Goal: Task Accomplishment & Management: Manage account settings

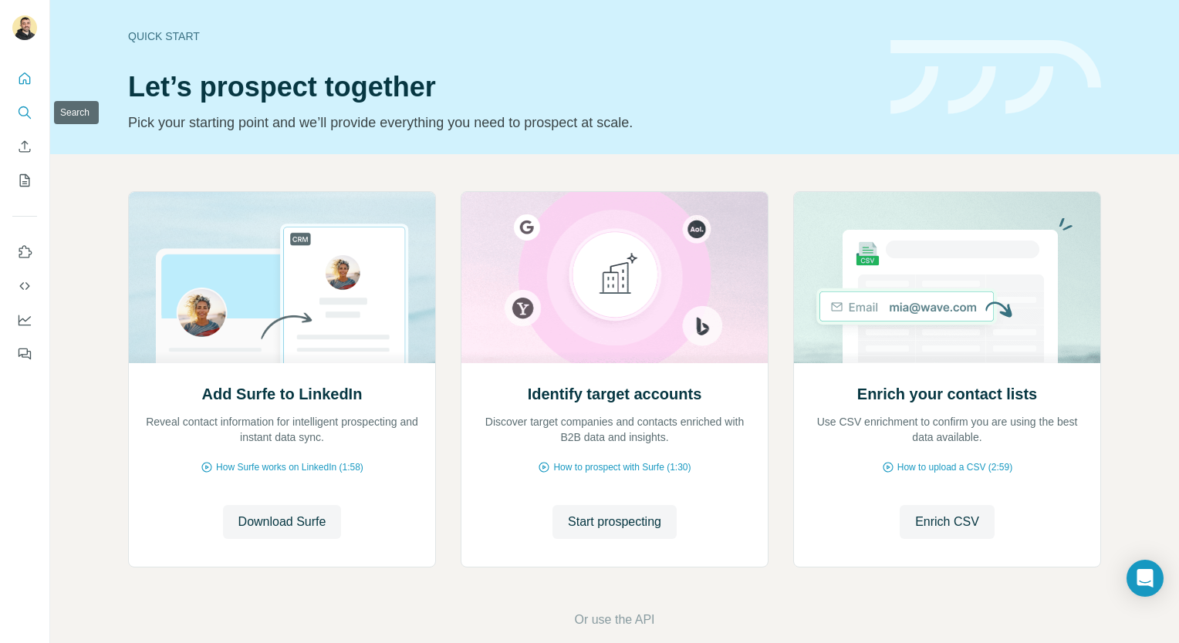
click at [15, 107] on button "Search" at bounding box center [24, 113] width 25 height 28
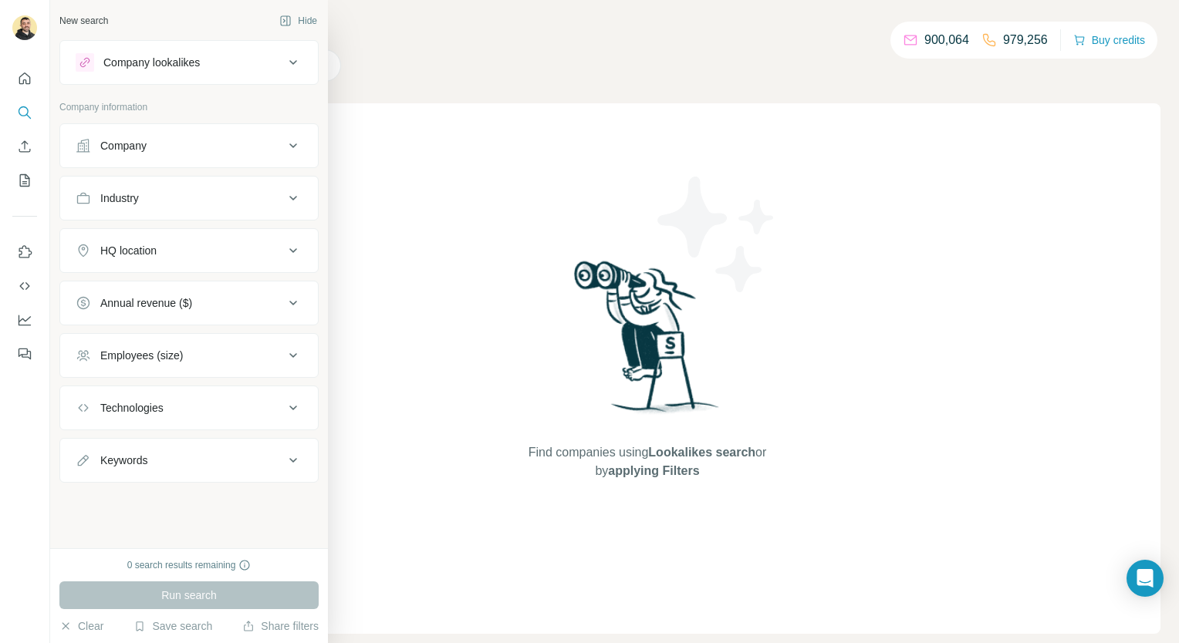
click at [128, 205] on button "Industry" at bounding box center [189, 198] width 258 height 37
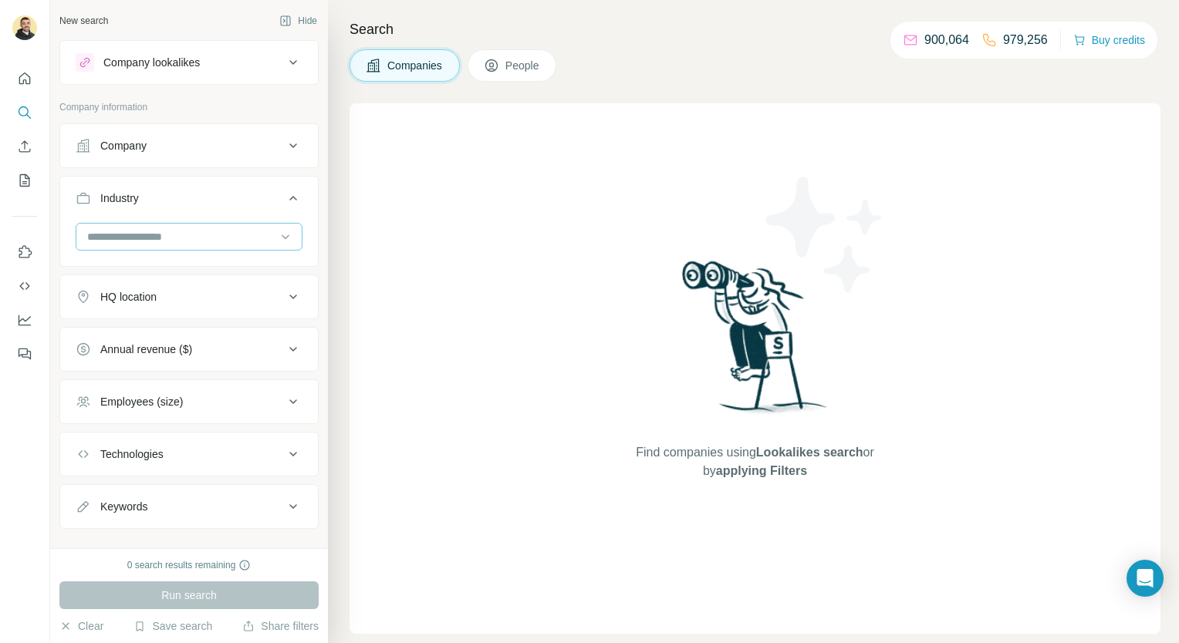
click at [136, 244] on input at bounding box center [181, 236] width 191 height 17
type input "*"
click at [160, 61] on div "Company lookalikes" at bounding box center [151, 62] width 96 height 15
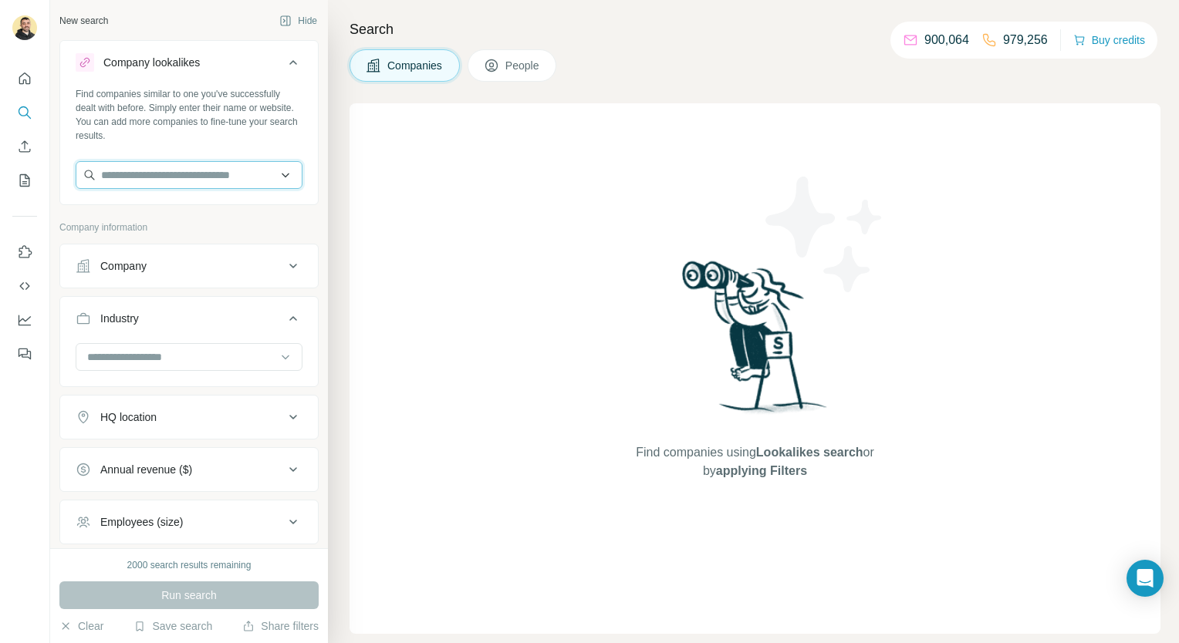
click at [155, 175] on input "text" at bounding box center [189, 175] width 227 height 28
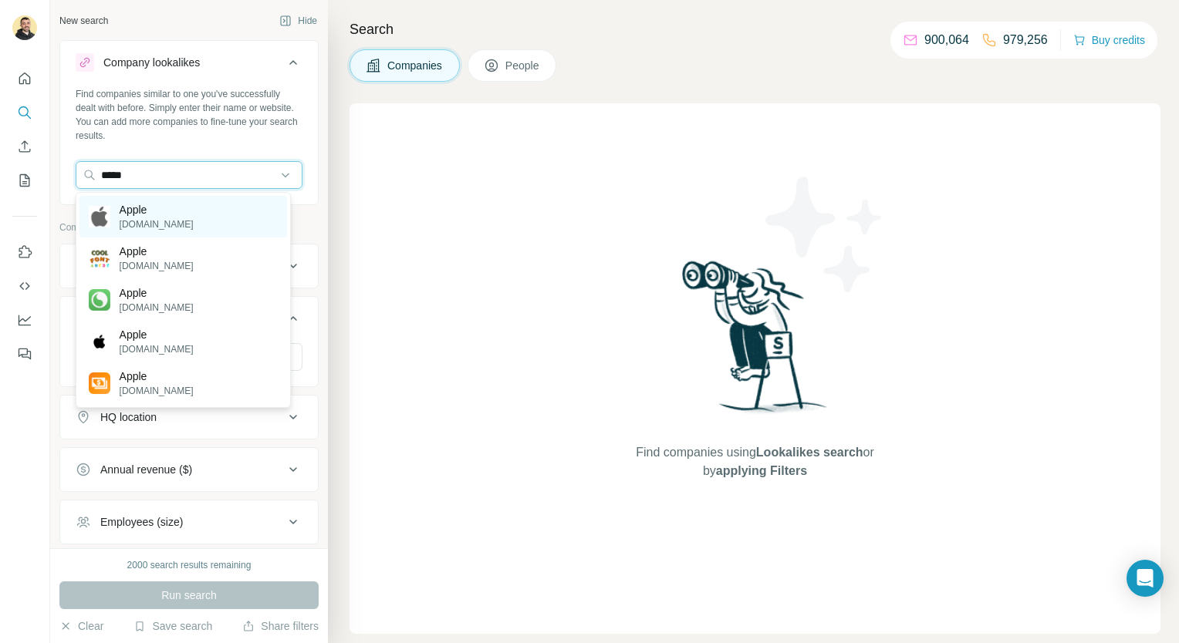
type input "*****"
click at [177, 221] on div "Apple apple.com" at bounding box center [183, 217] width 208 height 42
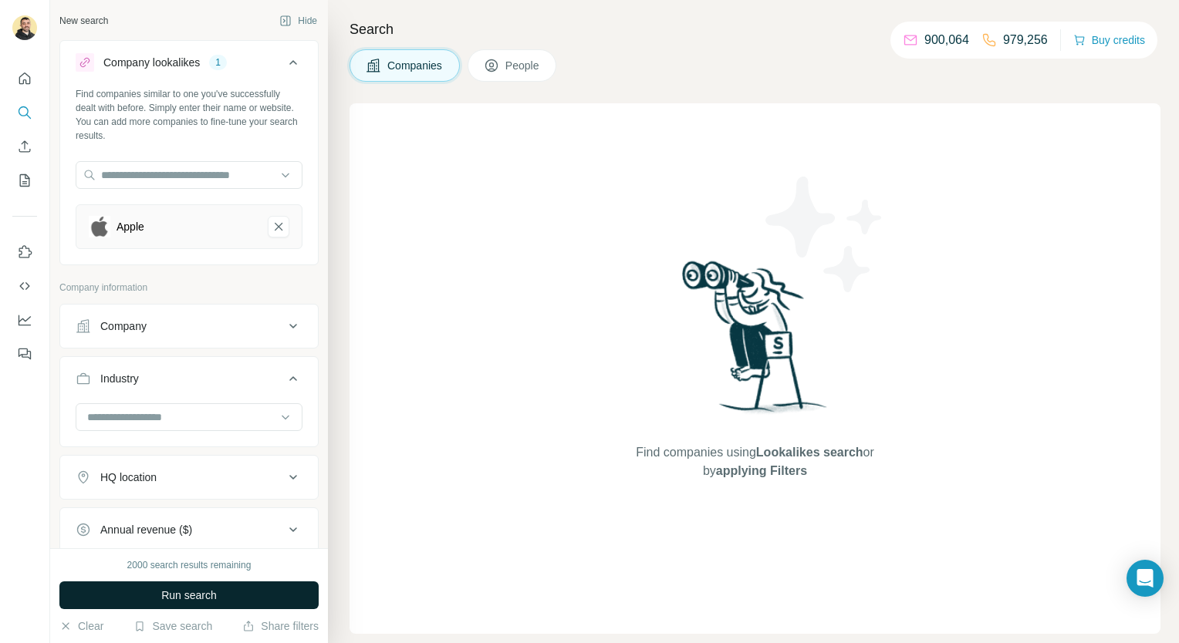
click at [163, 590] on span "Run search" at bounding box center [189, 595] width 56 height 15
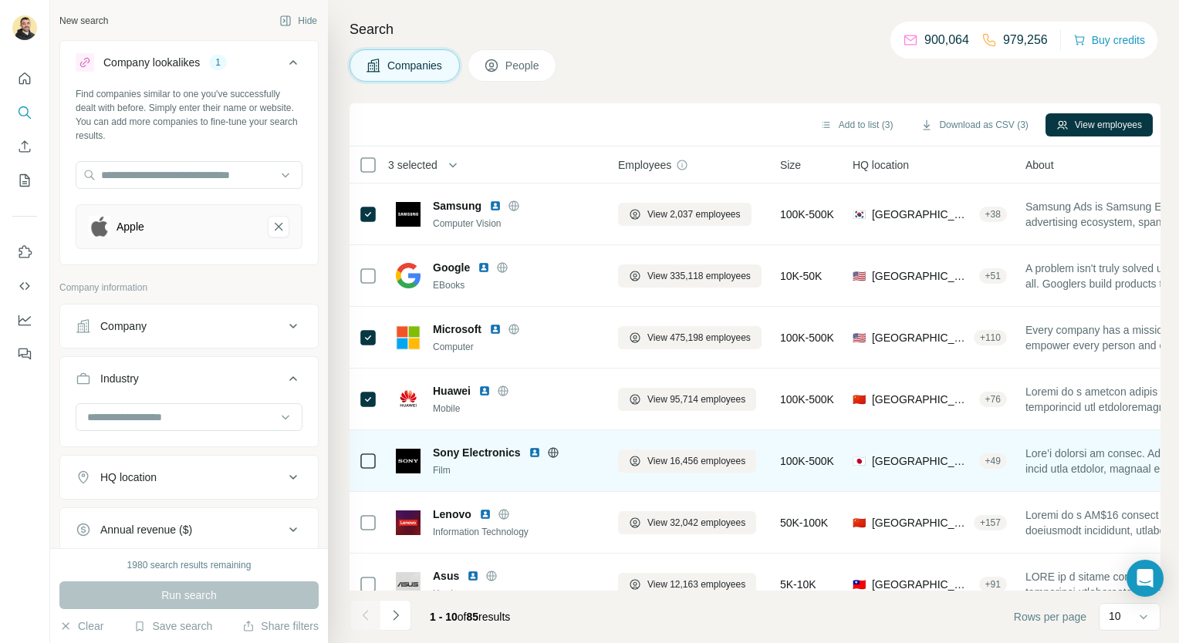
click at [372, 468] on icon at bounding box center [368, 461] width 19 height 19
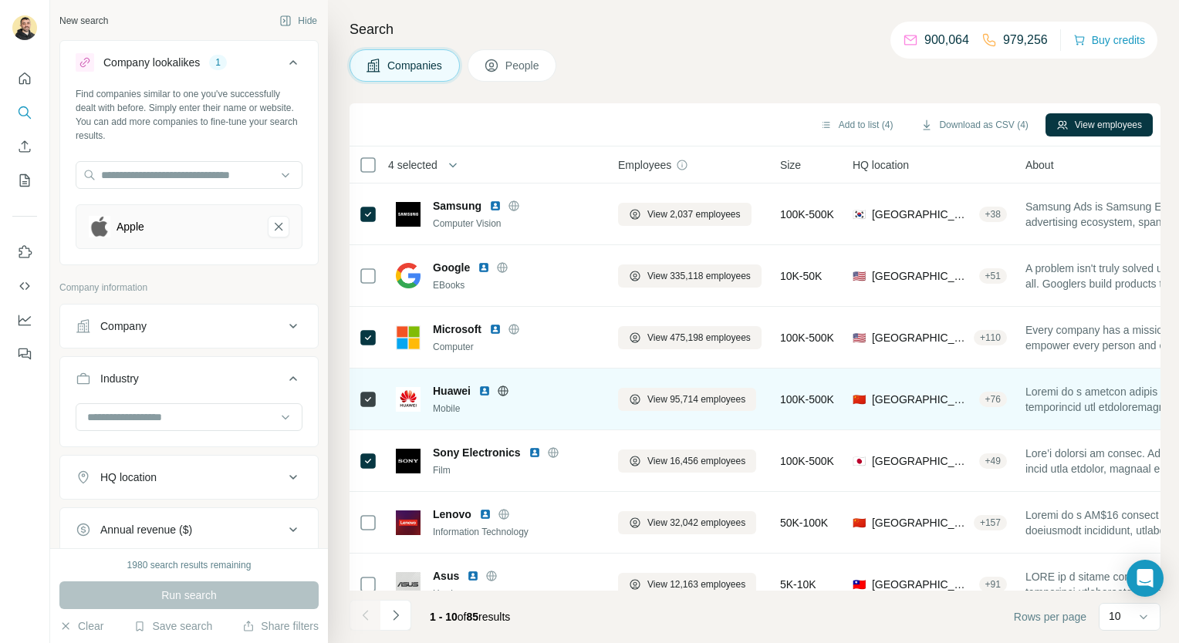
scroll to position [217, 0]
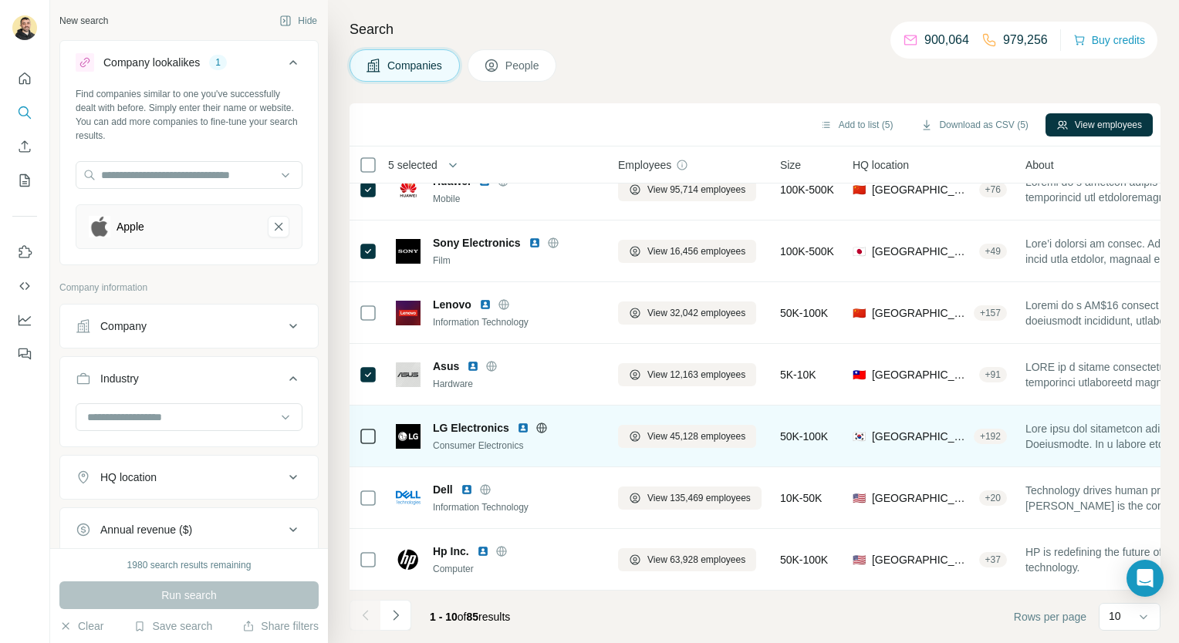
click at [366, 437] on icon at bounding box center [368, 436] width 19 height 19
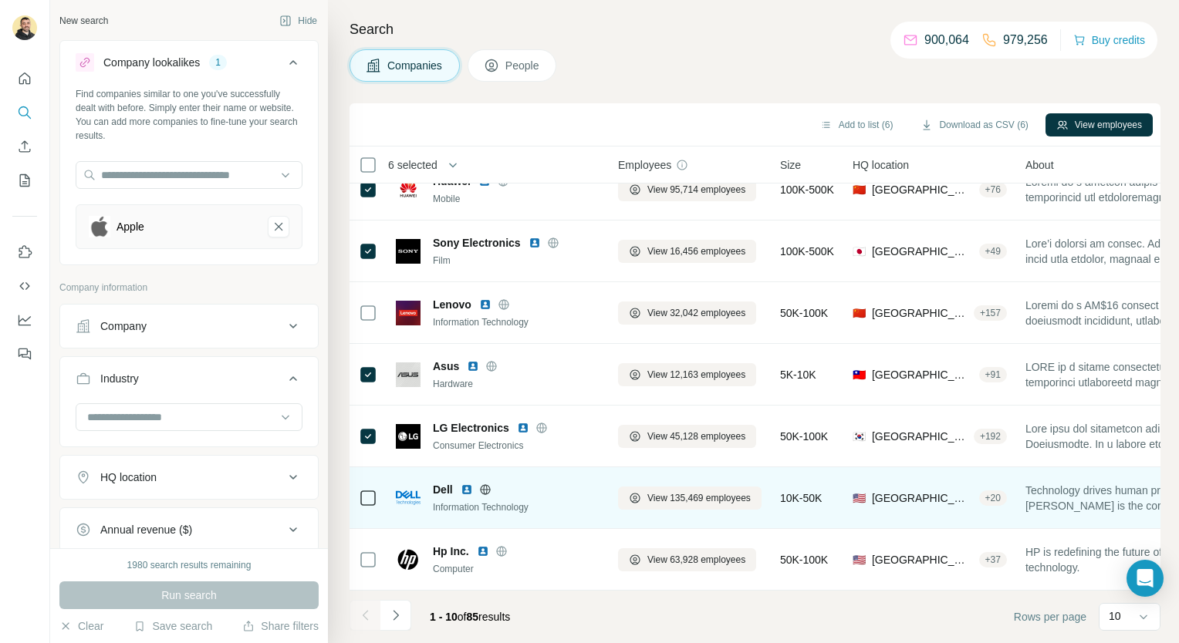
click at [364, 498] on icon at bounding box center [368, 498] width 19 height 19
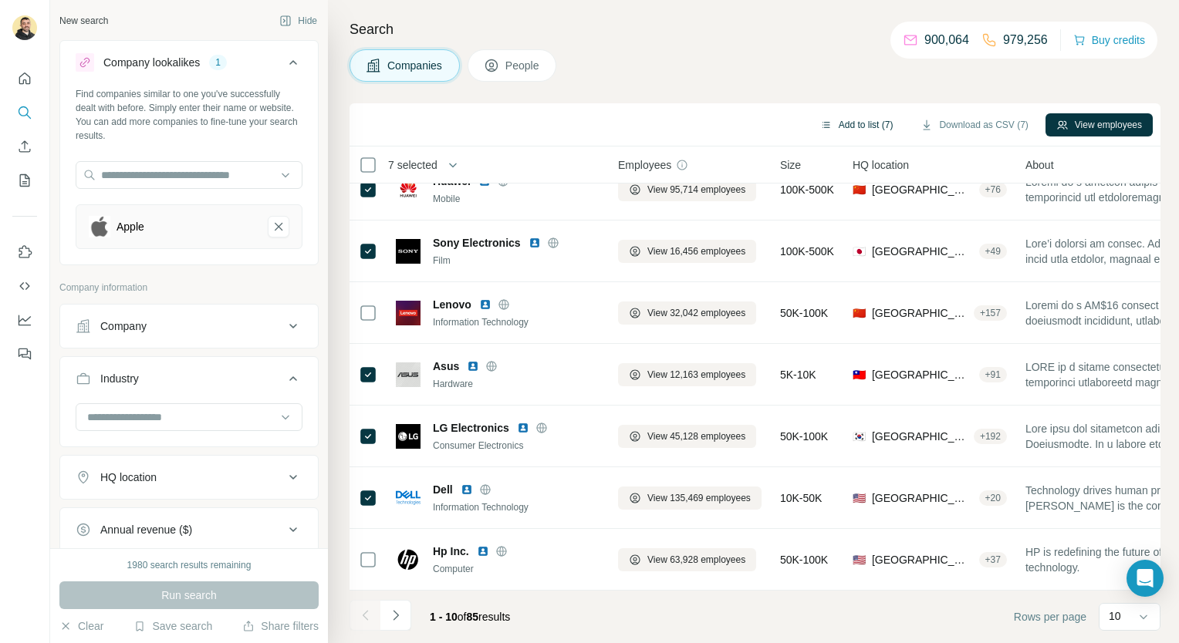
click at [876, 123] on button "Add to list (7)" at bounding box center [856, 124] width 95 height 23
click at [857, 120] on button "Add to list (7)" at bounding box center [856, 124] width 95 height 23
click at [850, 128] on body "New search Hide Company lookalikes 1 Find companies similar to one you've succe…" at bounding box center [589, 321] width 1179 height 643
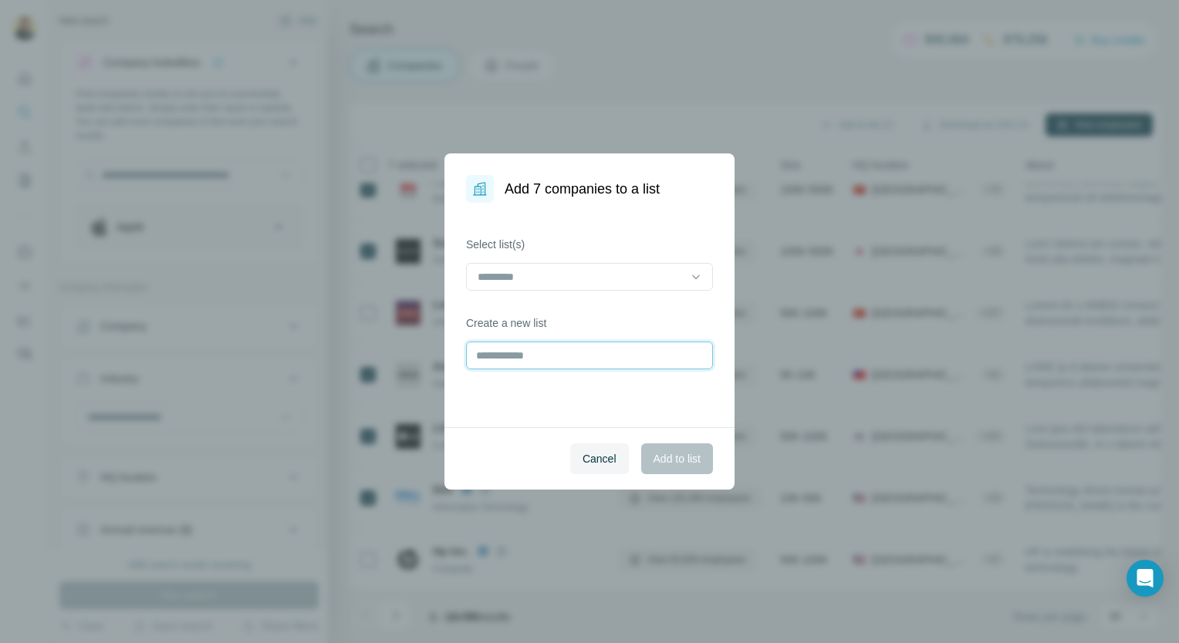
click at [542, 367] on input "text" at bounding box center [589, 356] width 247 height 28
type input "**********"
click at [691, 465] on span "Add to list" at bounding box center [677, 458] width 47 height 15
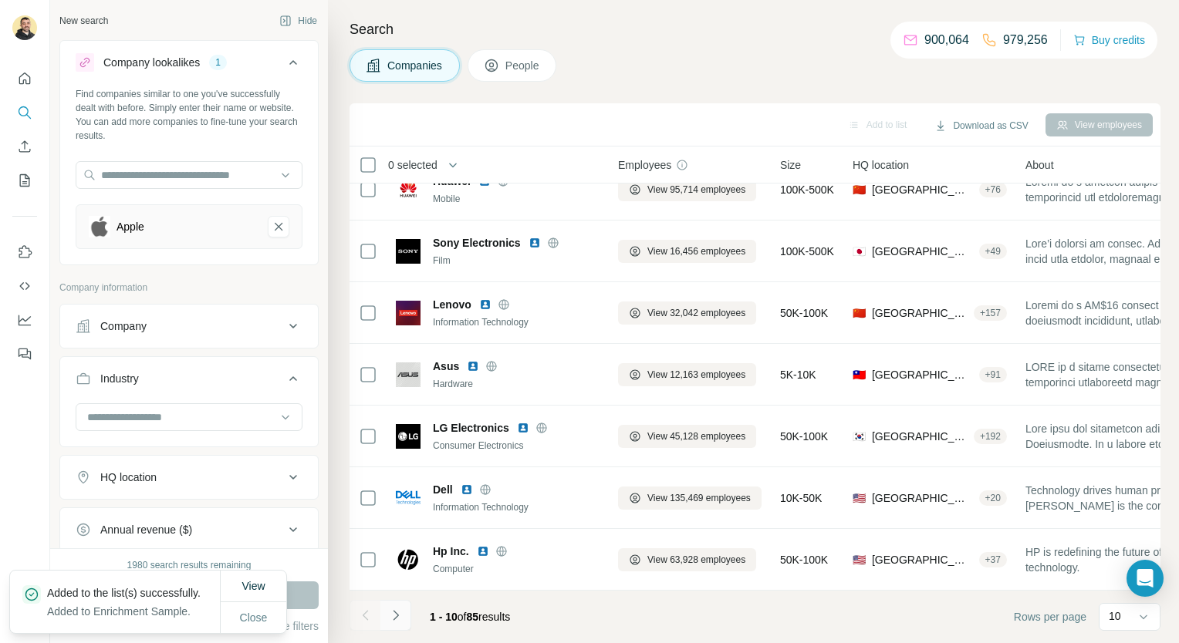
click at [393, 622] on icon "Navigate to next page" at bounding box center [395, 615] width 15 height 15
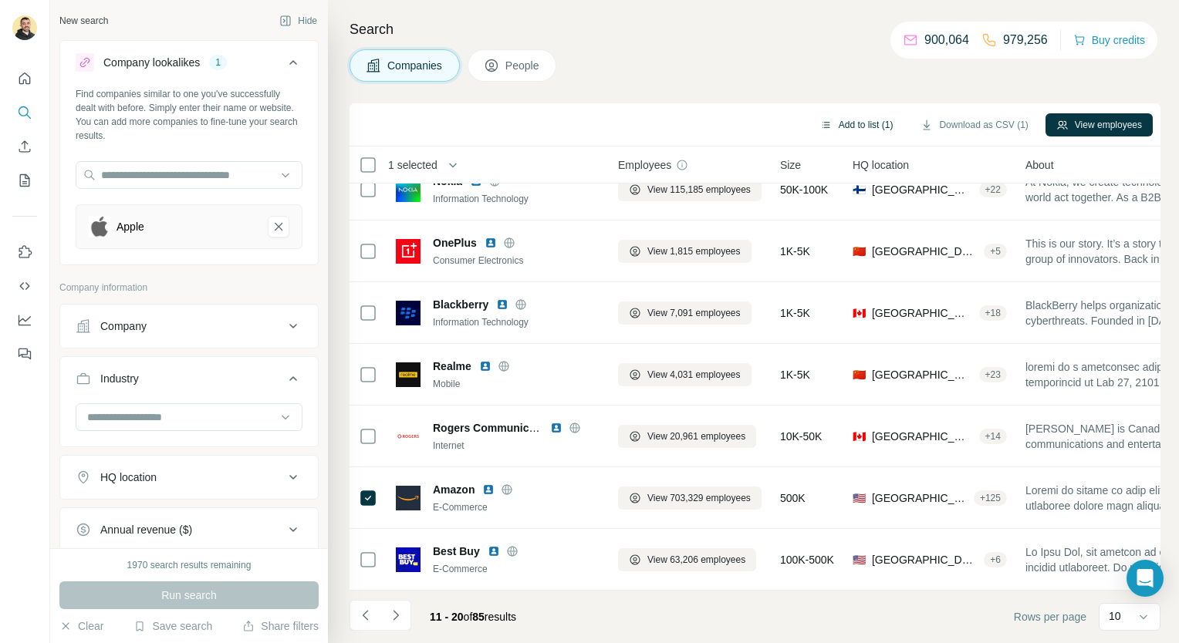
click at [847, 133] on button "Add to list (1)" at bounding box center [856, 124] width 95 height 23
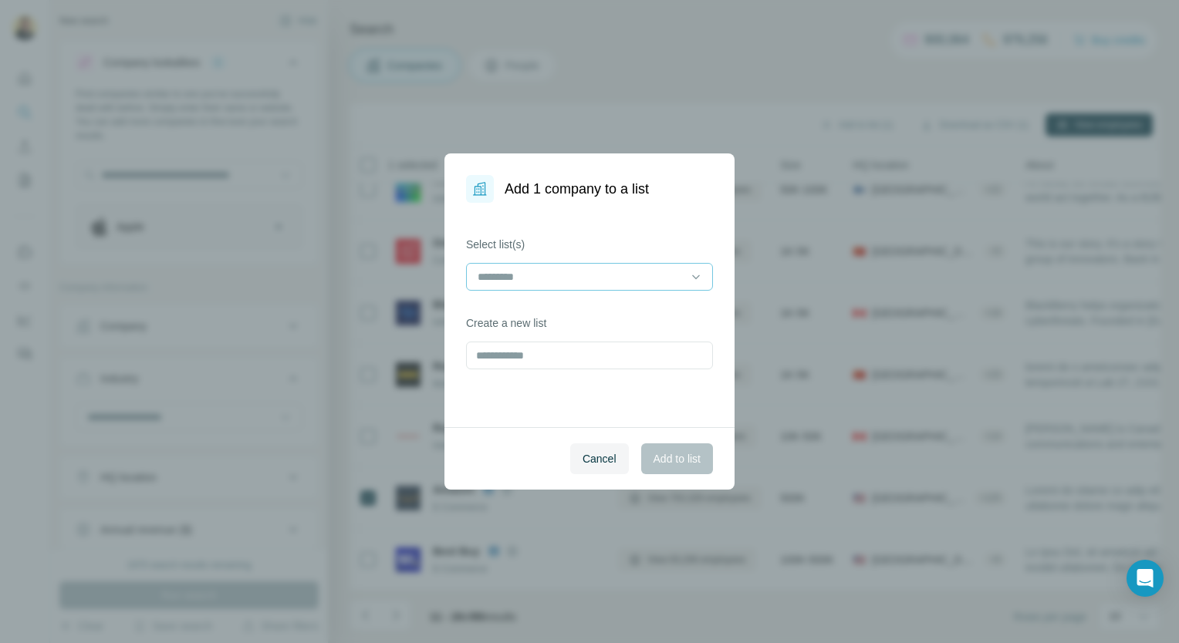
click at [619, 289] on div at bounding box center [580, 277] width 208 height 26
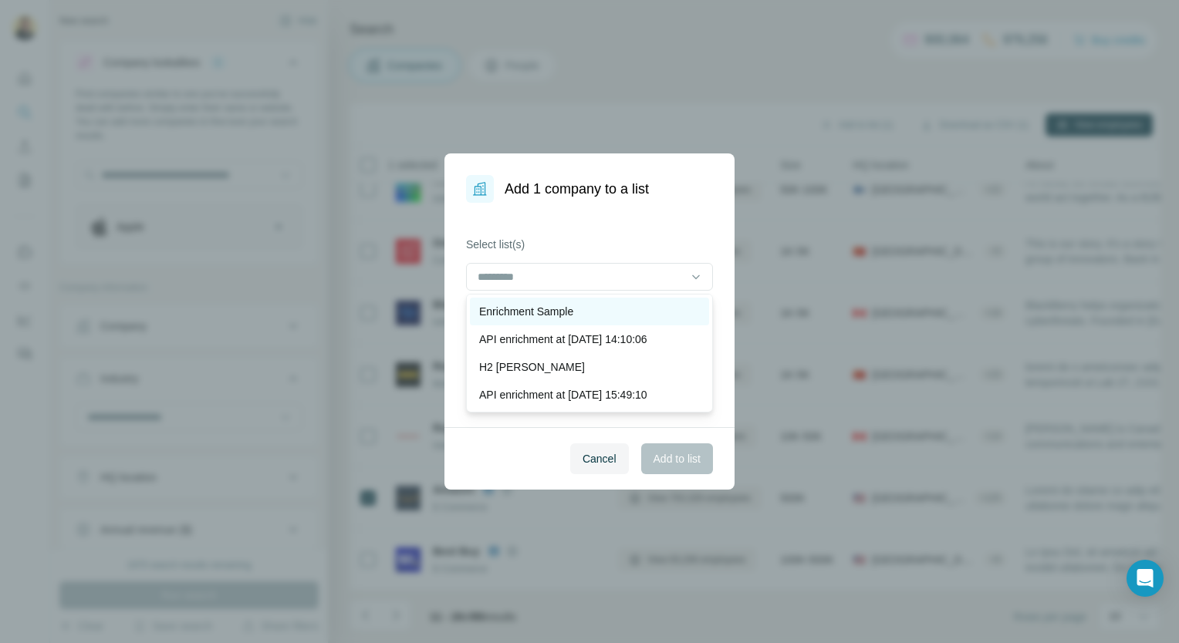
click at [575, 314] on div "Enrichment Sample" at bounding box center [589, 311] width 221 height 15
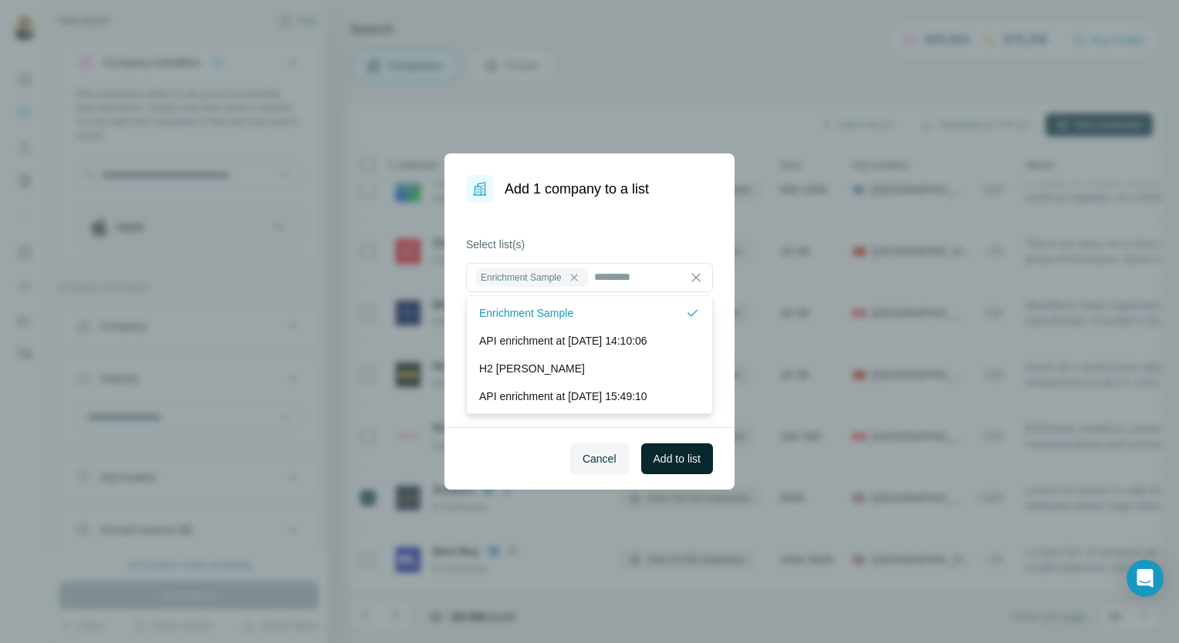
click at [657, 453] on span "Add to list" at bounding box center [677, 458] width 47 height 15
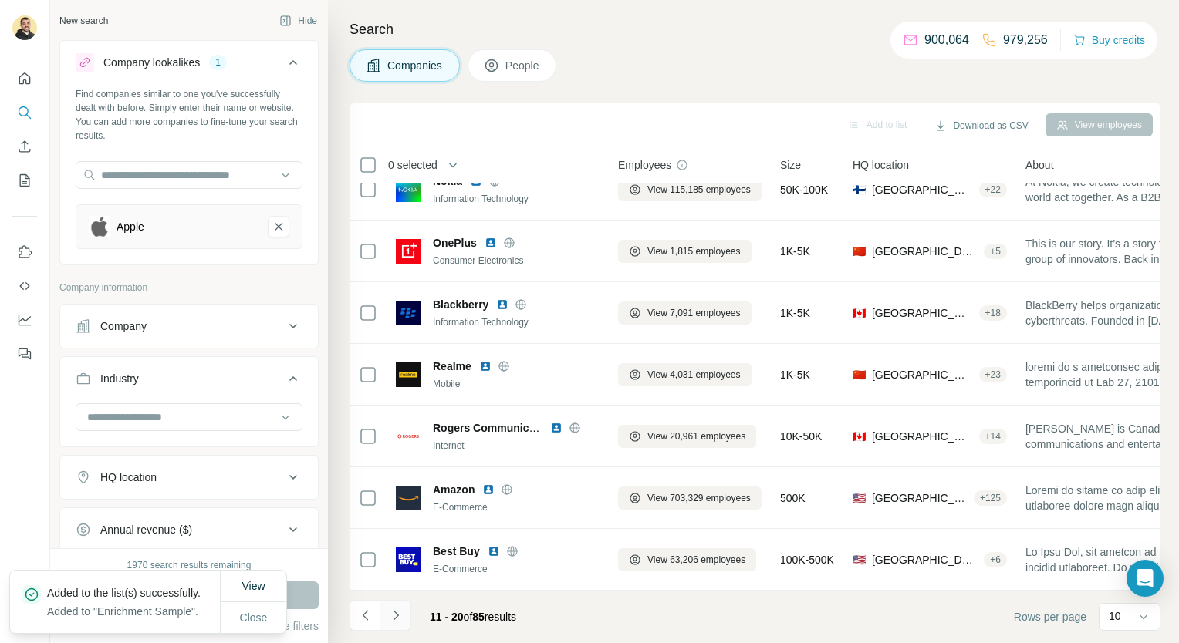
click at [398, 622] on icon "Navigate to next page" at bounding box center [395, 615] width 15 height 15
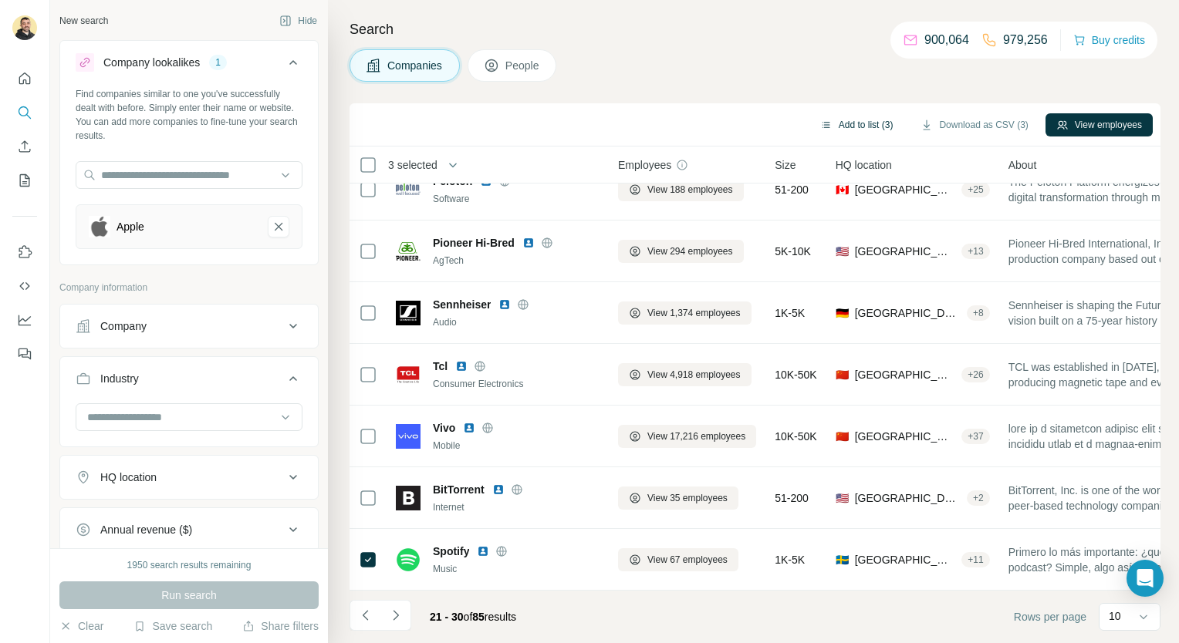
click at [889, 127] on button "Add to list (3)" at bounding box center [856, 124] width 95 height 23
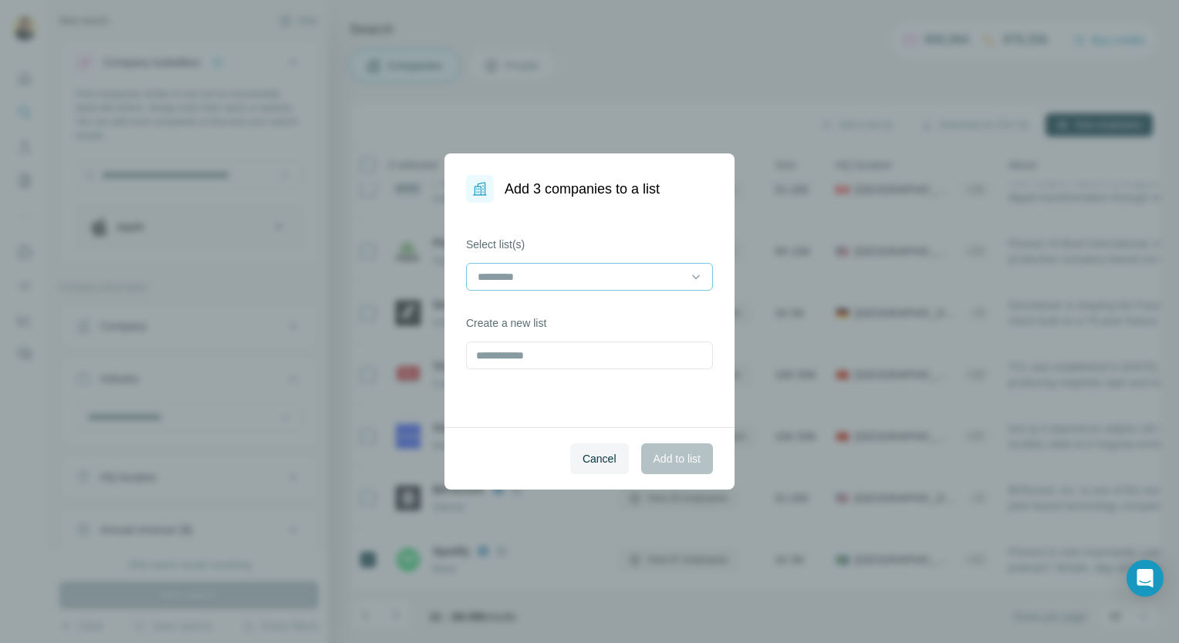
click at [596, 272] on input at bounding box center [580, 277] width 208 height 17
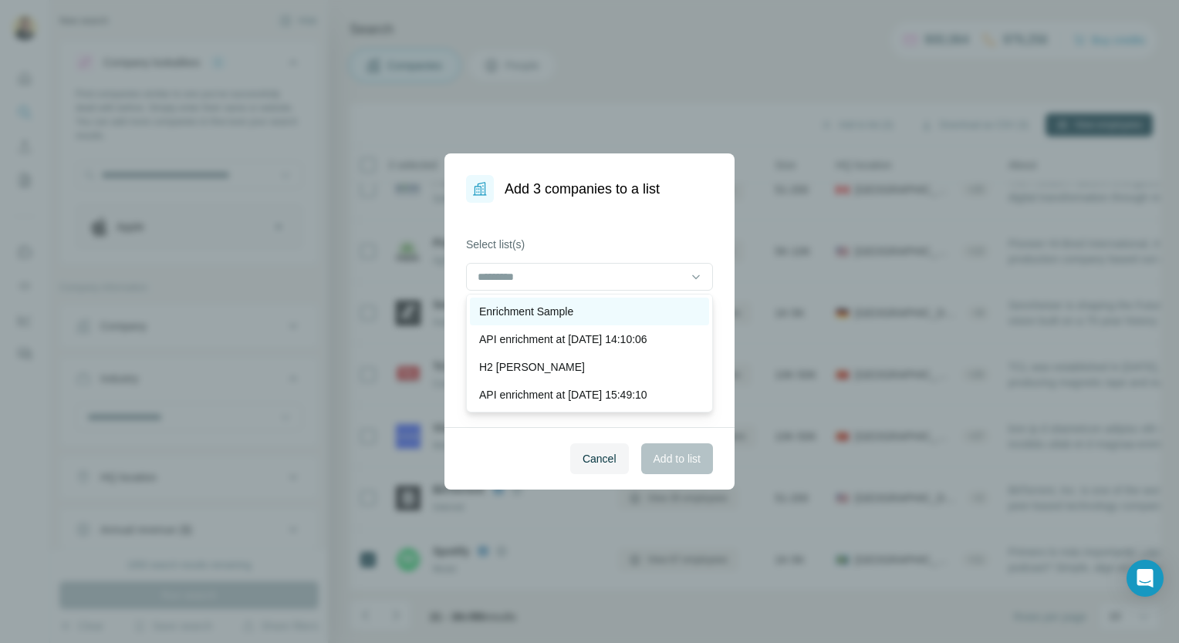
click at [577, 314] on div "Enrichment Sample" at bounding box center [589, 311] width 221 height 15
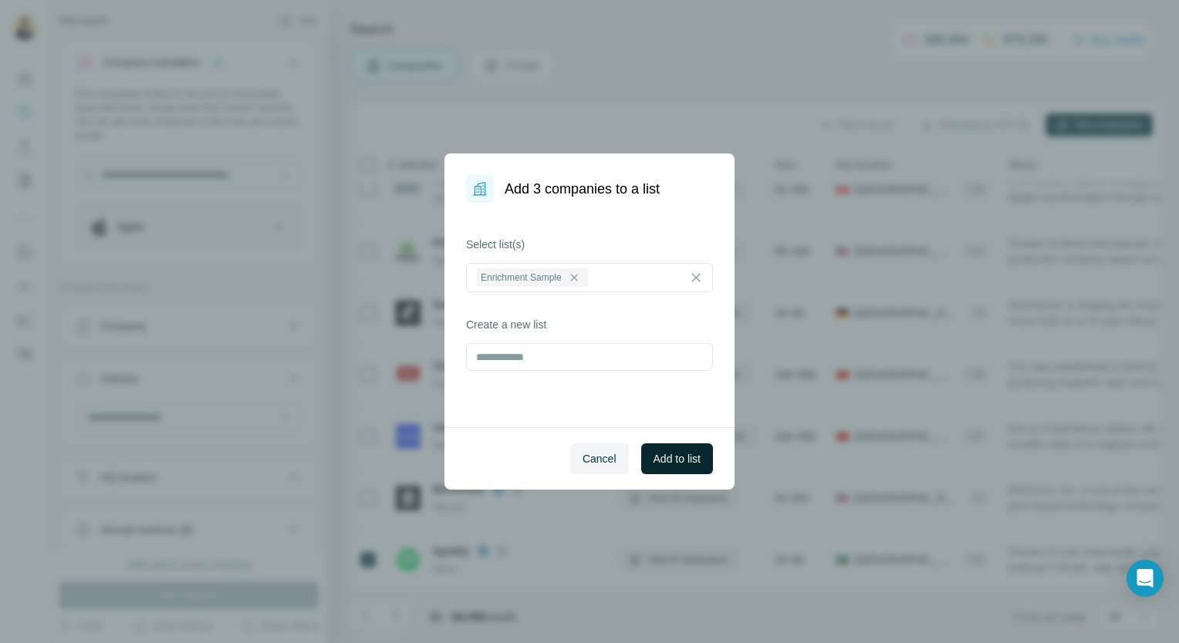
click at [658, 465] on span "Add to list" at bounding box center [677, 458] width 47 height 15
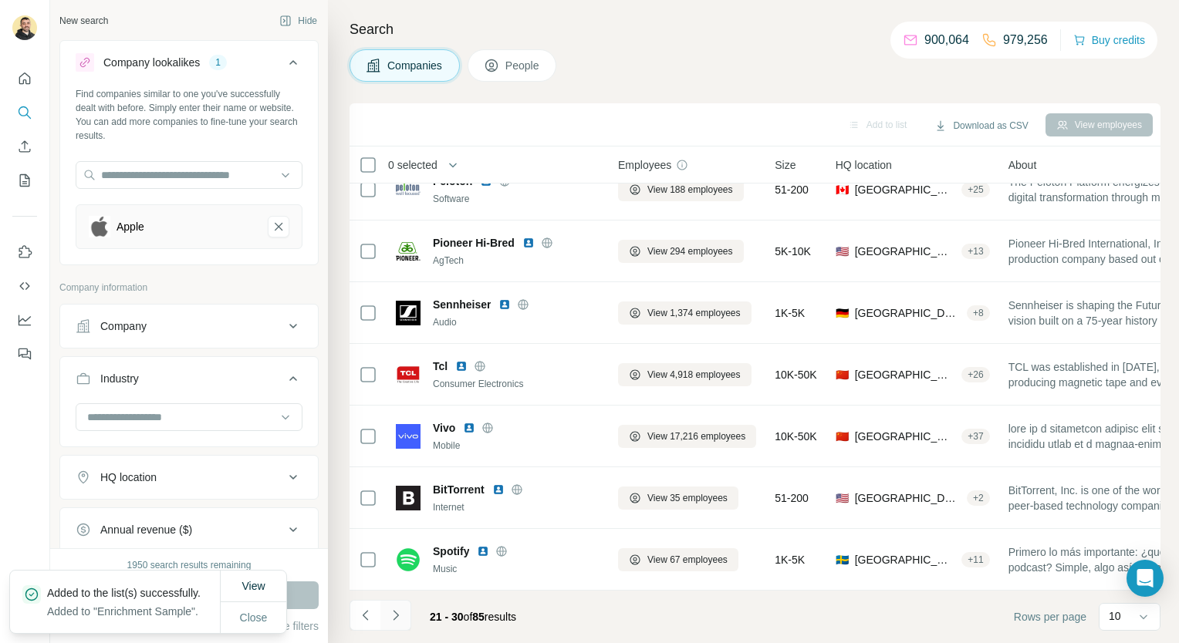
click at [387, 619] on button "Navigate to next page" at bounding box center [395, 615] width 31 height 31
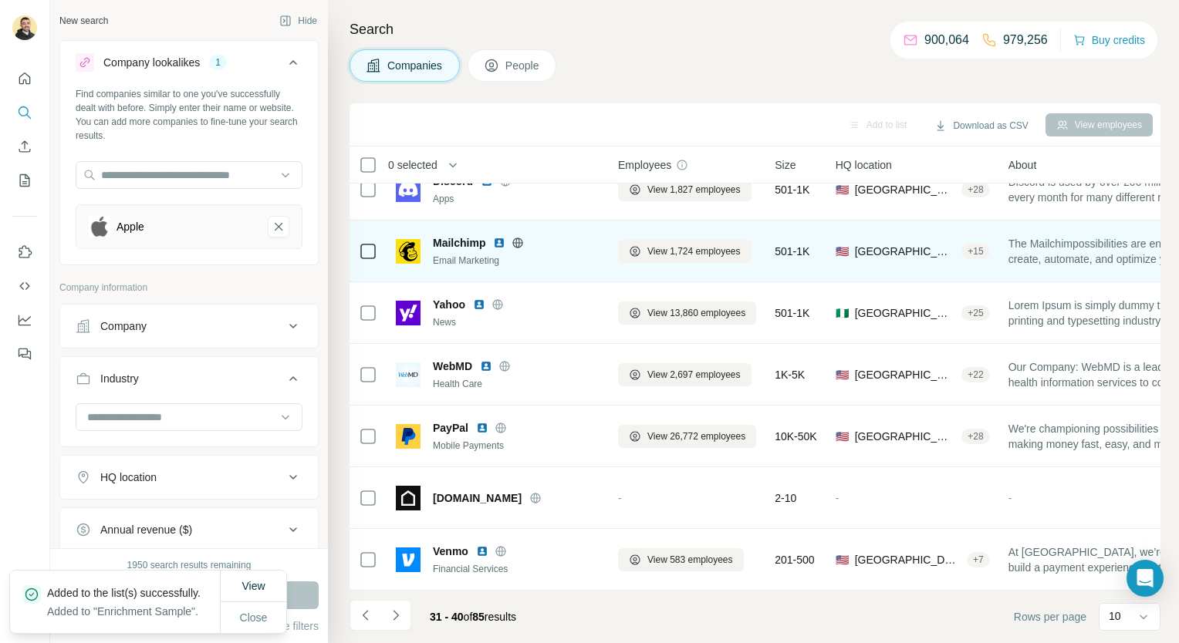
scroll to position [0, 0]
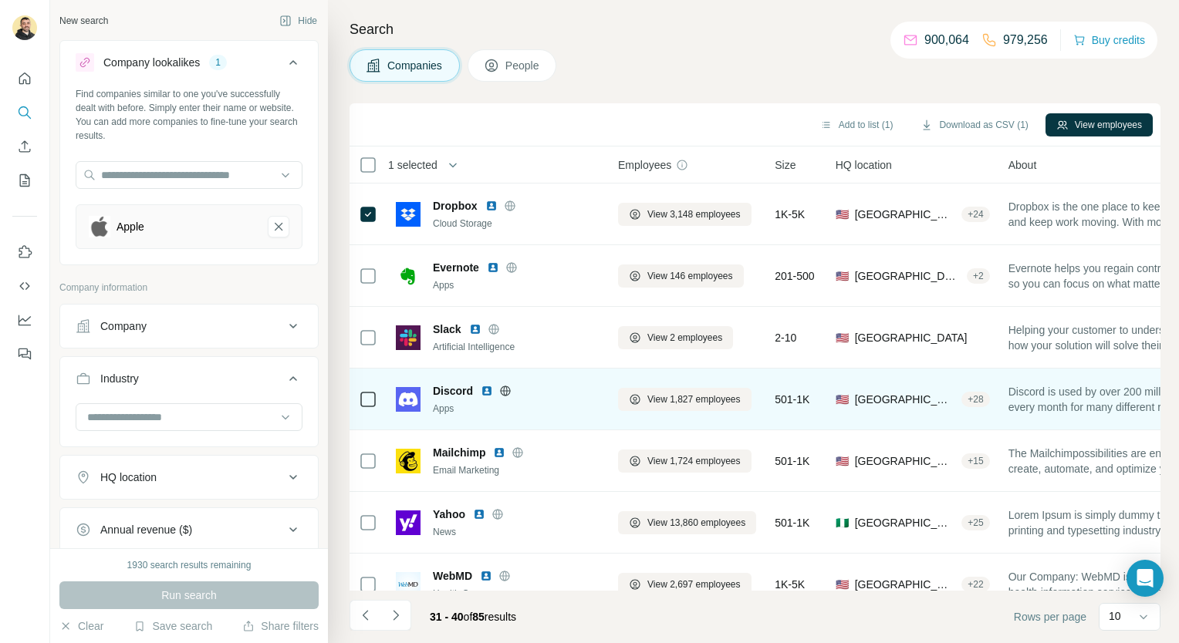
click at [365, 387] on div at bounding box center [368, 399] width 19 height 42
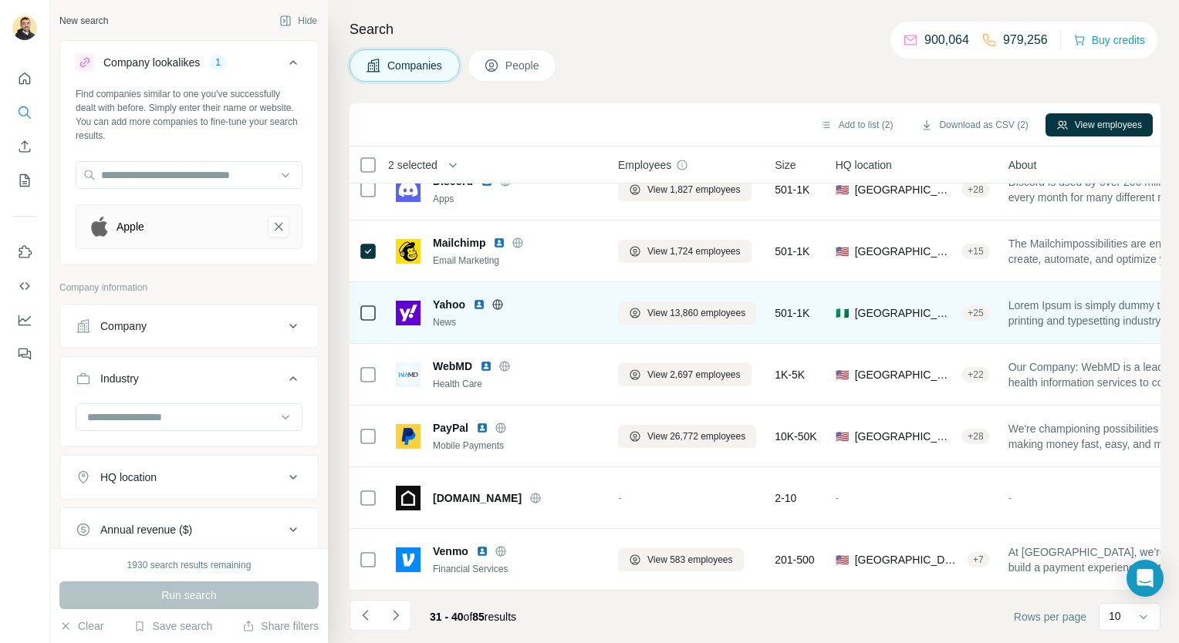
scroll to position [207, 0]
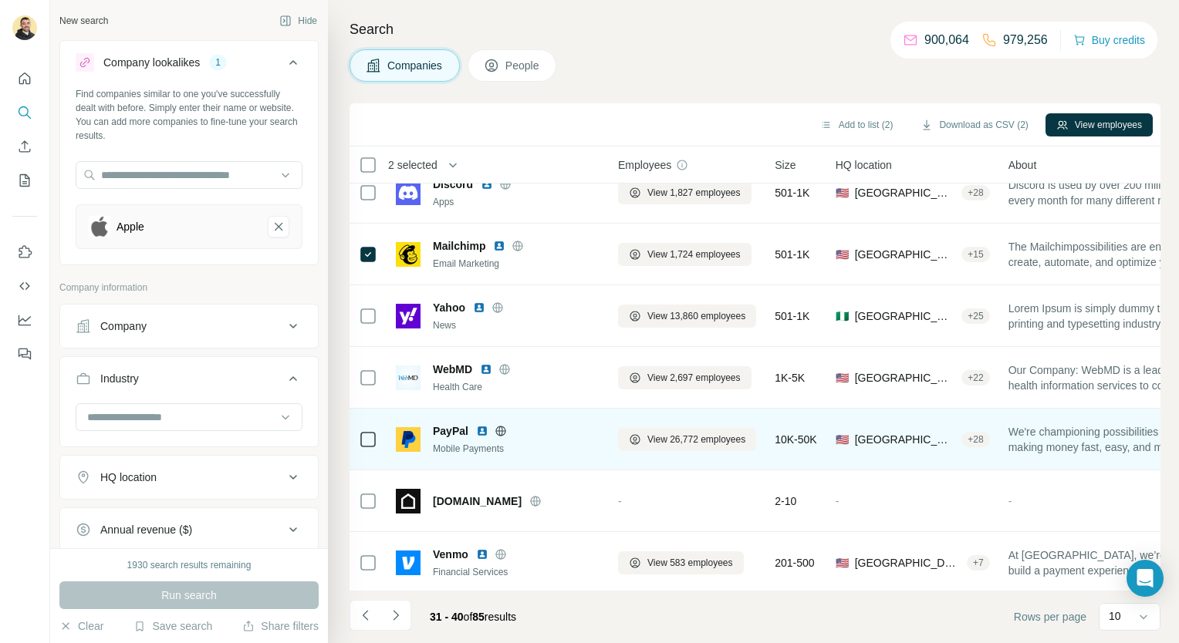
click at [366, 446] on icon at bounding box center [368, 440] width 19 height 19
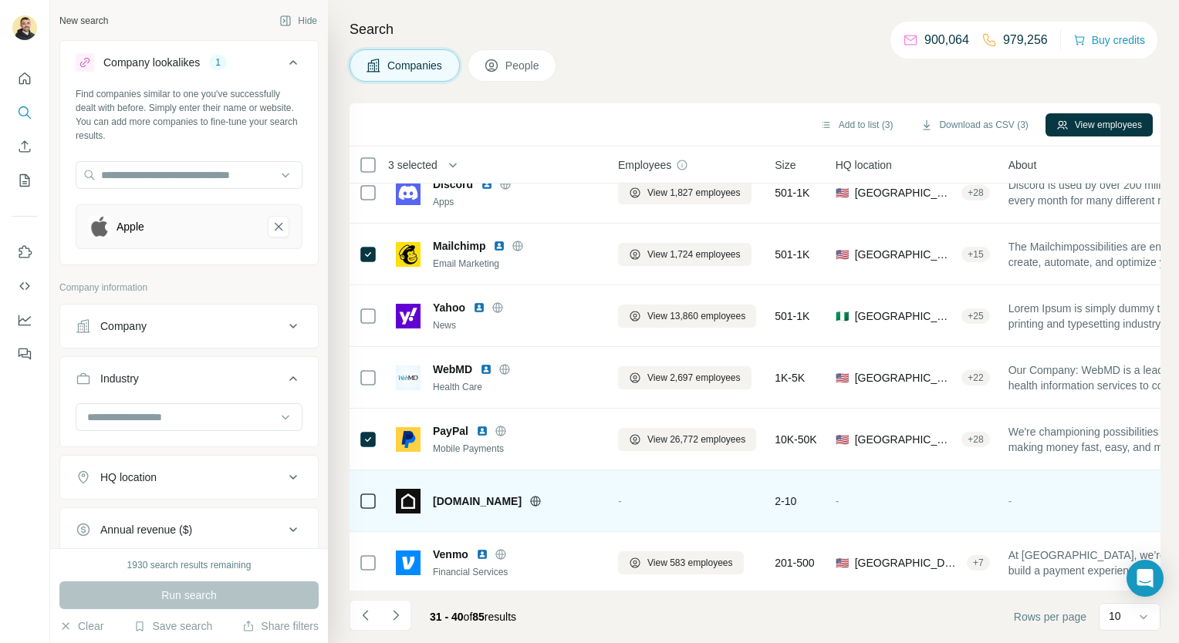
scroll to position [217, 0]
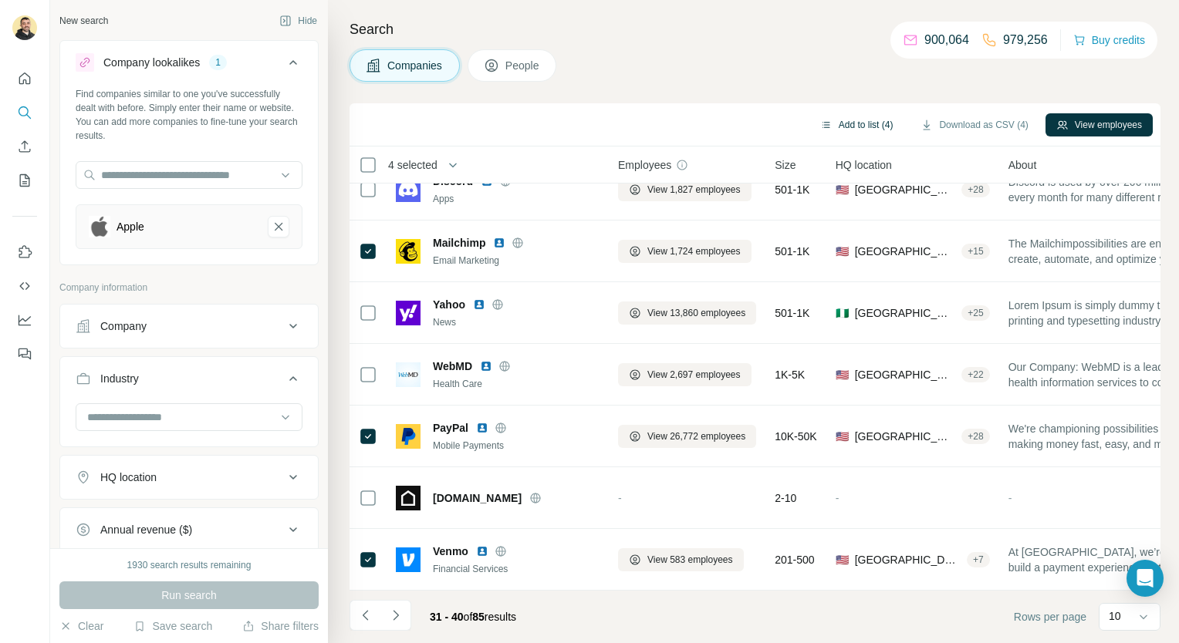
click at [873, 122] on button "Add to list (4)" at bounding box center [856, 124] width 95 height 23
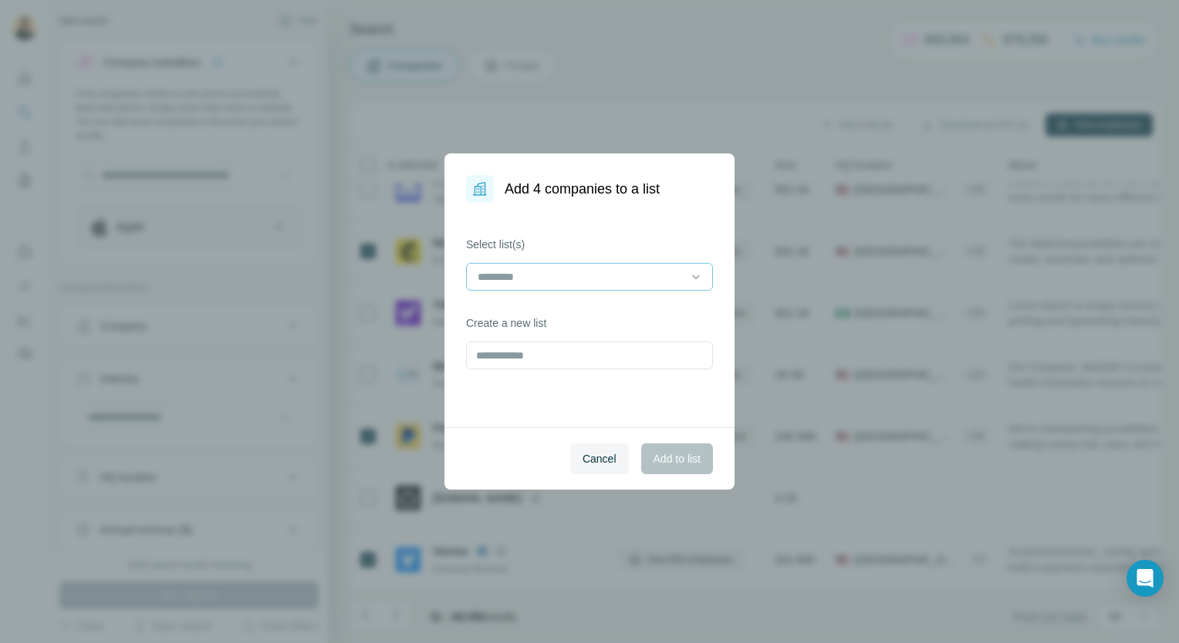
click at [660, 270] on input at bounding box center [580, 277] width 208 height 17
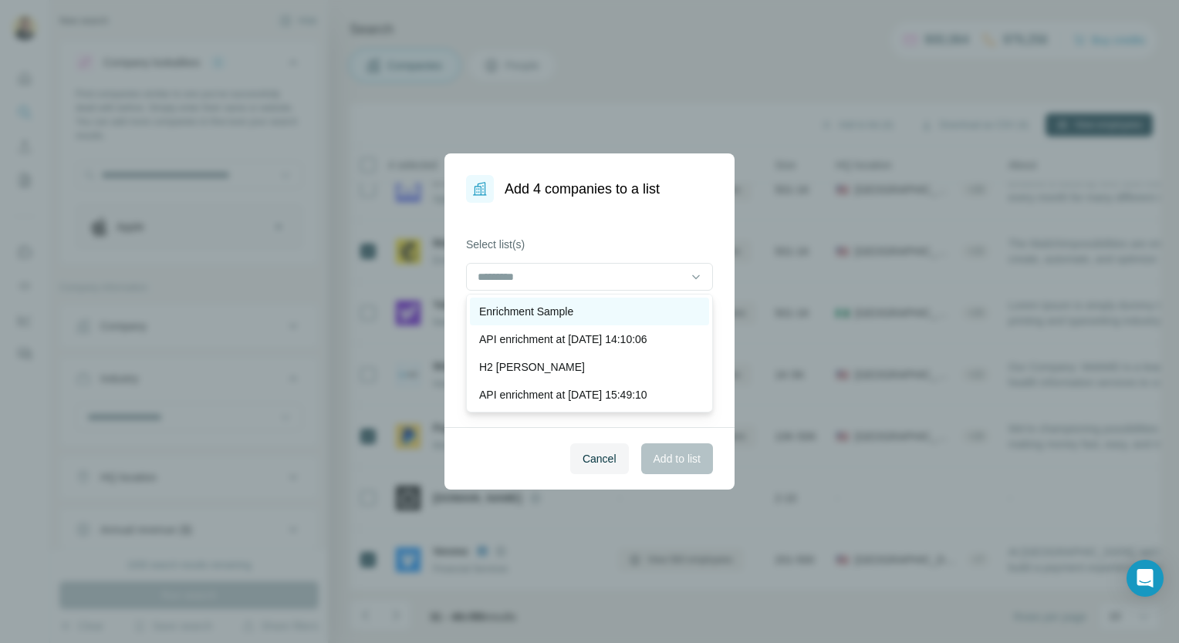
click at [619, 304] on div "Enrichment Sample" at bounding box center [589, 311] width 221 height 15
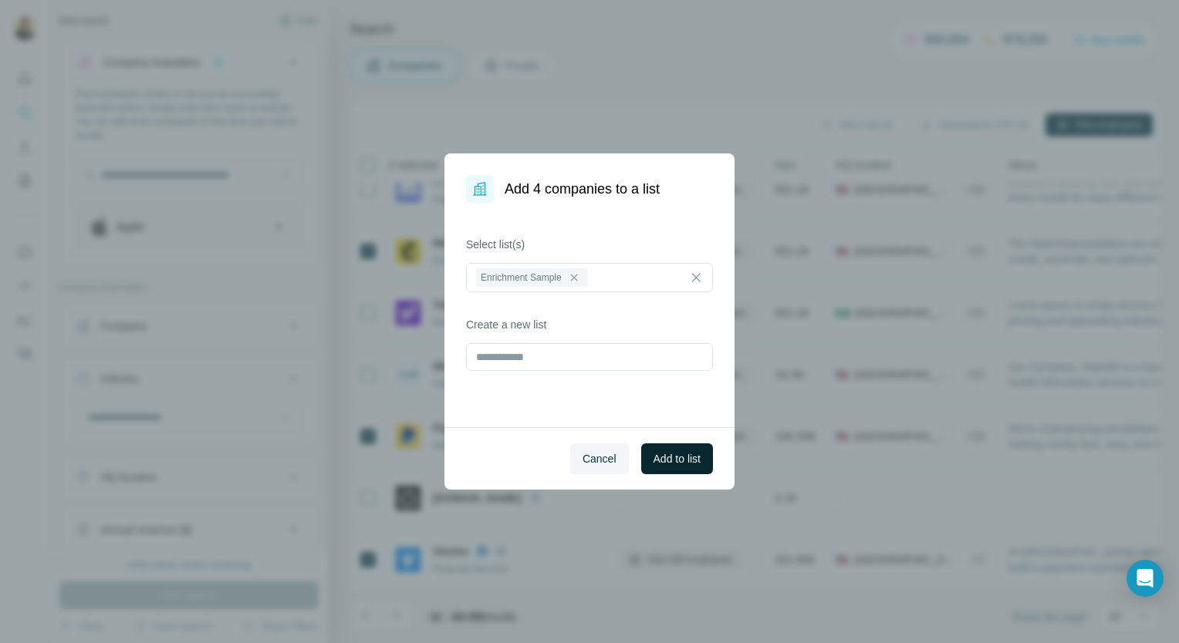
click at [667, 458] on span "Add to list" at bounding box center [677, 458] width 47 height 15
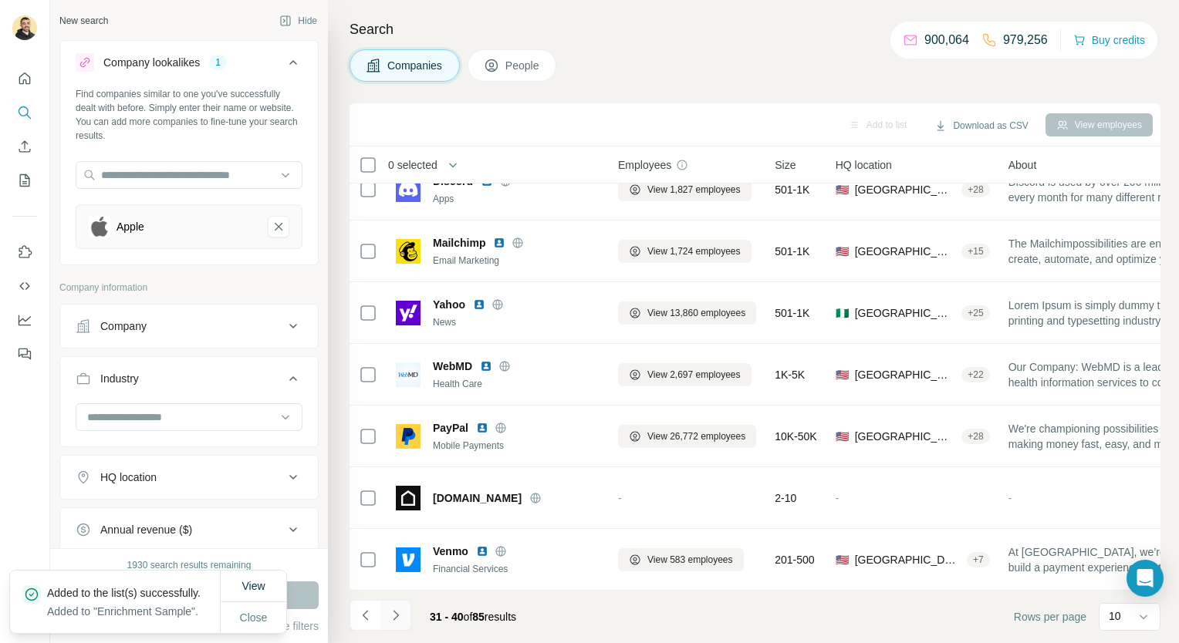
click at [404, 622] on button "Navigate to next page" at bounding box center [395, 615] width 31 height 31
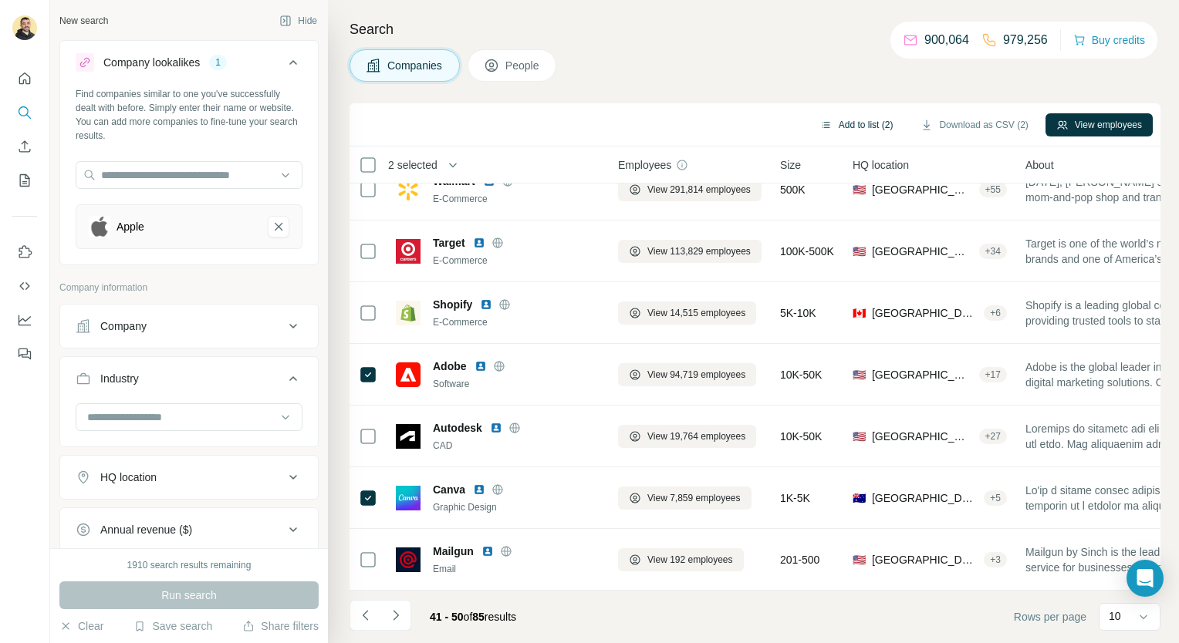
click at [878, 127] on button "Add to list (2)" at bounding box center [856, 124] width 95 height 23
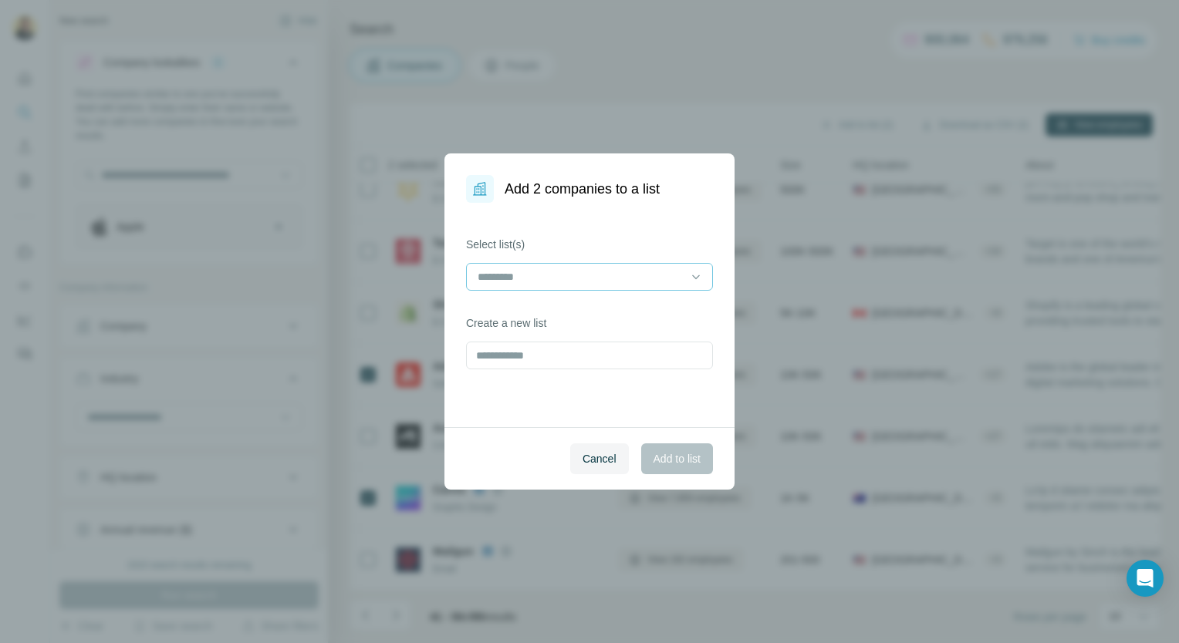
click at [593, 273] on input at bounding box center [580, 277] width 208 height 17
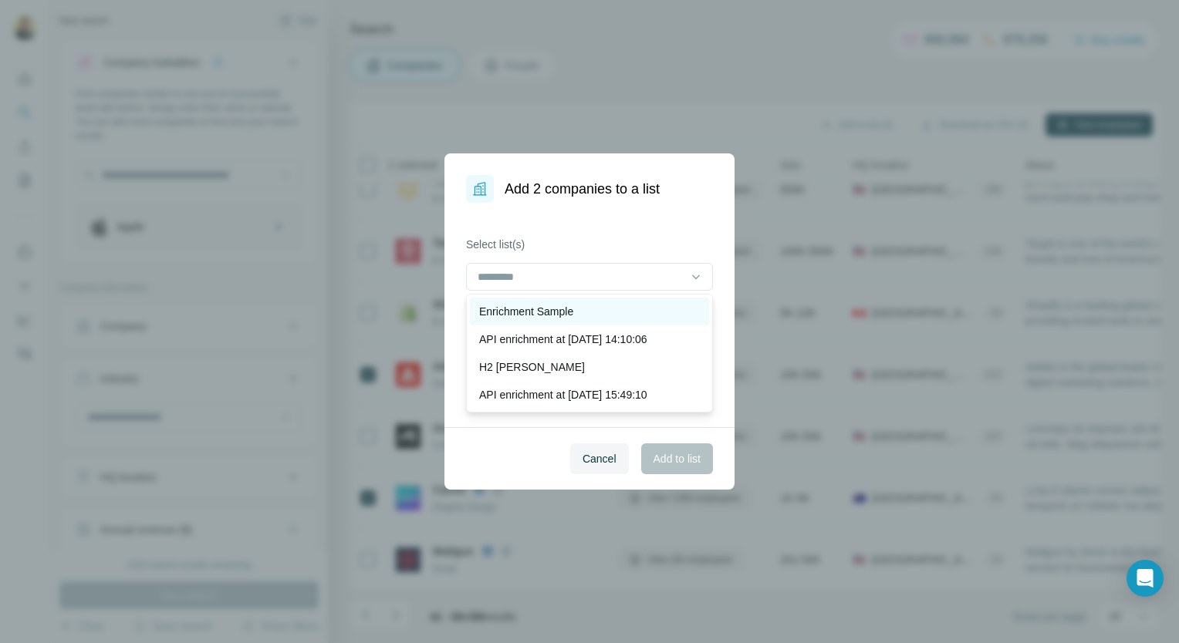
click at [568, 312] on p "Enrichment Sample" at bounding box center [526, 311] width 94 height 15
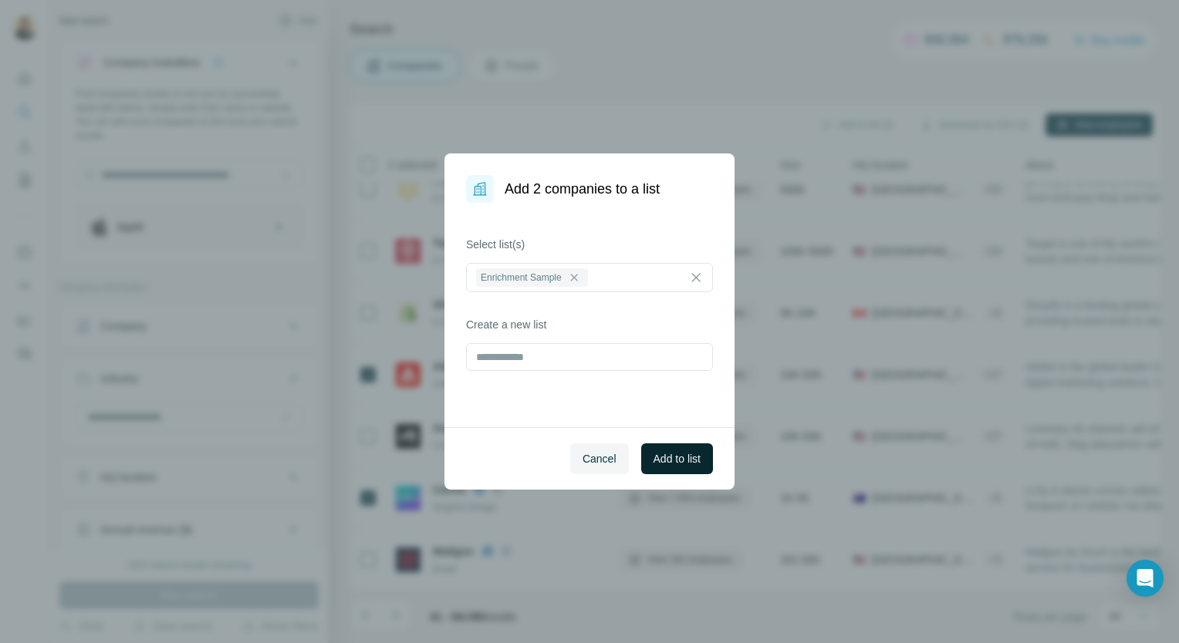
click at [668, 457] on span "Add to list" at bounding box center [677, 458] width 47 height 15
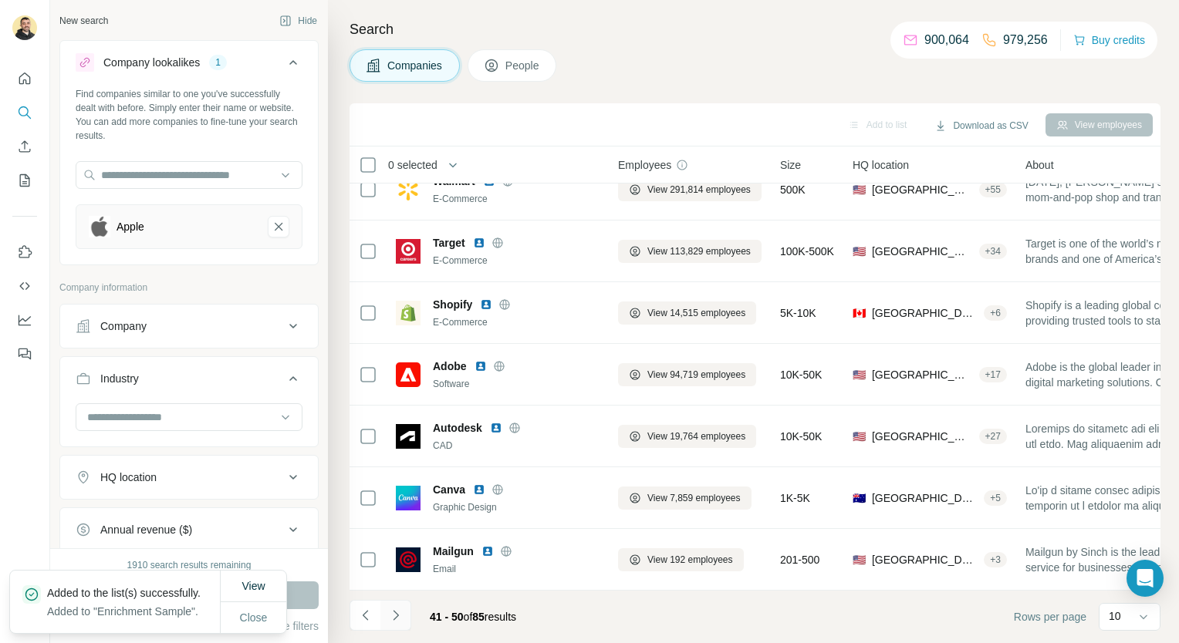
click at [394, 626] on button "Navigate to next page" at bounding box center [395, 615] width 31 height 31
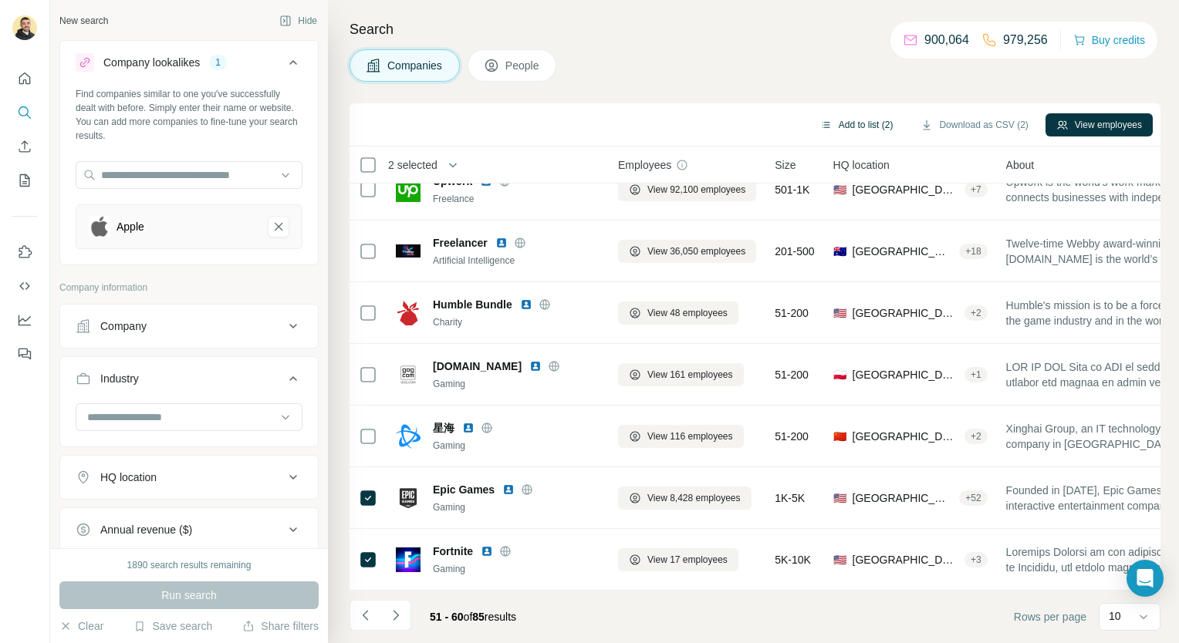
click at [864, 119] on button "Add to list (2)" at bounding box center [856, 124] width 95 height 23
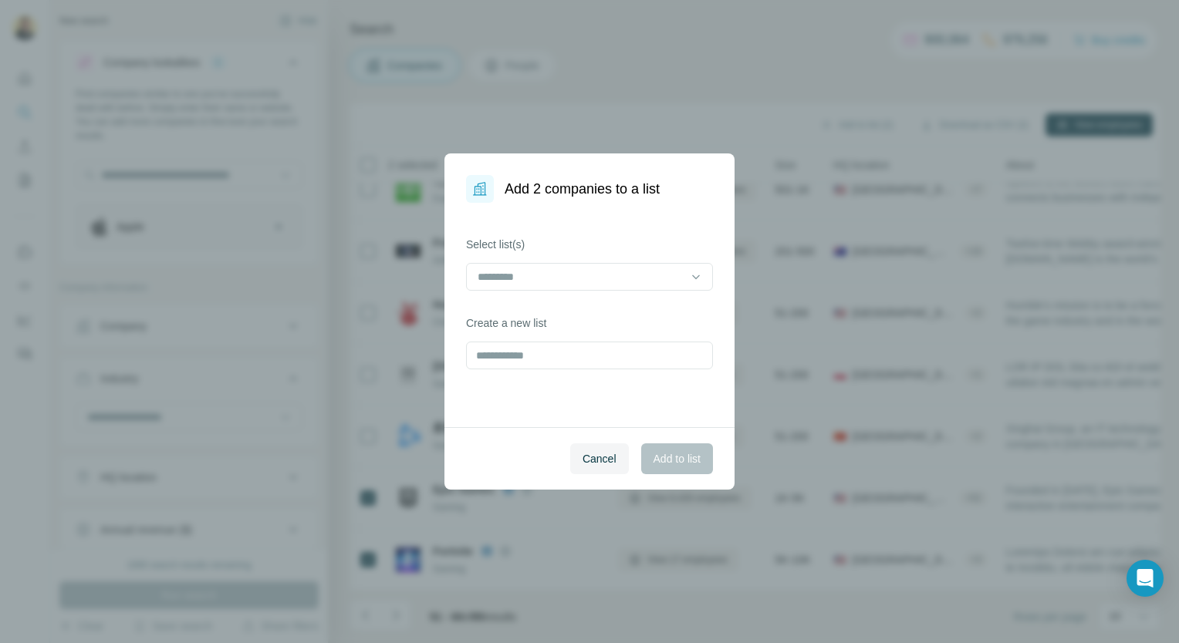
click at [603, 300] on div "Select list(s) Create a new list" at bounding box center [589, 315] width 290 height 225
click at [599, 275] on input at bounding box center [580, 277] width 208 height 17
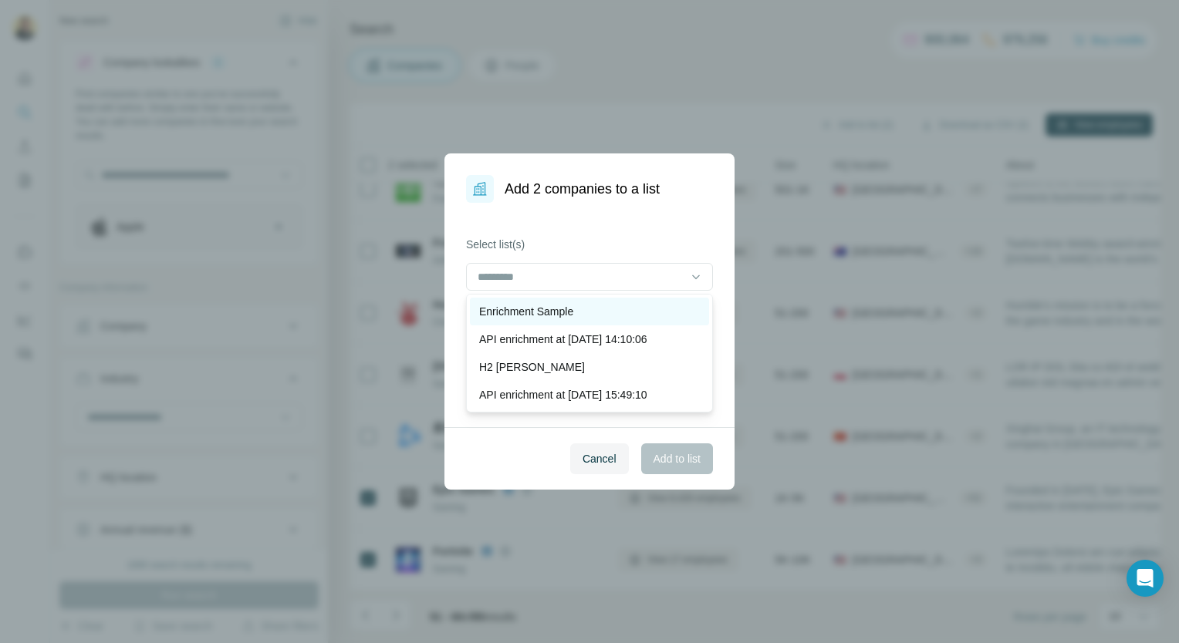
click at [589, 322] on div "Enrichment Sample" at bounding box center [589, 312] width 239 height 28
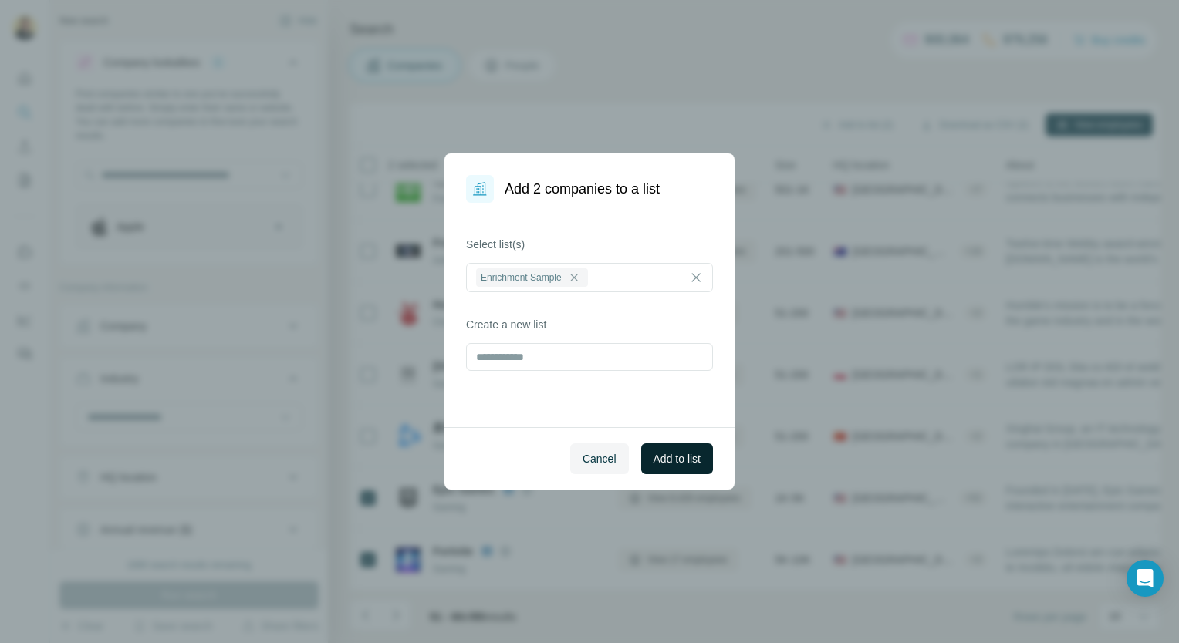
click at [661, 464] on span "Add to list" at bounding box center [677, 458] width 47 height 15
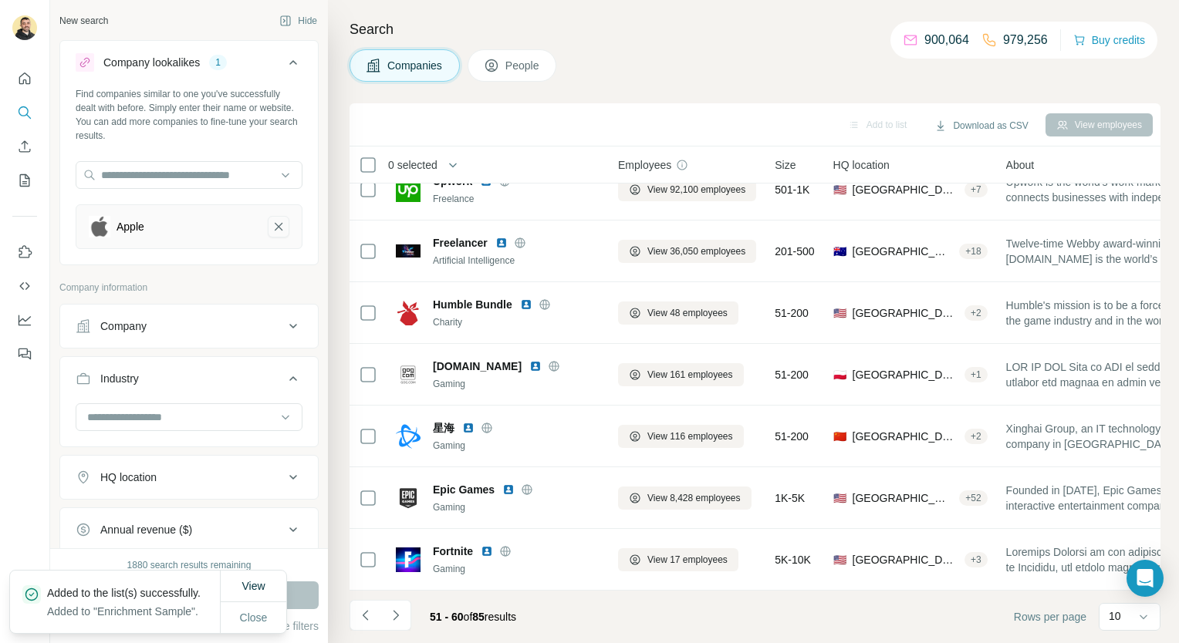
click at [272, 224] on icon "Apple-remove-button" at bounding box center [279, 226] width 14 height 15
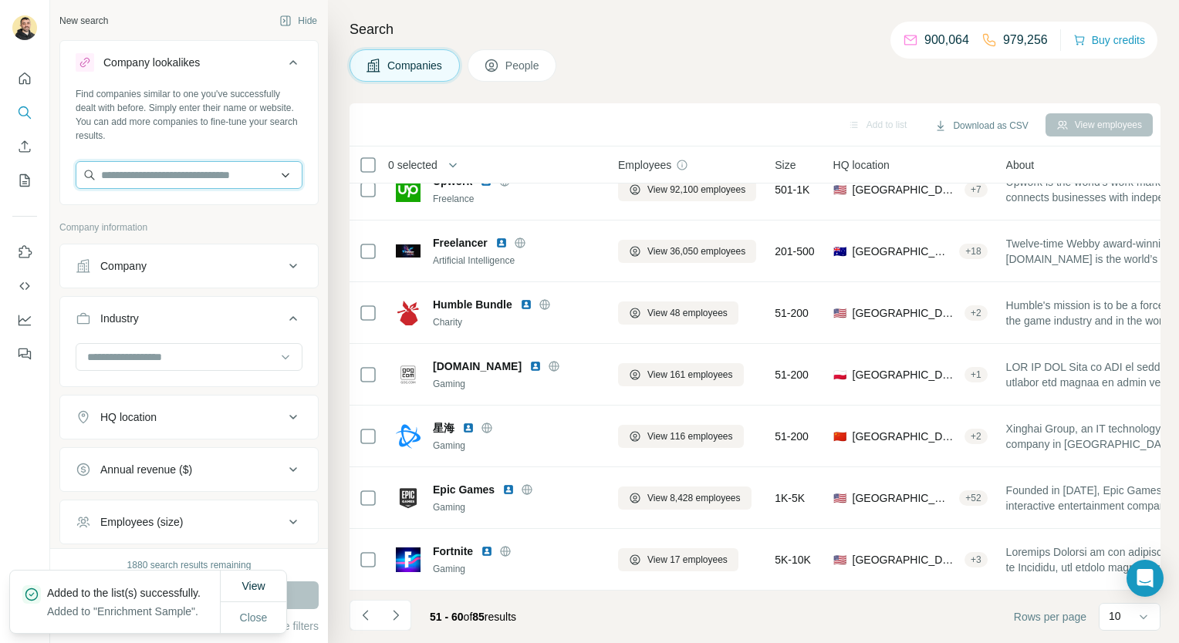
click at [195, 164] on input "text" at bounding box center [189, 175] width 227 height 28
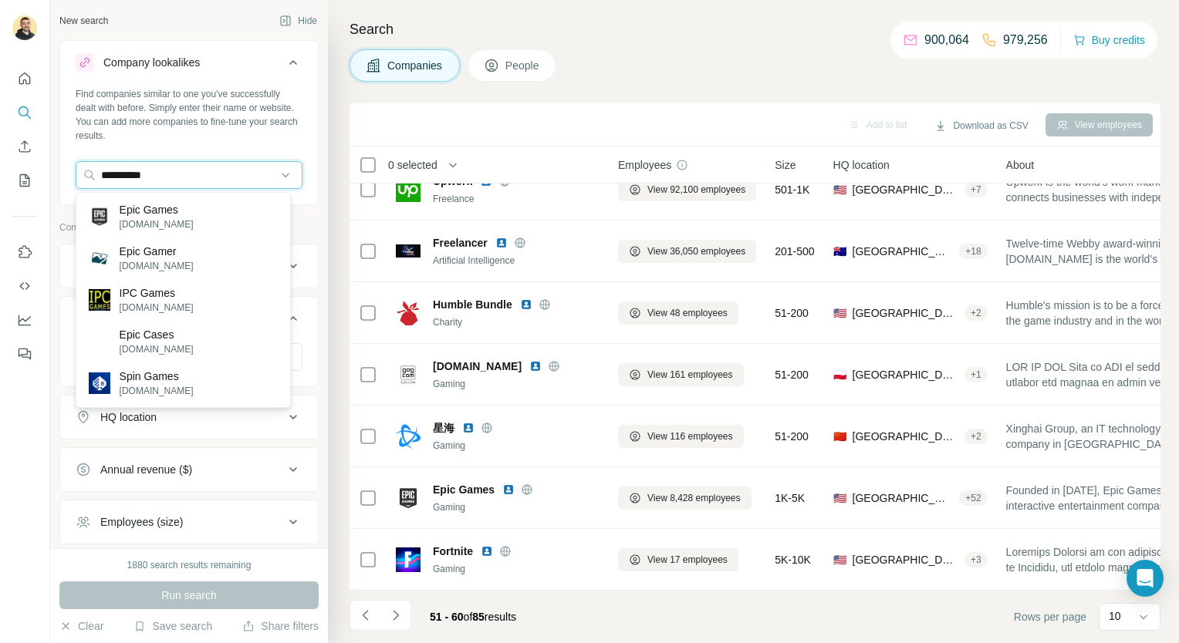
type input "**********"
click at [205, 221] on div "Epic Games epicgames.com" at bounding box center [183, 217] width 208 height 42
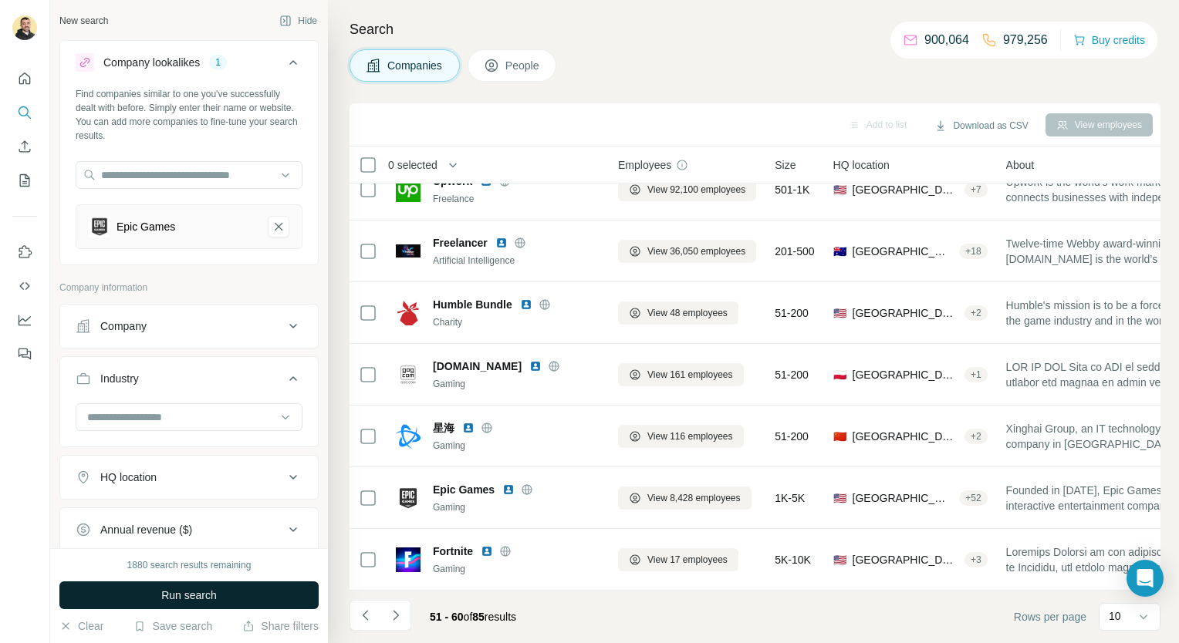
click at [177, 602] on span "Run search" at bounding box center [189, 595] width 56 height 15
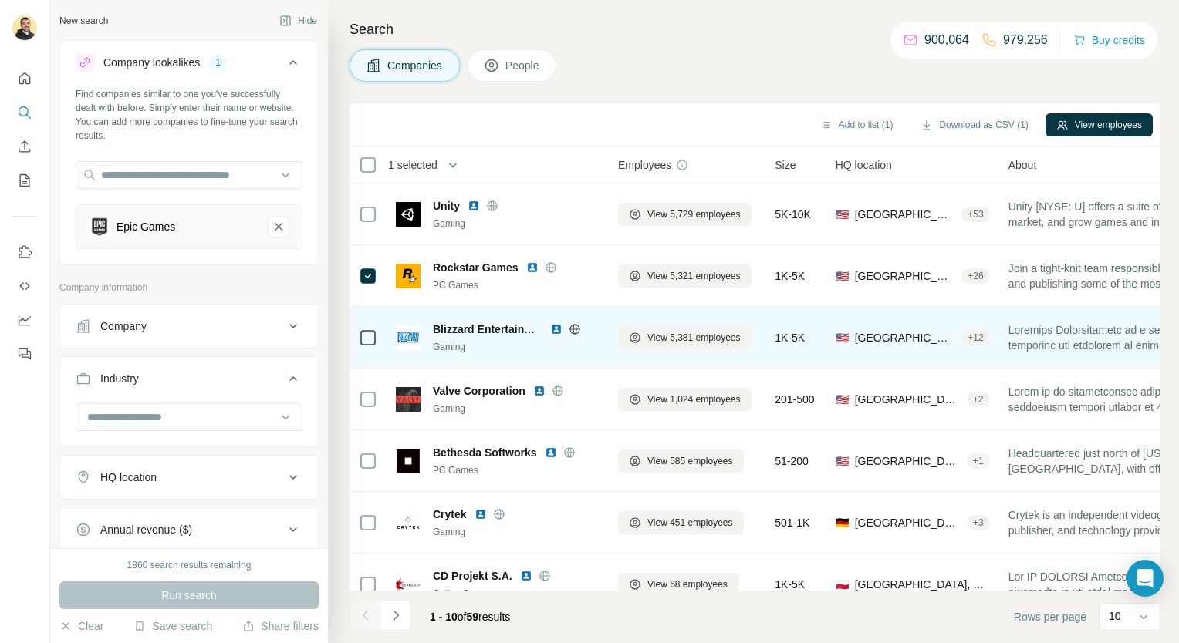
click at [367, 350] on div at bounding box center [368, 337] width 19 height 42
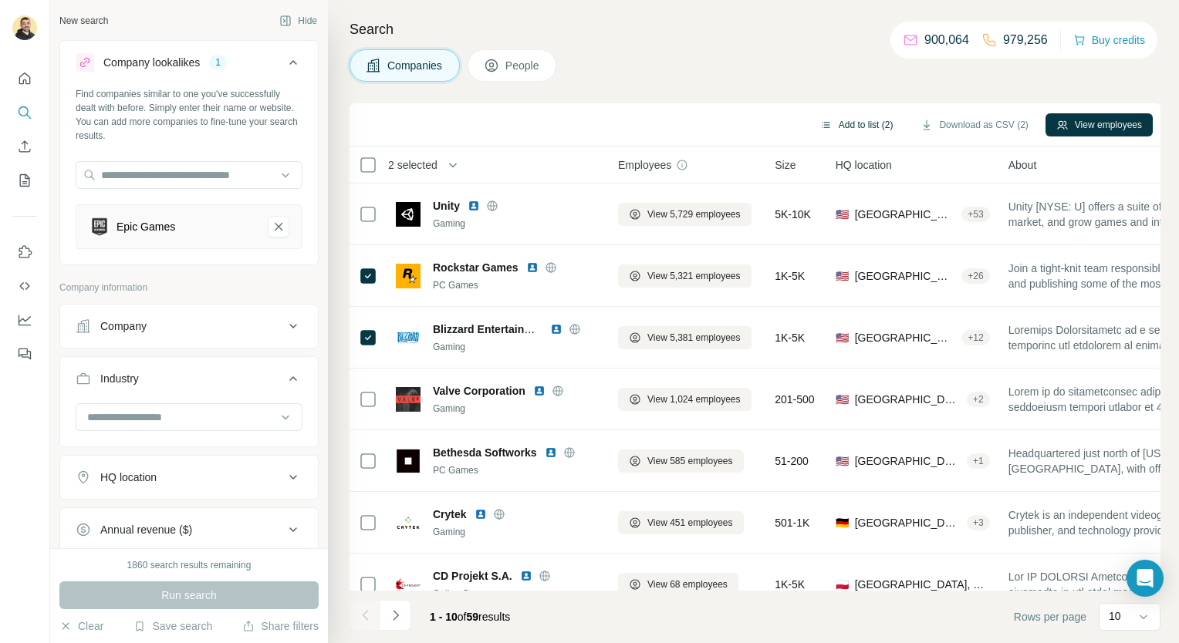
click at [875, 126] on button "Add to list (2)" at bounding box center [856, 124] width 95 height 23
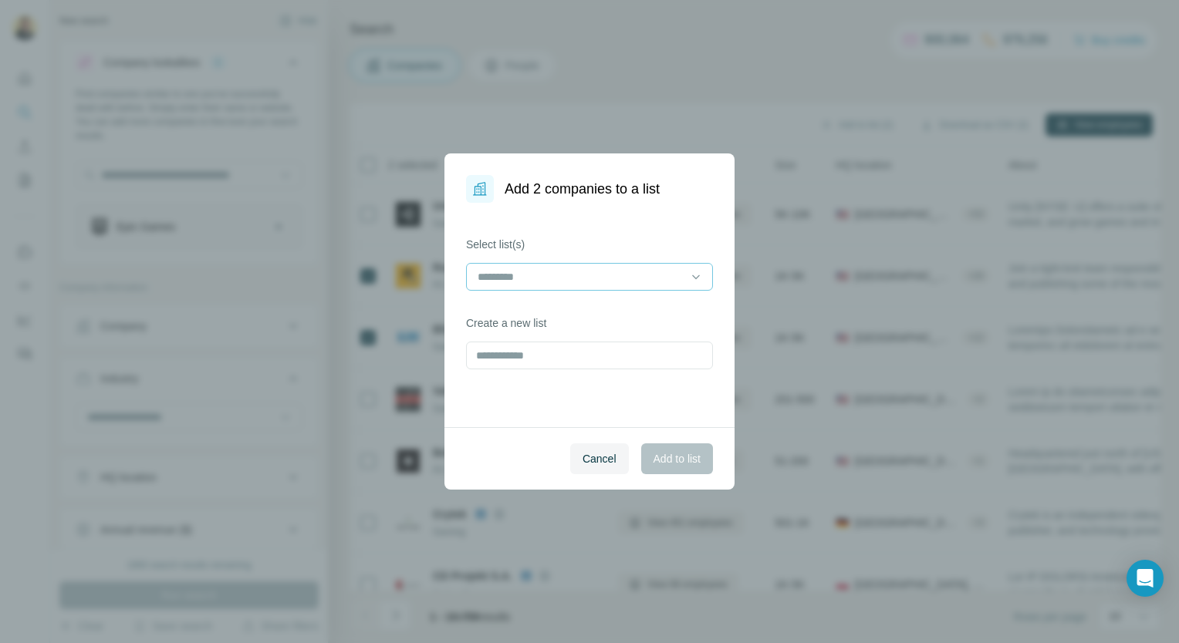
click at [567, 267] on div at bounding box center [580, 277] width 208 height 26
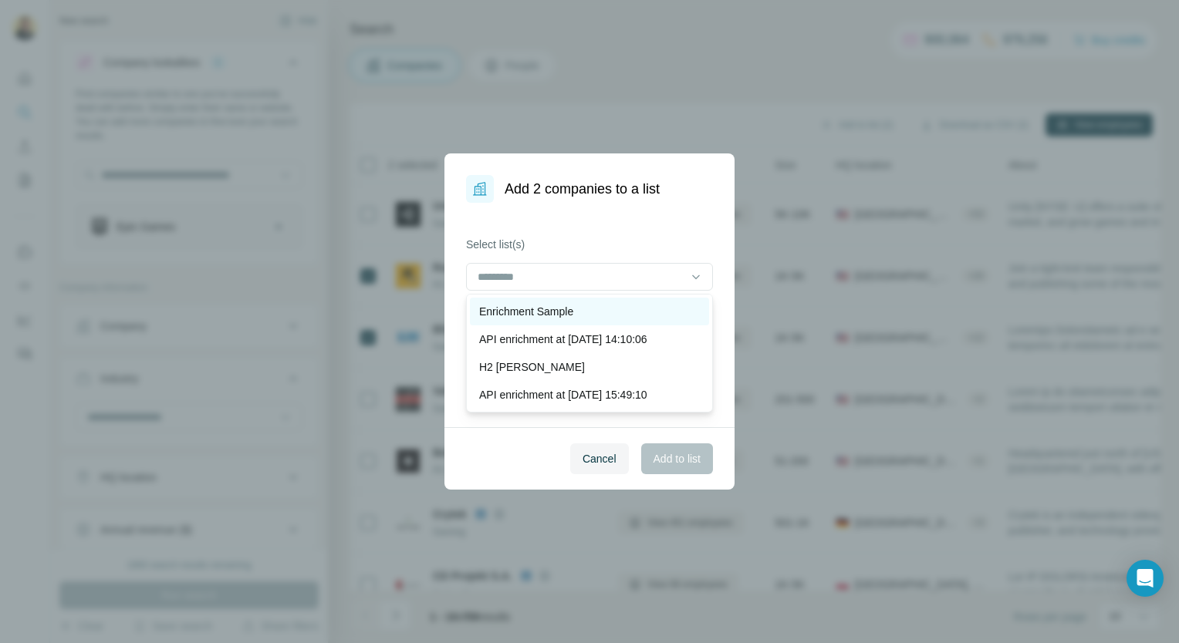
click at [550, 301] on div "Enrichment Sample" at bounding box center [589, 312] width 239 height 28
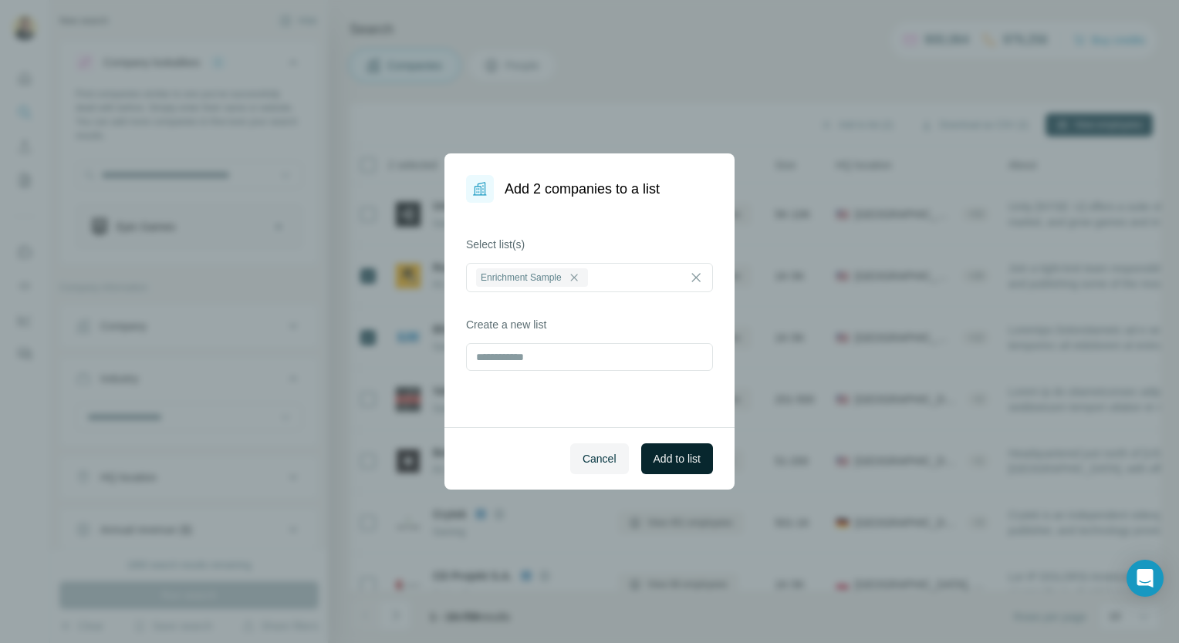
click at [660, 452] on span "Add to list" at bounding box center [677, 458] width 47 height 15
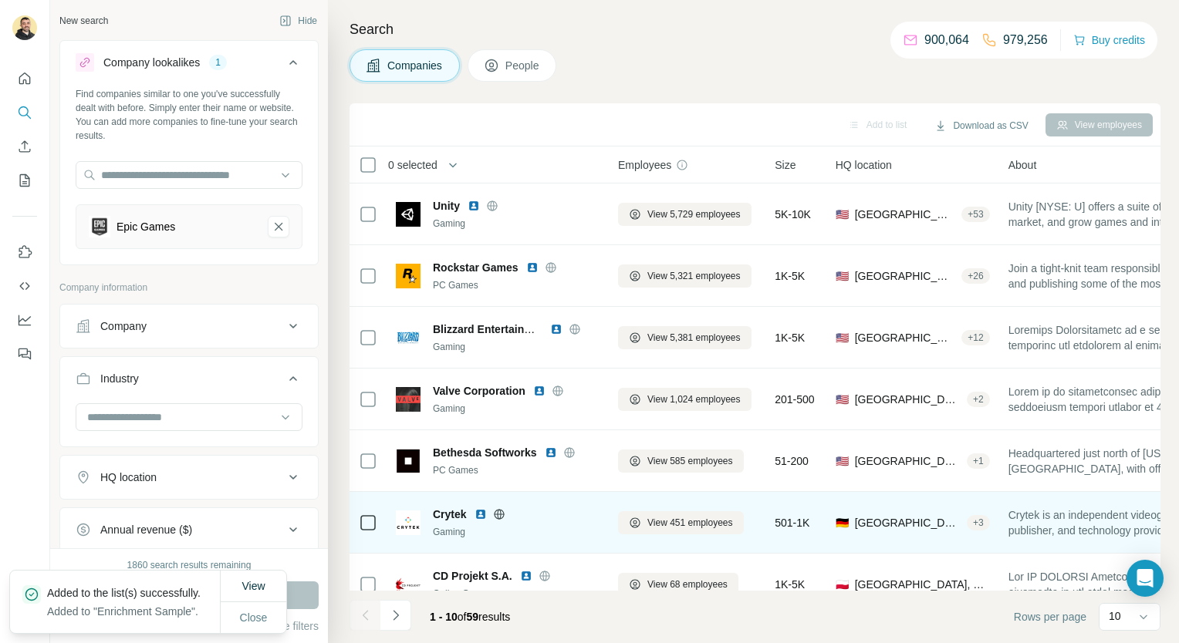
scroll to position [217, 0]
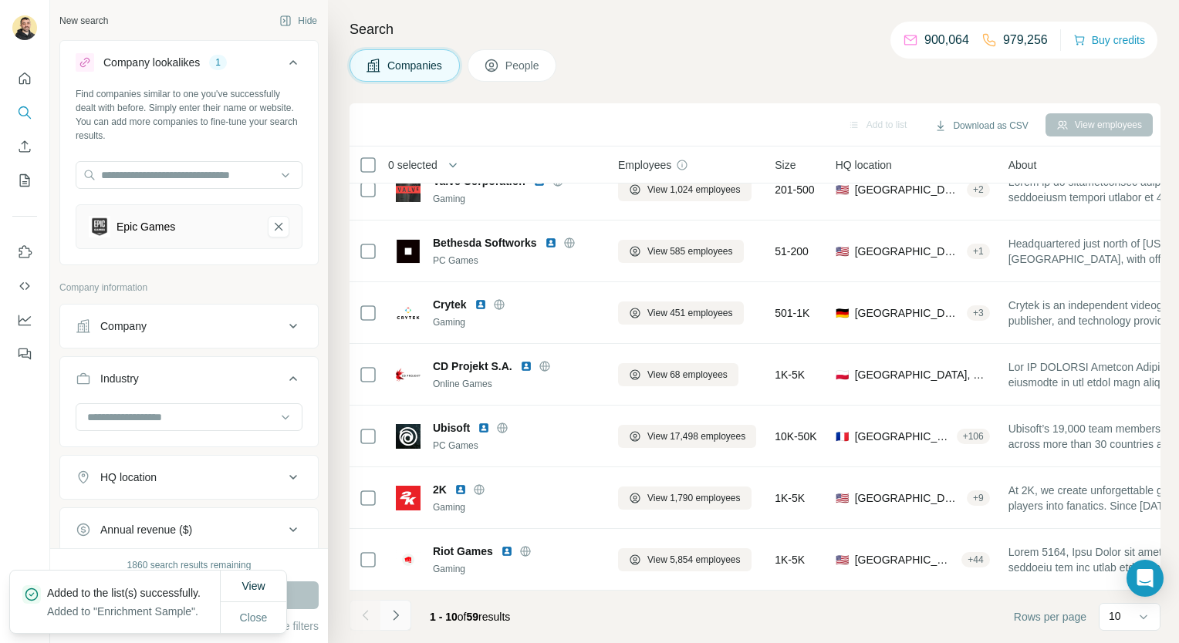
click at [398, 613] on icon "Navigate to next page" at bounding box center [395, 615] width 15 height 15
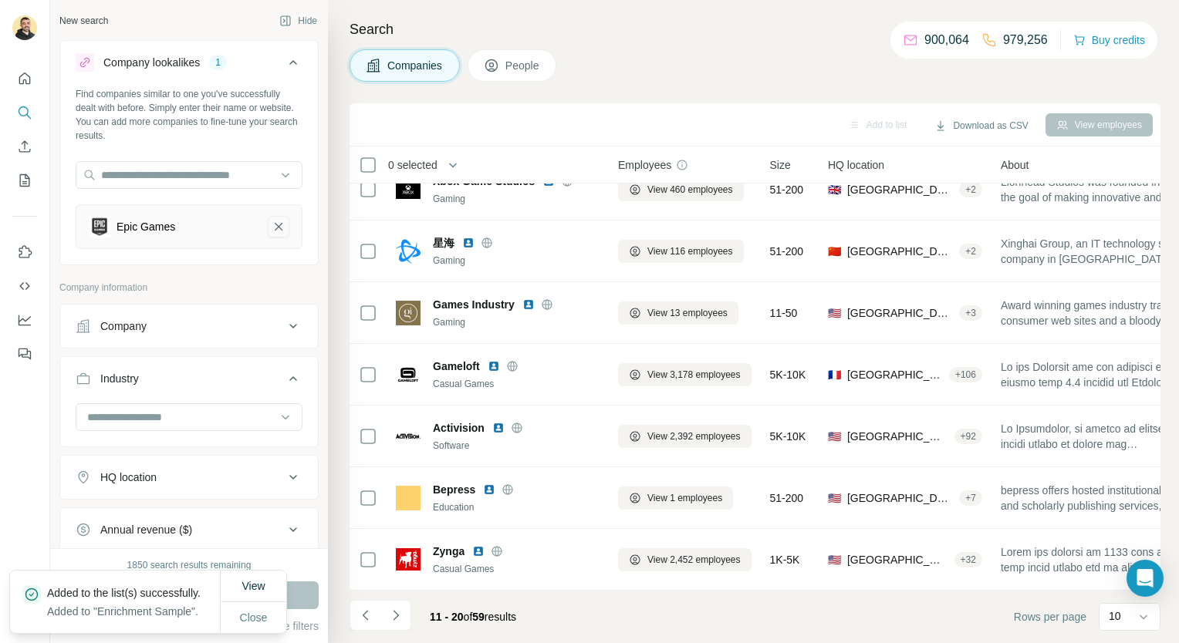
click at [275, 227] on icon "Epic Games-remove-button" at bounding box center [279, 227] width 8 height 8
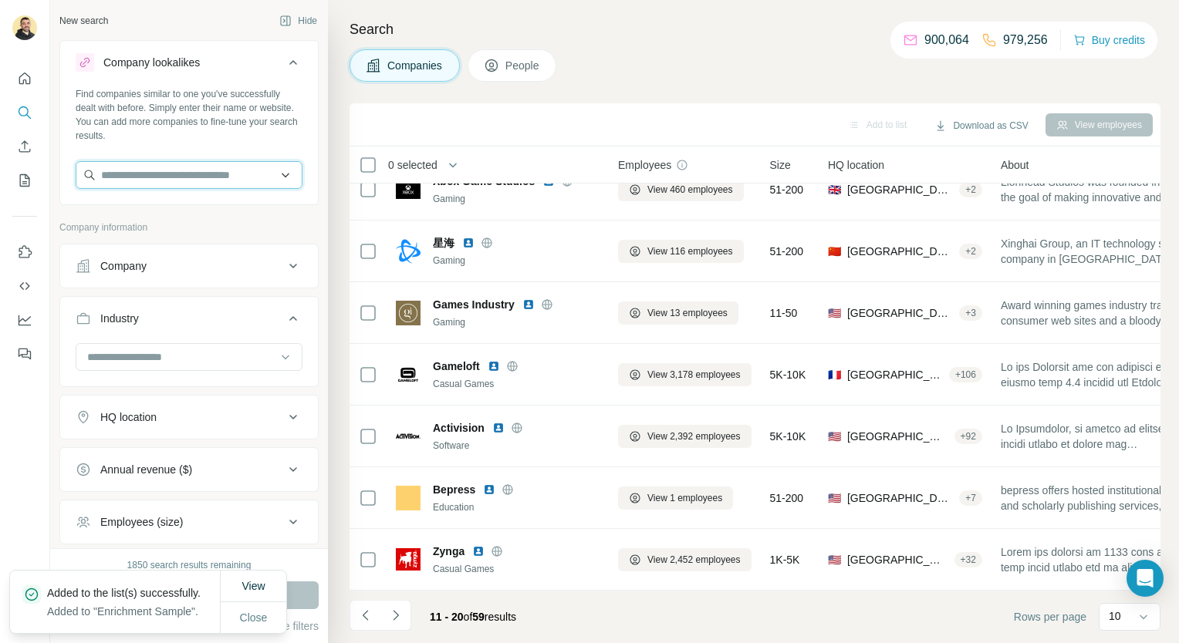
click at [172, 168] on input "text" at bounding box center [189, 175] width 227 height 28
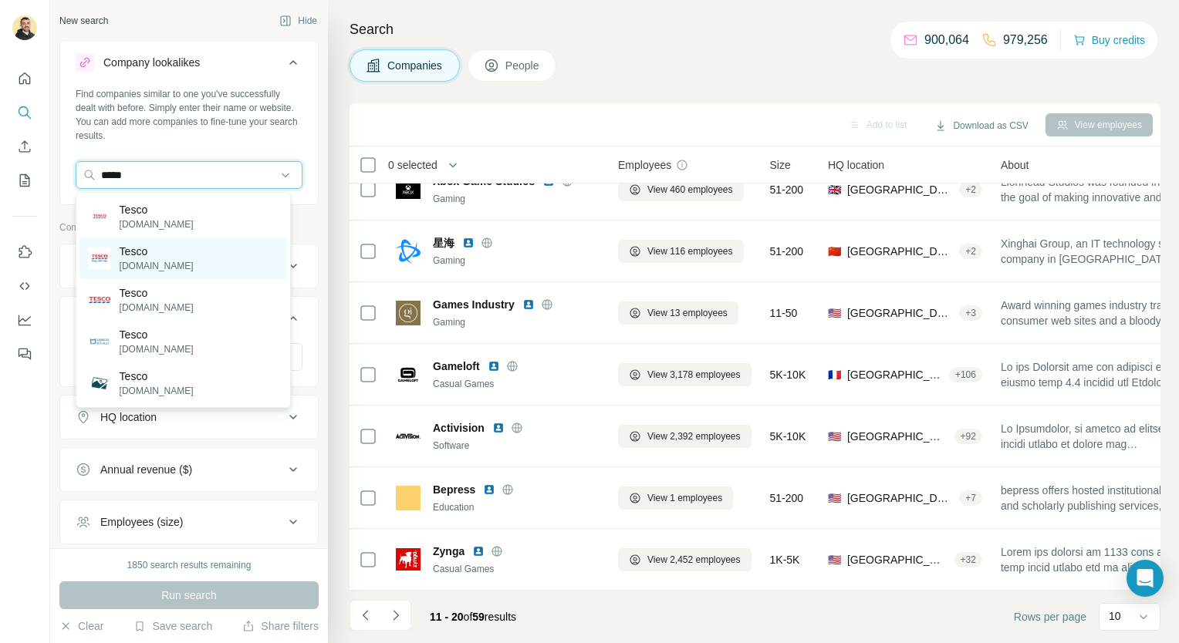
type input "*****"
click at [170, 266] on div "Tesco tesco.com" at bounding box center [183, 259] width 208 height 42
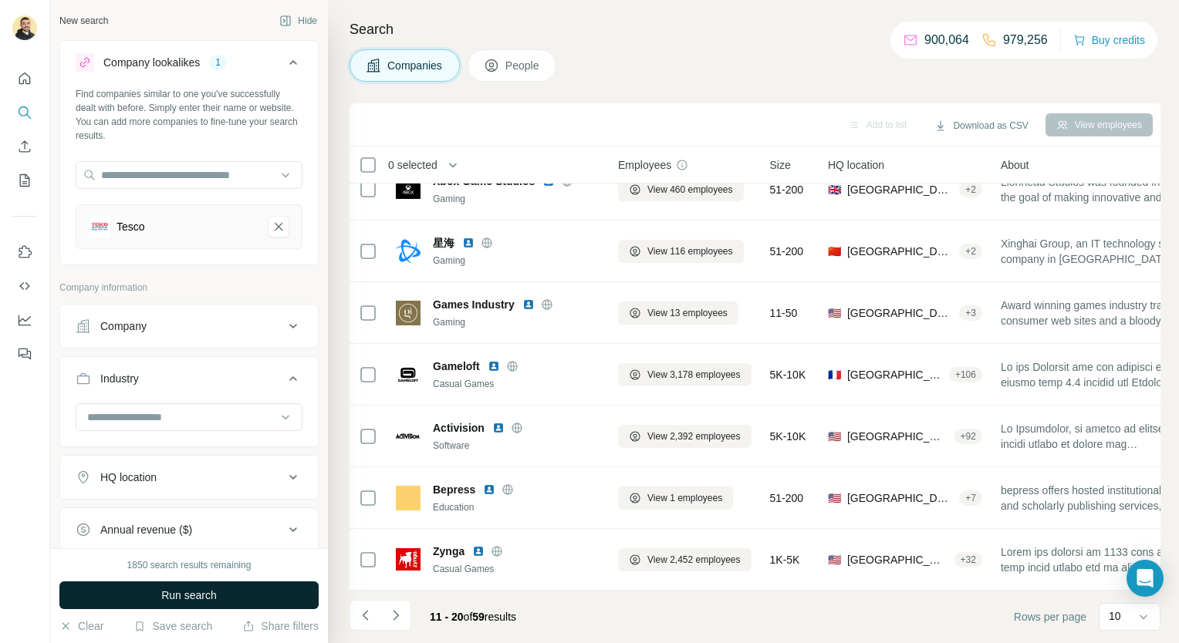
click at [179, 589] on span "Run search" at bounding box center [189, 595] width 56 height 15
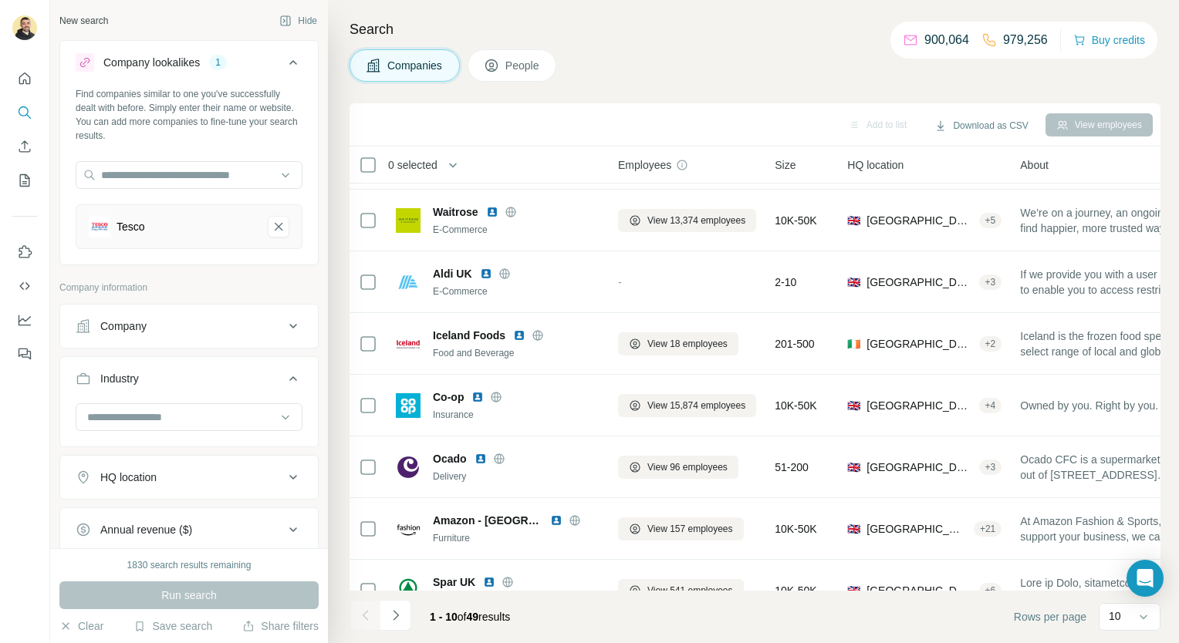
scroll to position [217, 0]
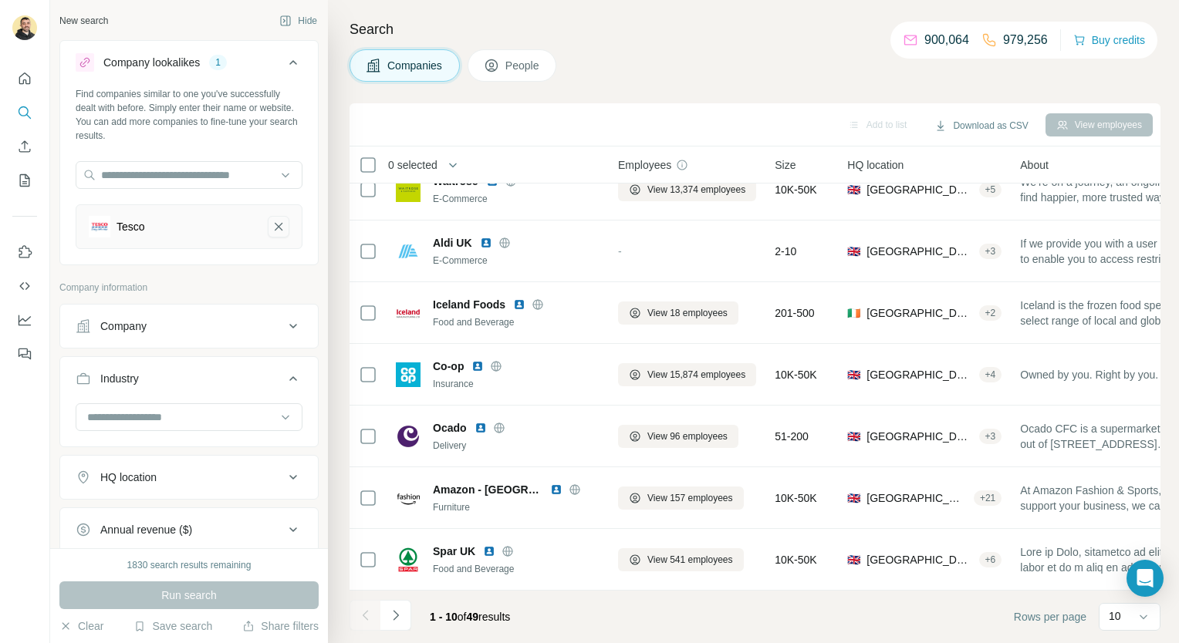
click at [272, 224] on icon "Tesco-remove-button" at bounding box center [279, 226] width 14 height 15
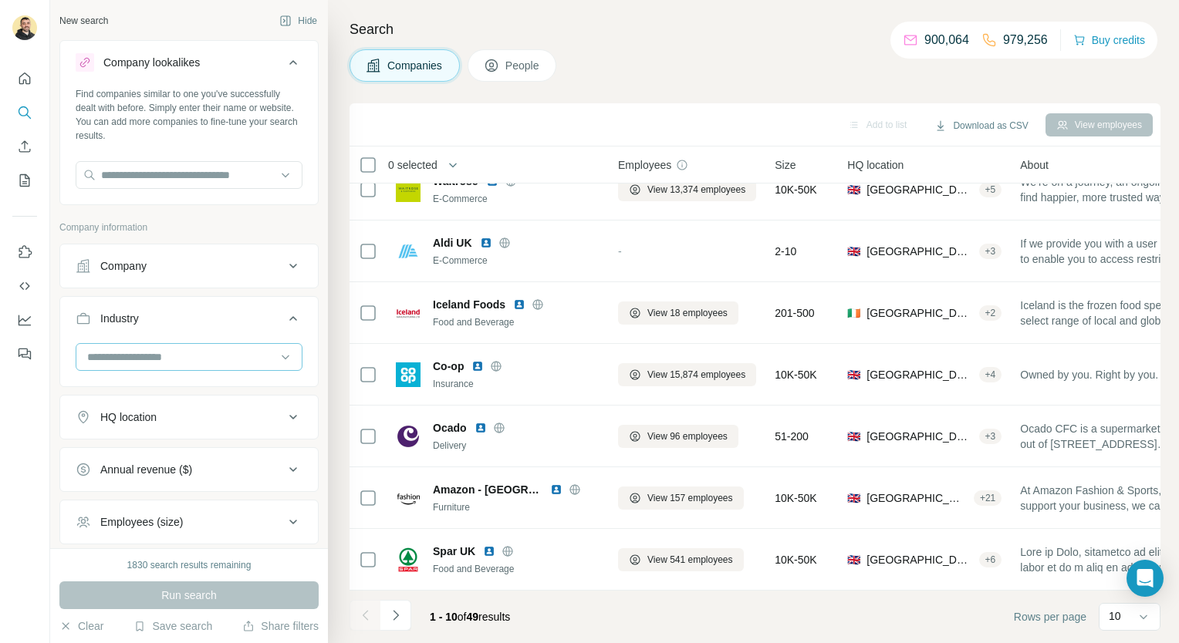
click at [191, 350] on input at bounding box center [181, 357] width 191 height 17
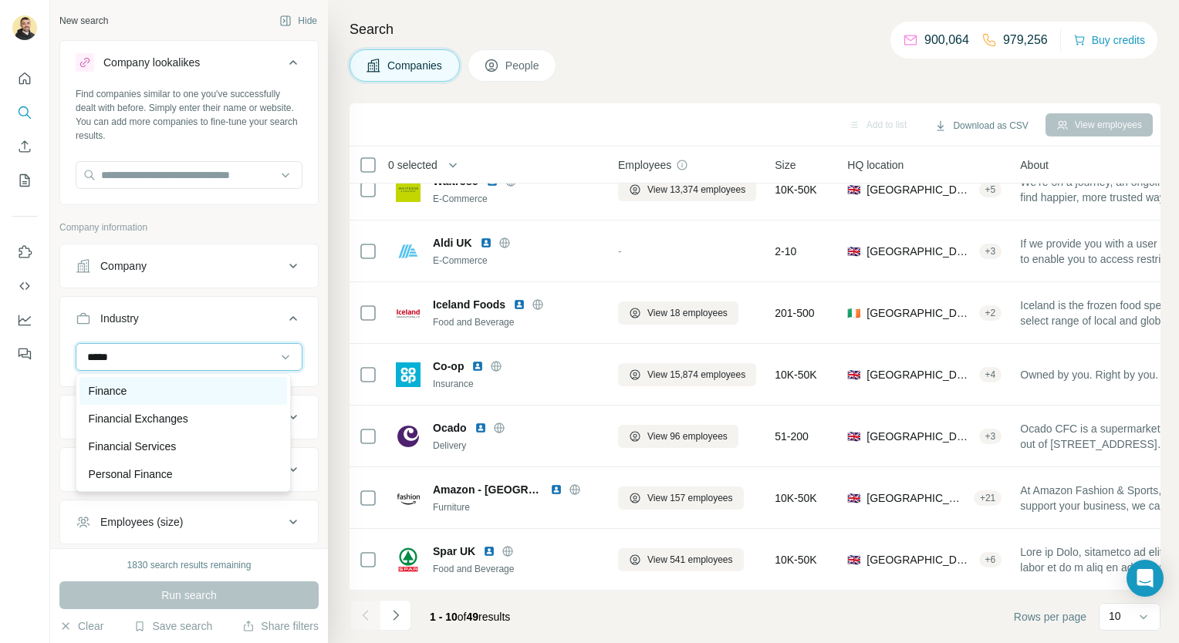
type input "*****"
click at [179, 388] on div "Finance" at bounding box center [183, 390] width 189 height 15
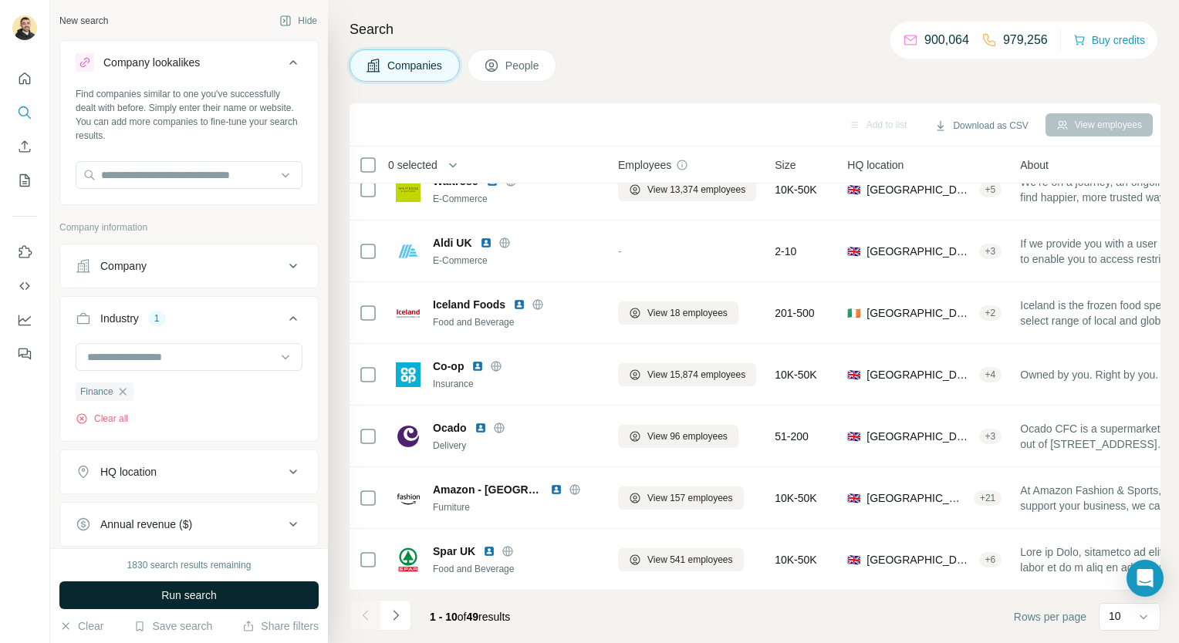
click at [228, 600] on button "Run search" at bounding box center [188, 596] width 259 height 28
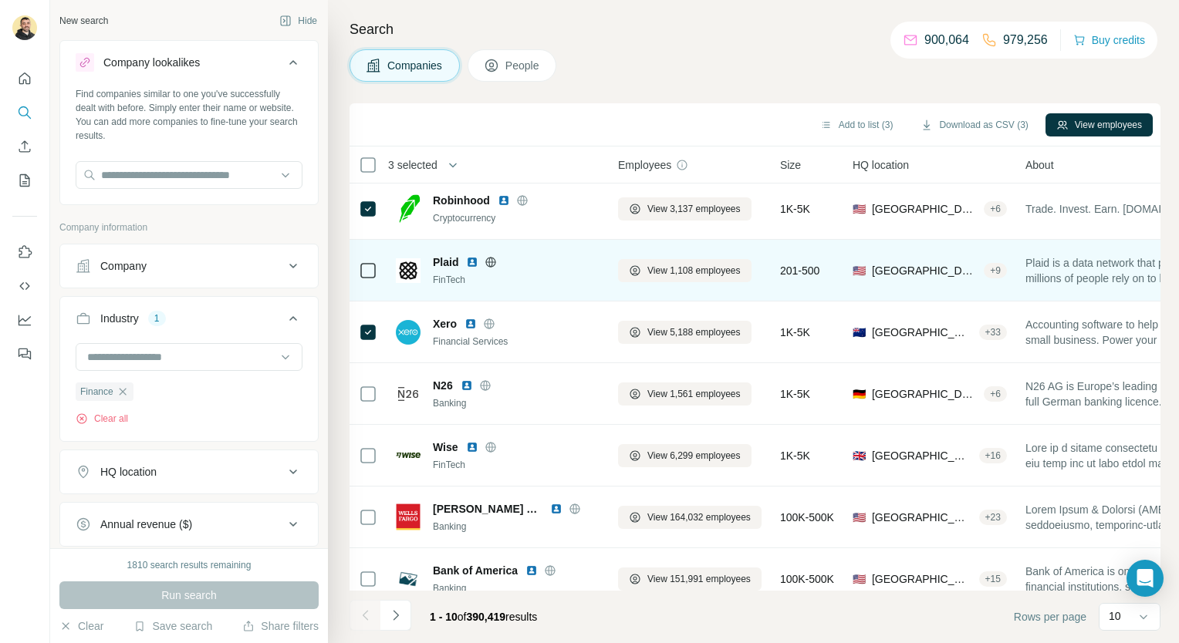
scroll to position [207, 0]
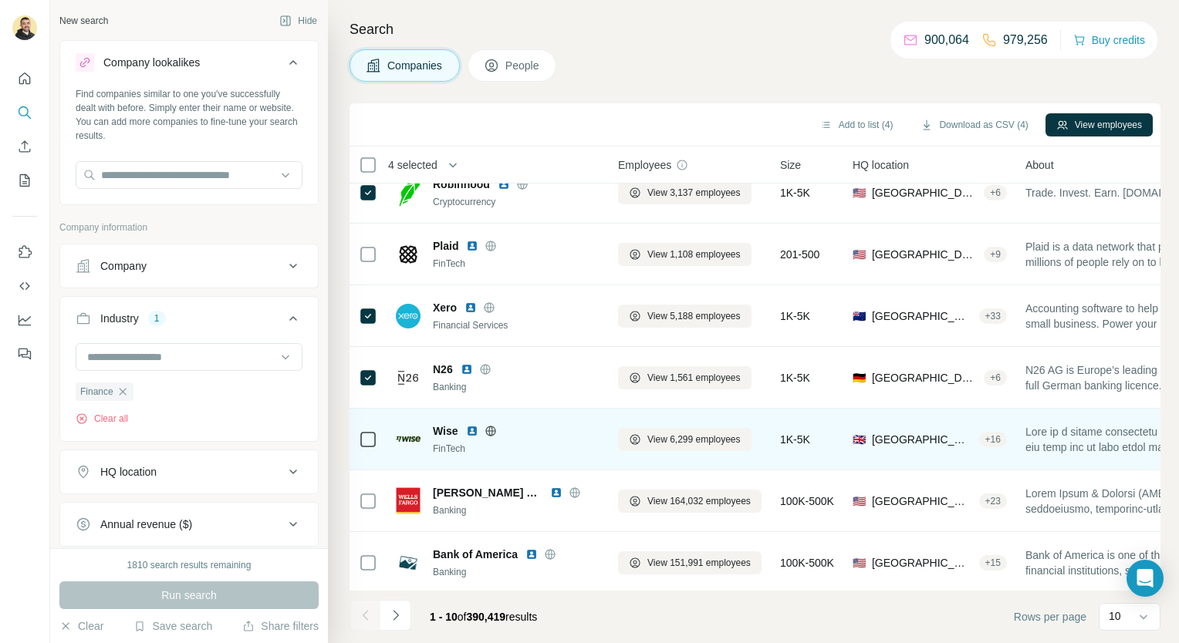
click at [366, 447] on icon at bounding box center [368, 440] width 19 height 19
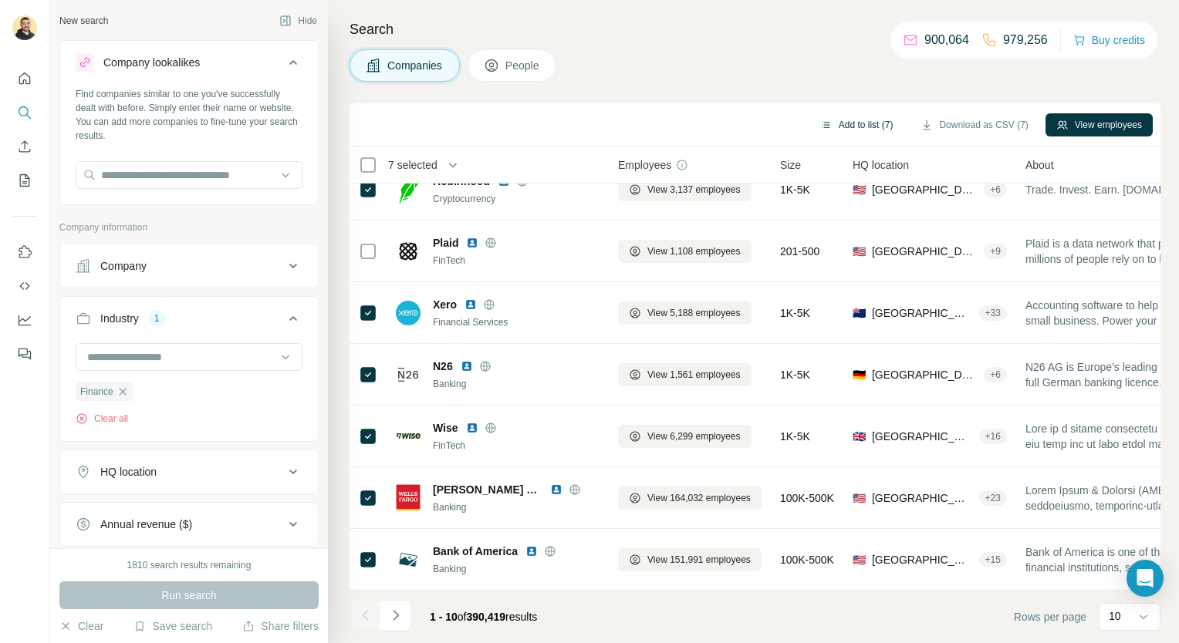
click at [872, 117] on button "Add to list (7)" at bounding box center [856, 124] width 95 height 23
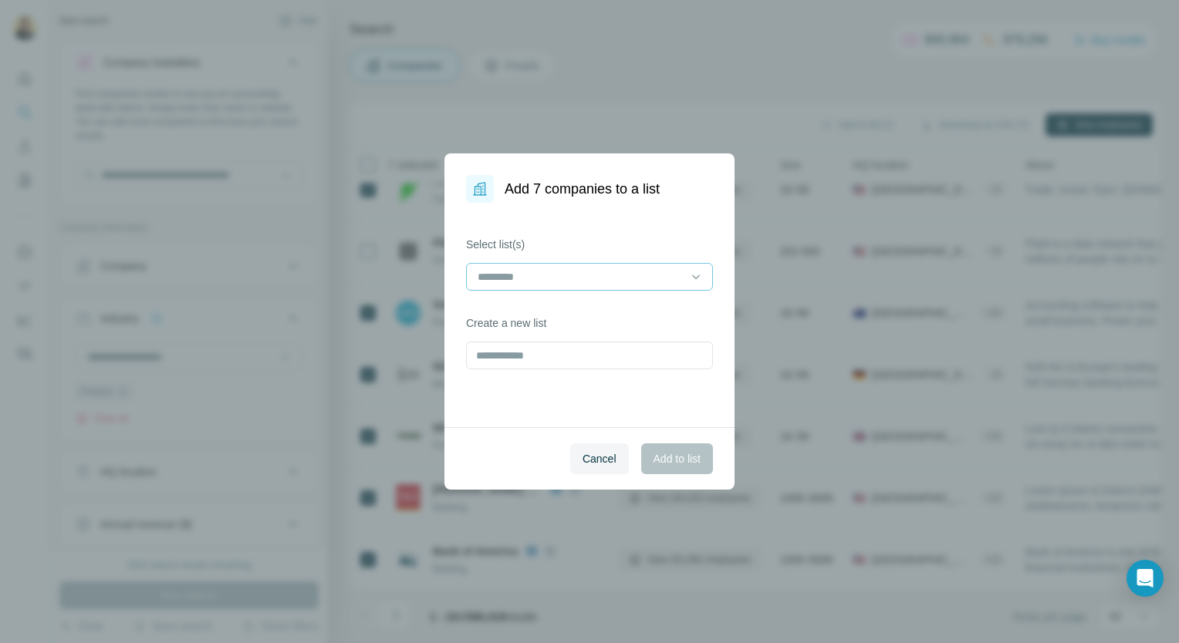
click at [616, 279] on input at bounding box center [580, 277] width 208 height 17
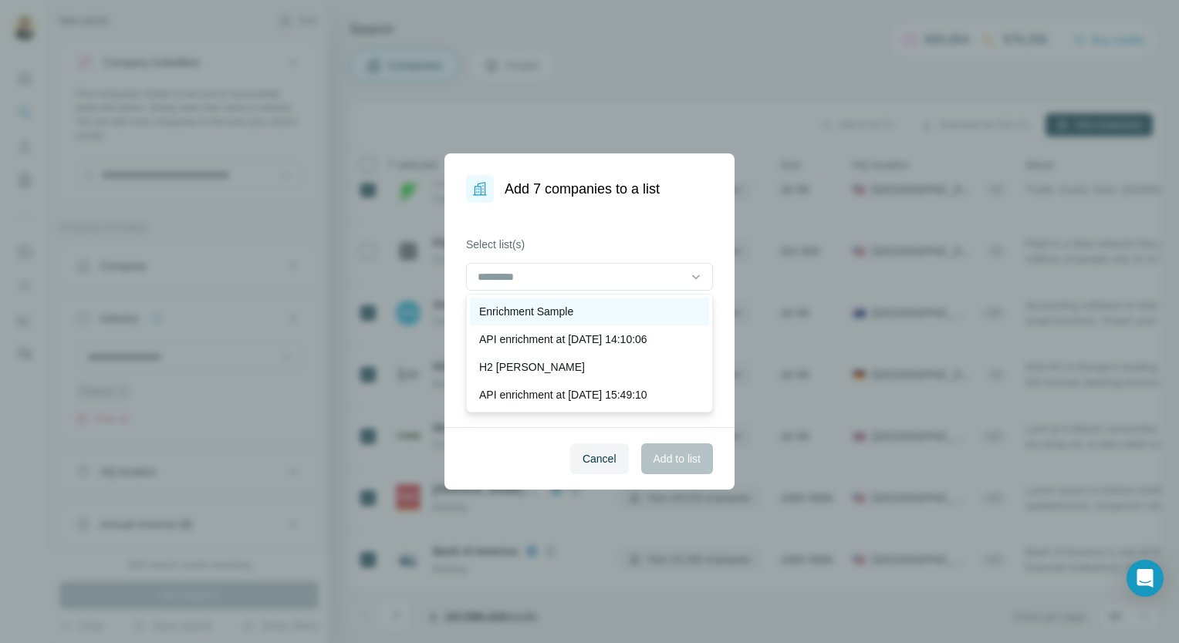
click at [590, 308] on div "Enrichment Sample" at bounding box center [589, 311] width 221 height 15
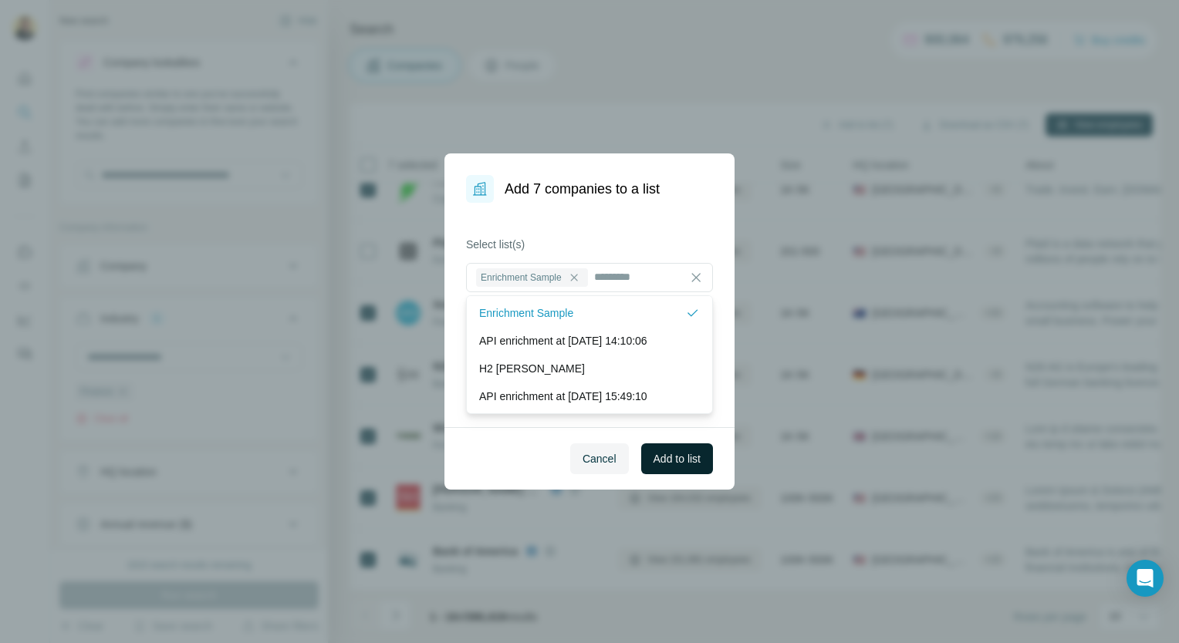
click at [656, 471] on button "Add to list" at bounding box center [677, 459] width 72 height 31
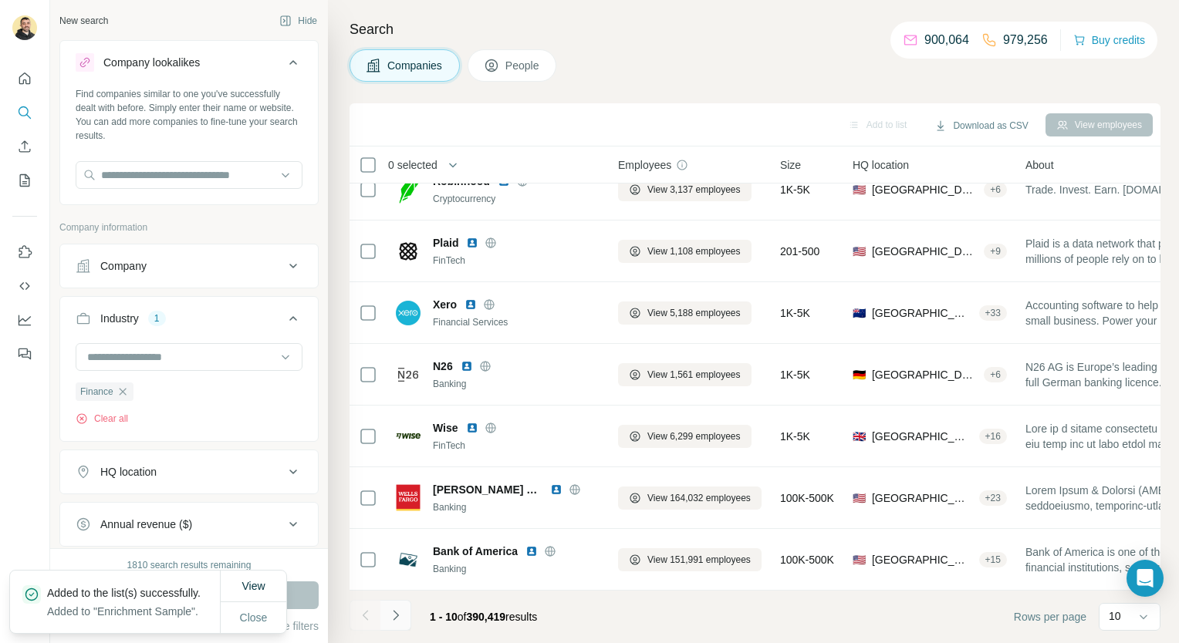
click at [397, 621] on icon "Navigate to next page" at bounding box center [395, 615] width 15 height 15
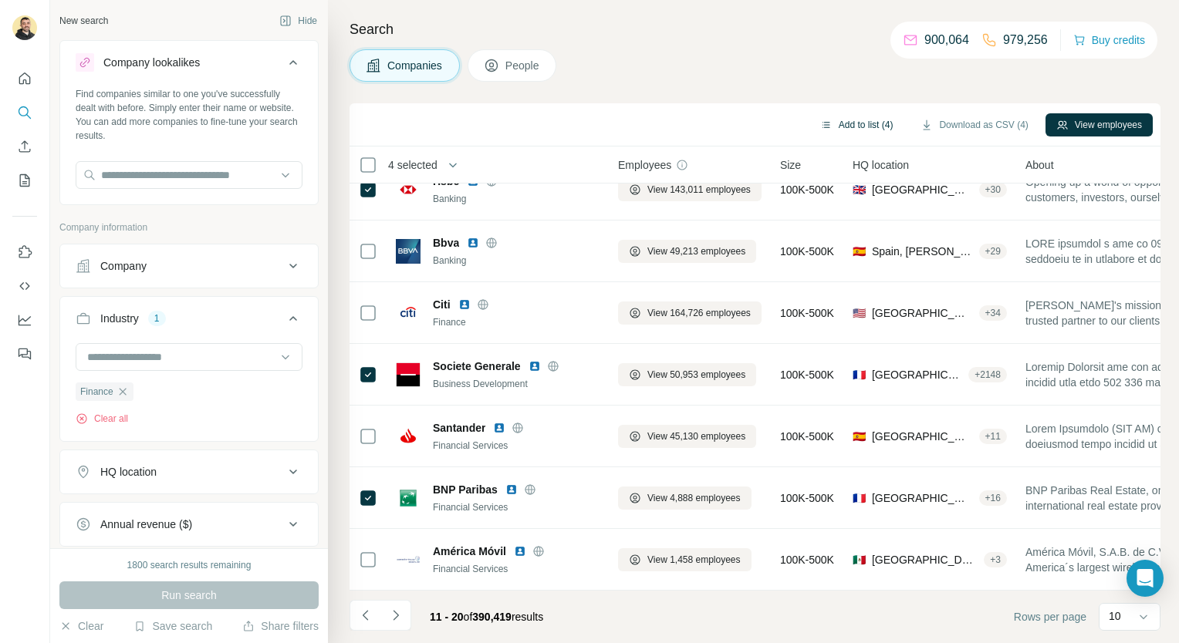
click at [854, 123] on button "Add to list (4)" at bounding box center [856, 124] width 95 height 23
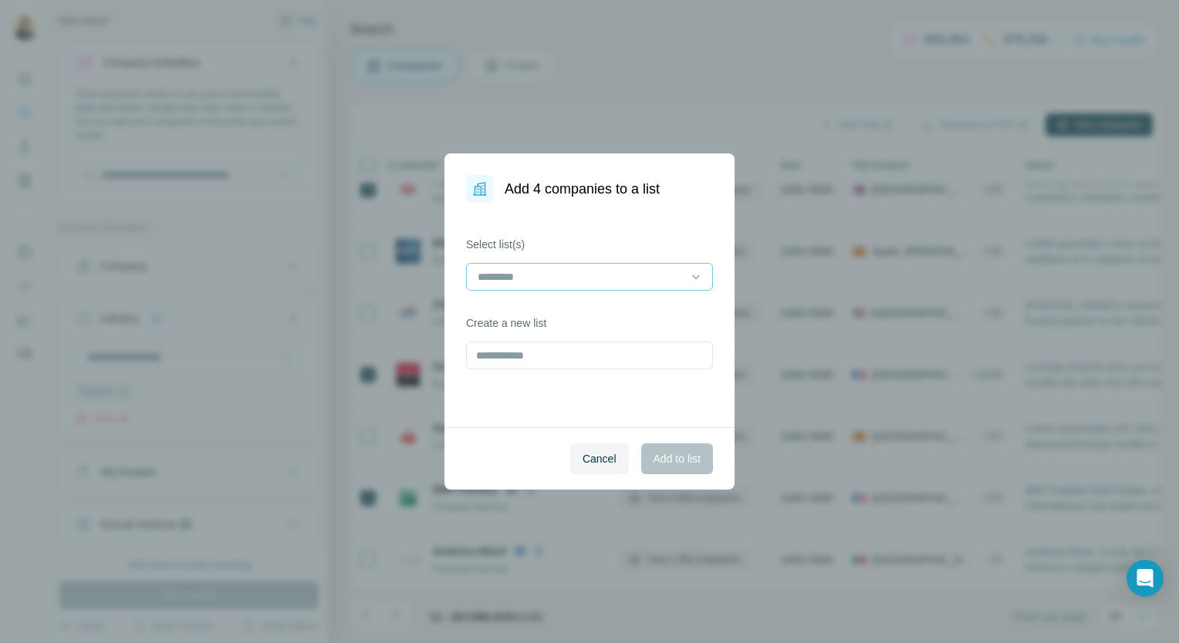
click at [569, 278] on input at bounding box center [580, 277] width 208 height 17
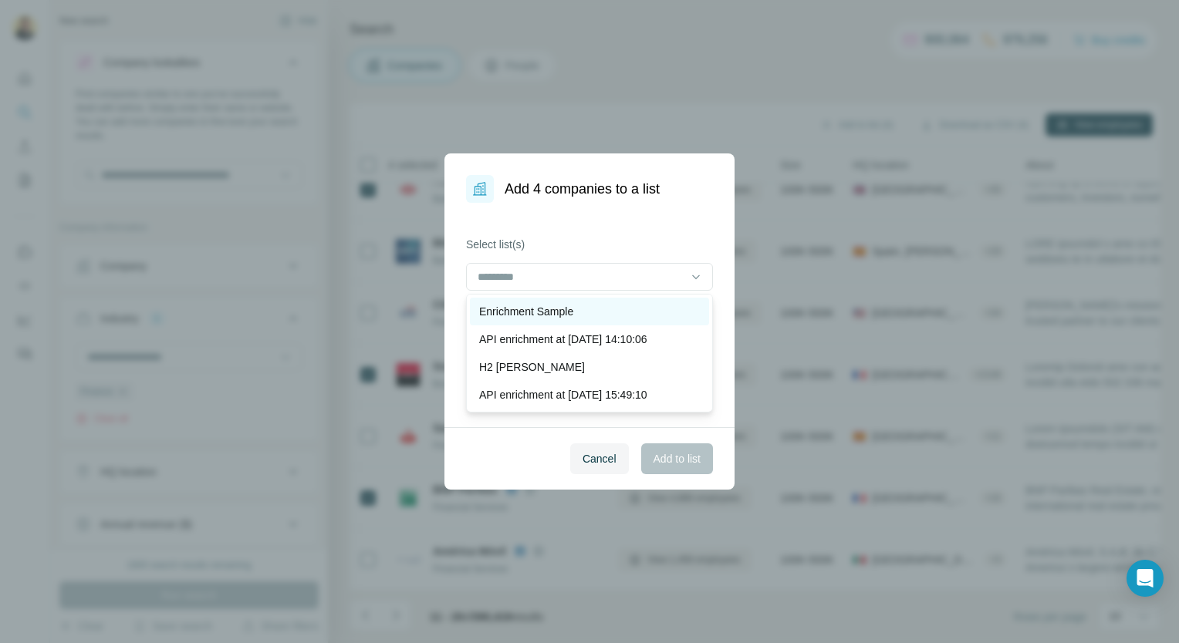
click at [556, 302] on div "Enrichment Sample" at bounding box center [589, 312] width 239 height 28
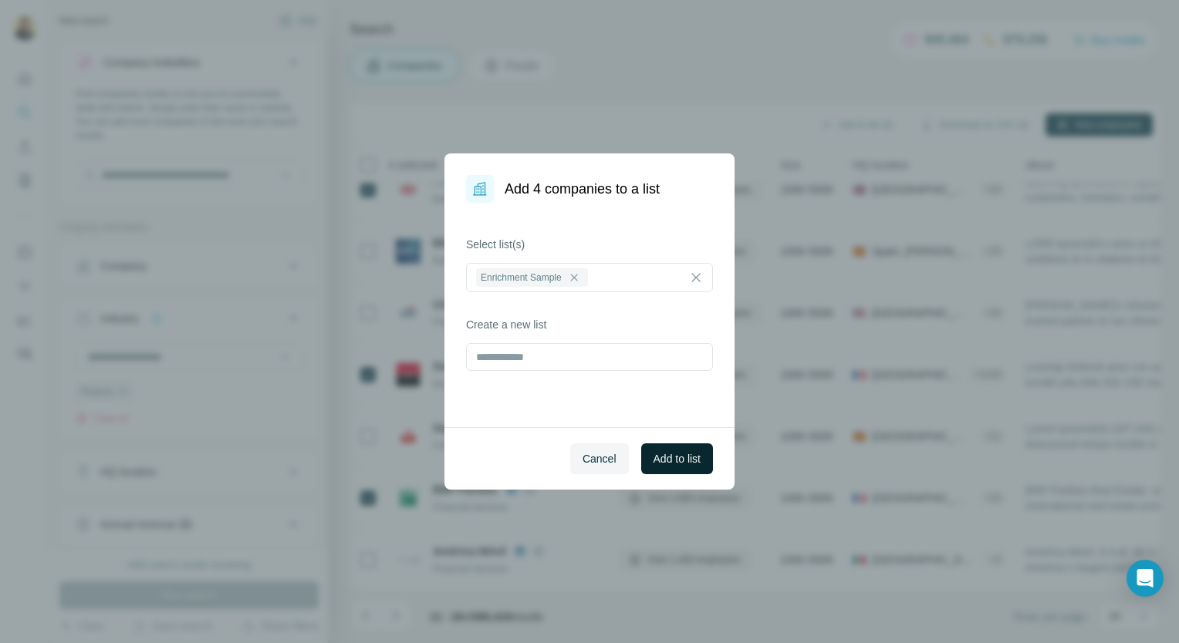
click at [668, 461] on span "Add to list" at bounding box center [677, 458] width 47 height 15
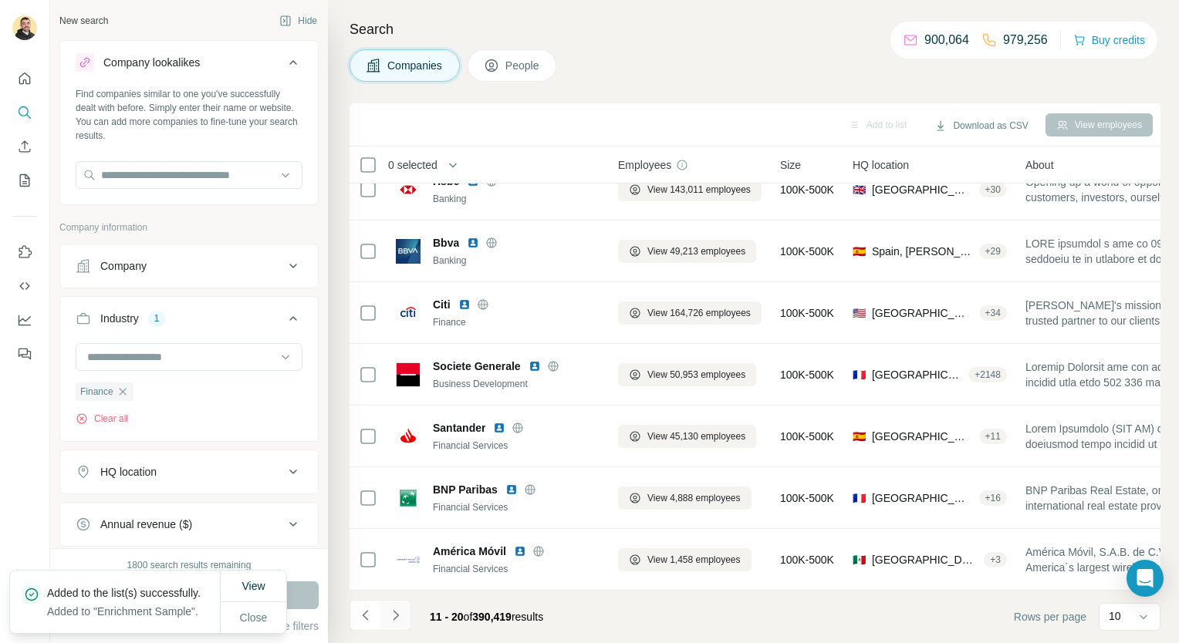
click at [407, 616] on button "Navigate to next page" at bounding box center [395, 615] width 31 height 31
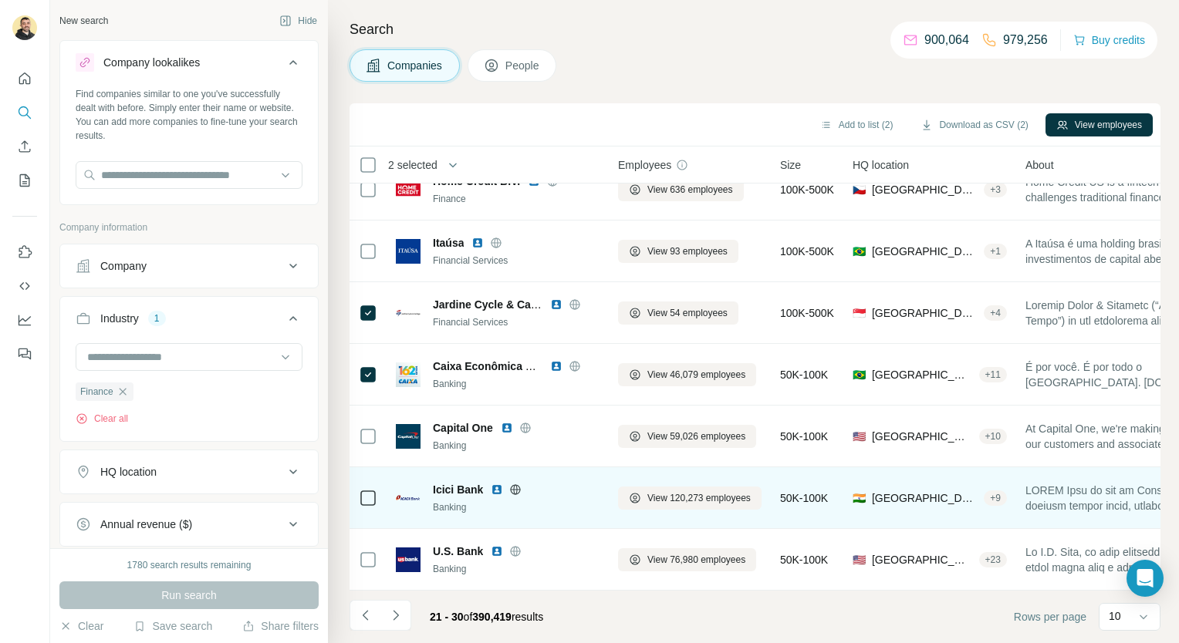
scroll to position [0, 0]
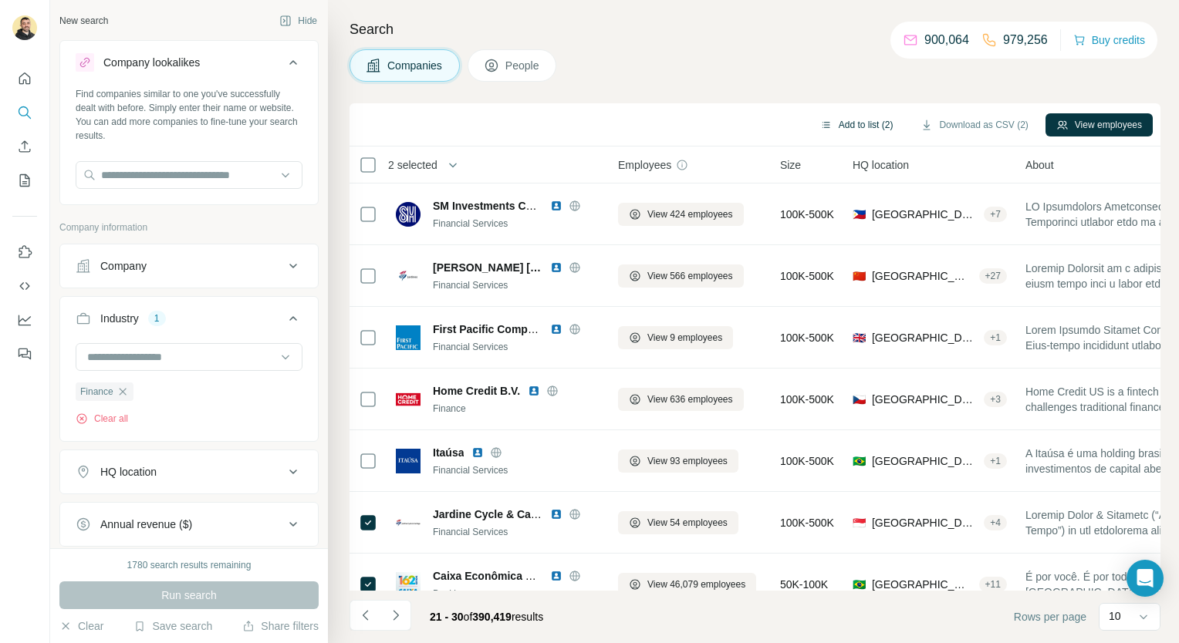
click at [866, 125] on button "Add to list (2)" at bounding box center [856, 124] width 95 height 23
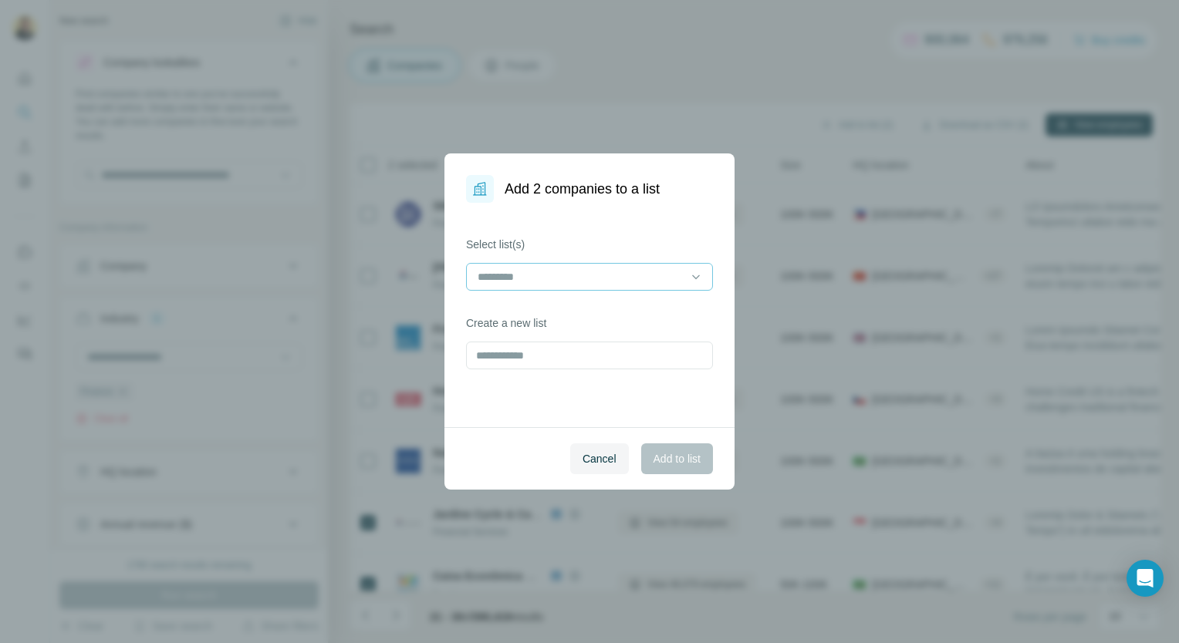
click at [586, 284] on input at bounding box center [580, 277] width 208 height 17
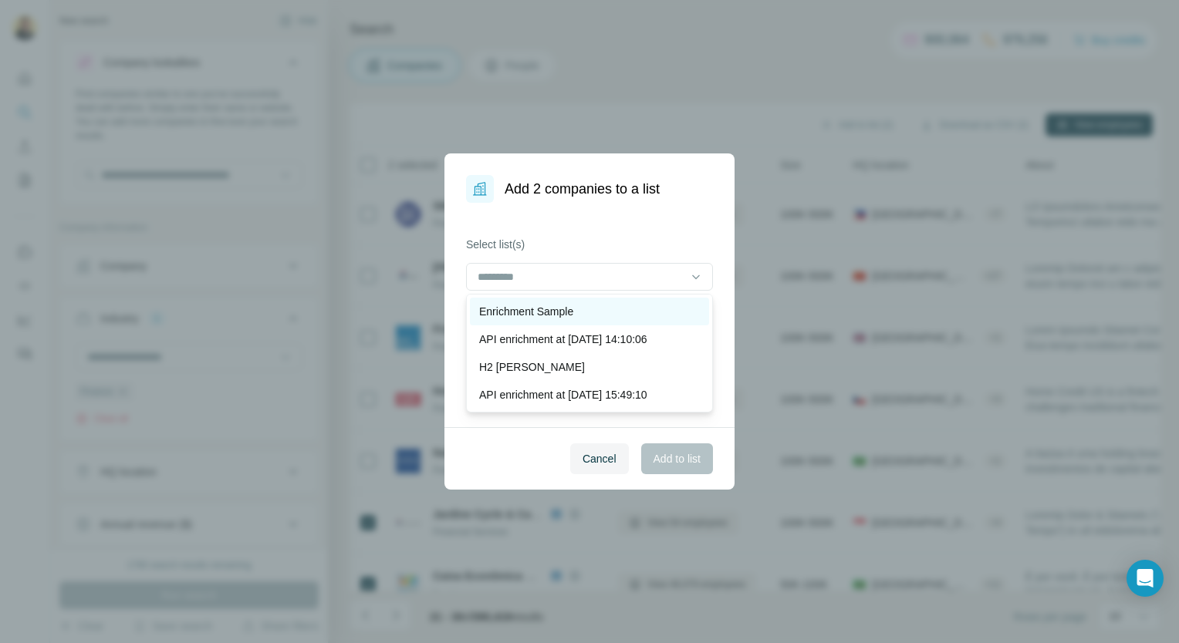
click at [583, 318] on div "Enrichment Sample" at bounding box center [589, 311] width 221 height 15
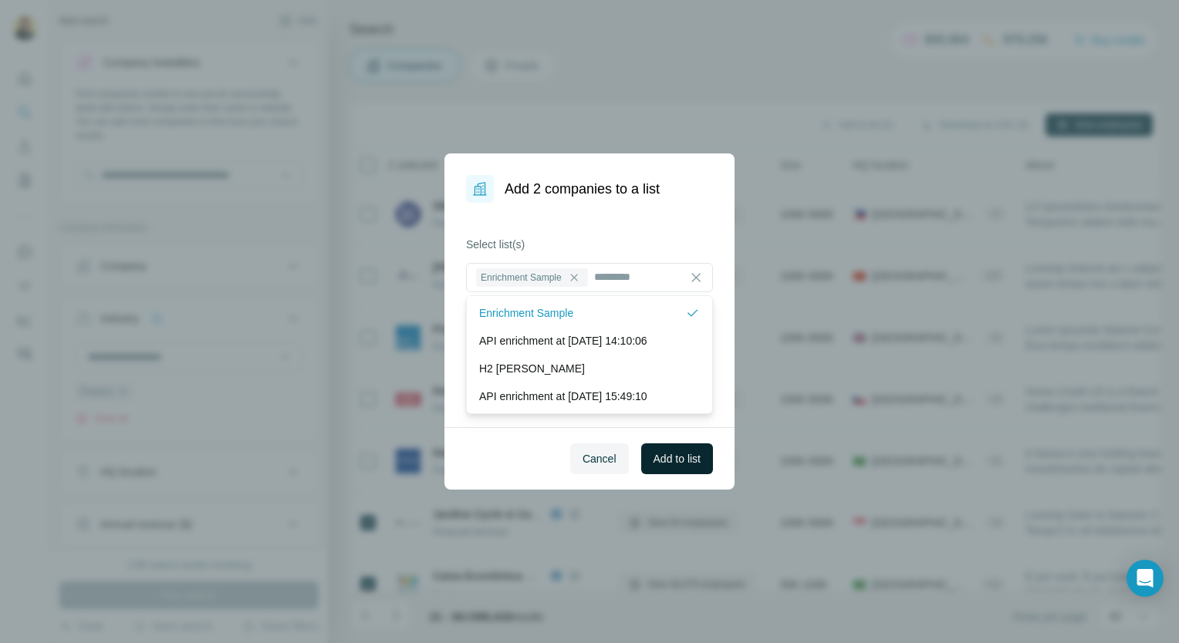
click at [667, 461] on span "Add to list" at bounding box center [677, 458] width 47 height 15
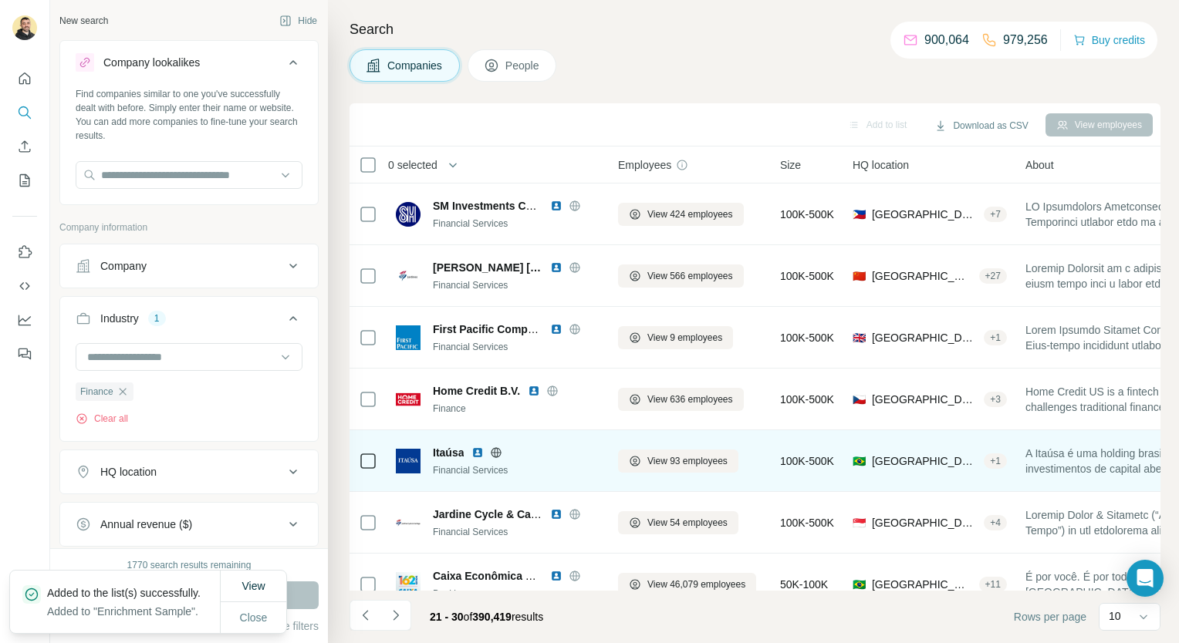
scroll to position [217, 0]
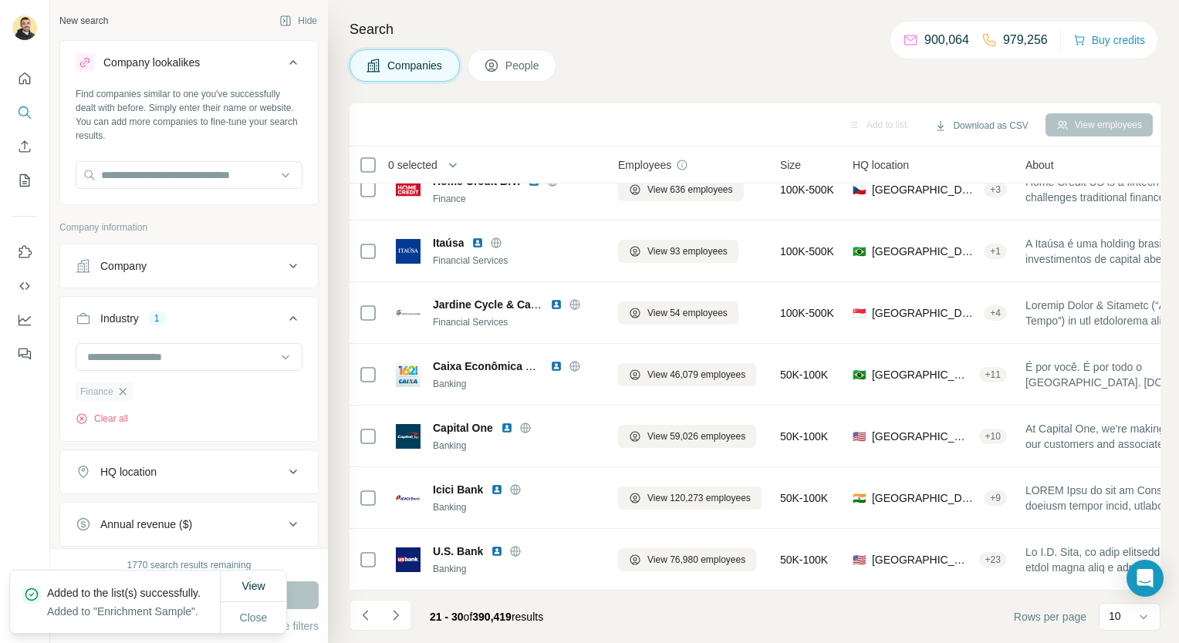
click at [118, 390] on icon "button" at bounding box center [123, 392] width 12 height 12
click at [154, 360] on input at bounding box center [181, 357] width 191 height 17
click at [187, 447] on div "Advertising" at bounding box center [183, 451] width 189 height 15
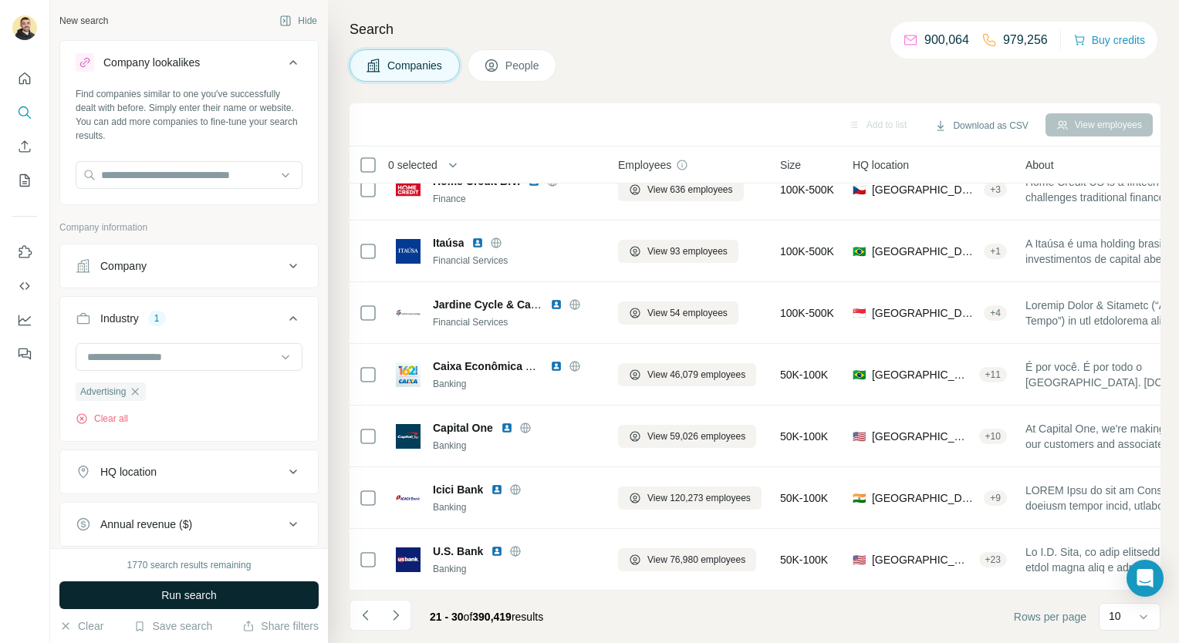
click at [275, 593] on button "Run search" at bounding box center [188, 596] width 259 height 28
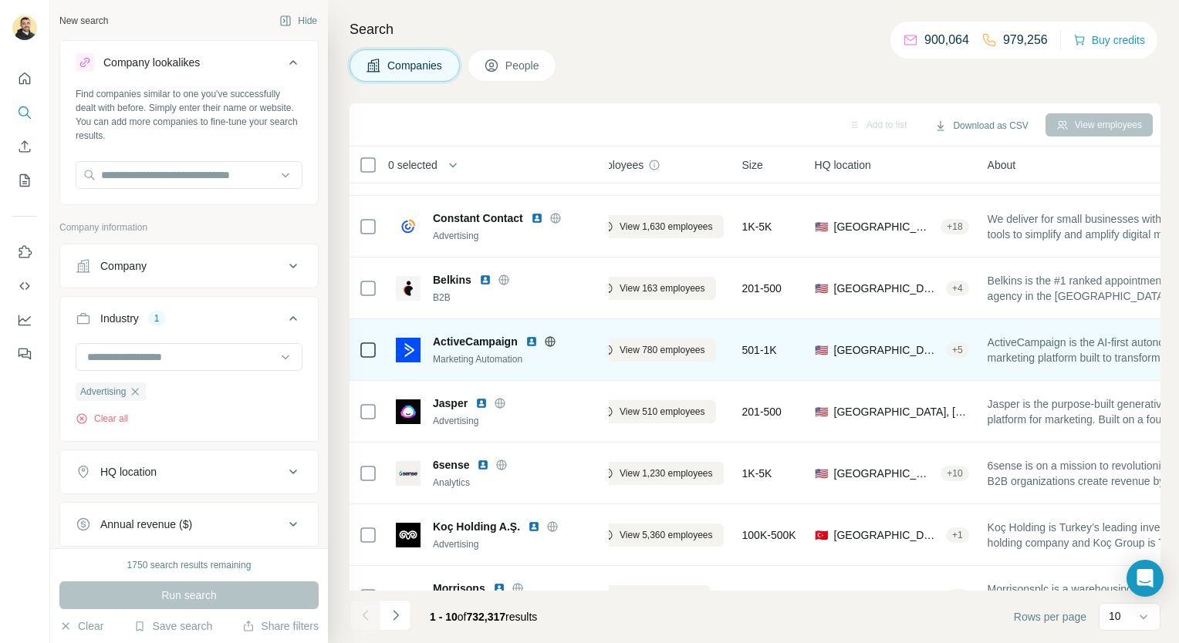
scroll to position [217, 0]
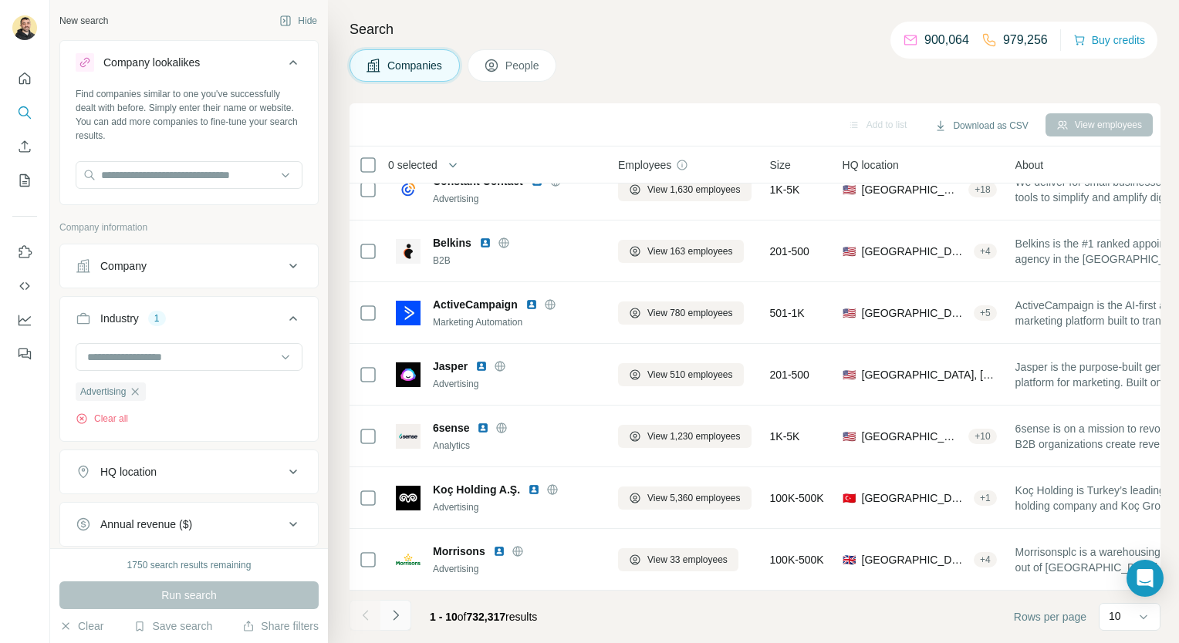
click at [387, 614] on button "Navigate to next page" at bounding box center [395, 615] width 31 height 31
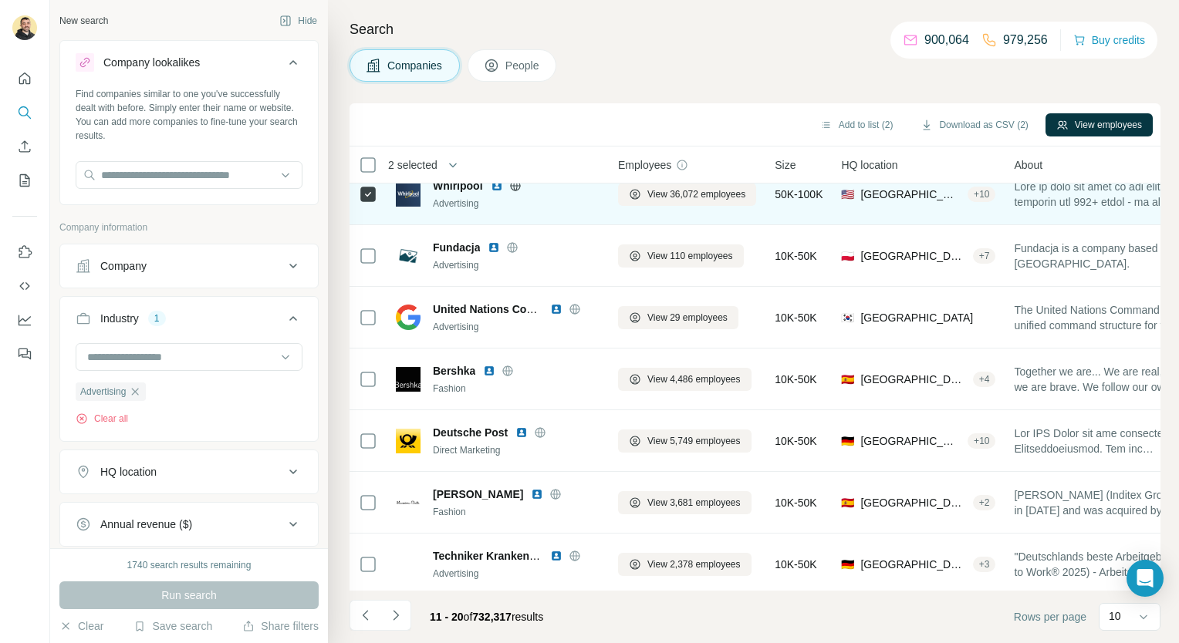
scroll to position [213, 0]
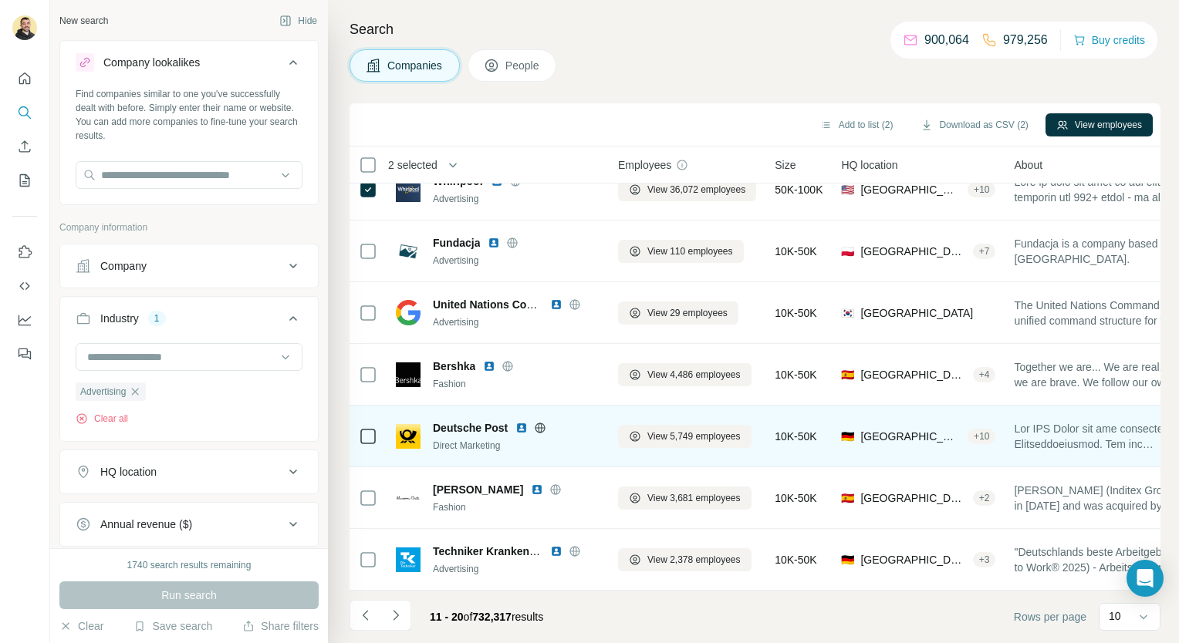
click at [356, 429] on td at bounding box center [368, 437] width 37 height 62
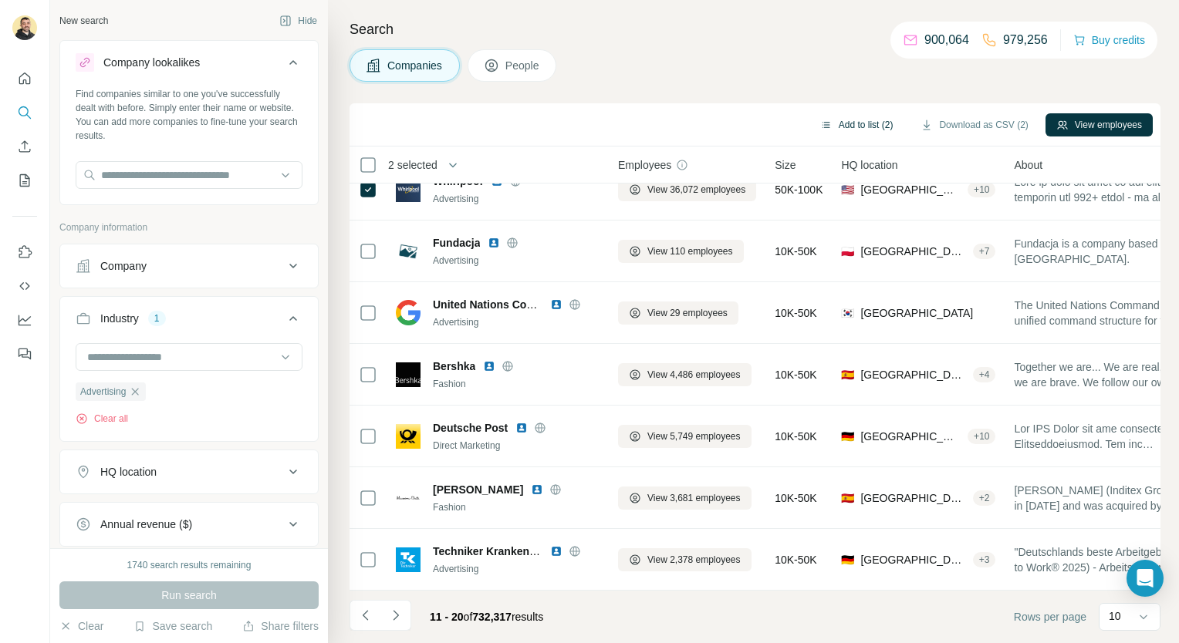
click at [870, 119] on button "Add to list (2)" at bounding box center [856, 124] width 95 height 23
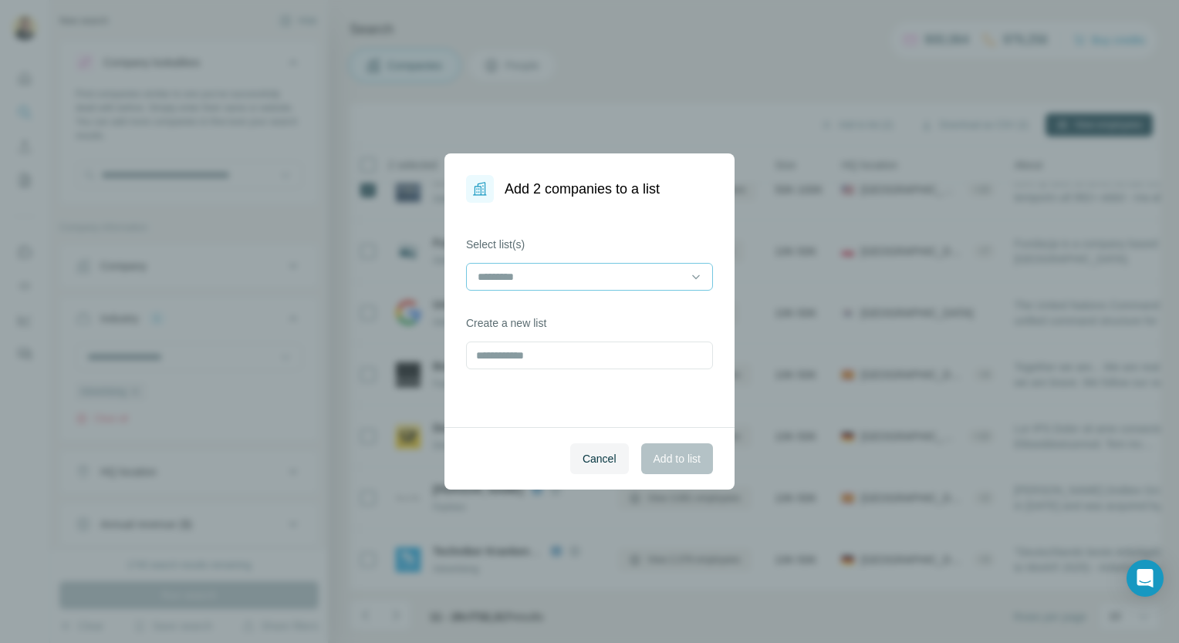
click at [598, 285] on div at bounding box center [580, 277] width 208 height 26
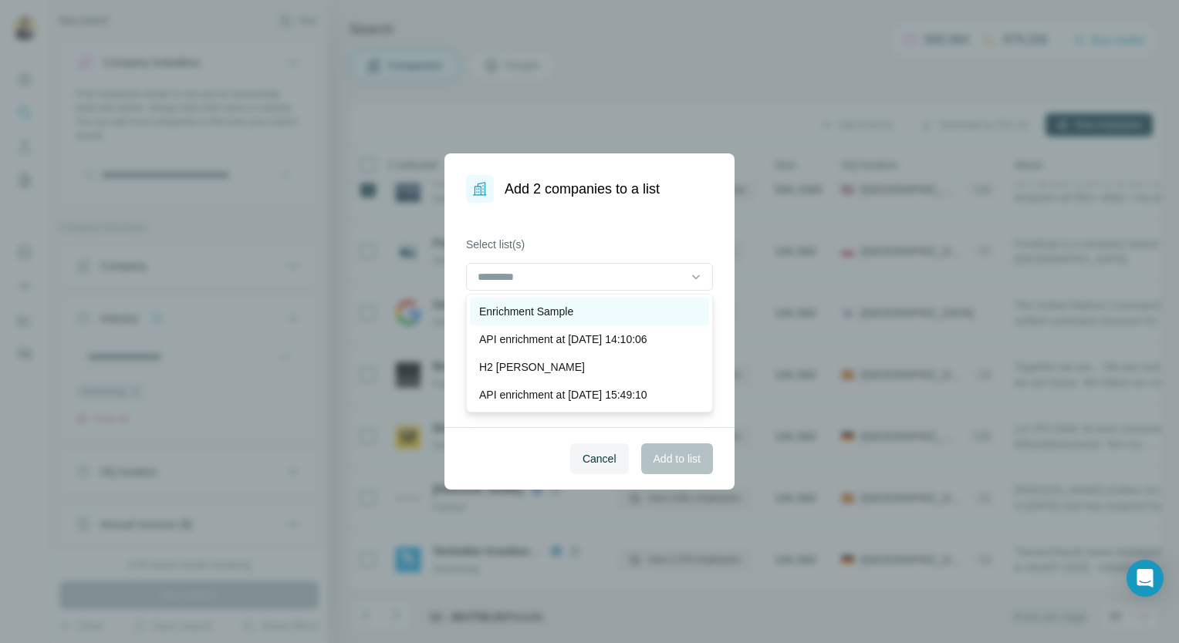
click at [617, 310] on div "Enrichment Sample" at bounding box center [589, 311] width 221 height 15
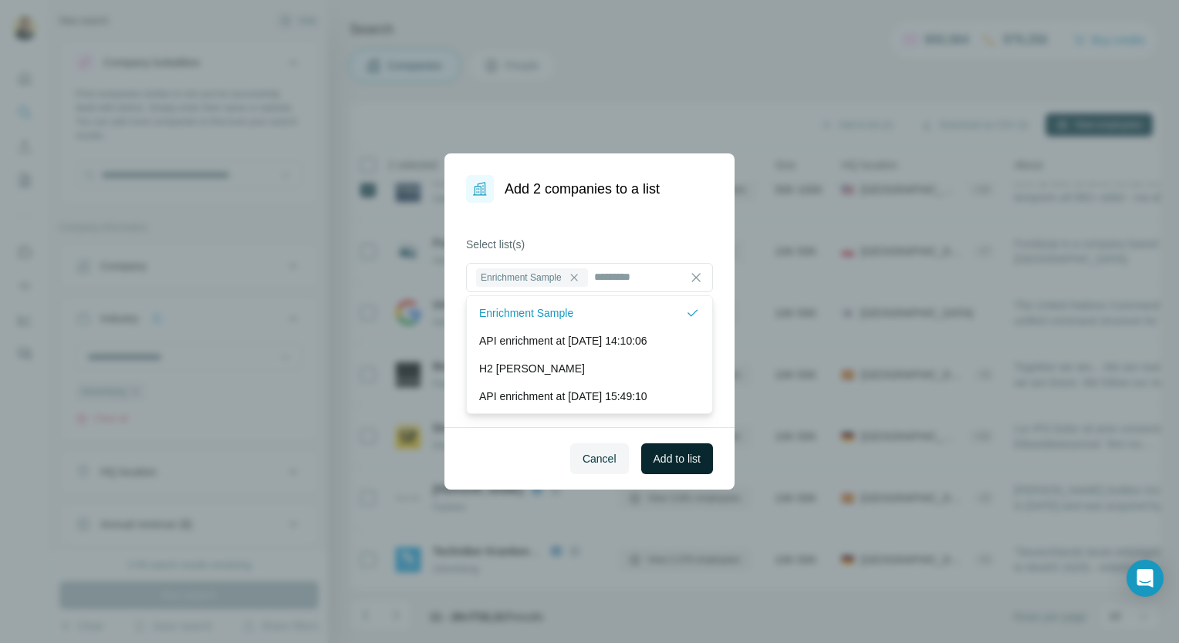
click at [657, 457] on span "Add to list" at bounding box center [677, 458] width 47 height 15
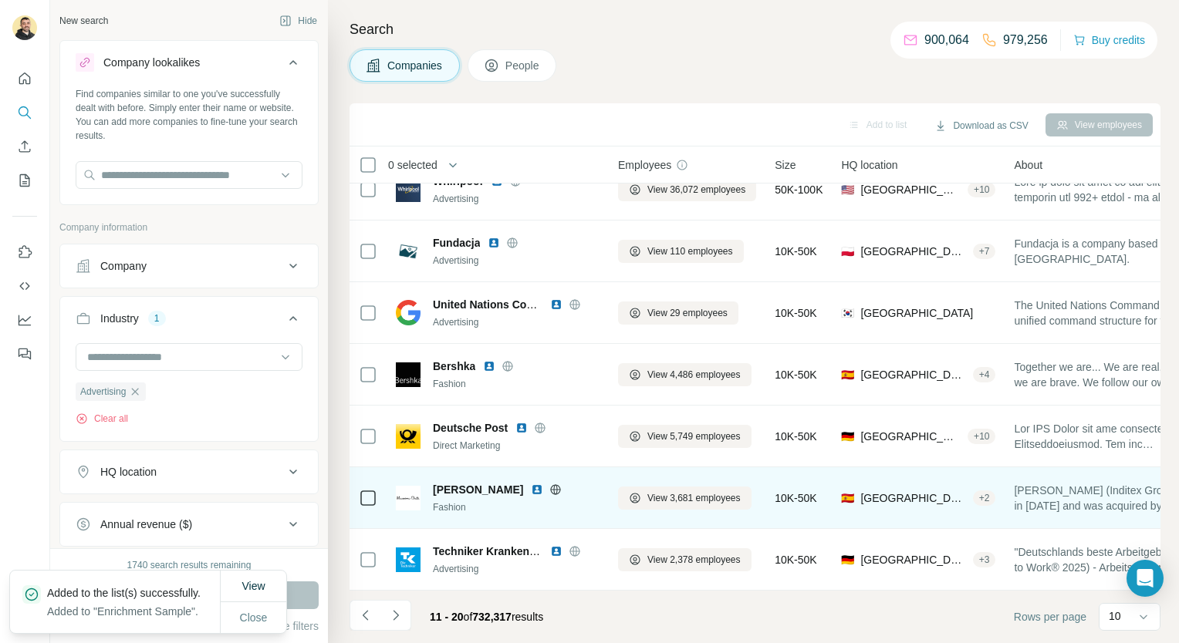
scroll to position [217, 0]
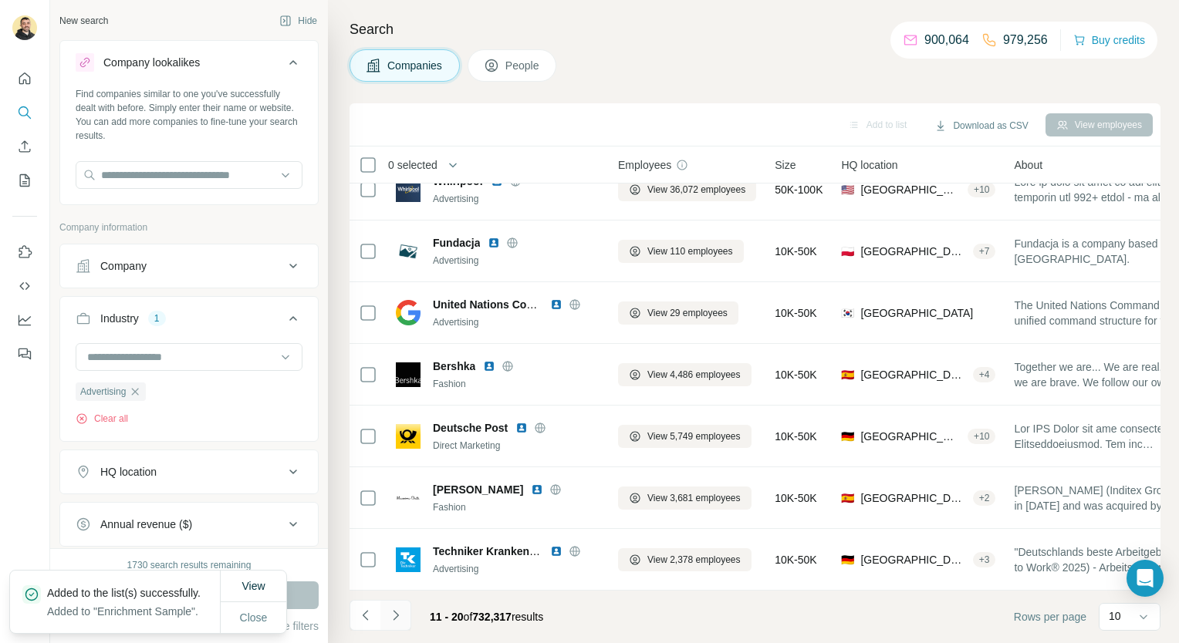
click at [389, 620] on icon "Navigate to next page" at bounding box center [395, 615] width 15 height 15
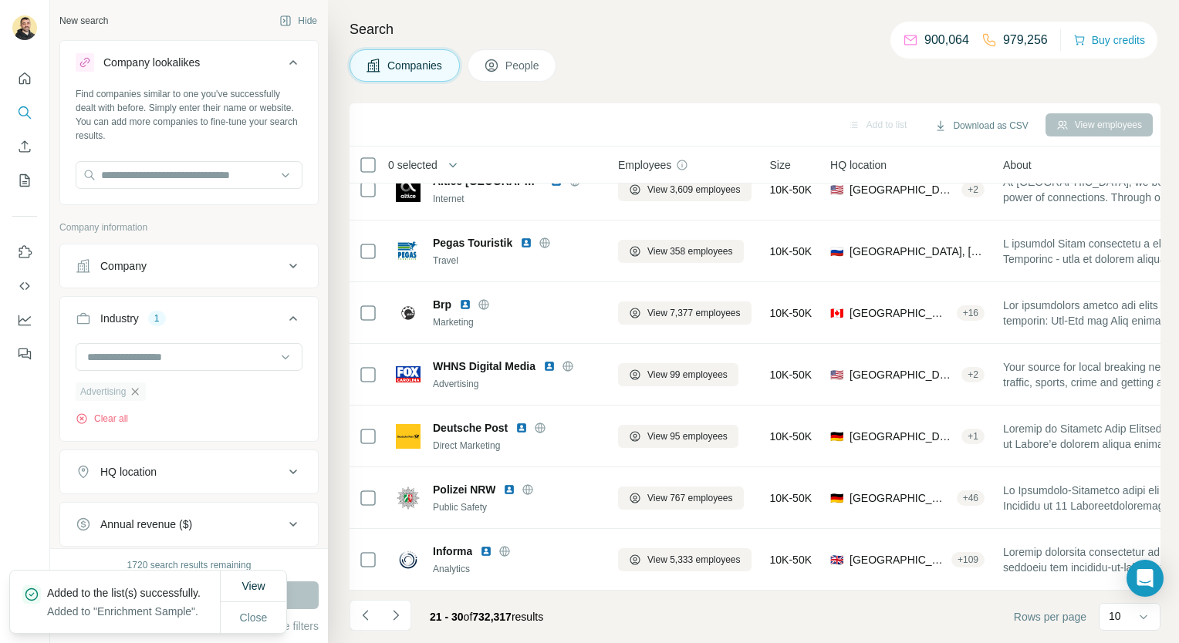
click at [132, 394] on icon "button" at bounding box center [135, 392] width 12 height 12
click at [136, 341] on button "Industry" at bounding box center [189, 321] width 258 height 43
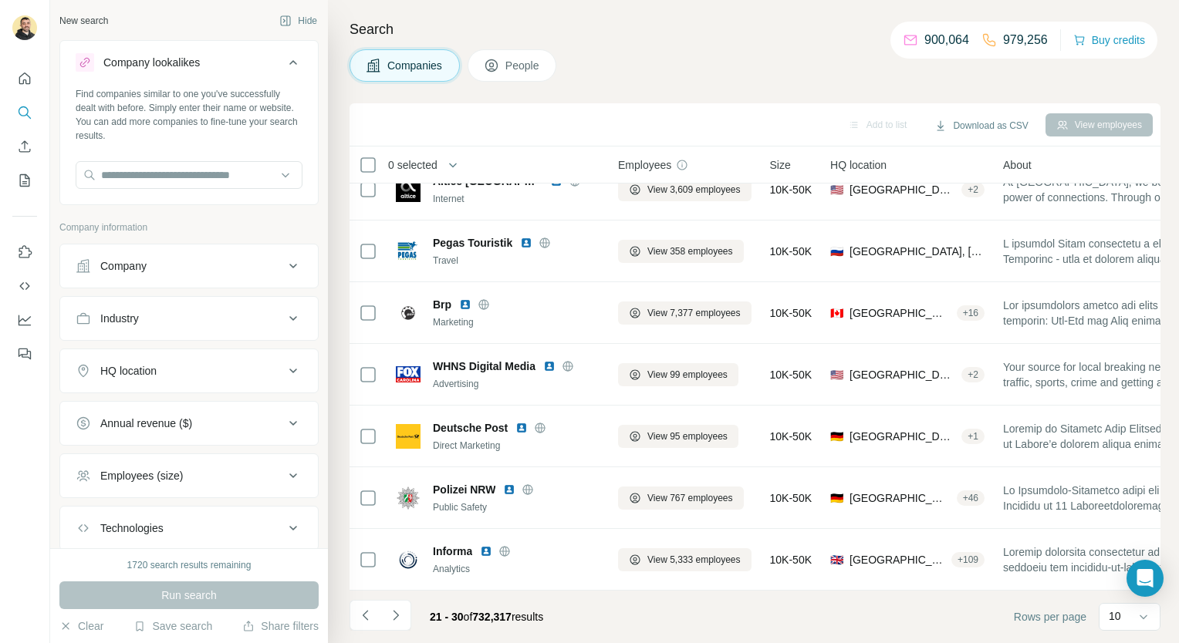
click at [138, 336] on div "Industry" at bounding box center [188, 318] width 259 height 45
click at [136, 311] on div "Industry" at bounding box center [119, 318] width 39 height 15
click at [134, 366] on div at bounding box center [181, 357] width 191 height 26
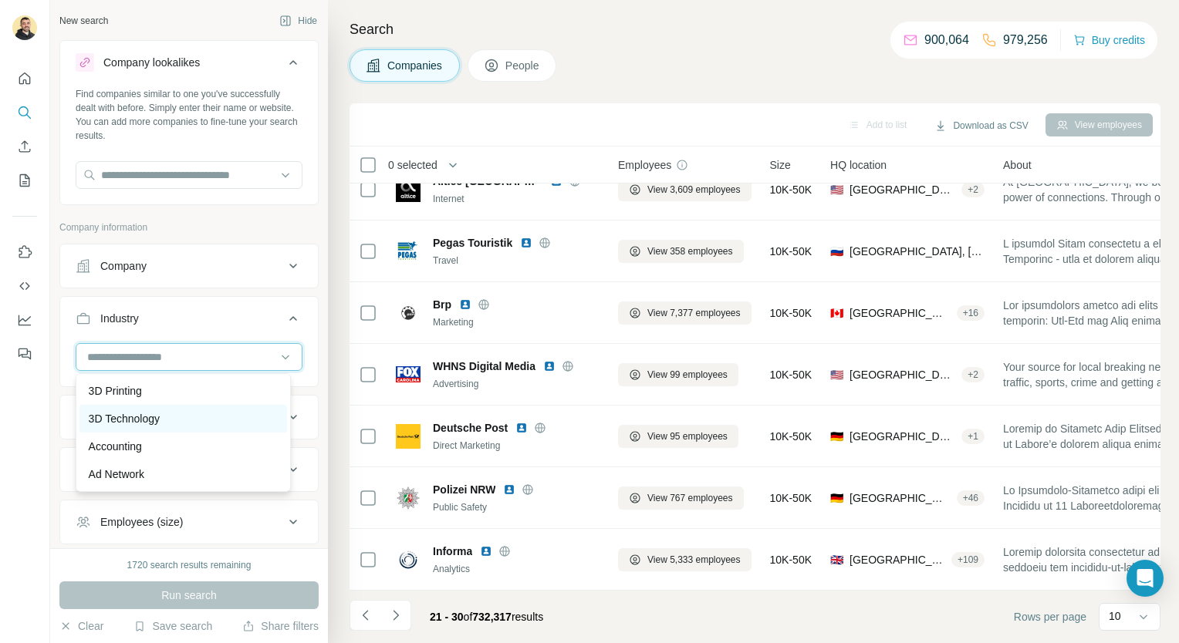
scroll to position [68, 0]
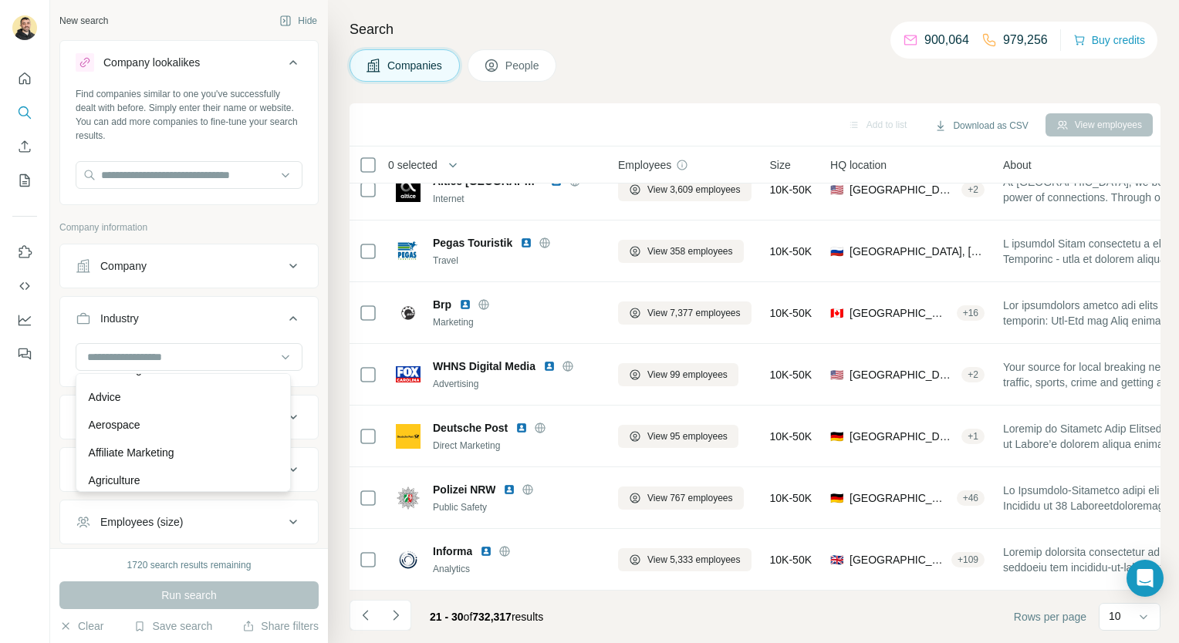
scroll to position [243, 0]
click at [168, 421] on div "Aerospace" at bounding box center [183, 425] width 189 height 15
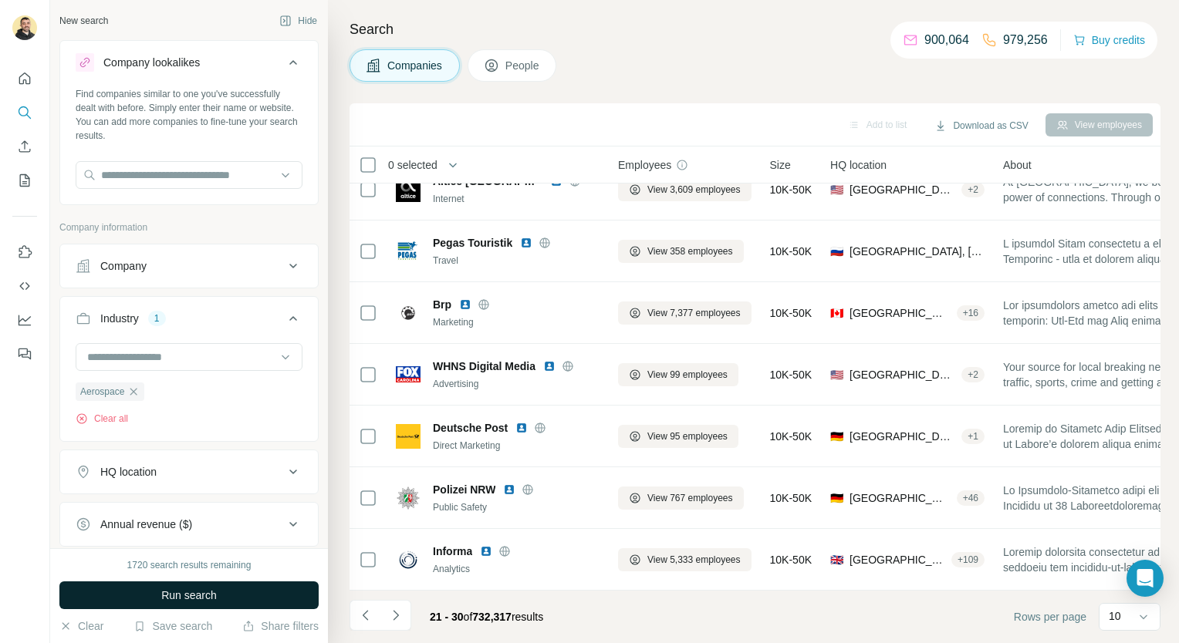
click at [172, 595] on span "Run search" at bounding box center [189, 595] width 56 height 15
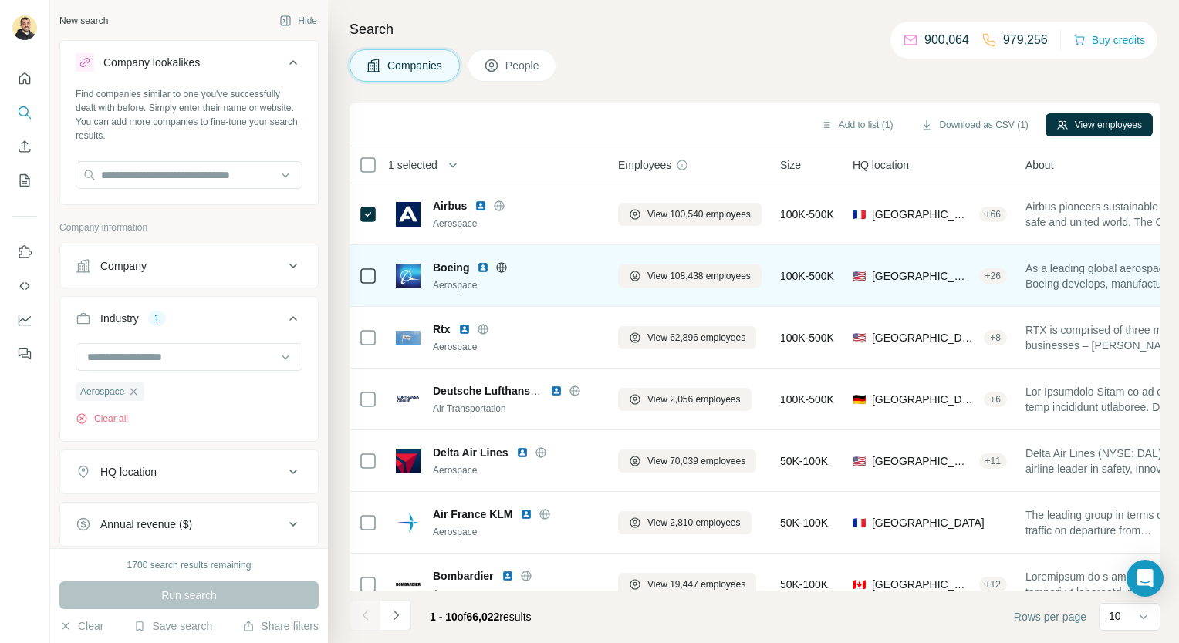
click at [367, 285] on div at bounding box center [368, 276] width 19 height 42
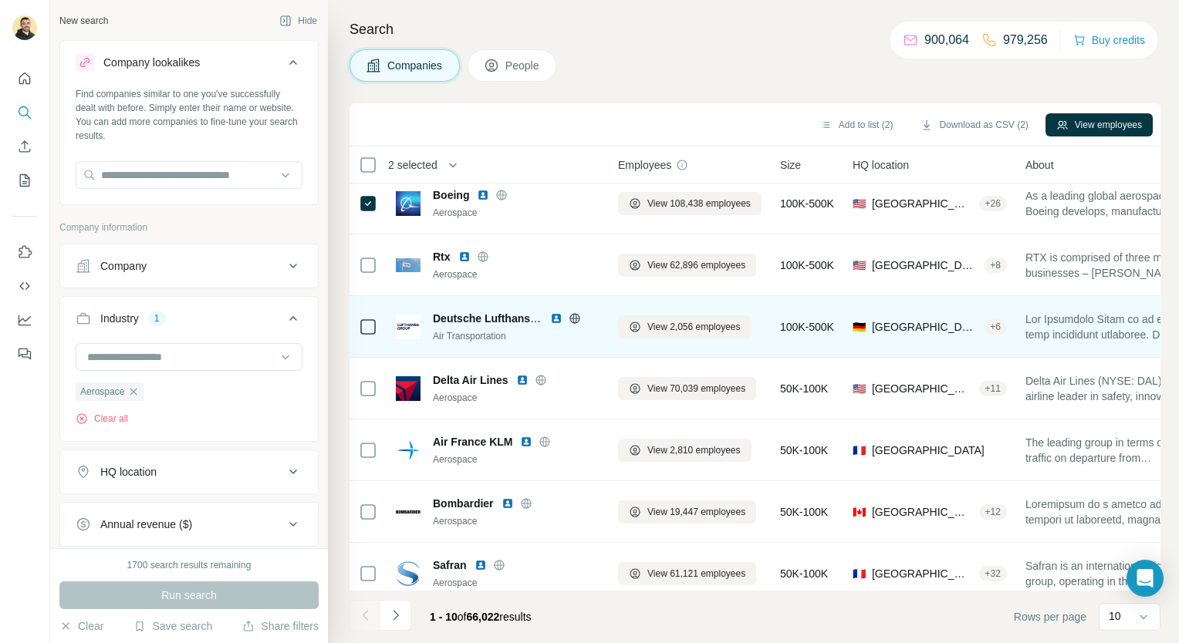
scroll to position [58, 0]
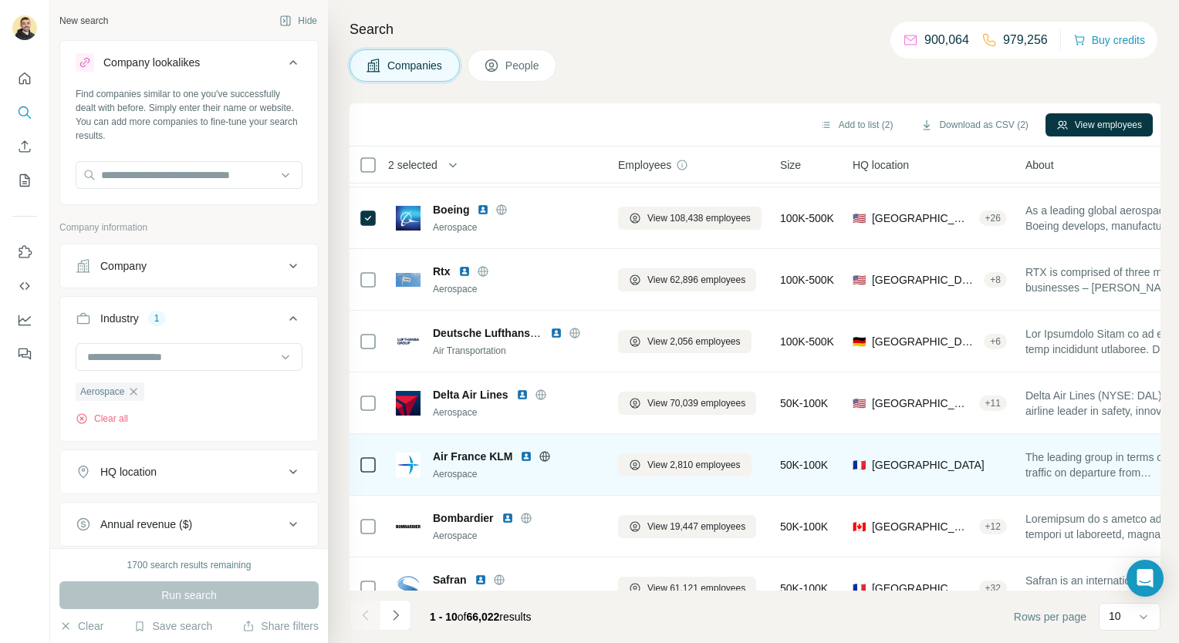
click at [369, 475] on div at bounding box center [368, 465] width 19 height 42
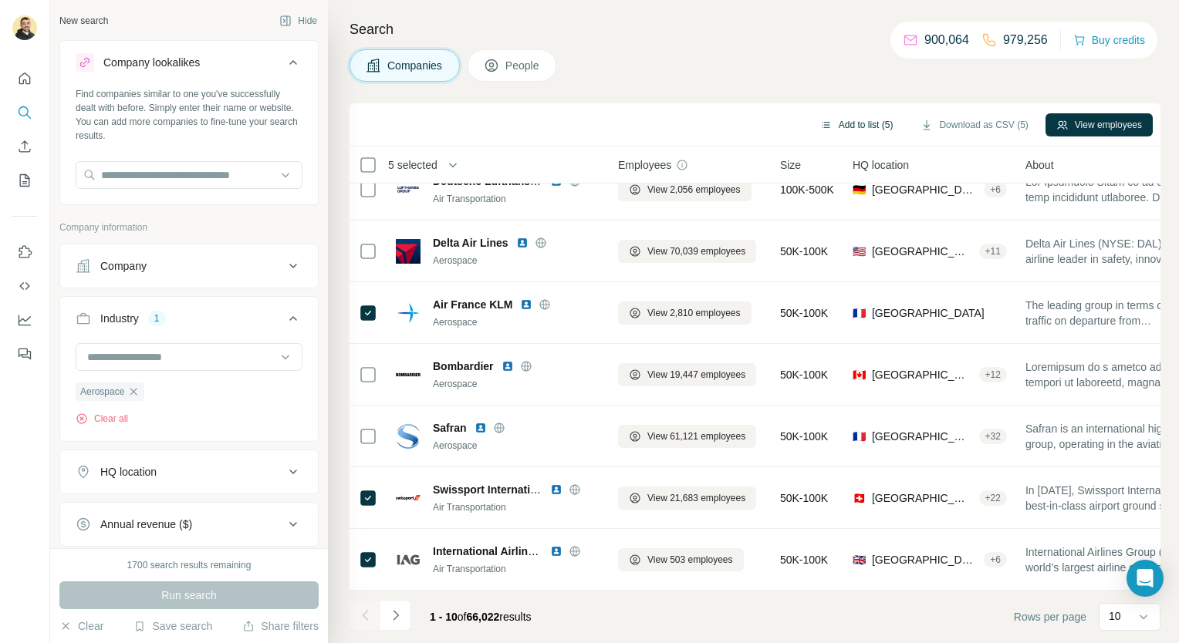
click at [866, 131] on button "Add to list (5)" at bounding box center [856, 124] width 95 height 23
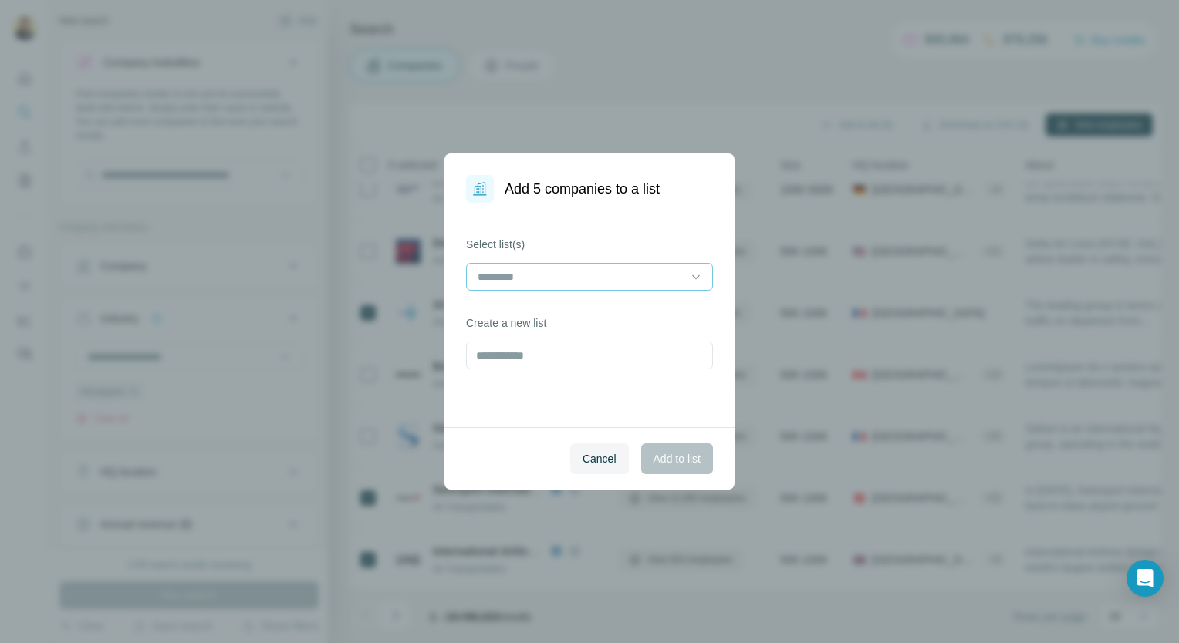
click at [627, 282] on input at bounding box center [580, 277] width 208 height 17
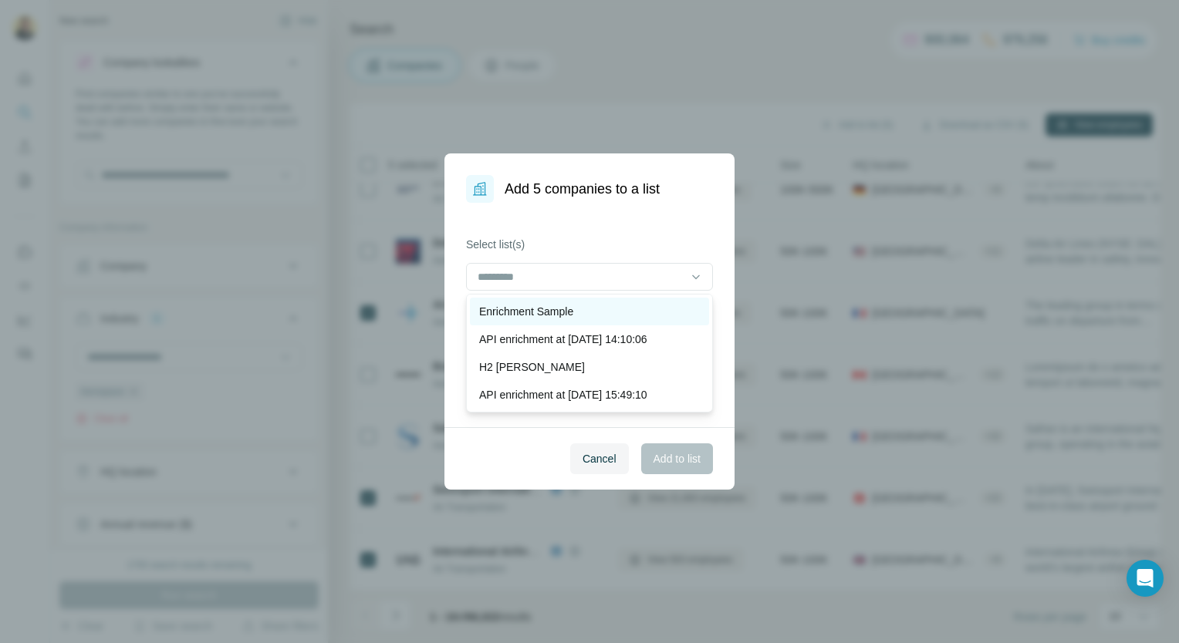
click at [608, 303] on div "Enrichment Sample" at bounding box center [589, 312] width 239 height 28
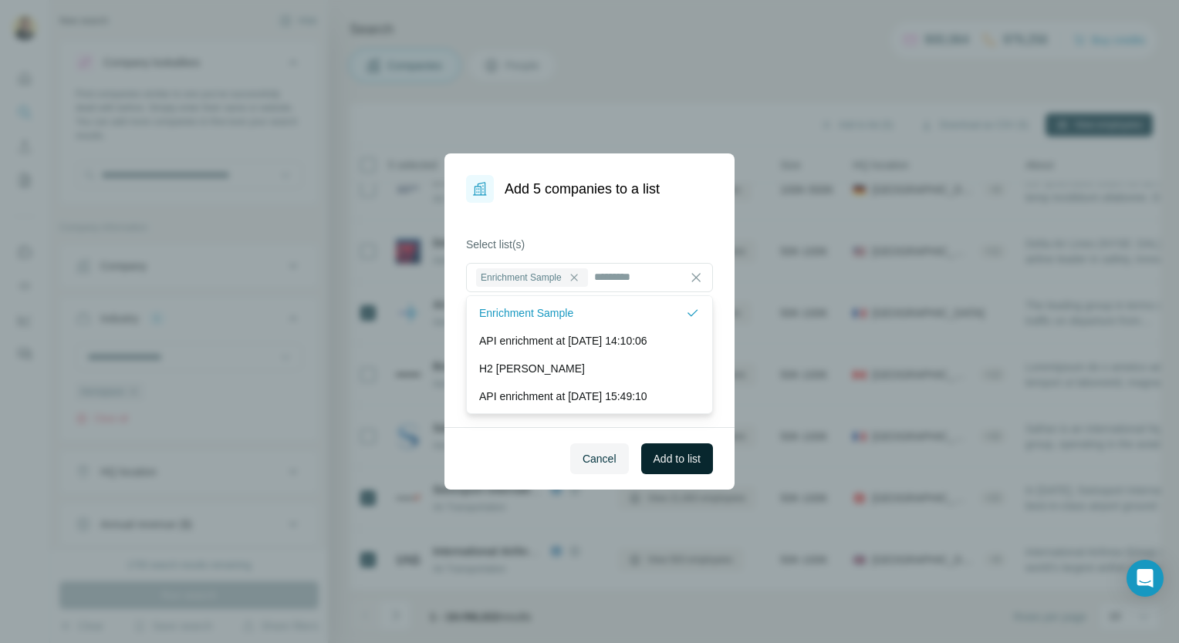
click at [667, 461] on span "Add to list" at bounding box center [677, 458] width 47 height 15
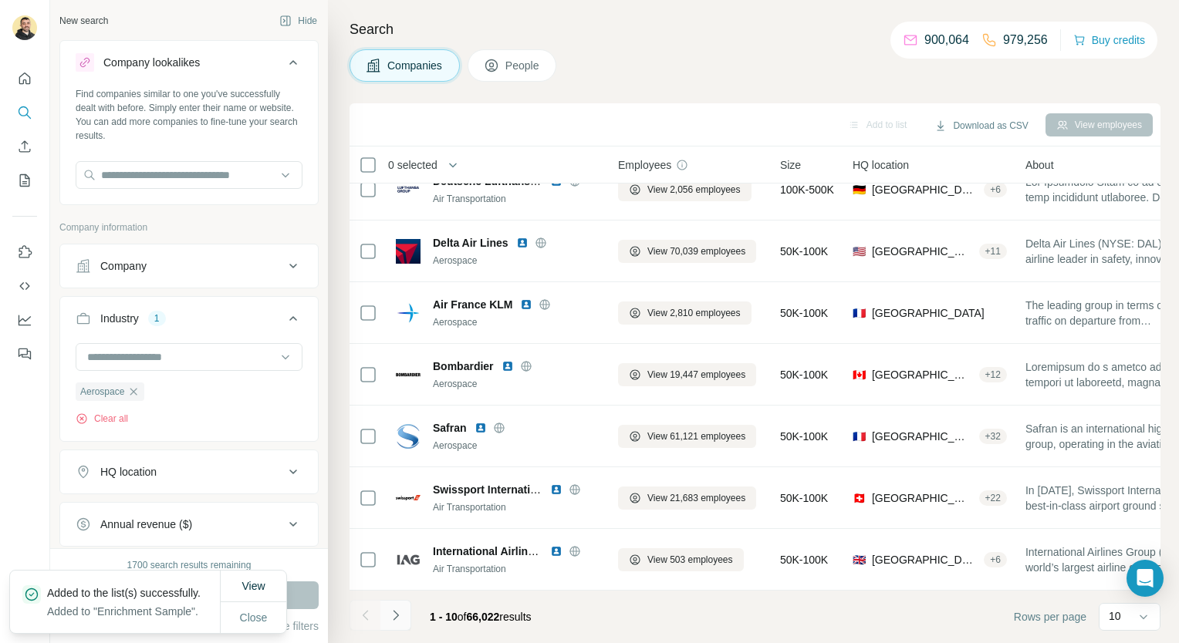
click at [397, 616] on icon "Navigate to next page" at bounding box center [395, 615] width 5 height 10
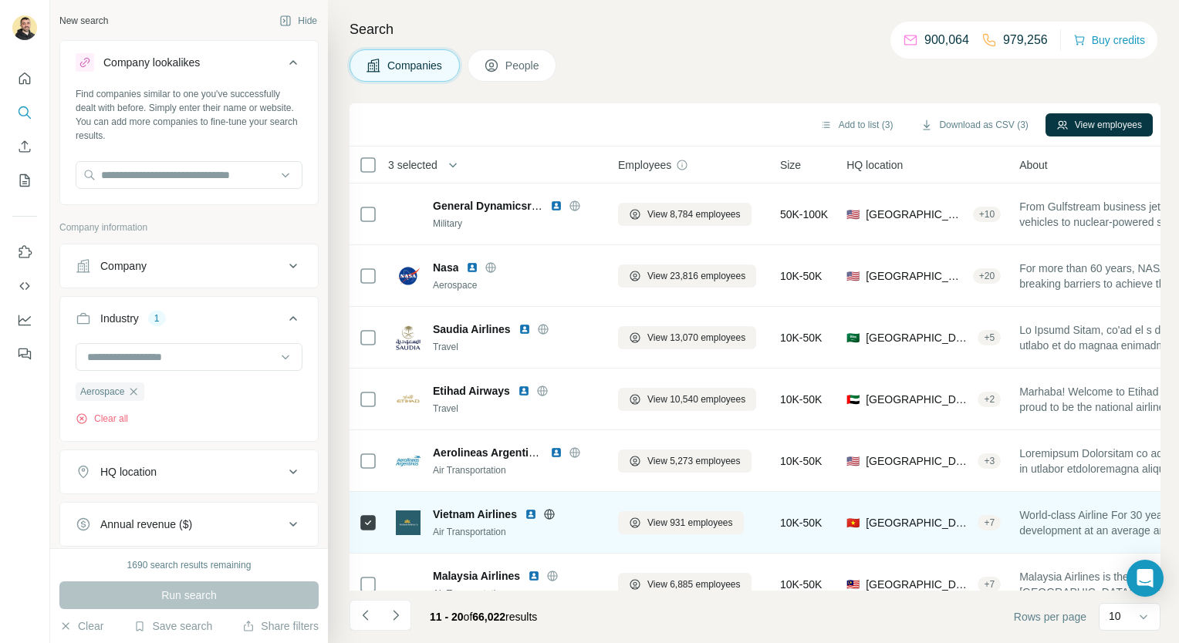
scroll to position [0, 0]
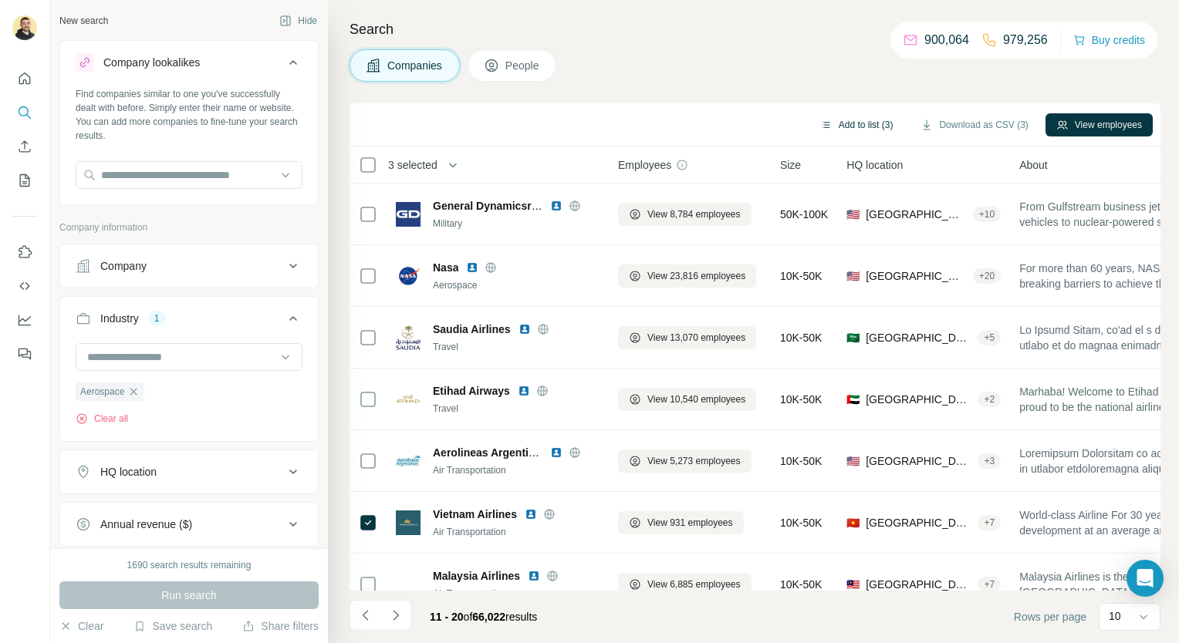
click at [875, 133] on button "Add to list (3)" at bounding box center [856, 124] width 95 height 23
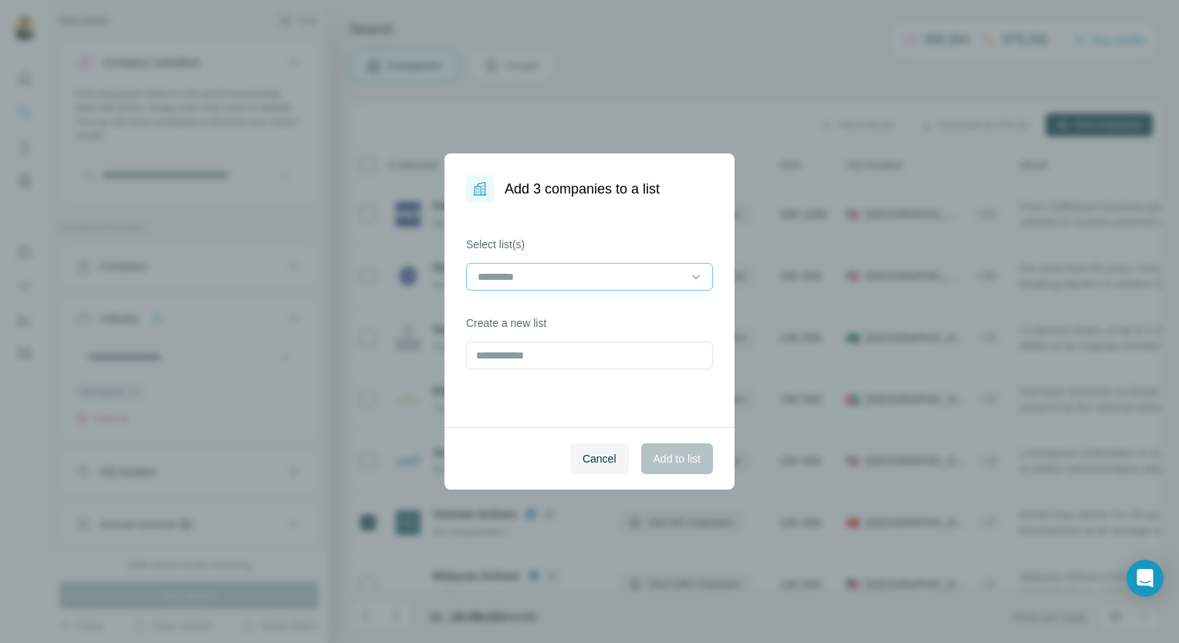
click at [644, 269] on input at bounding box center [580, 277] width 208 height 17
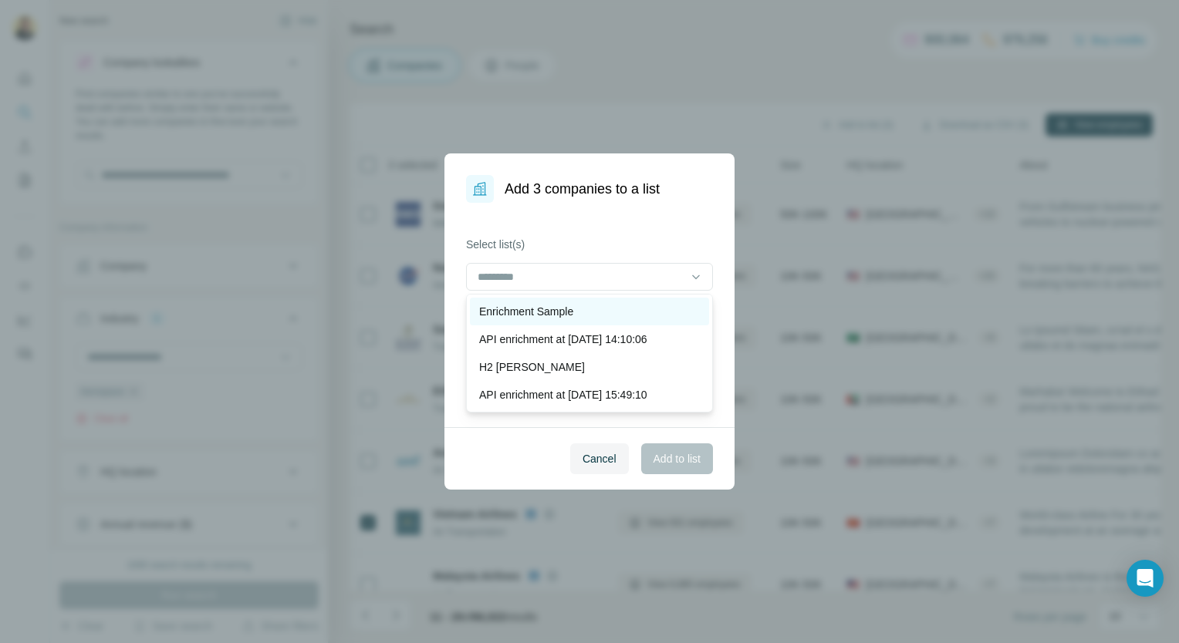
click at [612, 307] on div "Enrichment Sample" at bounding box center [589, 311] width 221 height 15
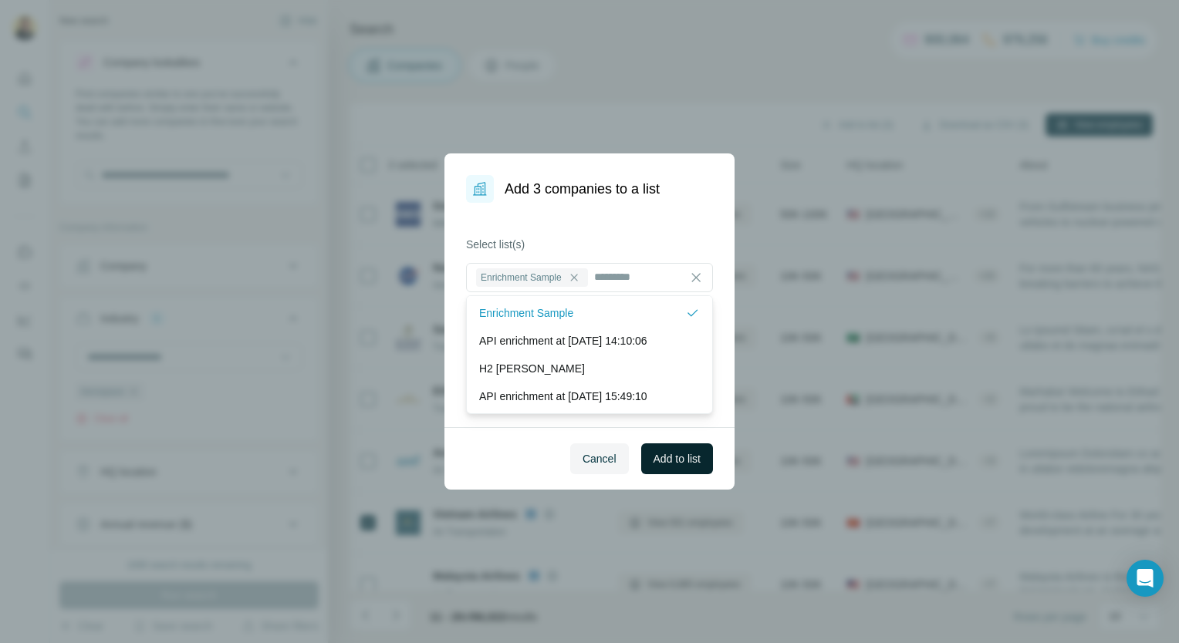
click at [667, 464] on span "Add to list" at bounding box center [677, 458] width 47 height 15
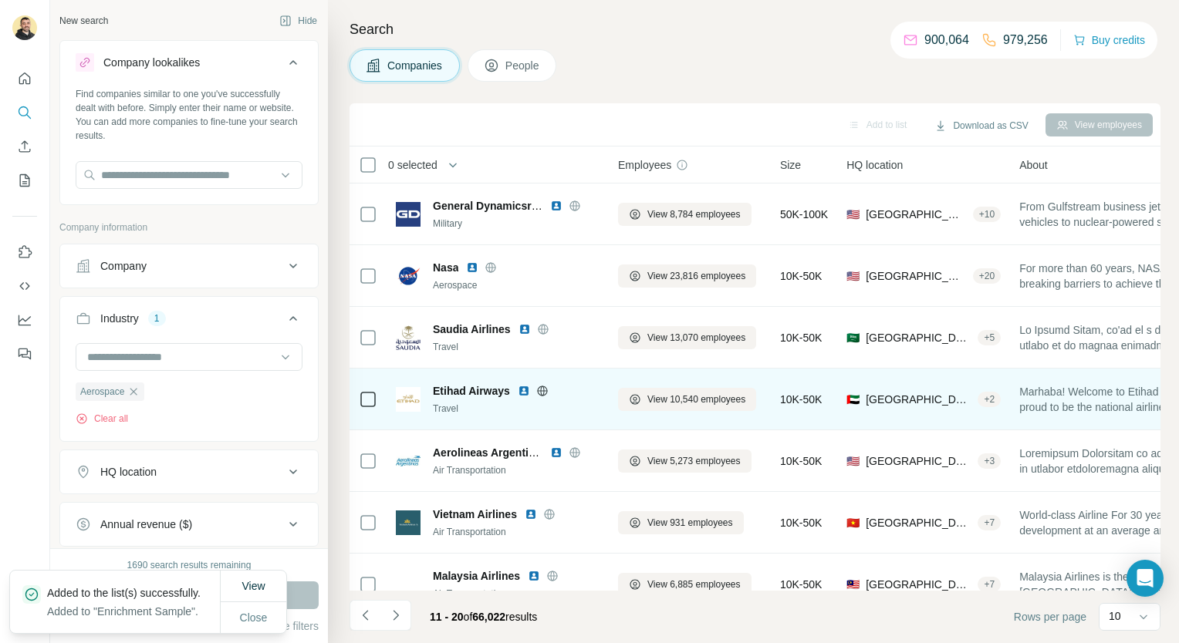
scroll to position [217, 0]
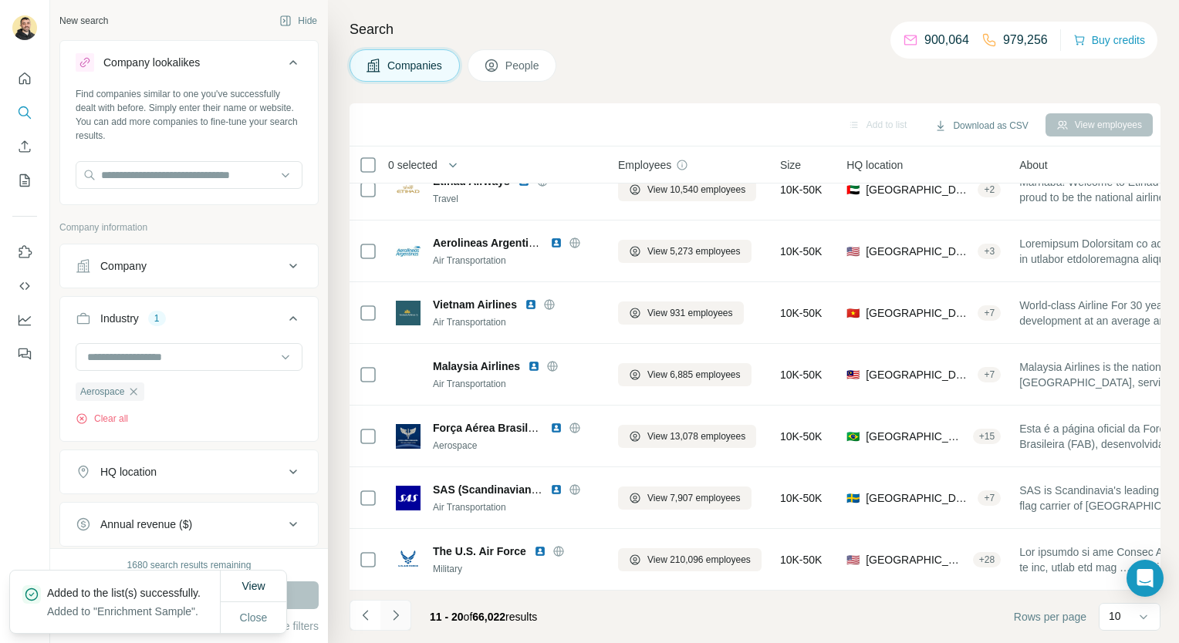
click at [388, 621] on icon "Navigate to next page" at bounding box center [395, 615] width 15 height 15
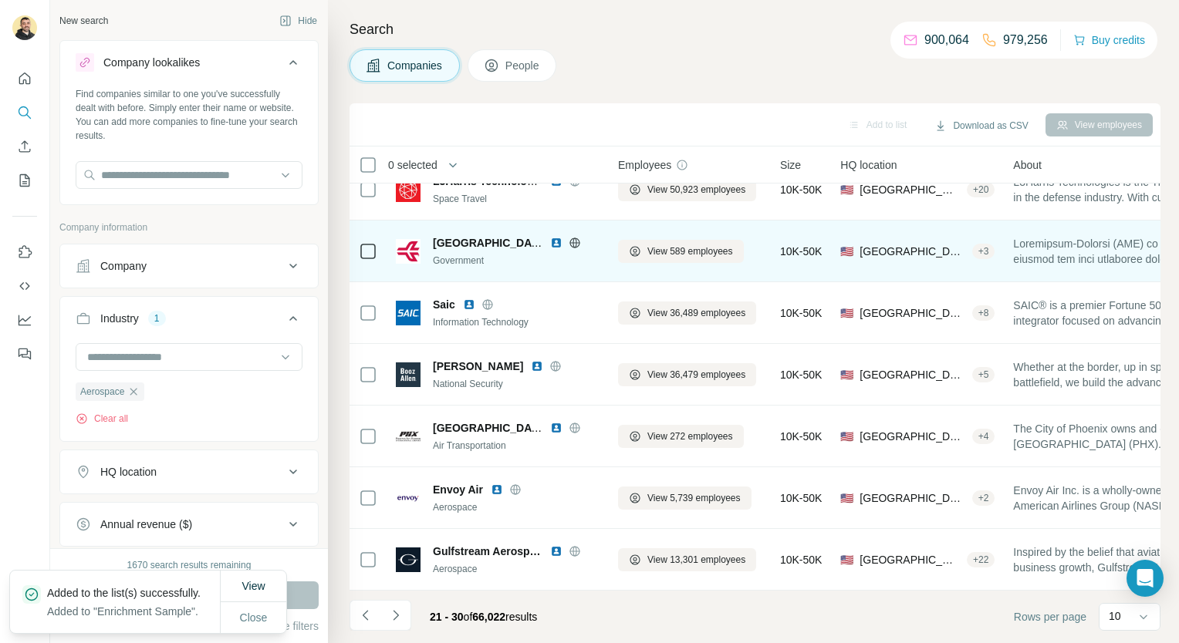
scroll to position [0, 0]
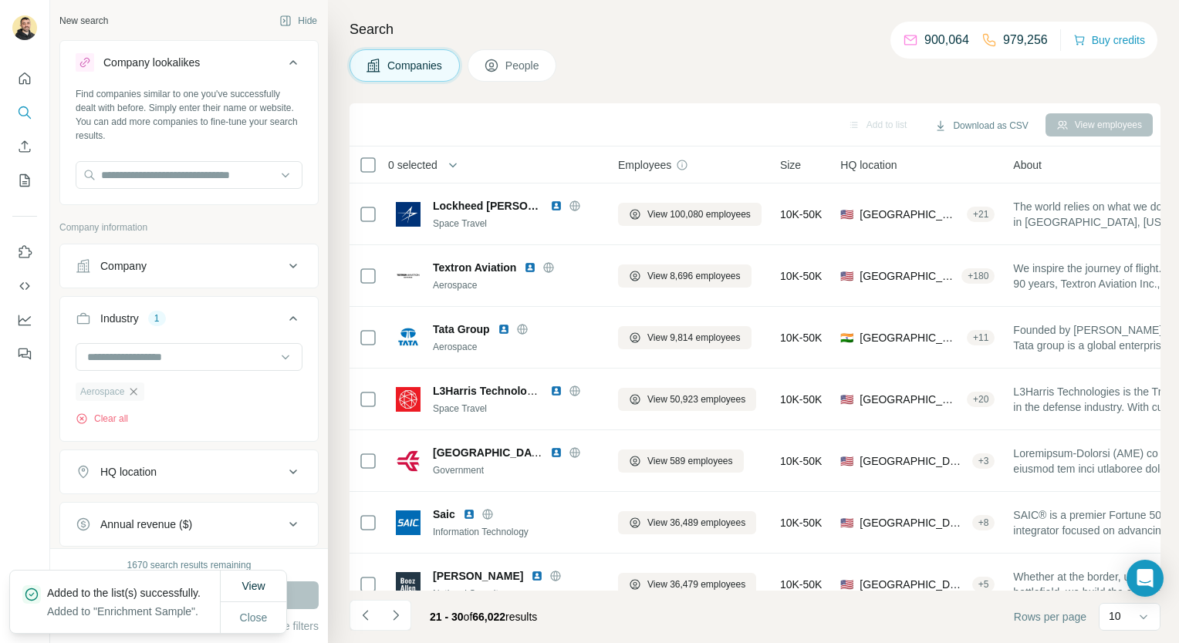
click at [133, 395] on icon "button" at bounding box center [133, 392] width 12 height 12
click at [141, 357] on input at bounding box center [181, 357] width 191 height 17
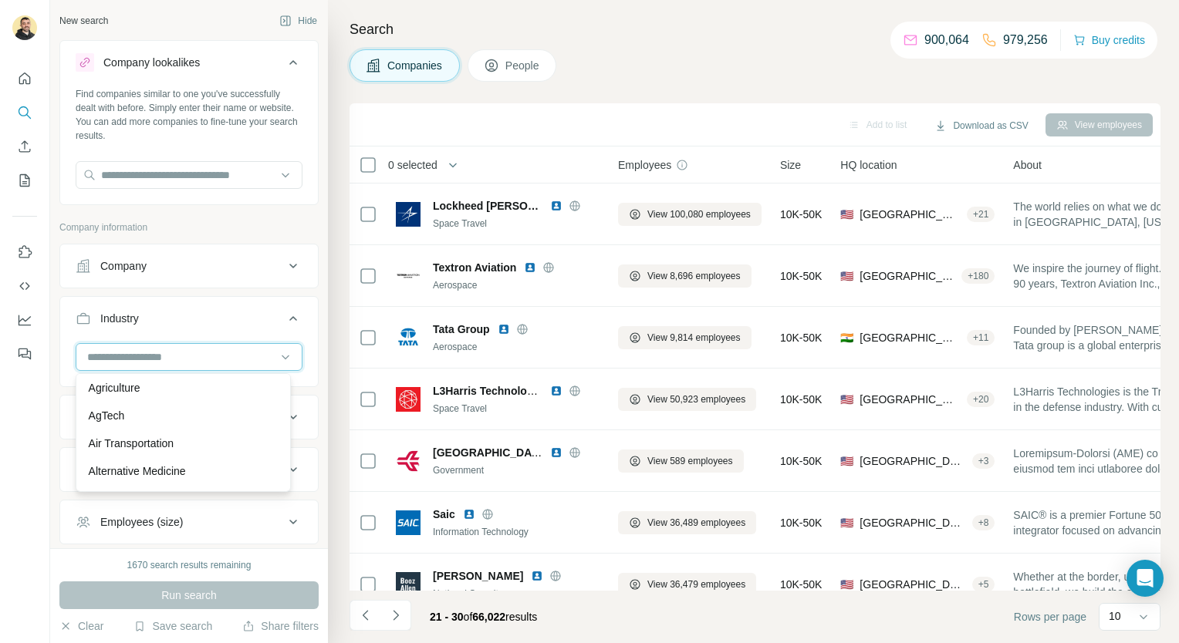
scroll to position [339, 0]
click at [198, 453] on div "Air Transportation" at bounding box center [183, 441] width 208 height 28
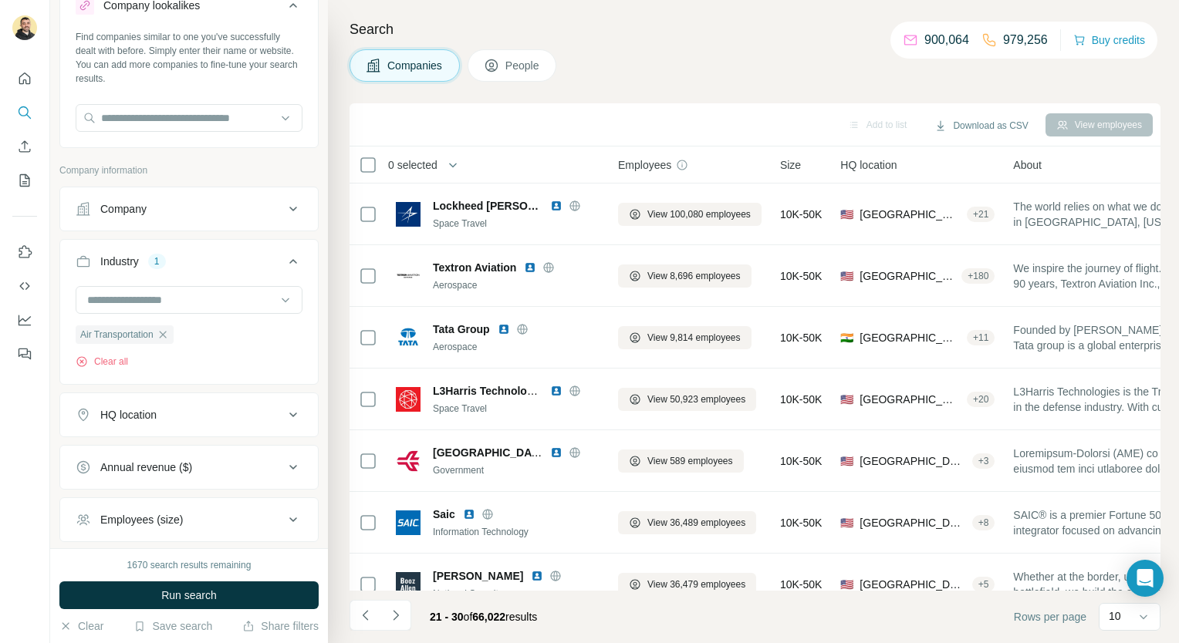
scroll to position [58, 0]
click at [160, 334] on icon "button" at bounding box center [163, 334] width 12 height 12
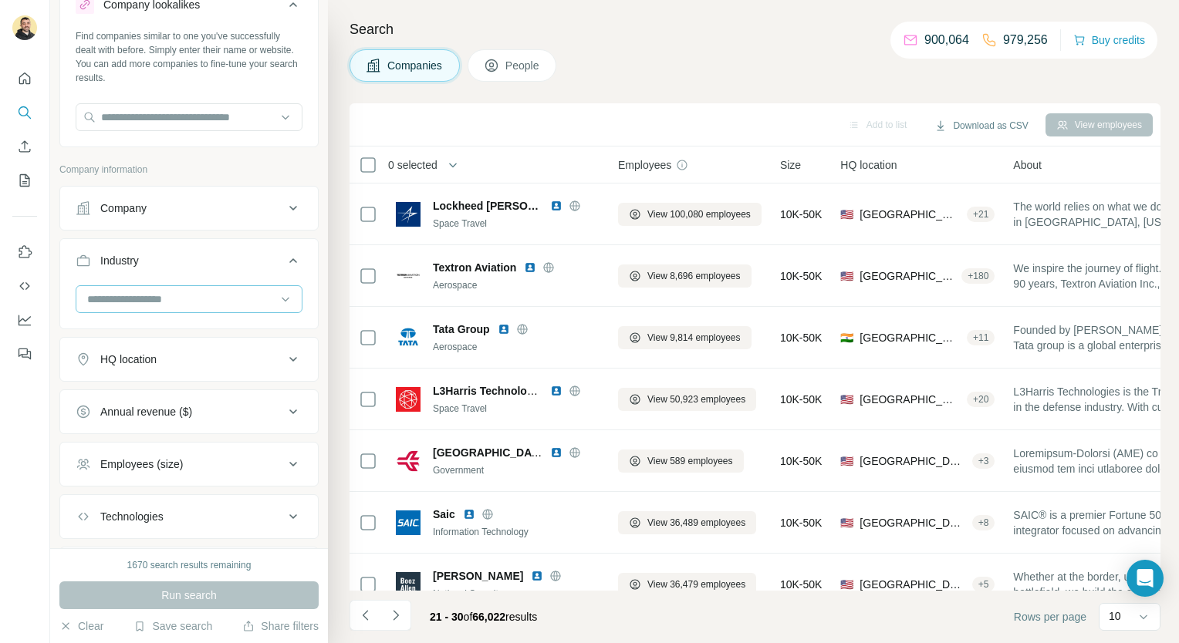
click at [150, 301] on input at bounding box center [181, 299] width 191 height 17
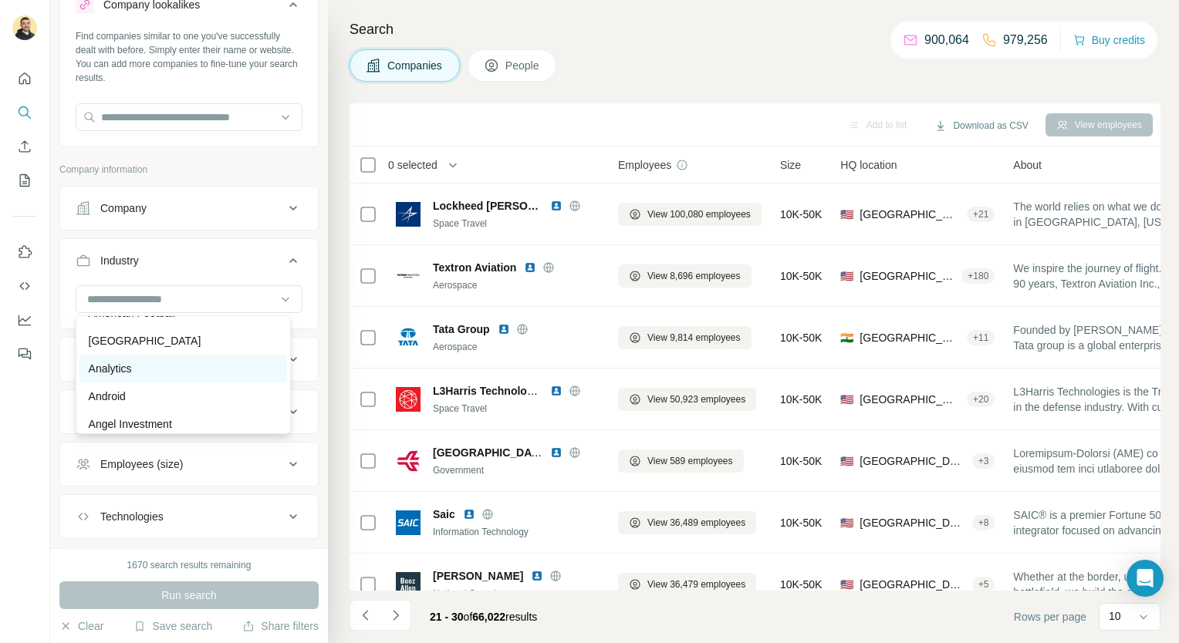
scroll to position [468, 0]
click at [177, 365] on div "Analytics" at bounding box center [183, 364] width 189 height 15
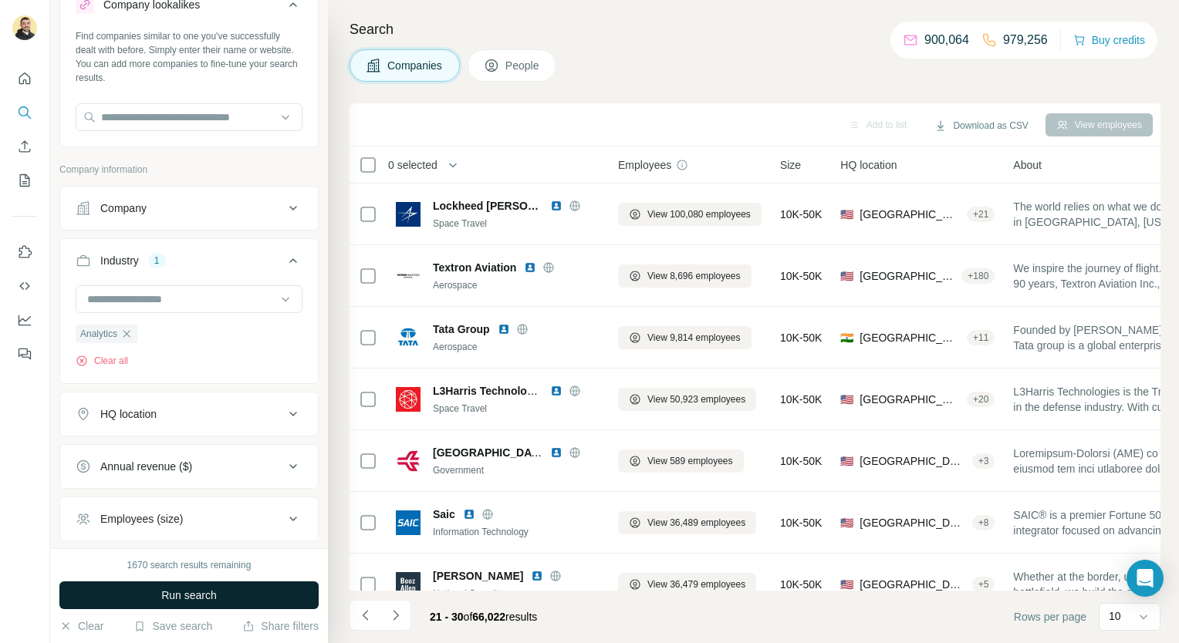
click at [177, 598] on span "Run search" at bounding box center [189, 595] width 56 height 15
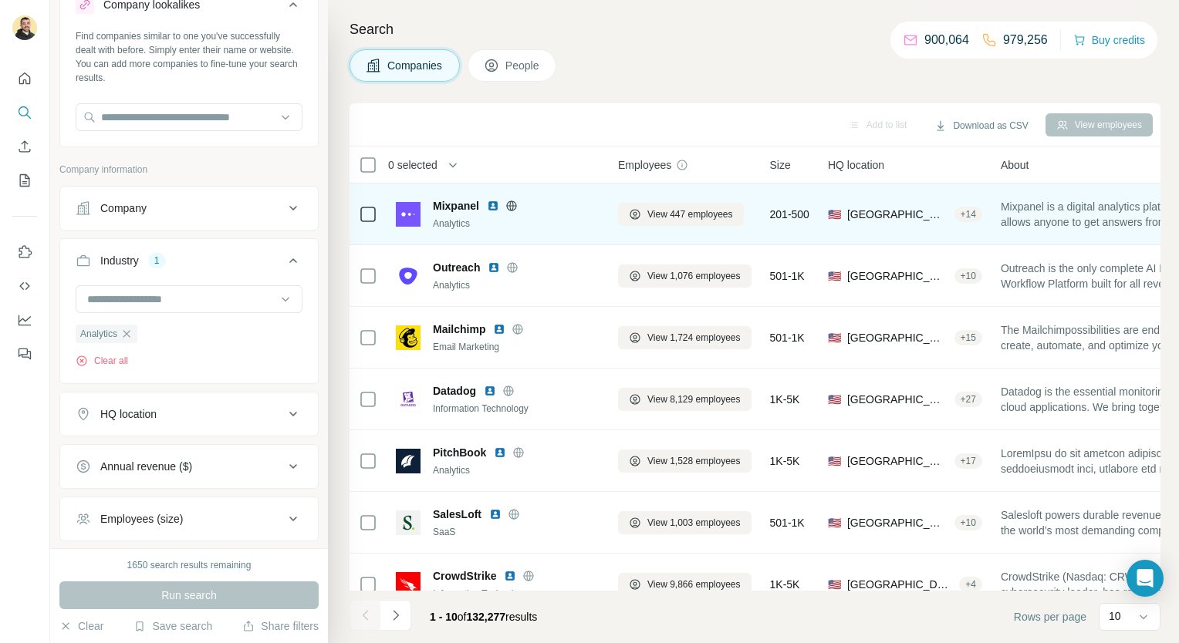
click at [363, 202] on div at bounding box center [368, 214] width 19 height 42
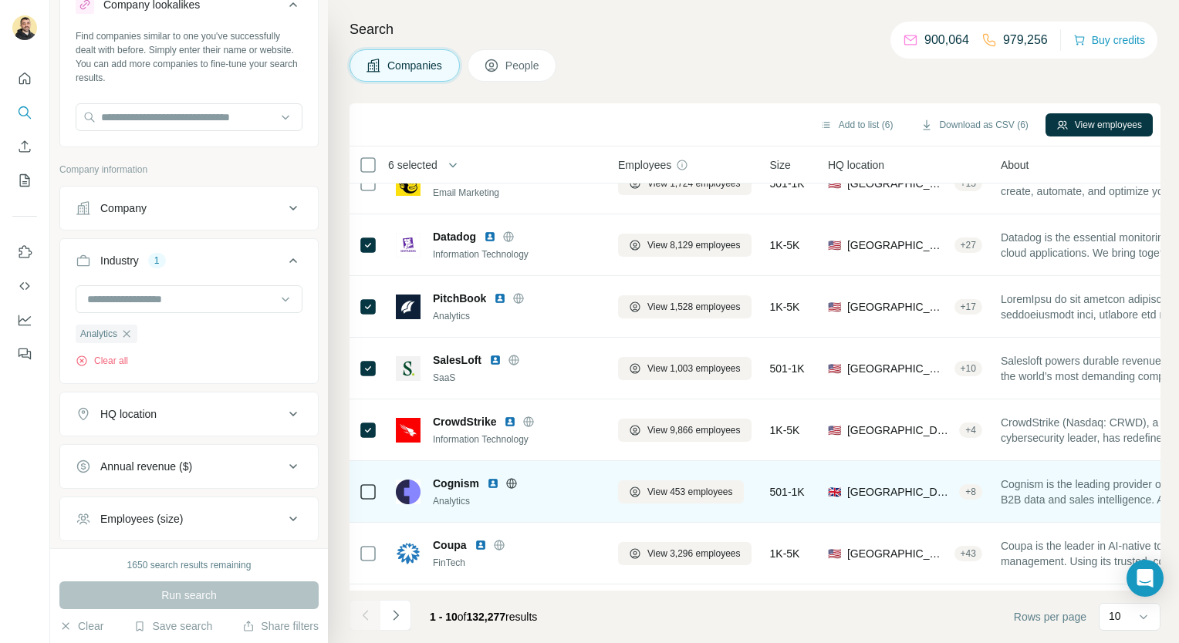
scroll to position [217, 0]
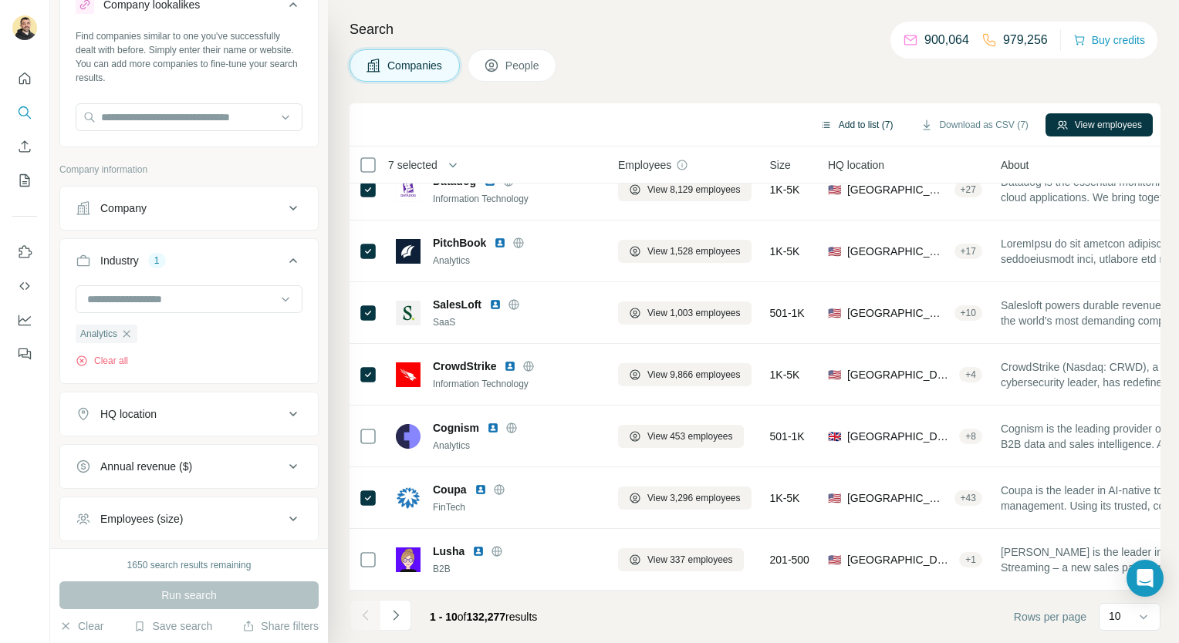
click at [889, 130] on button "Add to list (7)" at bounding box center [856, 124] width 95 height 23
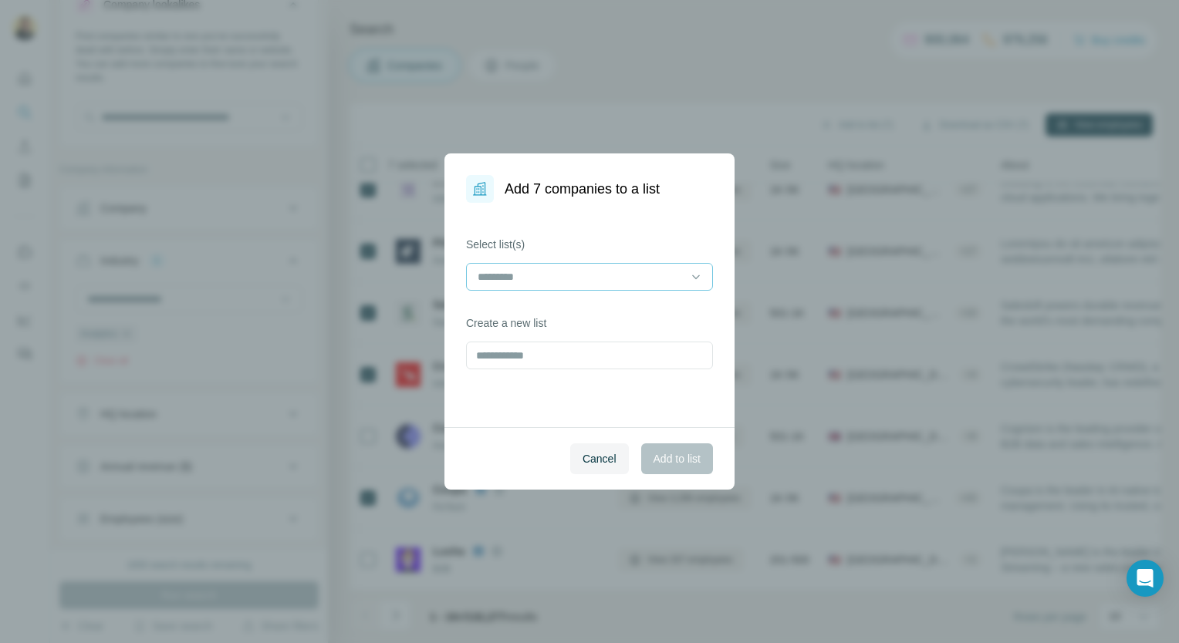
click at [575, 269] on input at bounding box center [580, 277] width 208 height 17
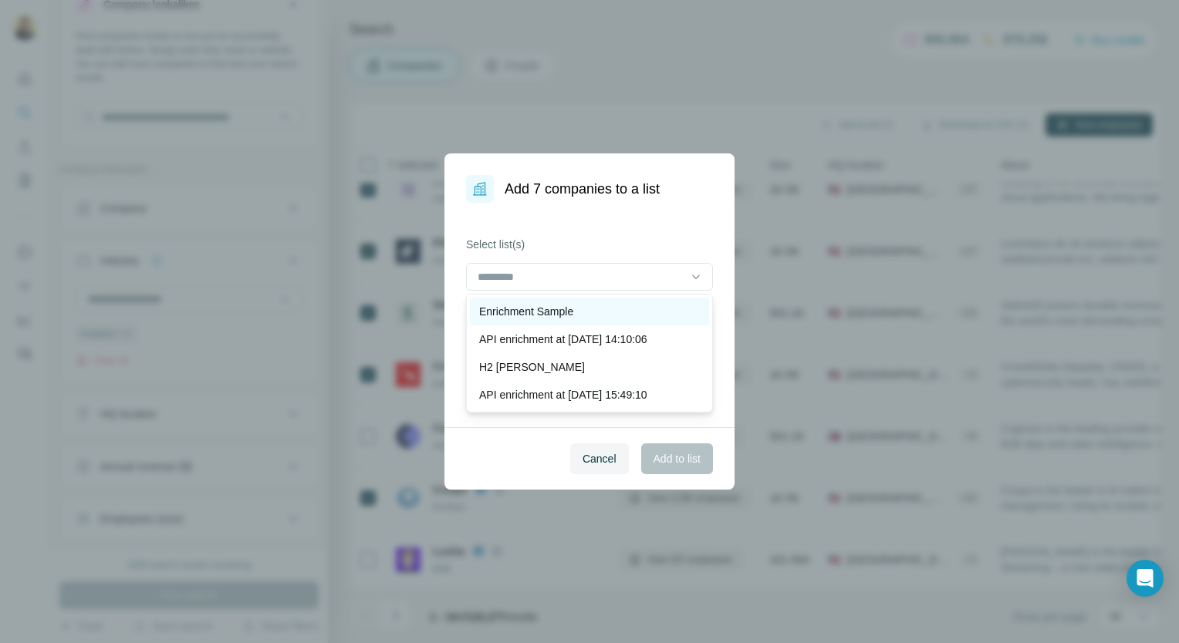
click at [565, 304] on p "Enrichment Sample" at bounding box center [526, 311] width 94 height 15
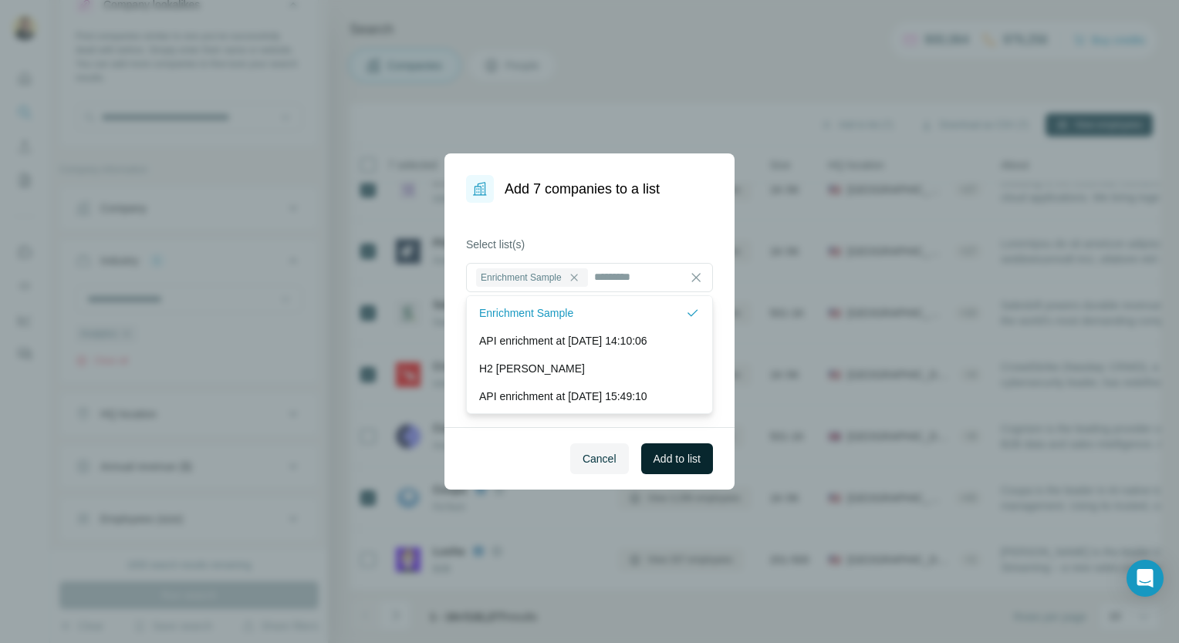
click at [678, 464] on span "Add to list" at bounding box center [677, 458] width 47 height 15
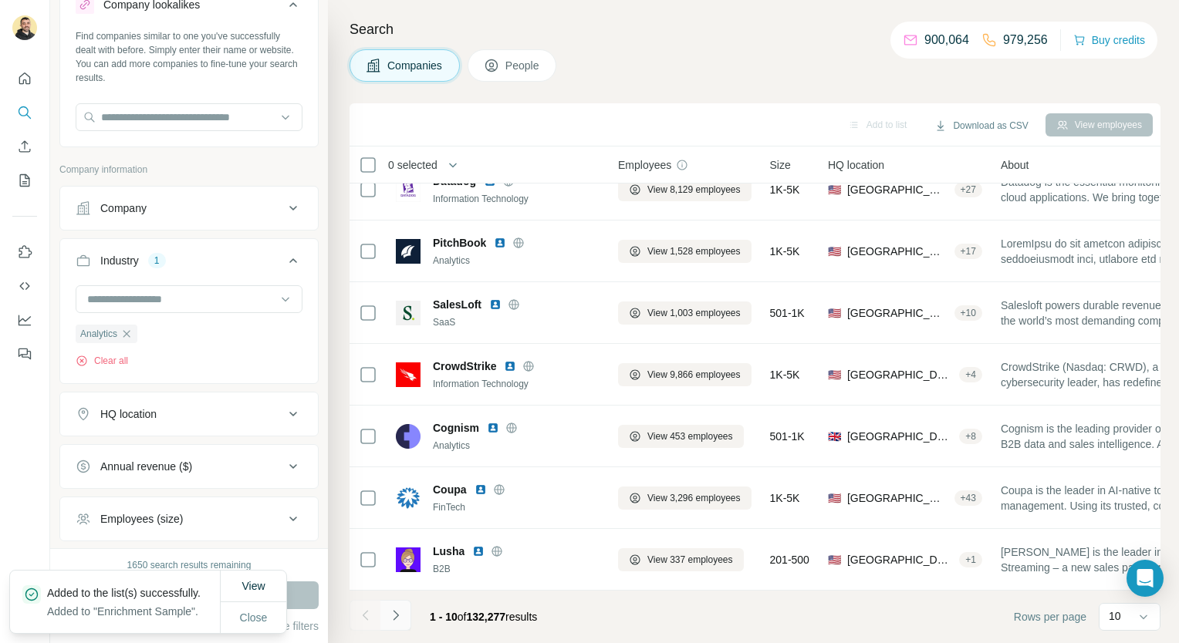
click at [386, 623] on button "Navigate to next page" at bounding box center [395, 615] width 31 height 31
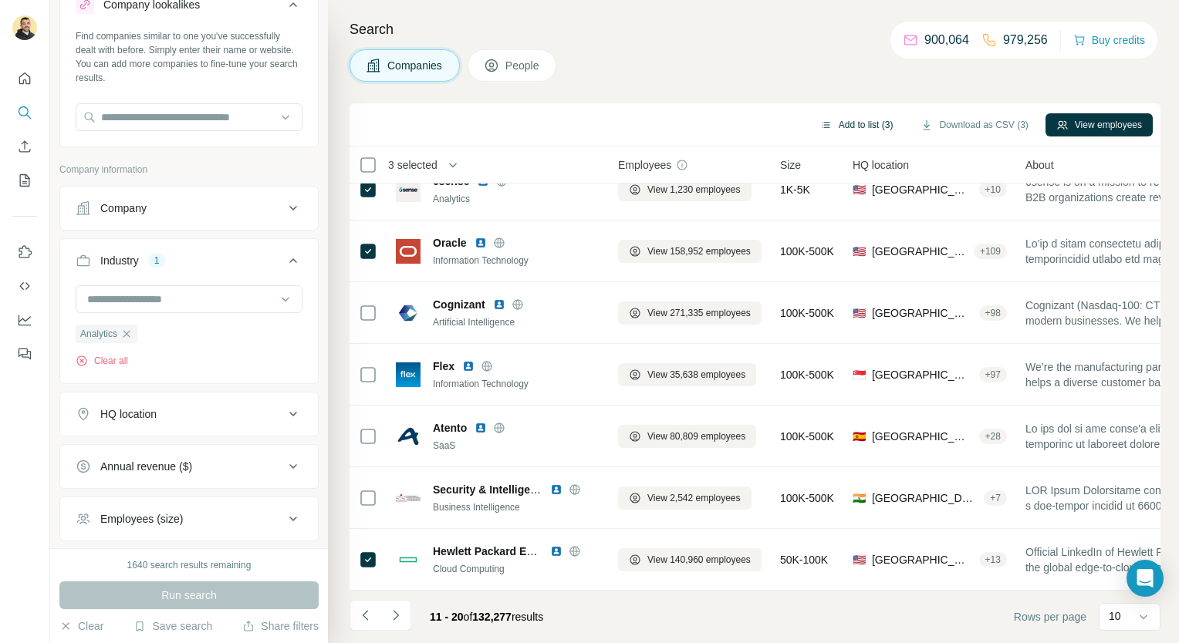
click at [878, 127] on button "Add to list (3)" at bounding box center [856, 124] width 95 height 23
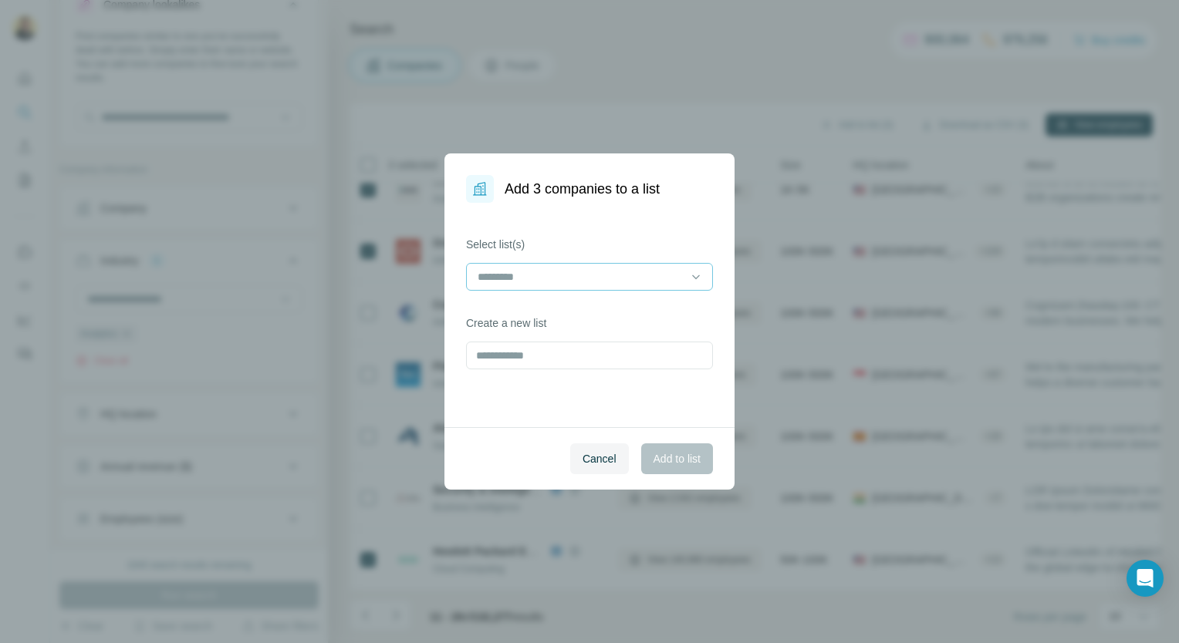
click at [579, 265] on div at bounding box center [580, 277] width 208 height 26
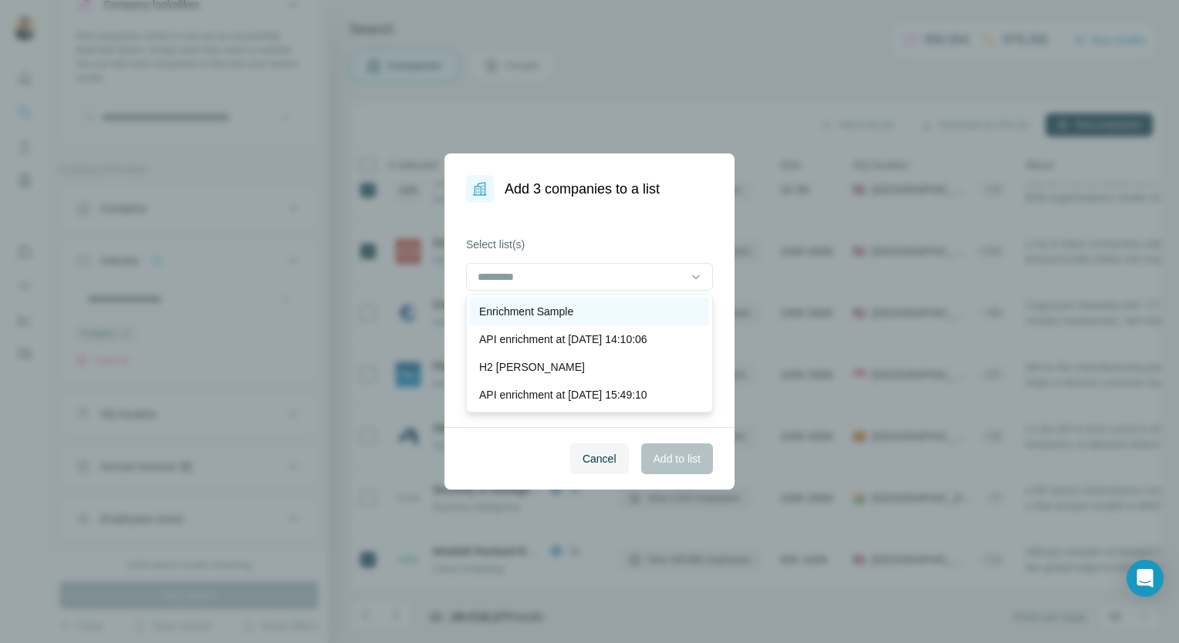
click at [560, 302] on div "Enrichment Sample" at bounding box center [589, 312] width 239 height 28
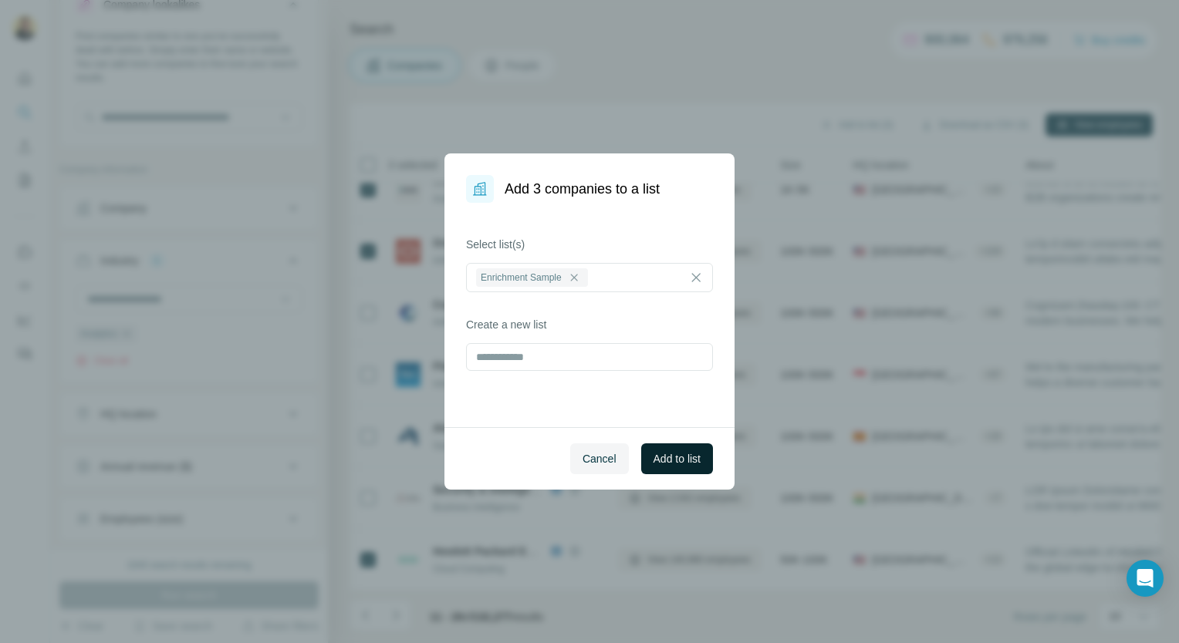
click at [664, 469] on button "Add to list" at bounding box center [677, 459] width 72 height 31
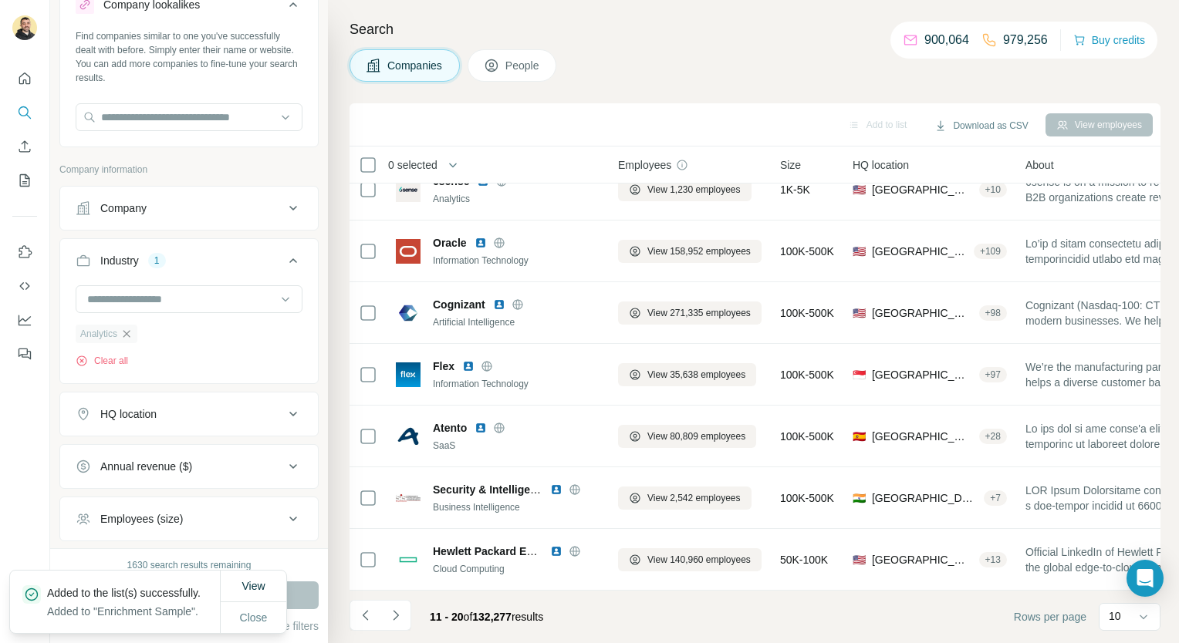
click at [130, 331] on icon "button" at bounding box center [126, 334] width 12 height 12
click at [137, 288] on div at bounding box center [181, 299] width 191 height 26
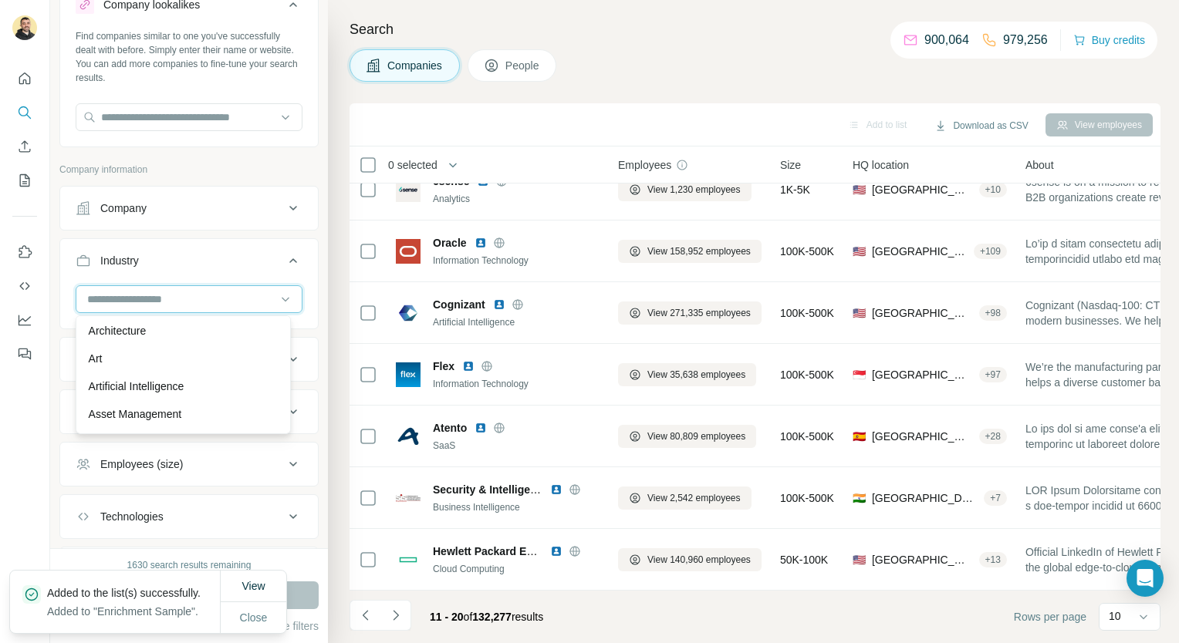
scroll to position [752, 0]
click at [173, 395] on p "Artificial Intelligence" at bounding box center [137, 387] width 96 height 15
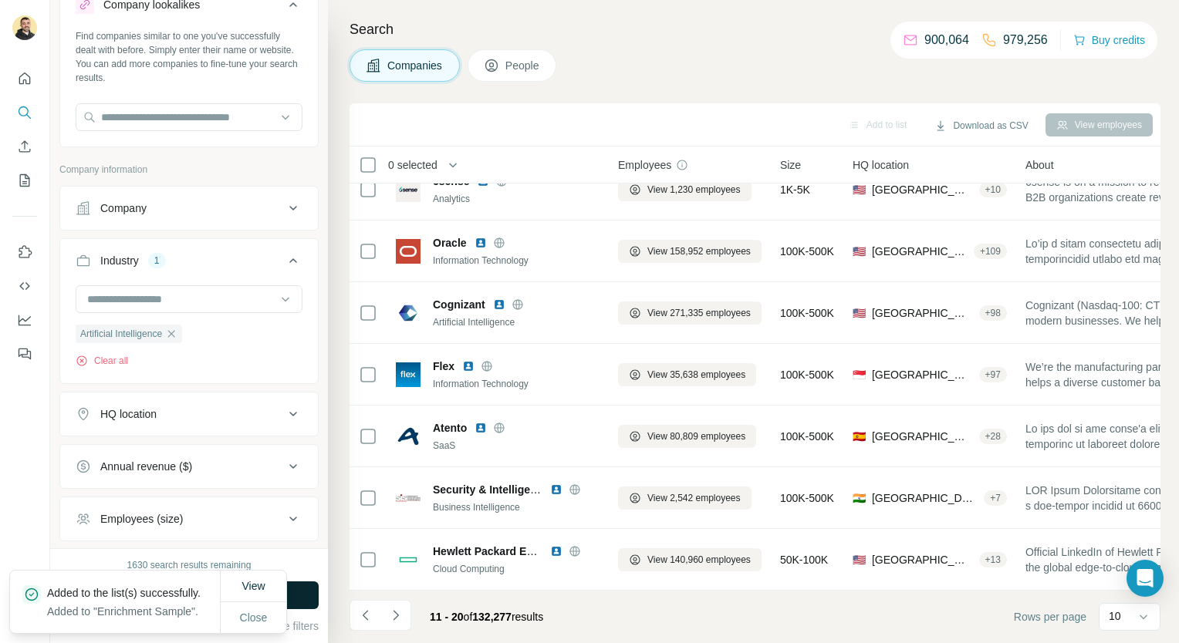
click at [307, 603] on button "Run search" at bounding box center [188, 596] width 259 height 28
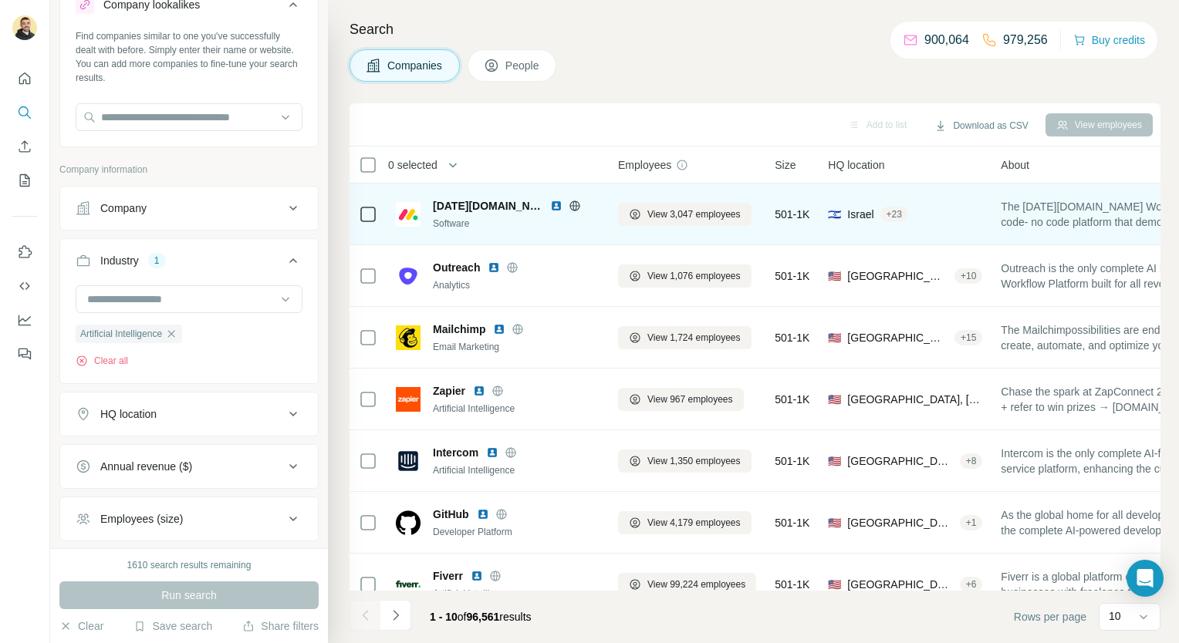
click at [359, 205] on icon at bounding box center [368, 214] width 19 height 19
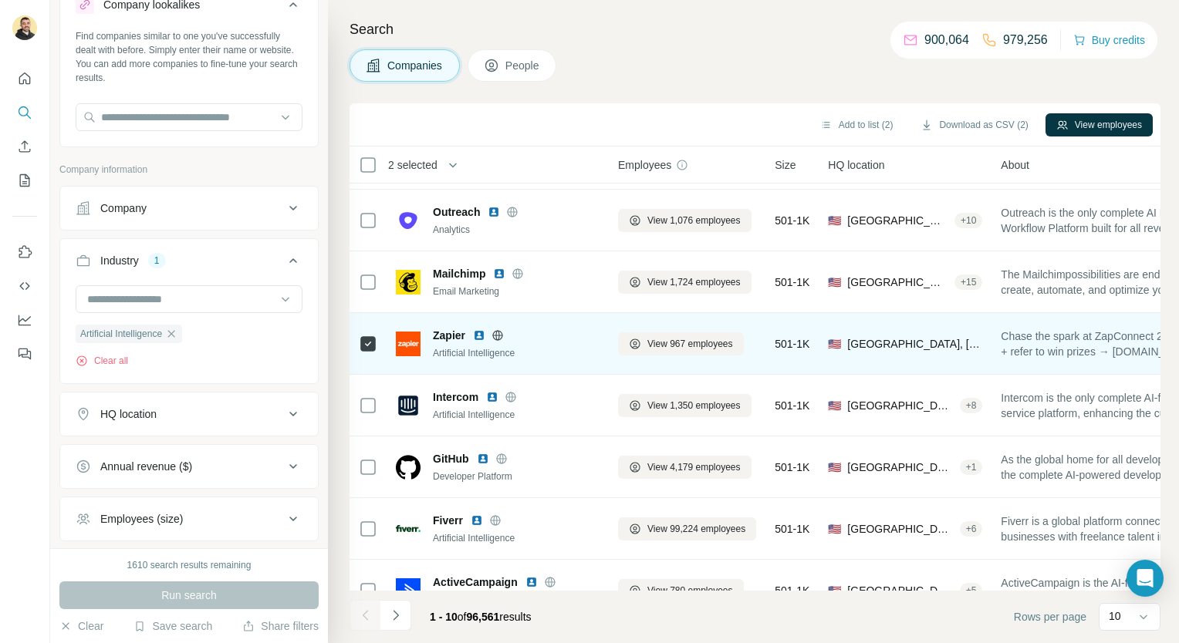
scroll to position [56, 0]
click at [360, 397] on icon at bounding box center [368, 406] width 19 height 19
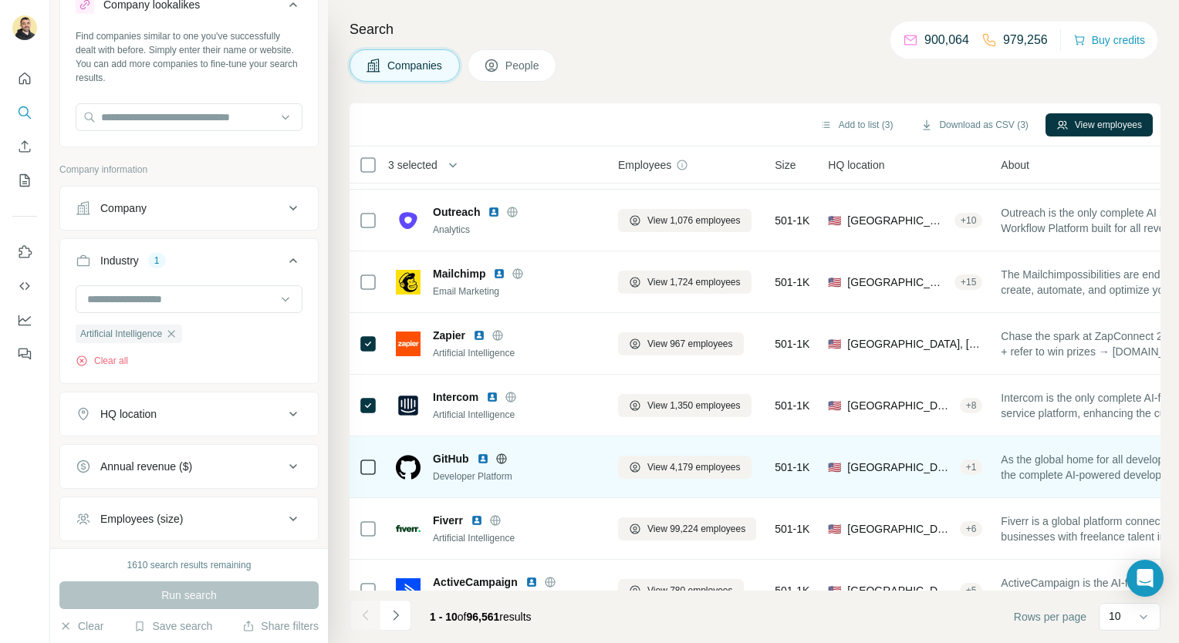
click at [363, 476] on div at bounding box center [368, 467] width 19 height 42
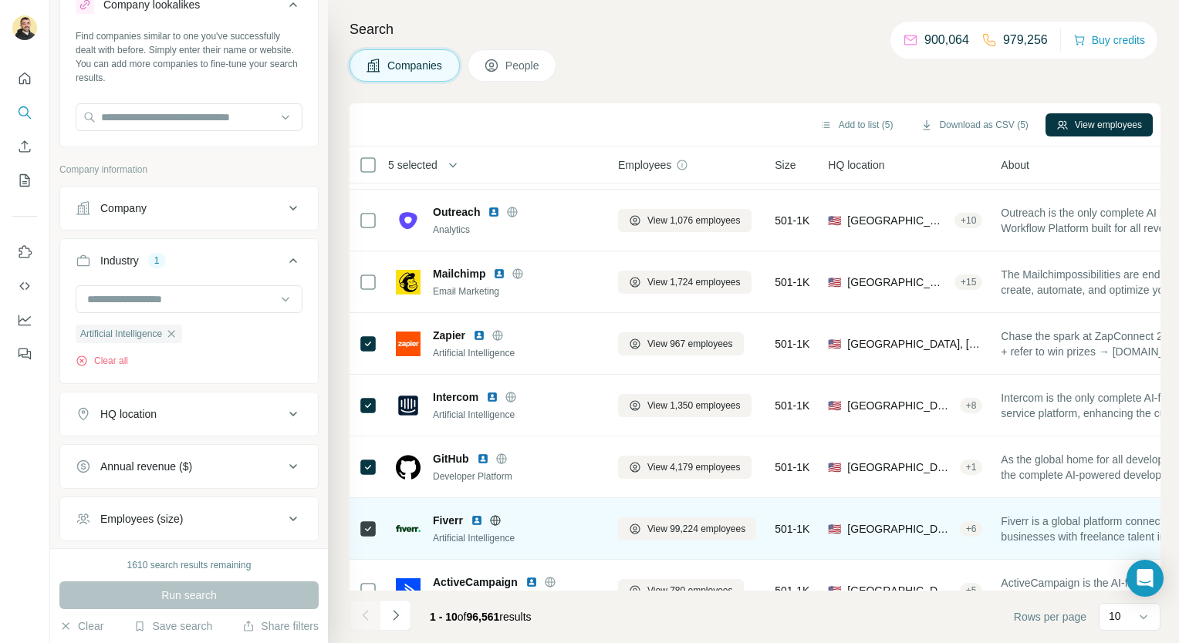
scroll to position [217, 0]
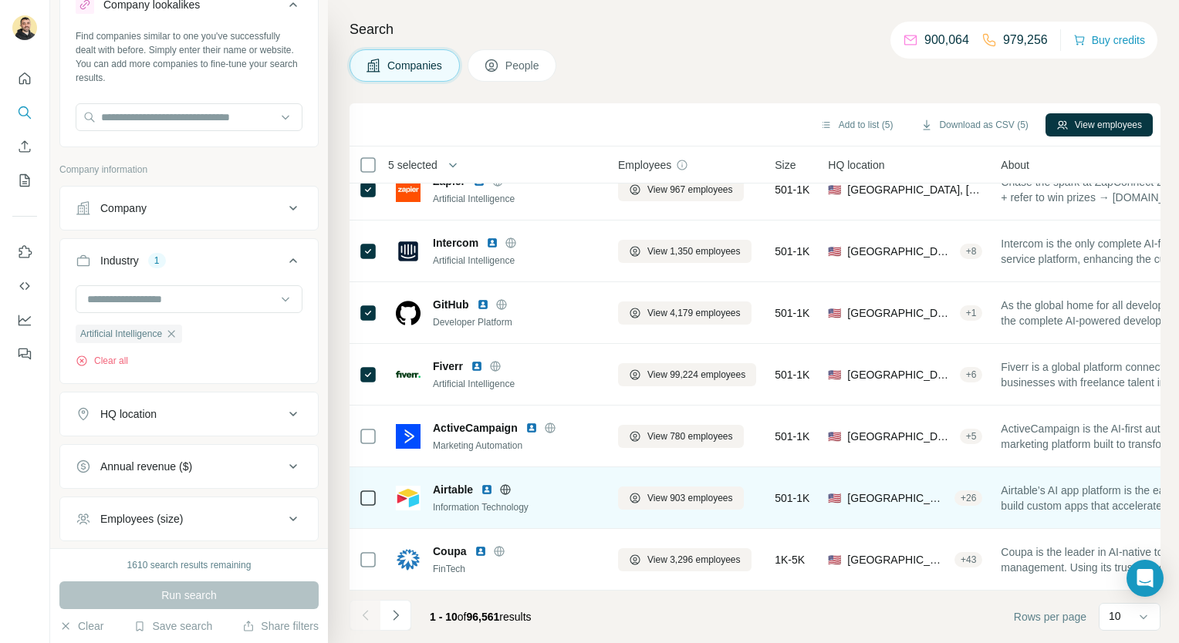
click at [356, 483] on td at bounding box center [368, 499] width 37 height 62
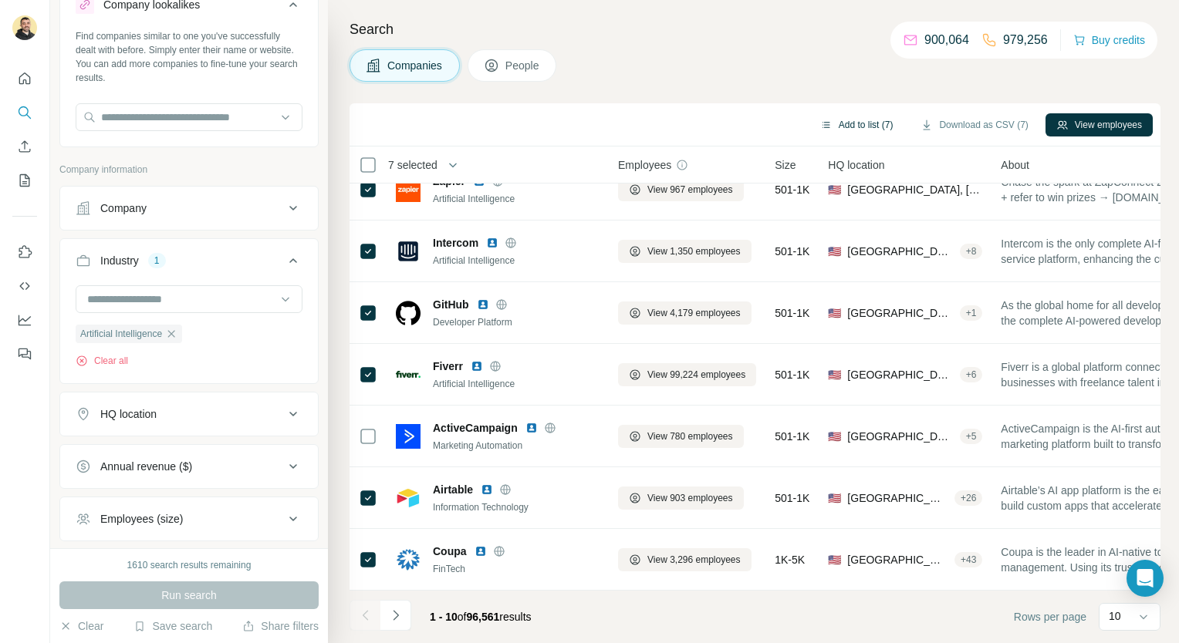
click at [877, 114] on button "Add to list (7)" at bounding box center [856, 124] width 95 height 23
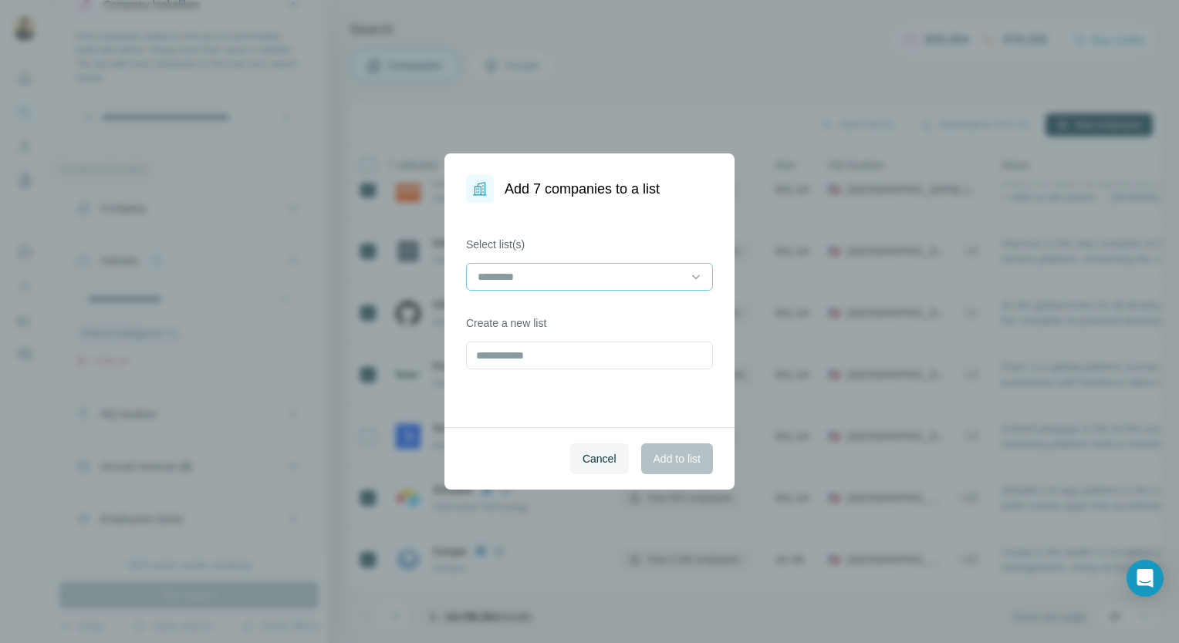
click at [533, 282] on input at bounding box center [580, 277] width 208 height 17
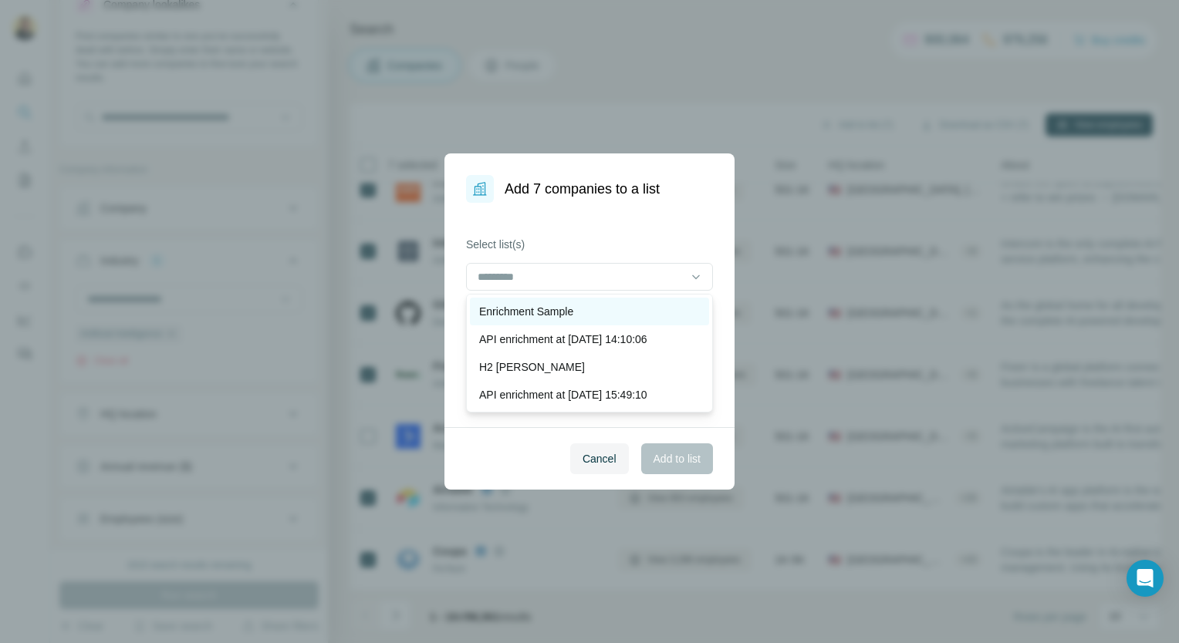
click at [536, 304] on p "Enrichment Sample" at bounding box center [526, 311] width 94 height 15
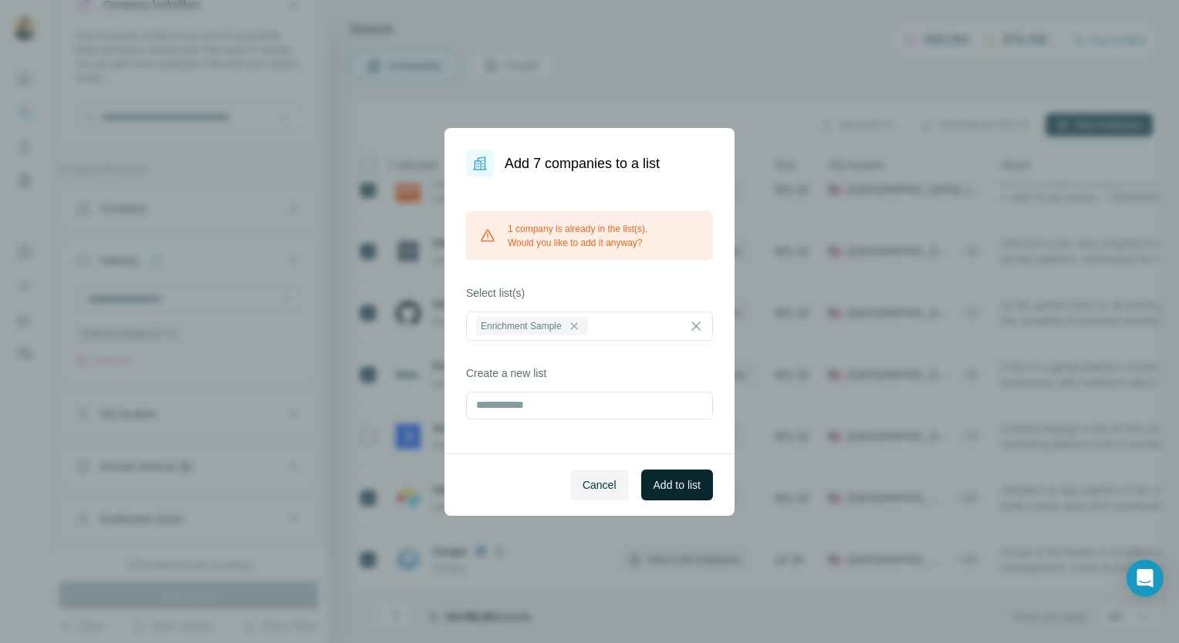
click at [667, 474] on button "Add to list" at bounding box center [677, 485] width 72 height 31
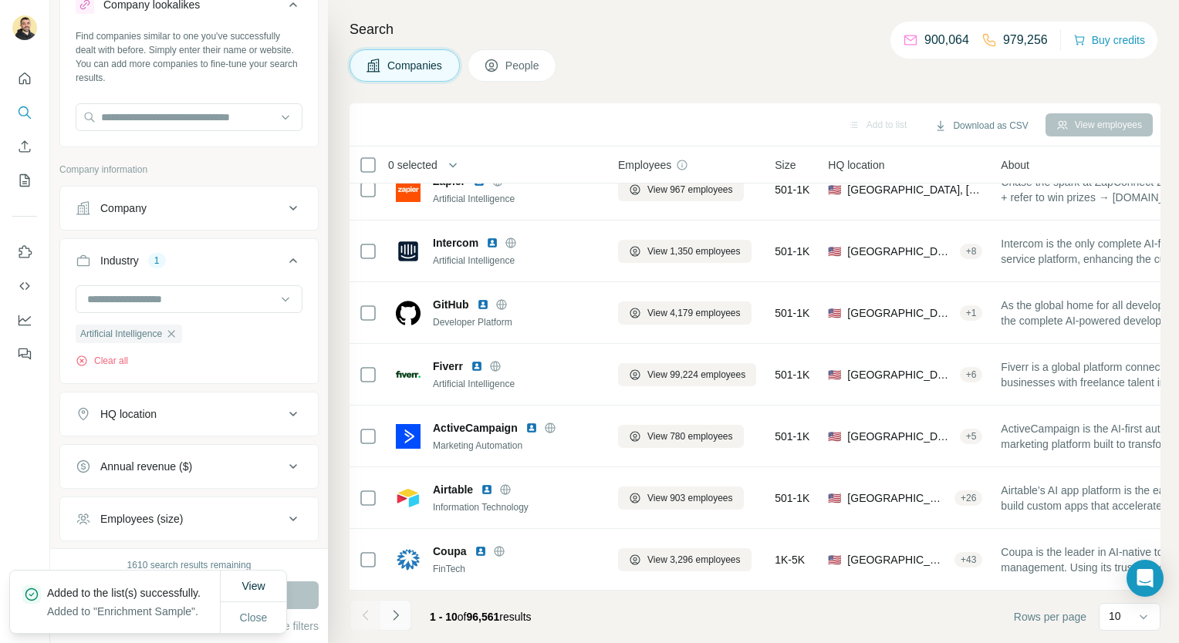
click at [404, 616] on button "Navigate to next page" at bounding box center [395, 615] width 31 height 31
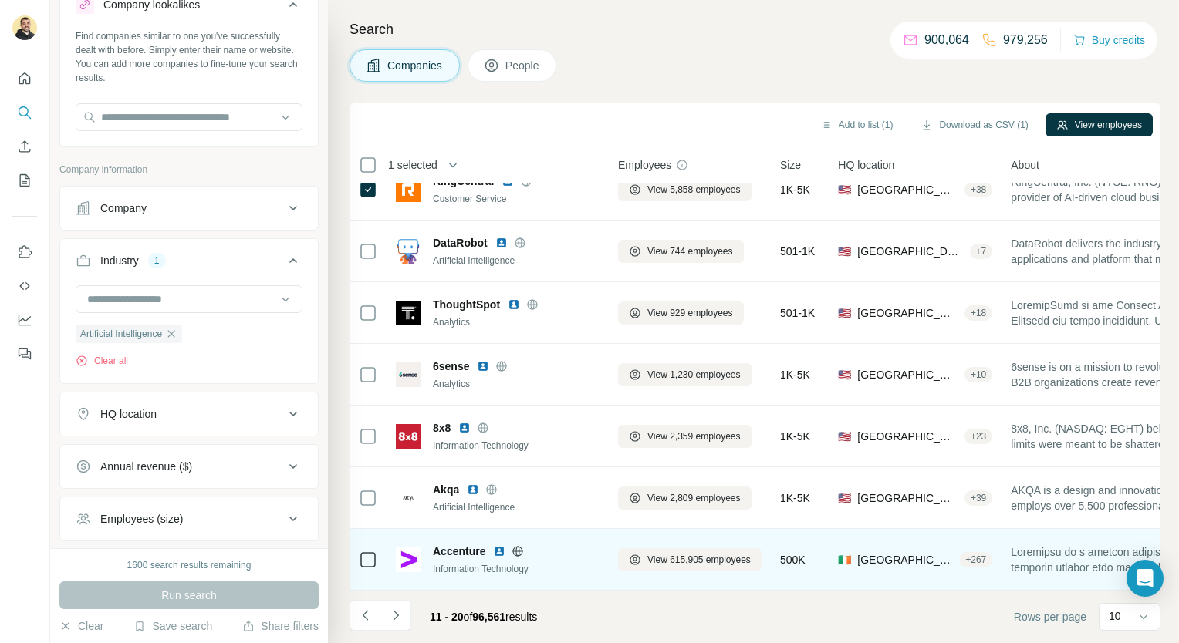
click at [358, 549] on td at bounding box center [368, 560] width 37 height 62
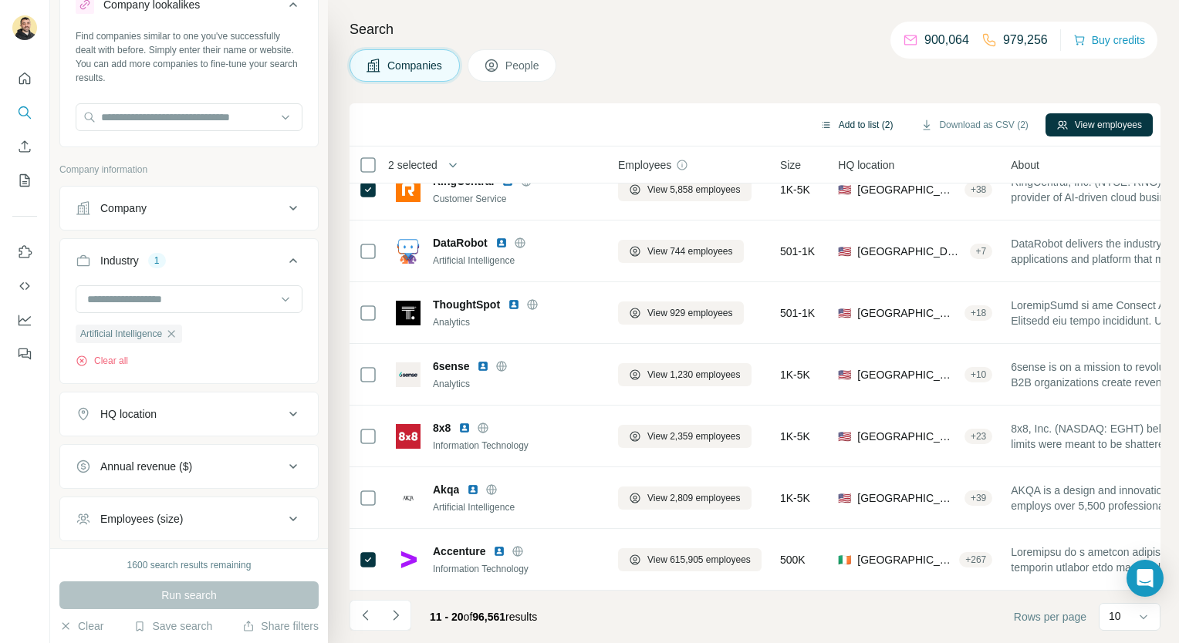
click at [872, 132] on button "Add to list (2)" at bounding box center [856, 124] width 95 height 23
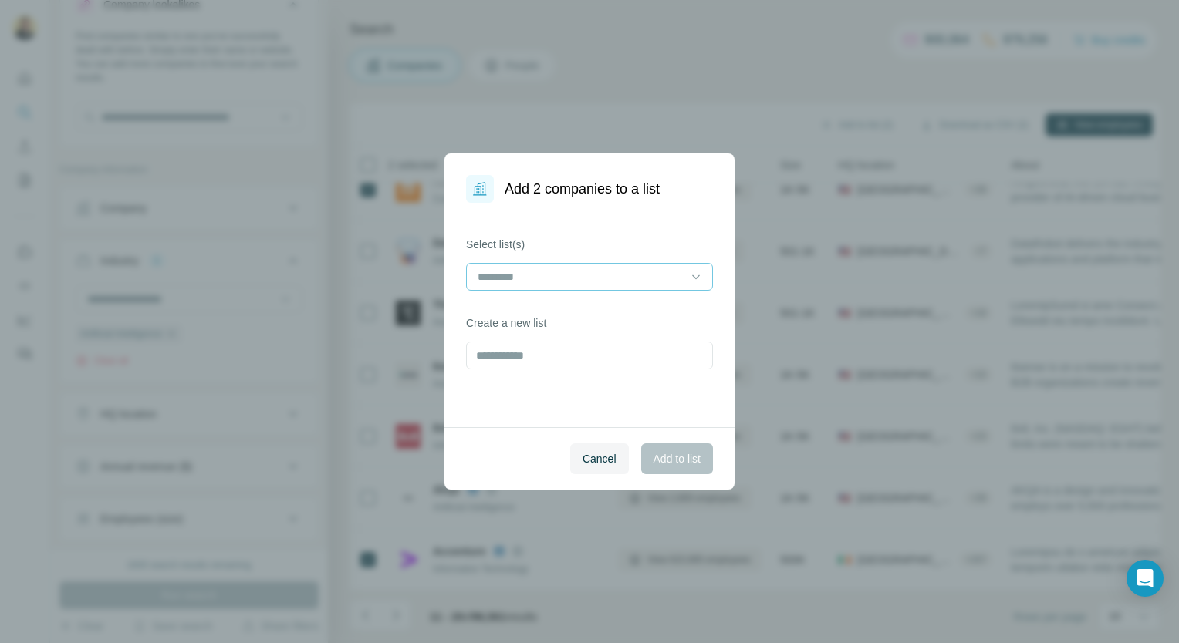
click at [592, 270] on input at bounding box center [580, 277] width 208 height 17
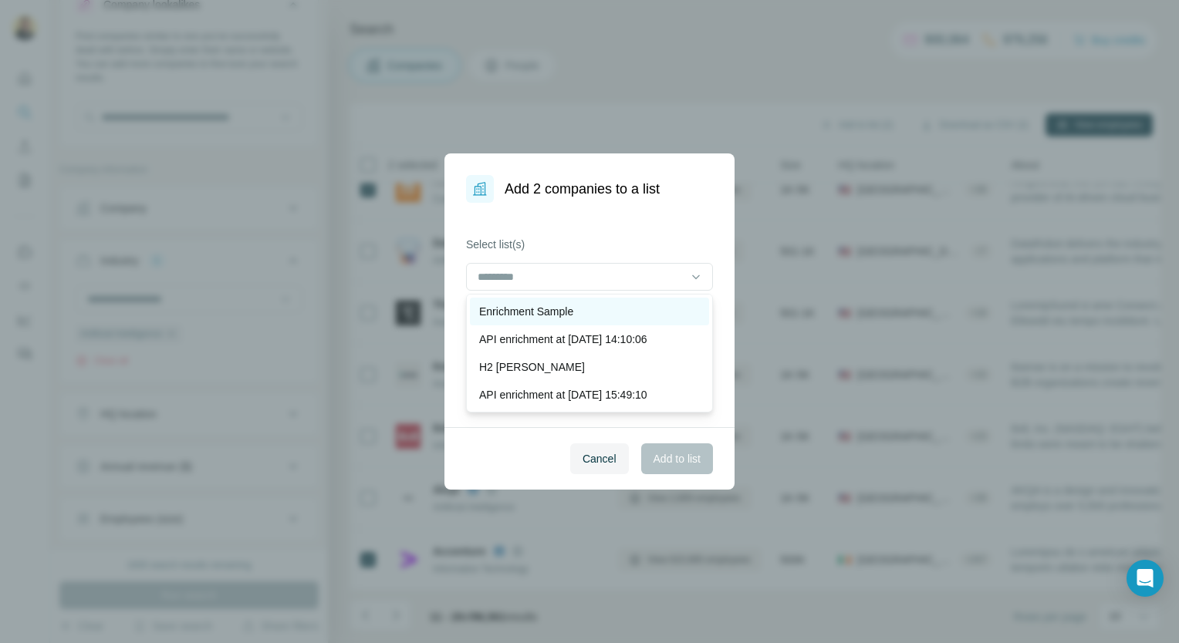
click at [568, 300] on div "Enrichment Sample" at bounding box center [589, 312] width 239 height 28
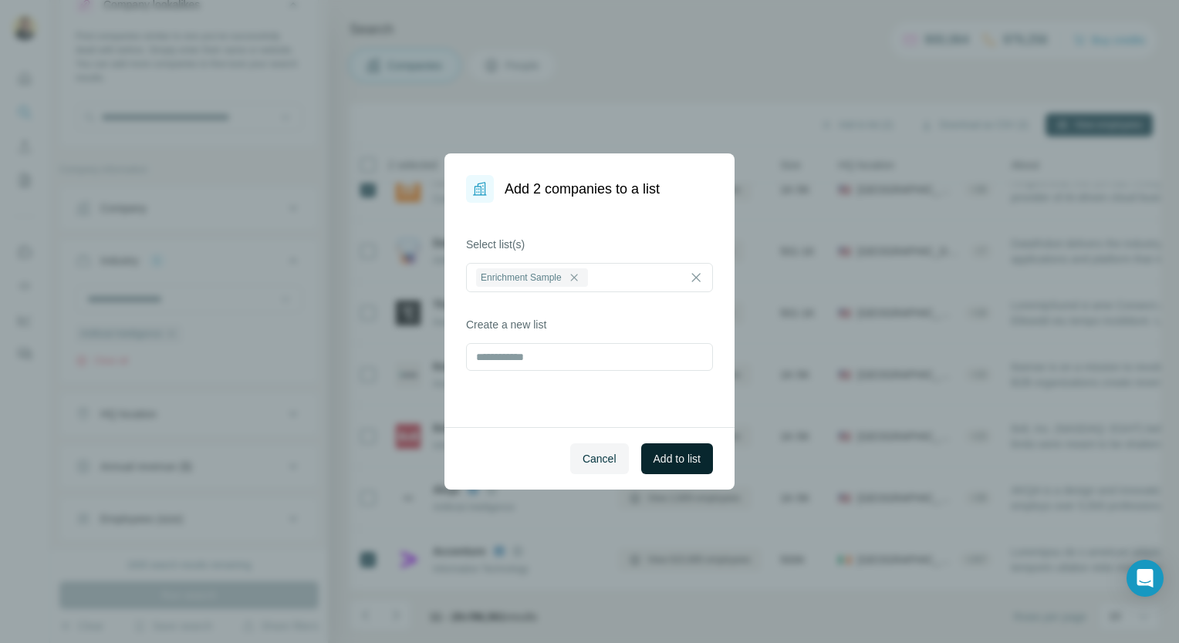
click at [650, 461] on button "Add to list" at bounding box center [677, 459] width 72 height 31
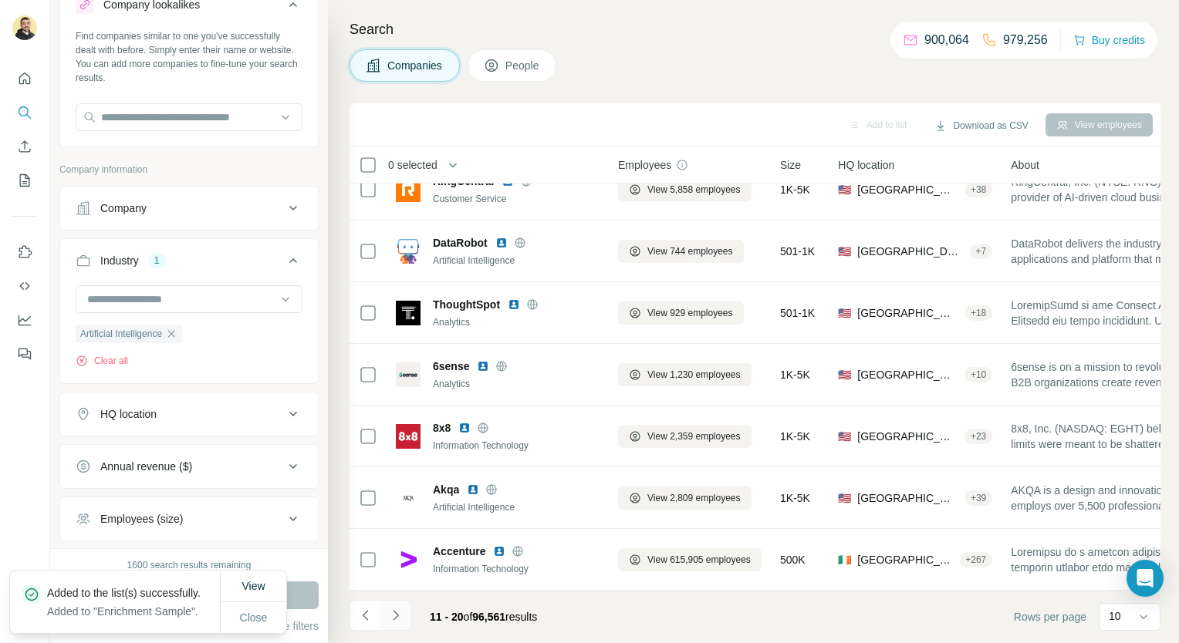
click at [395, 620] on icon "Navigate to next page" at bounding box center [395, 615] width 15 height 15
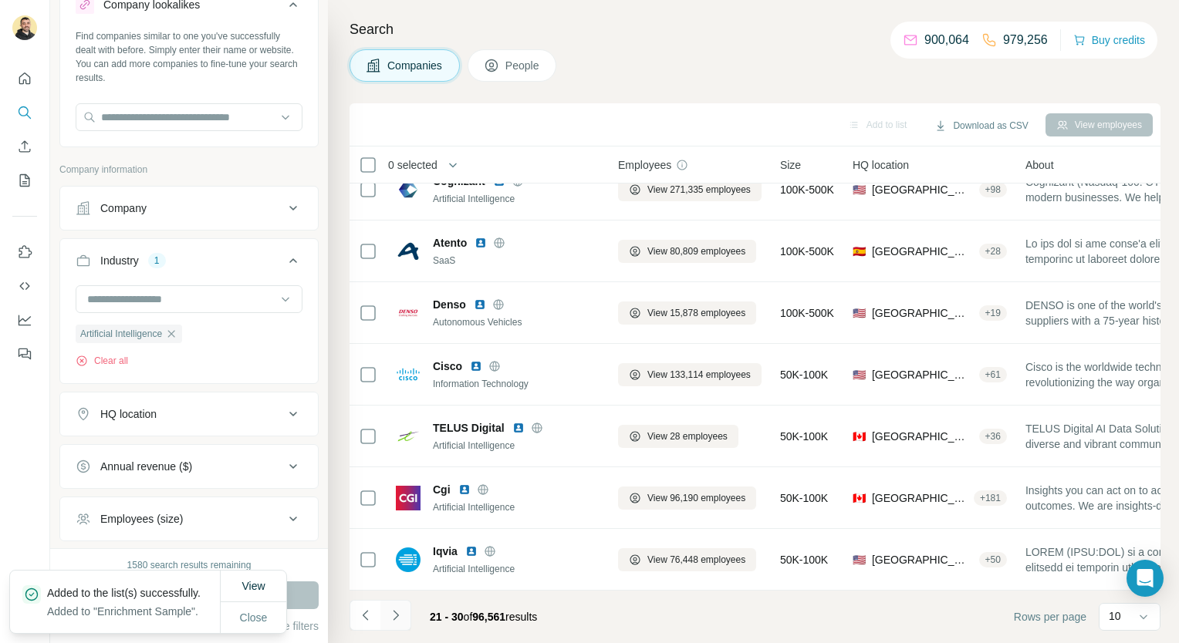
click at [389, 622] on icon "Navigate to next page" at bounding box center [395, 615] width 15 height 15
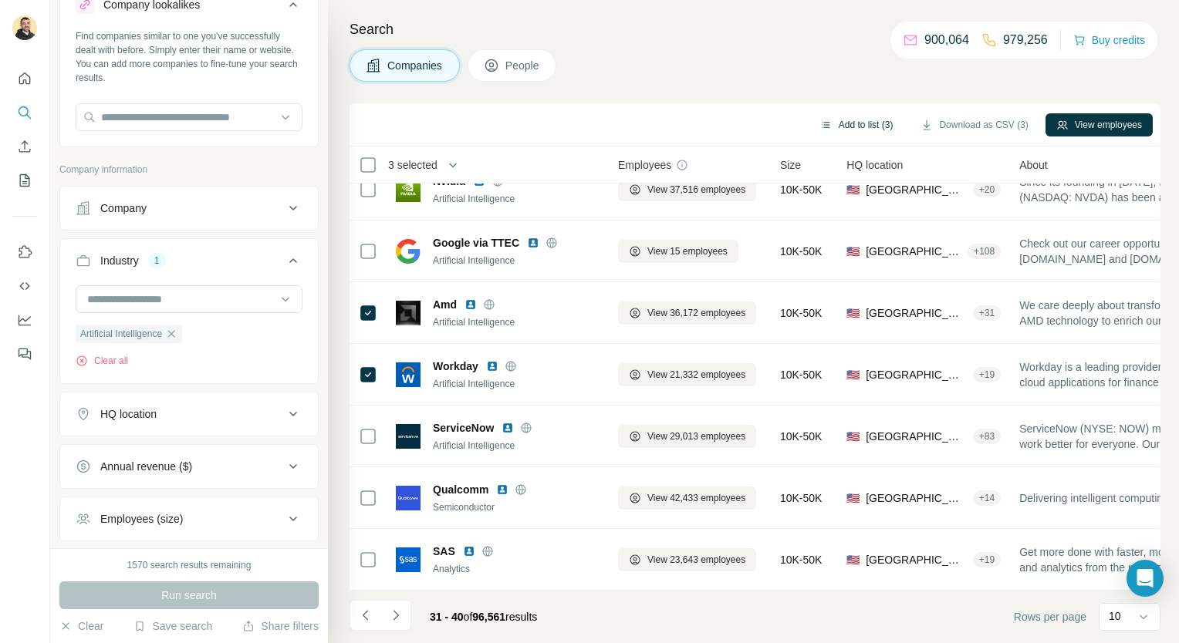
click at [867, 125] on button "Add to list (3)" at bounding box center [856, 124] width 95 height 23
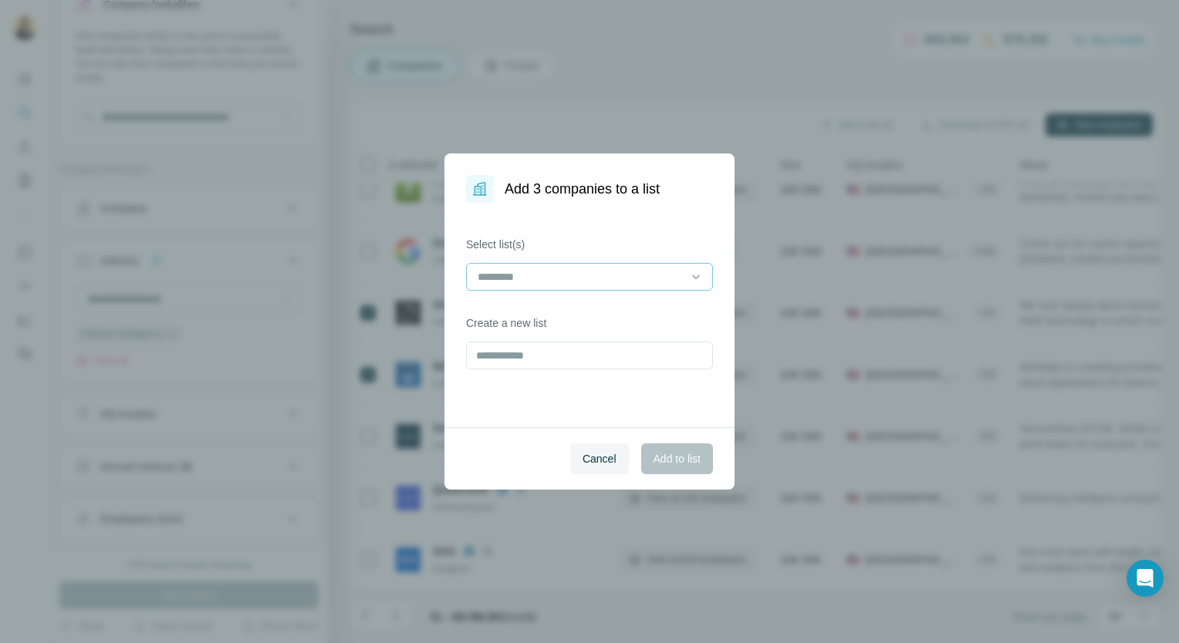
click at [637, 271] on input at bounding box center [580, 277] width 208 height 17
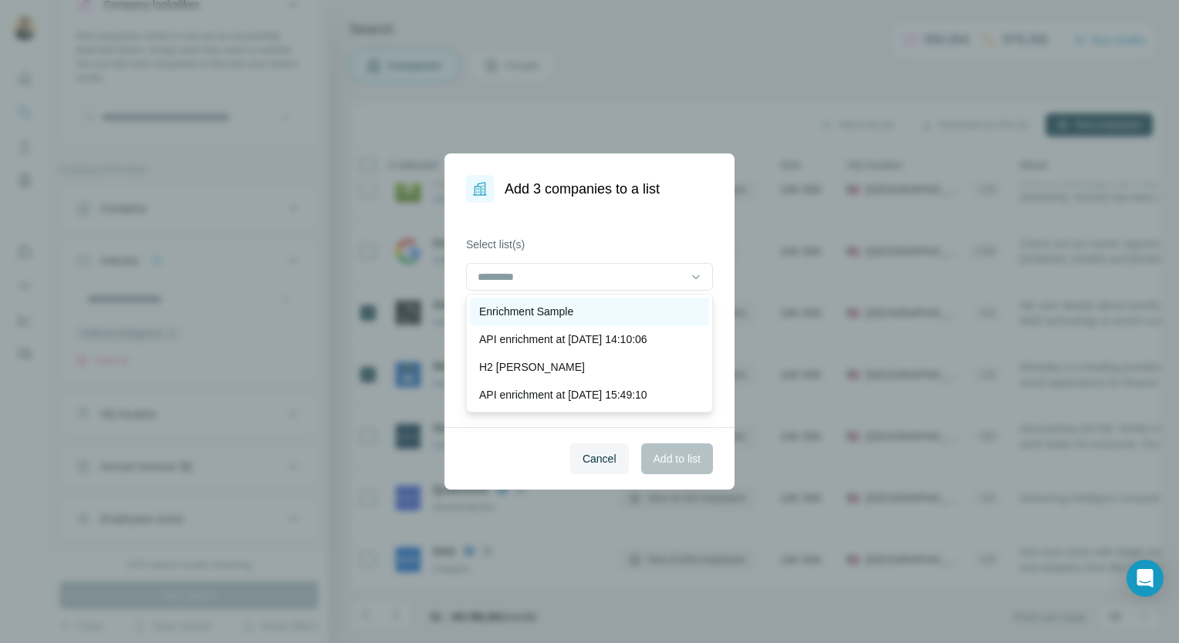
click at [614, 304] on div "Enrichment Sample" at bounding box center [589, 311] width 221 height 15
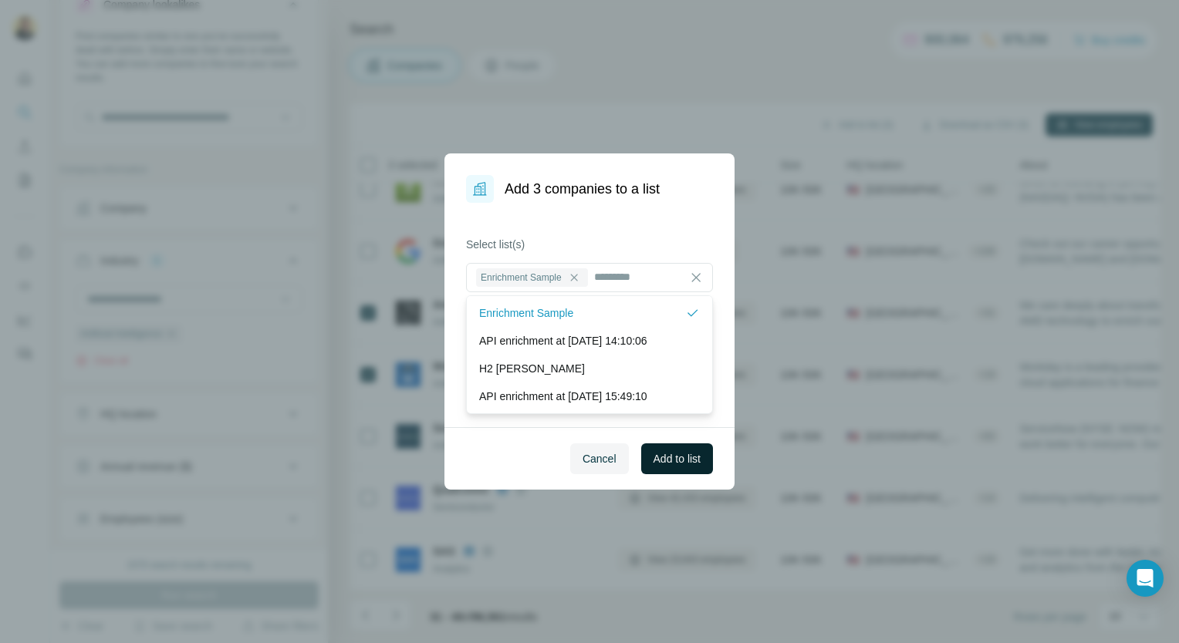
click at [650, 455] on button "Add to list" at bounding box center [677, 459] width 72 height 31
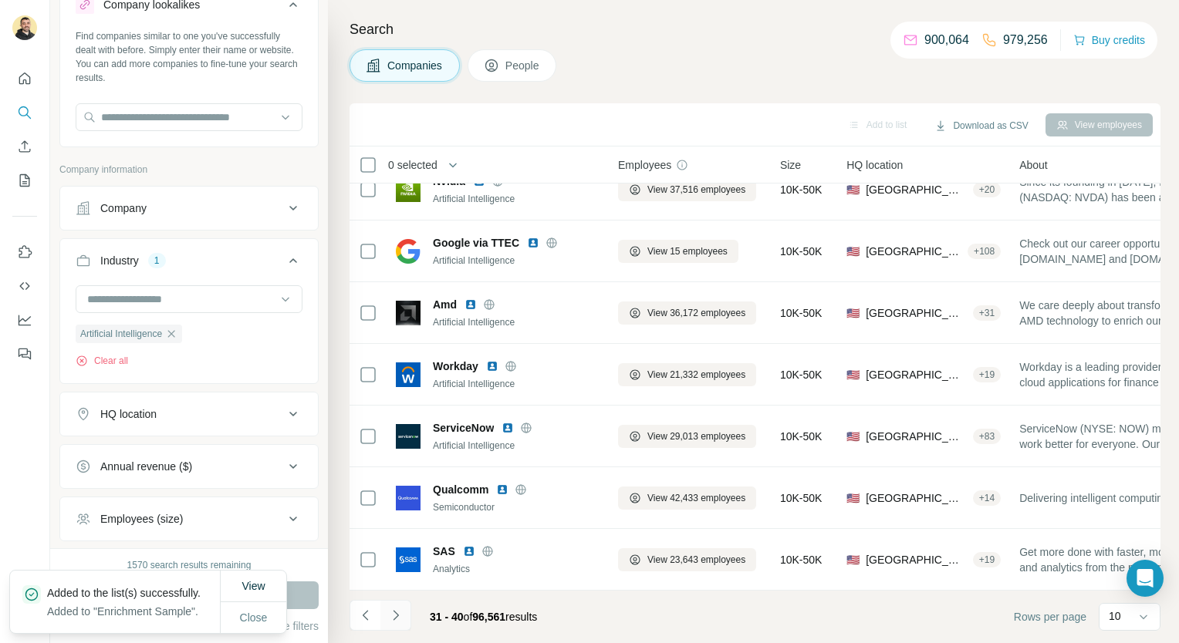
click at [400, 627] on button "Navigate to next page" at bounding box center [395, 615] width 31 height 31
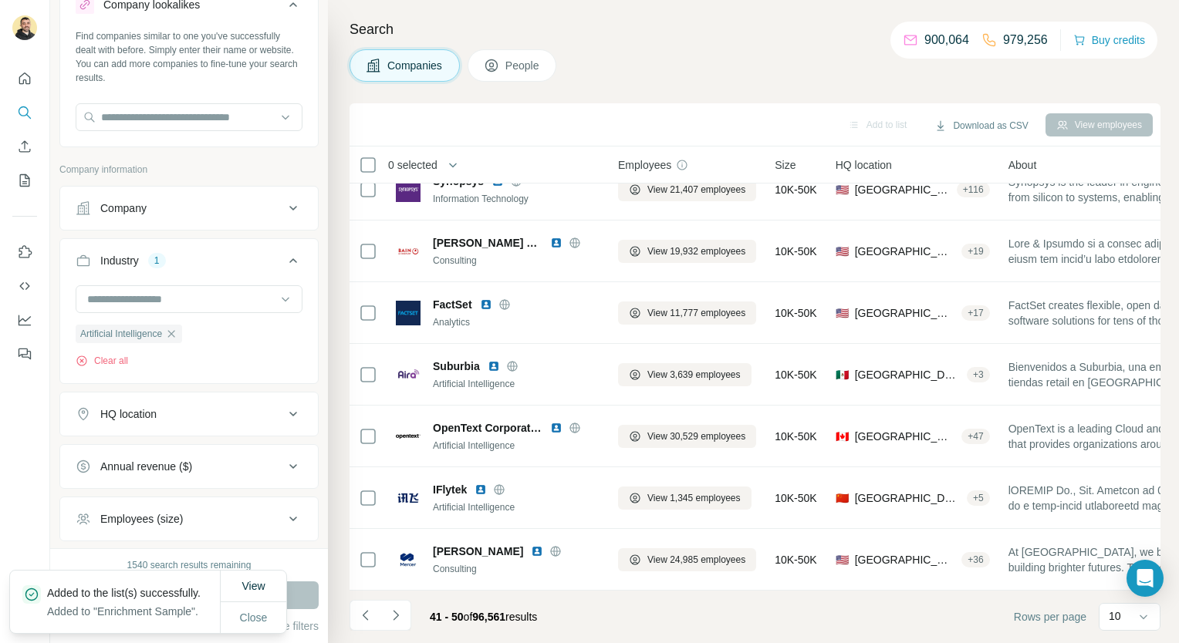
scroll to position [0, 0]
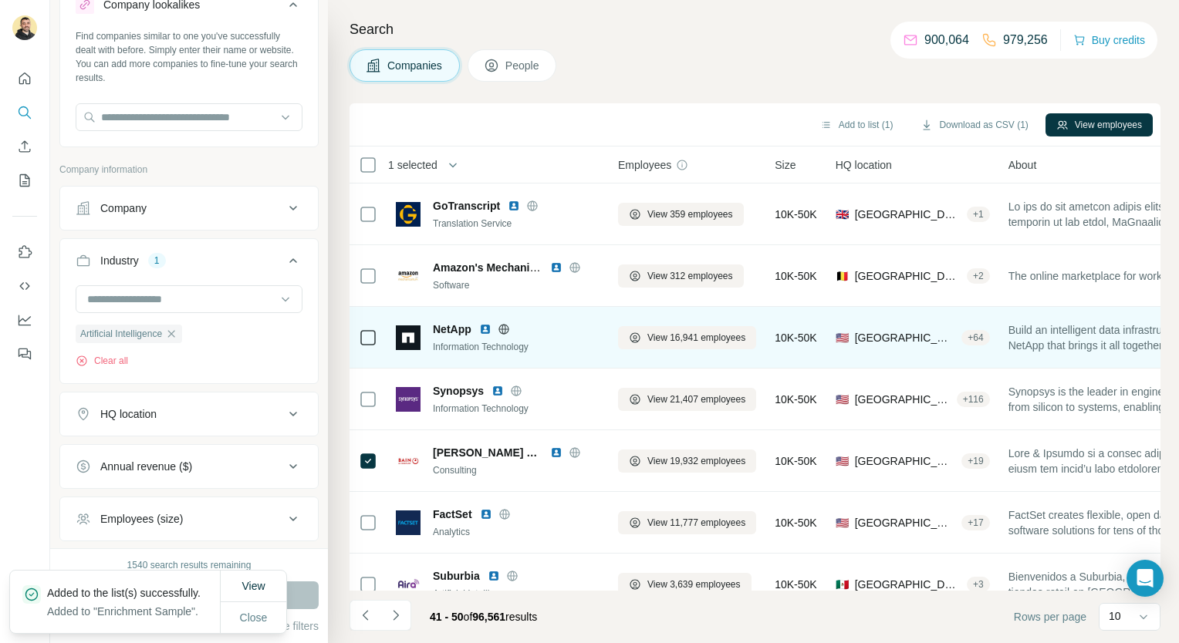
click at [359, 347] on div at bounding box center [368, 337] width 19 height 42
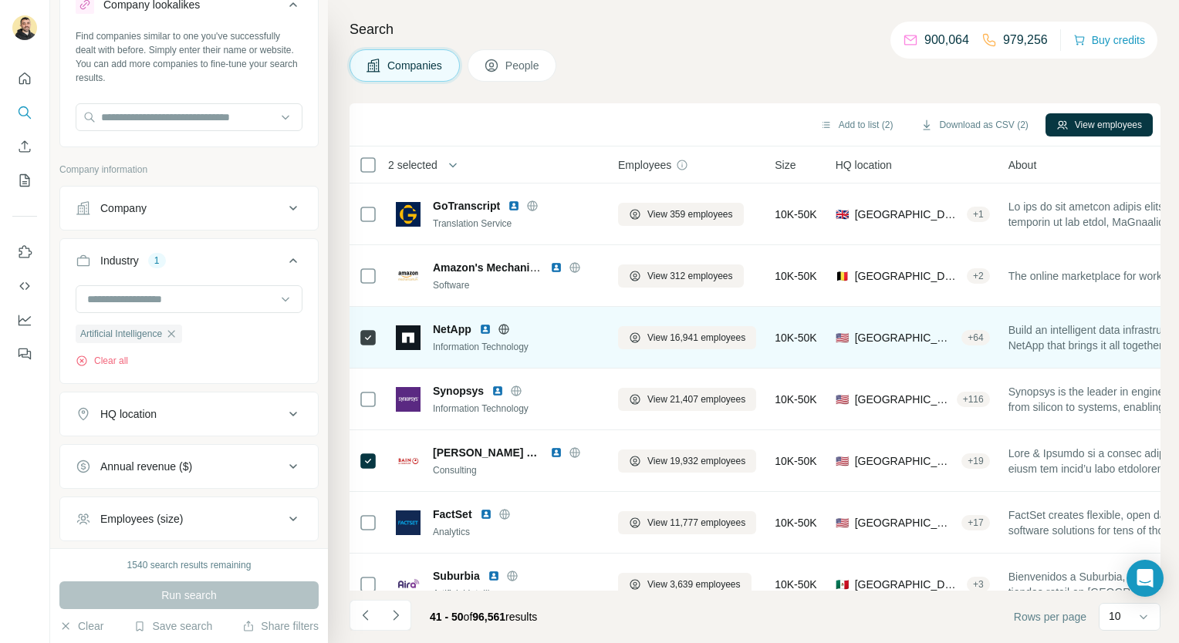
scroll to position [217, 0]
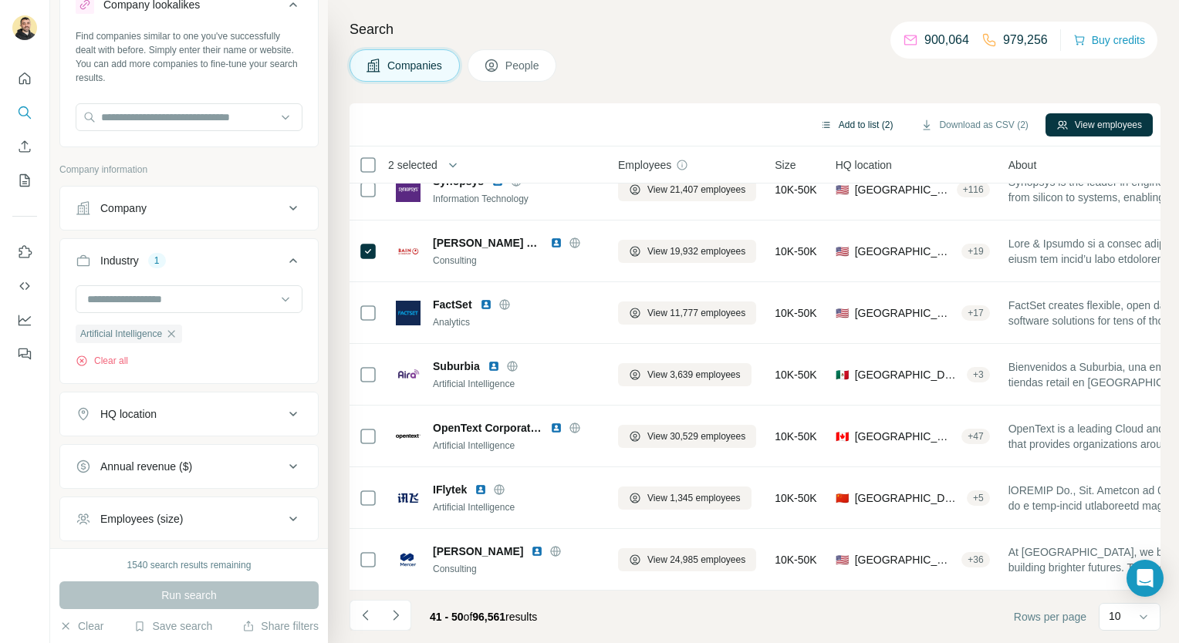
click at [876, 128] on button "Add to list (2)" at bounding box center [856, 124] width 95 height 23
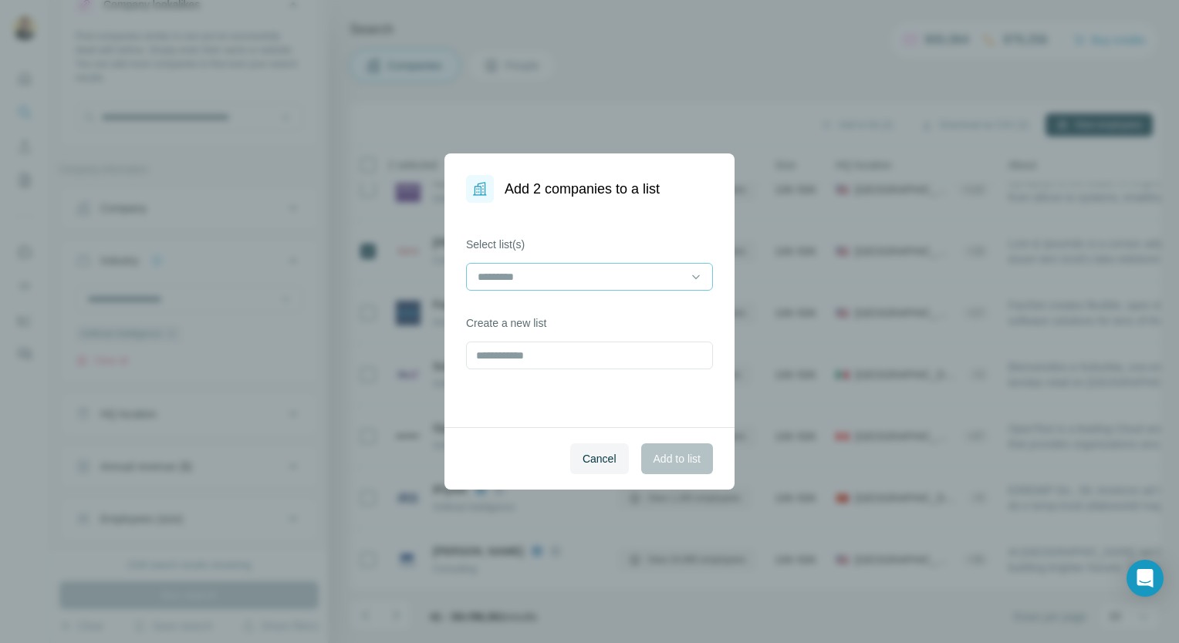
click at [664, 276] on input at bounding box center [580, 277] width 208 height 17
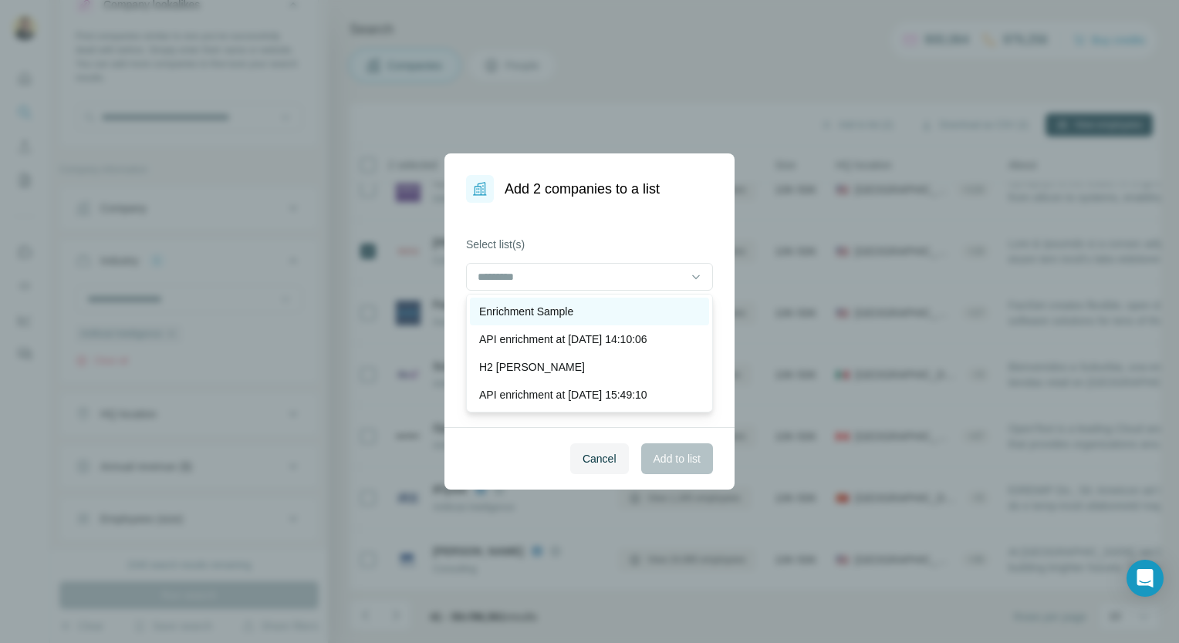
click at [622, 304] on div "Enrichment Sample" at bounding box center [589, 311] width 221 height 15
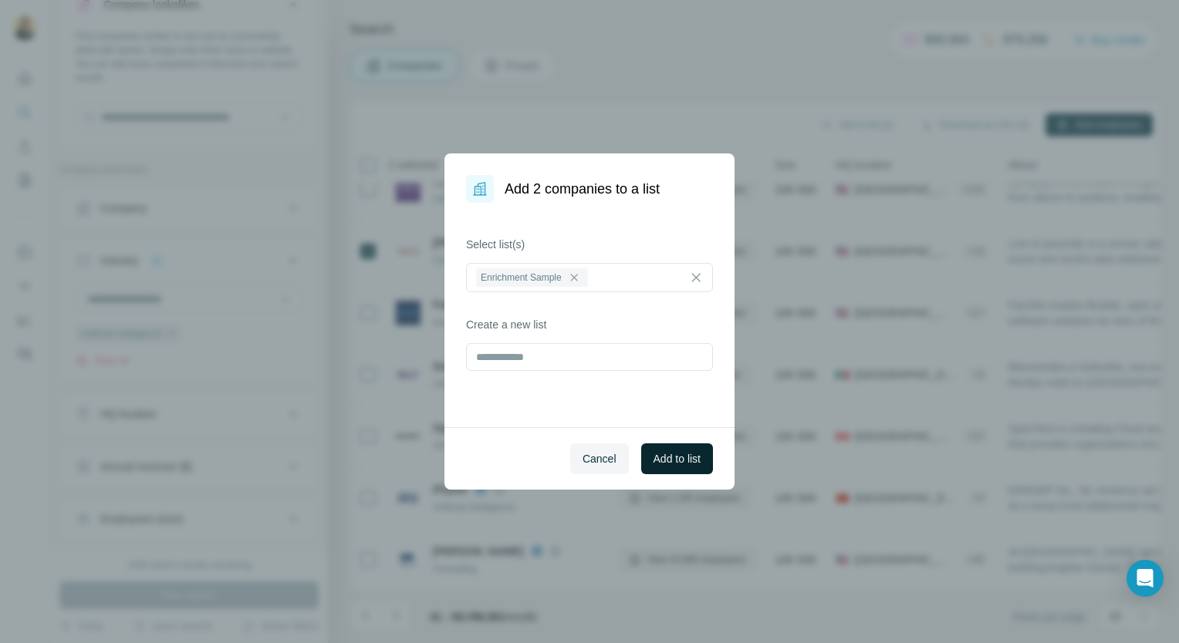
click at [676, 448] on button "Add to list" at bounding box center [677, 459] width 72 height 31
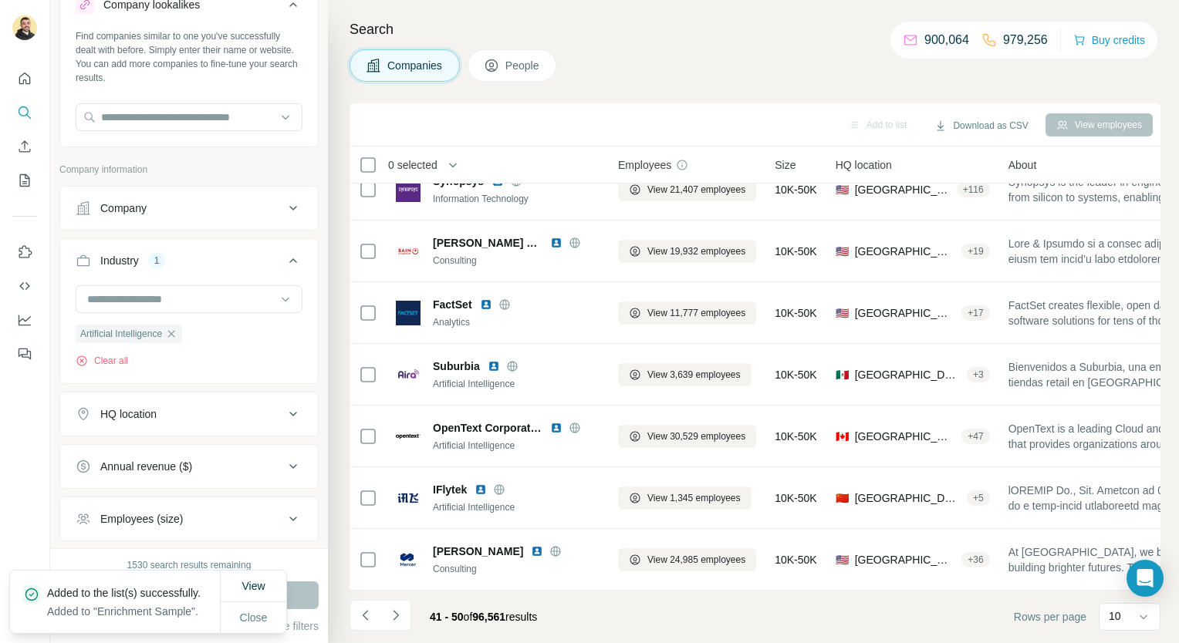
click at [176, 338] on icon "button" at bounding box center [171, 334] width 12 height 12
click at [164, 291] on input at bounding box center [181, 299] width 191 height 17
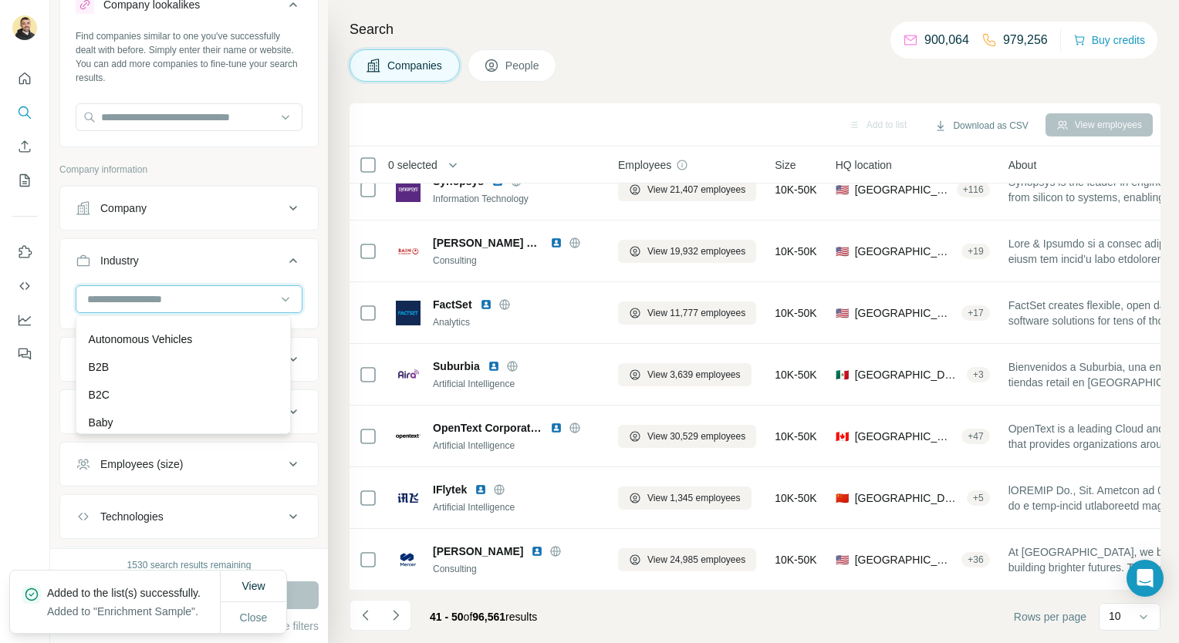
scroll to position [1079, 0]
click at [157, 316] on div "Automotive" at bounding box center [183, 310] width 208 height 28
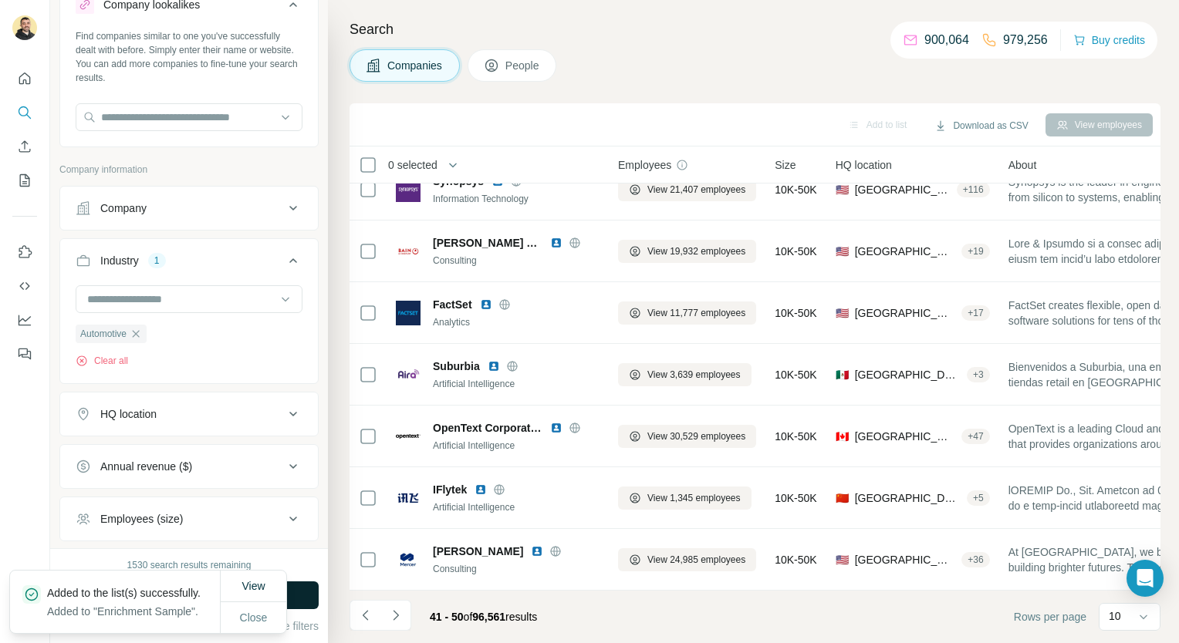
click at [304, 605] on button "Run search" at bounding box center [188, 596] width 259 height 28
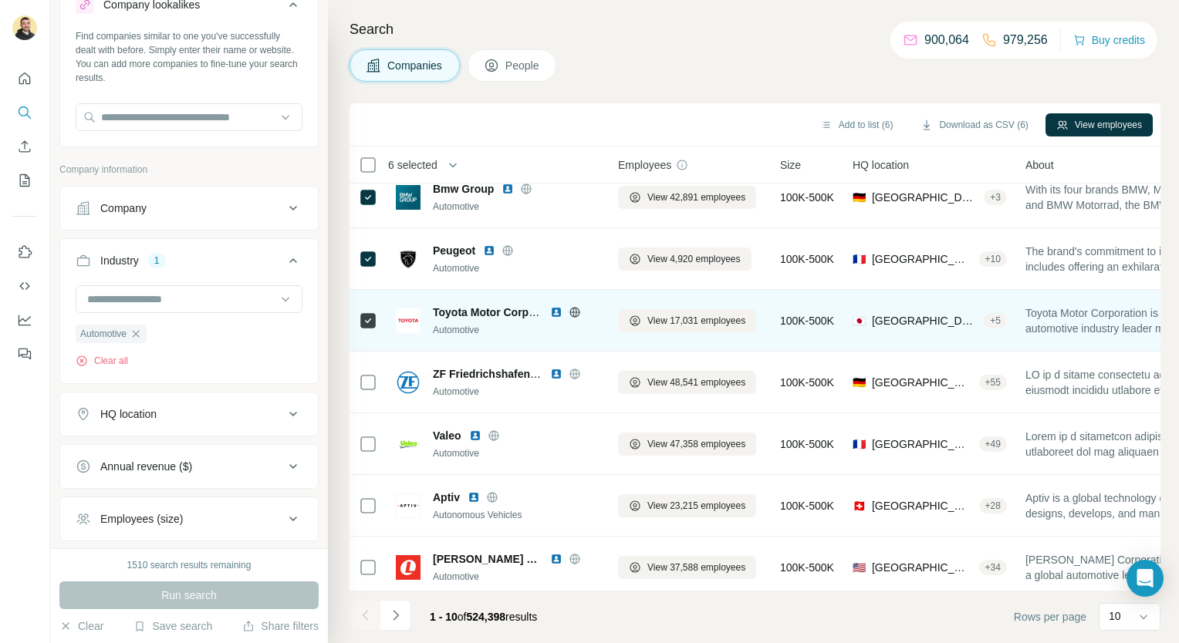
scroll to position [217, 0]
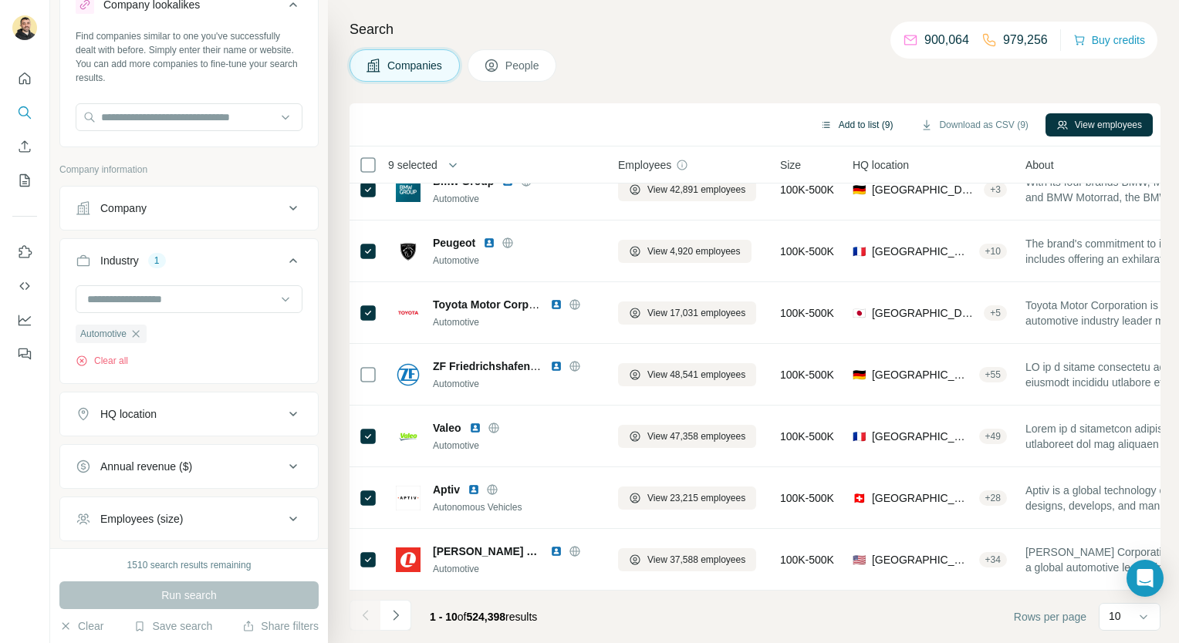
click at [864, 117] on button "Add to list (9)" at bounding box center [856, 124] width 95 height 23
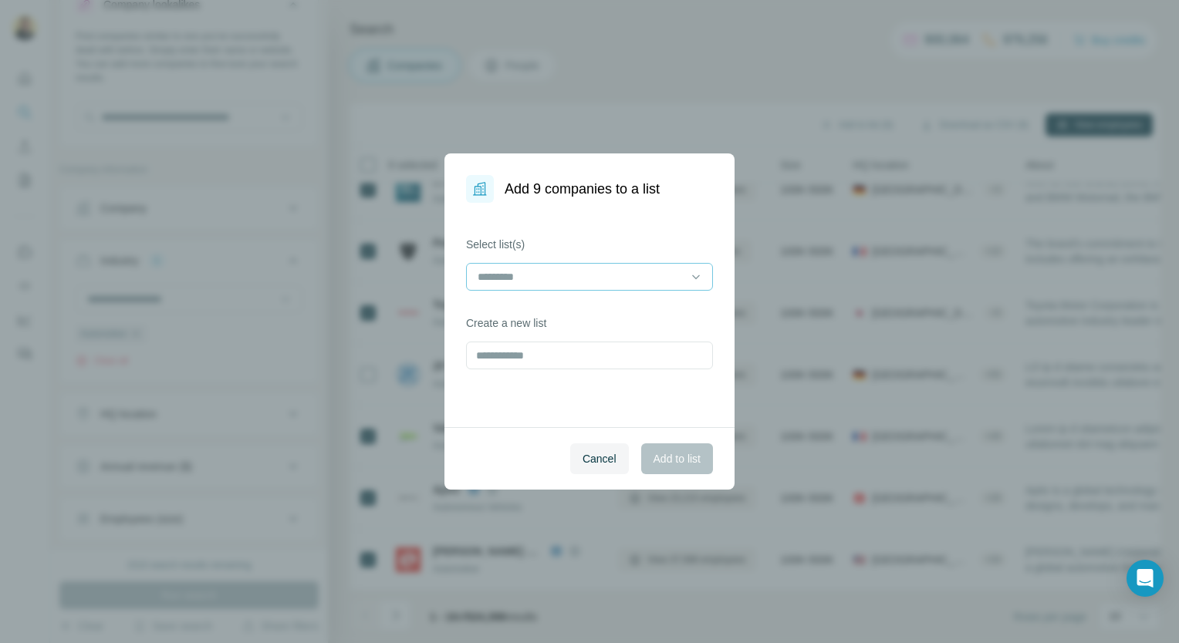
click at [608, 269] on input at bounding box center [580, 277] width 208 height 17
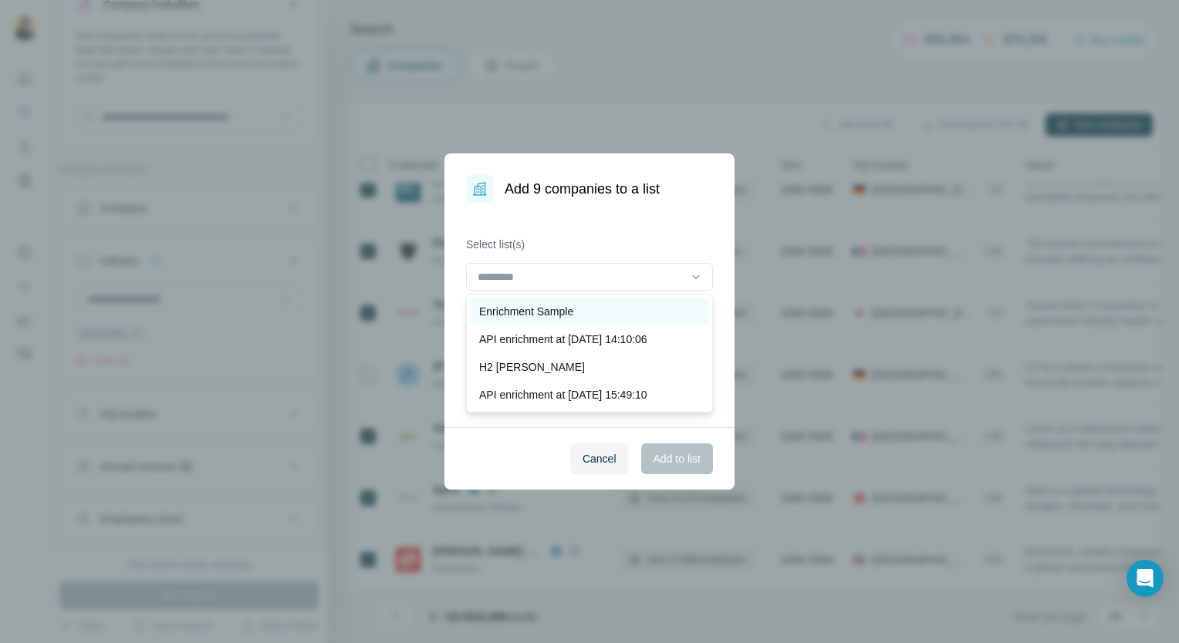
click at [577, 299] on div "Enrichment Sample" at bounding box center [589, 312] width 239 height 28
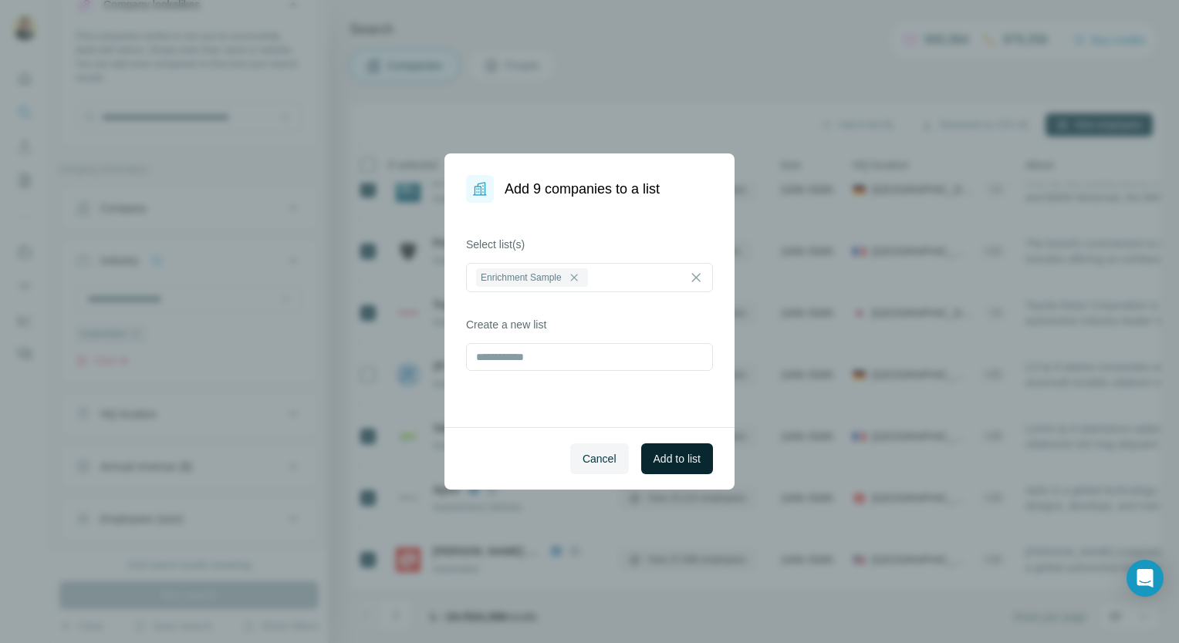
click at [656, 446] on button "Add to list" at bounding box center [677, 459] width 72 height 31
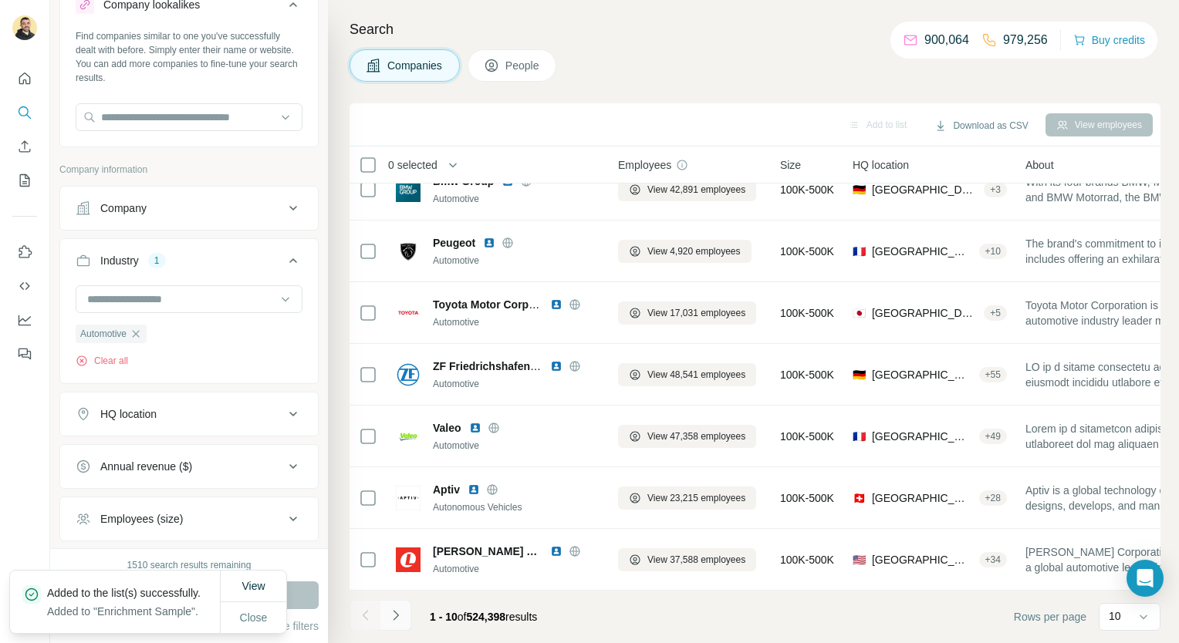
click at [401, 620] on icon "Navigate to next page" at bounding box center [395, 615] width 15 height 15
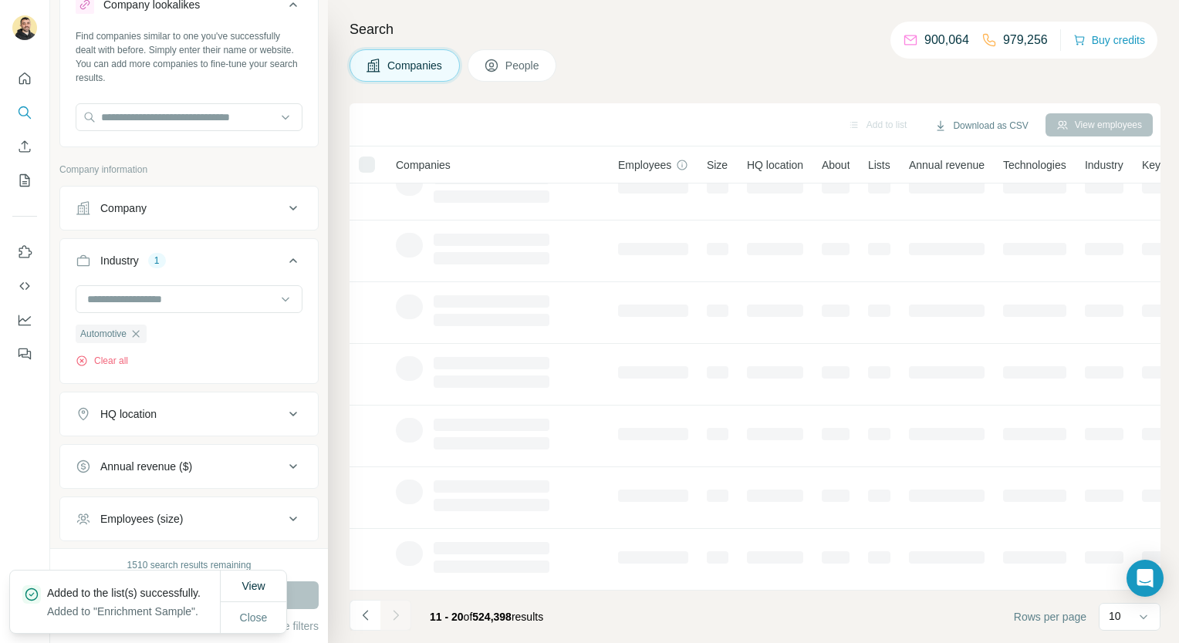
scroll to position [0, 0]
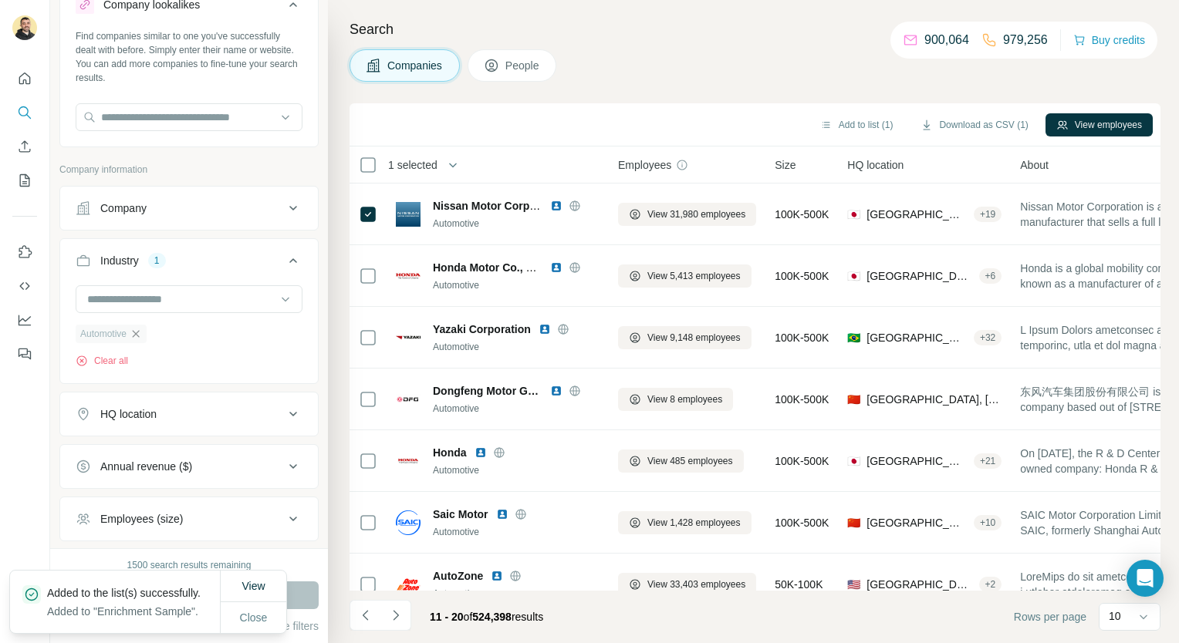
click at [134, 333] on icon "button" at bounding box center [136, 334] width 12 height 12
click at [142, 304] on input at bounding box center [181, 299] width 191 height 17
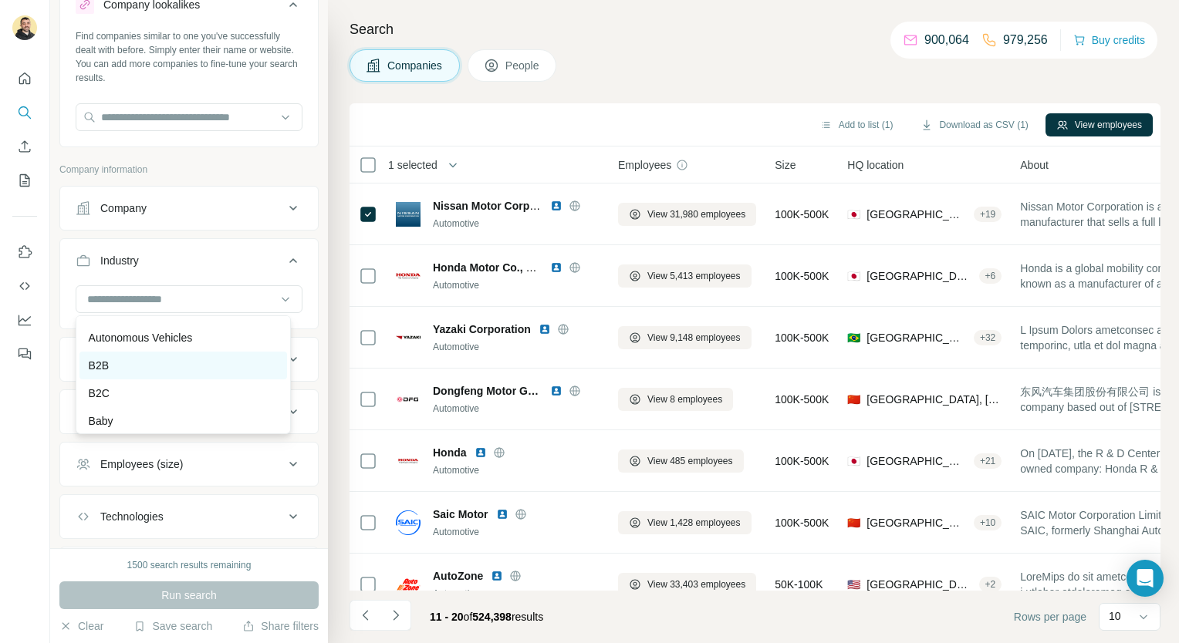
click at [194, 373] on div "B2B" at bounding box center [183, 365] width 189 height 15
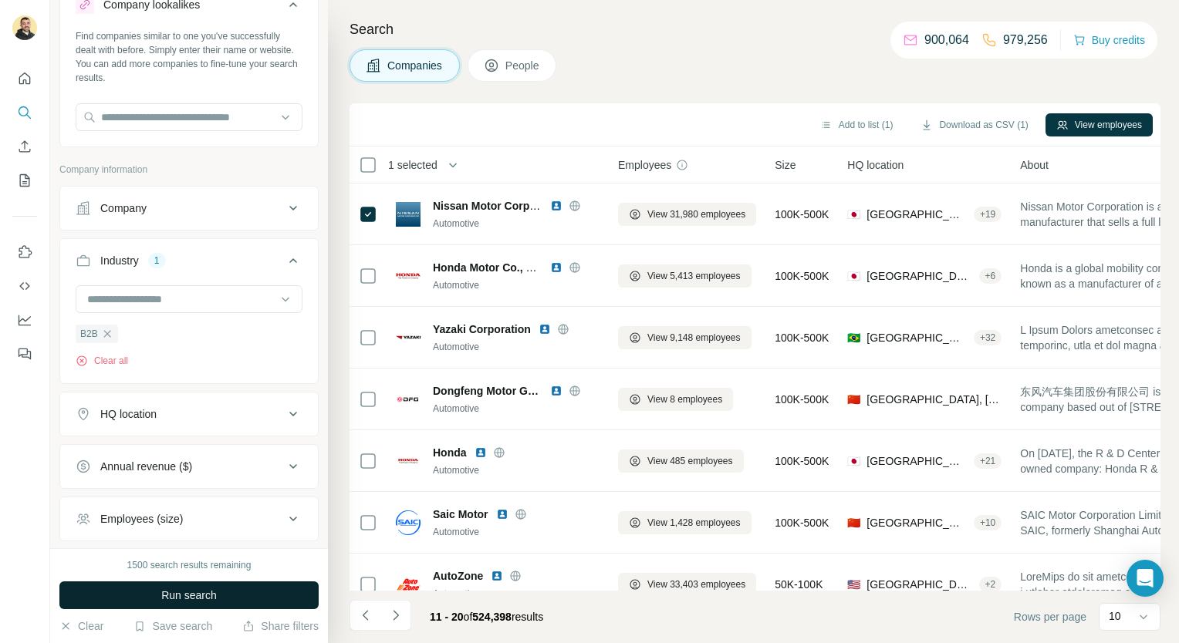
click at [194, 594] on span "Run search" at bounding box center [189, 595] width 56 height 15
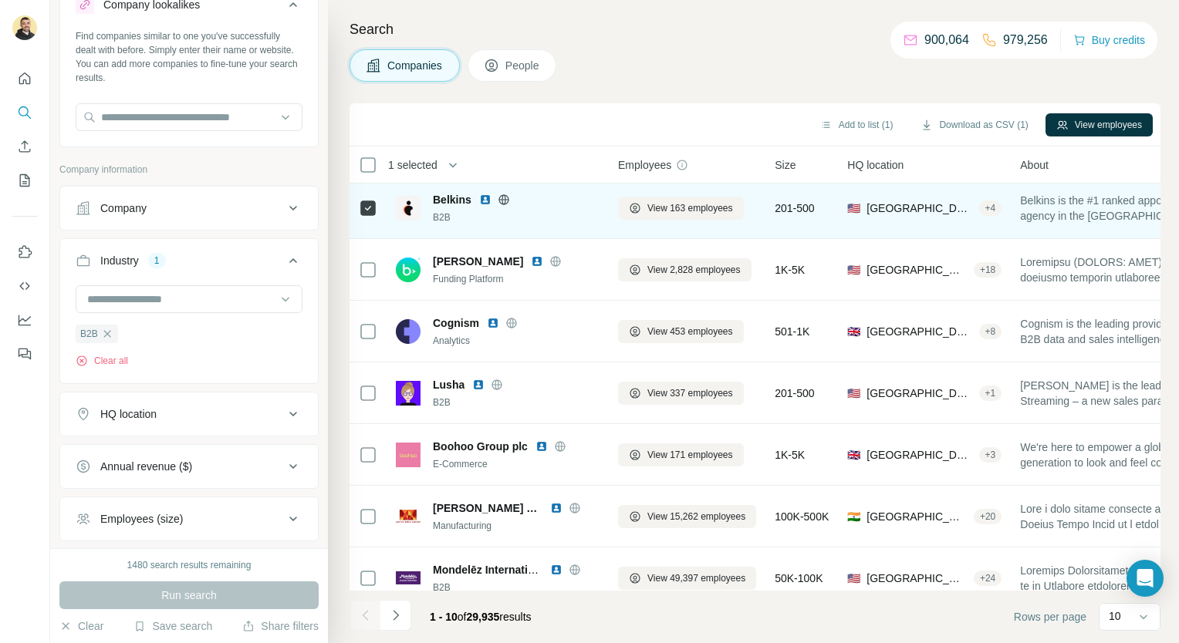
scroll to position [217, 0]
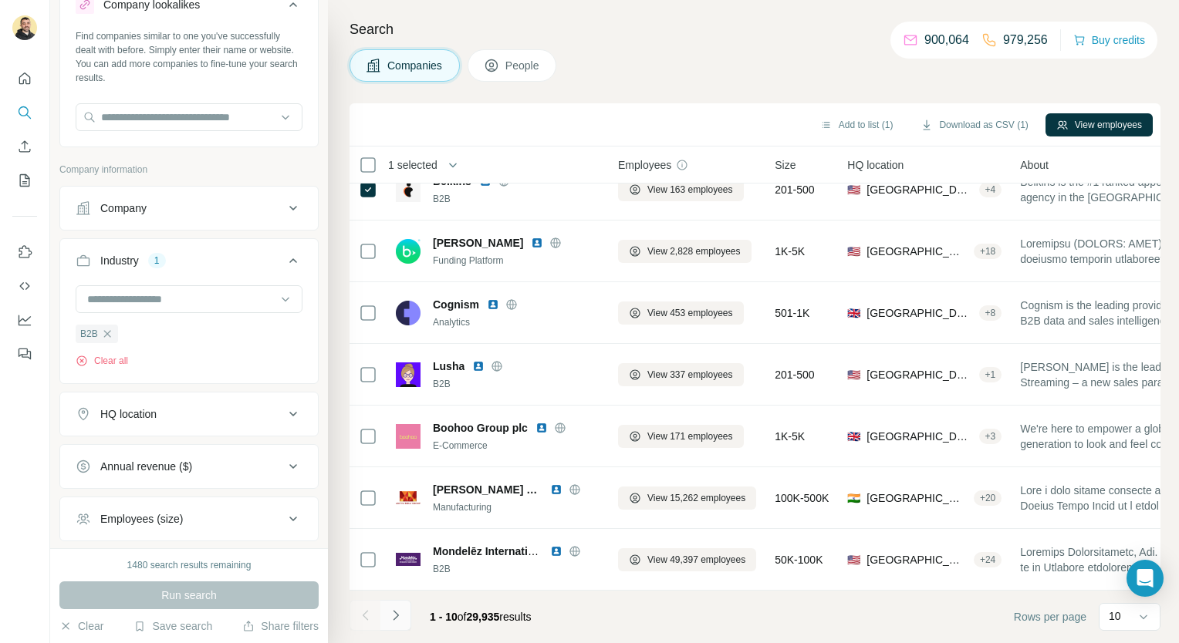
click at [394, 608] on icon "Navigate to next page" at bounding box center [395, 615] width 15 height 15
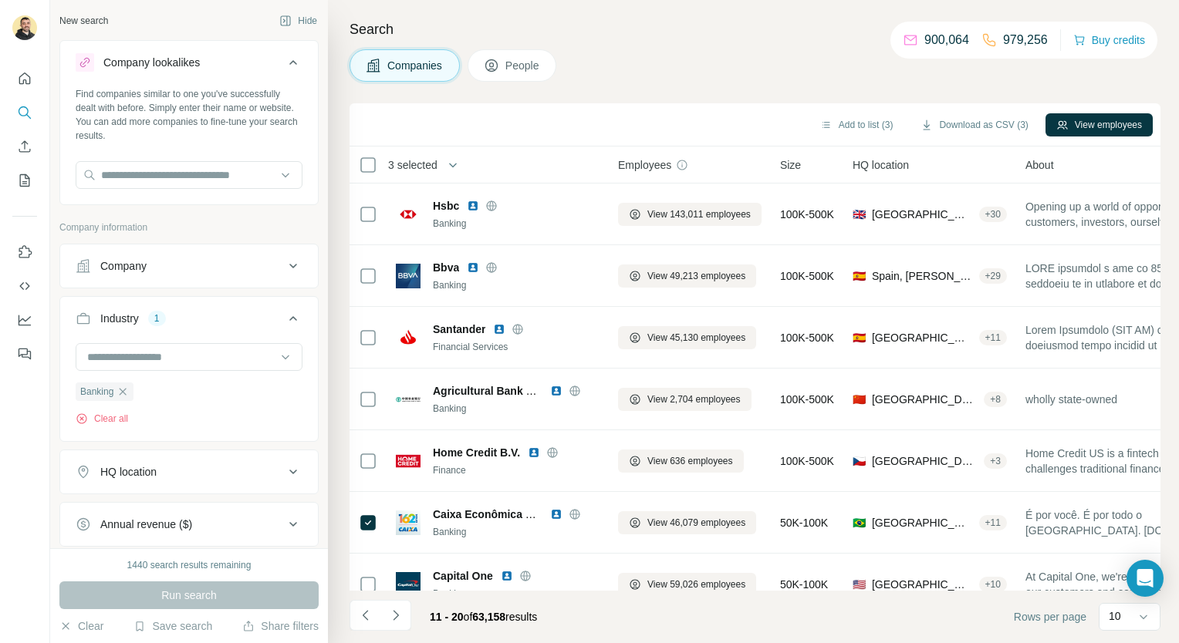
scroll to position [1199, 0]
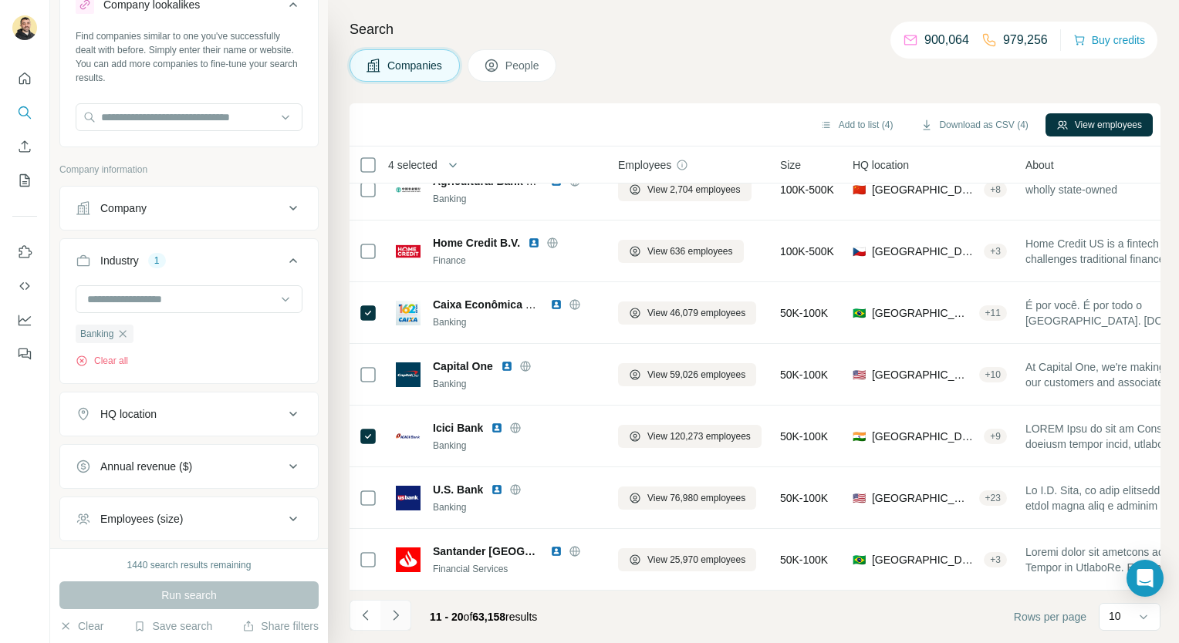
click at [398, 619] on icon "Navigate to next page" at bounding box center [395, 615] width 15 height 15
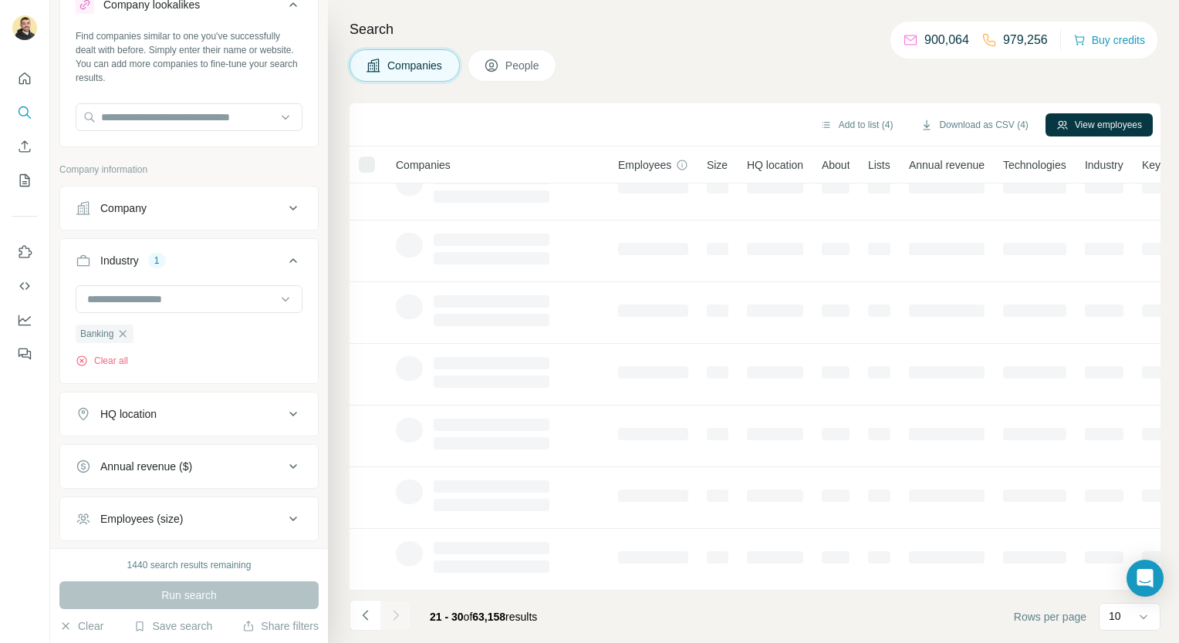
scroll to position [0, 0]
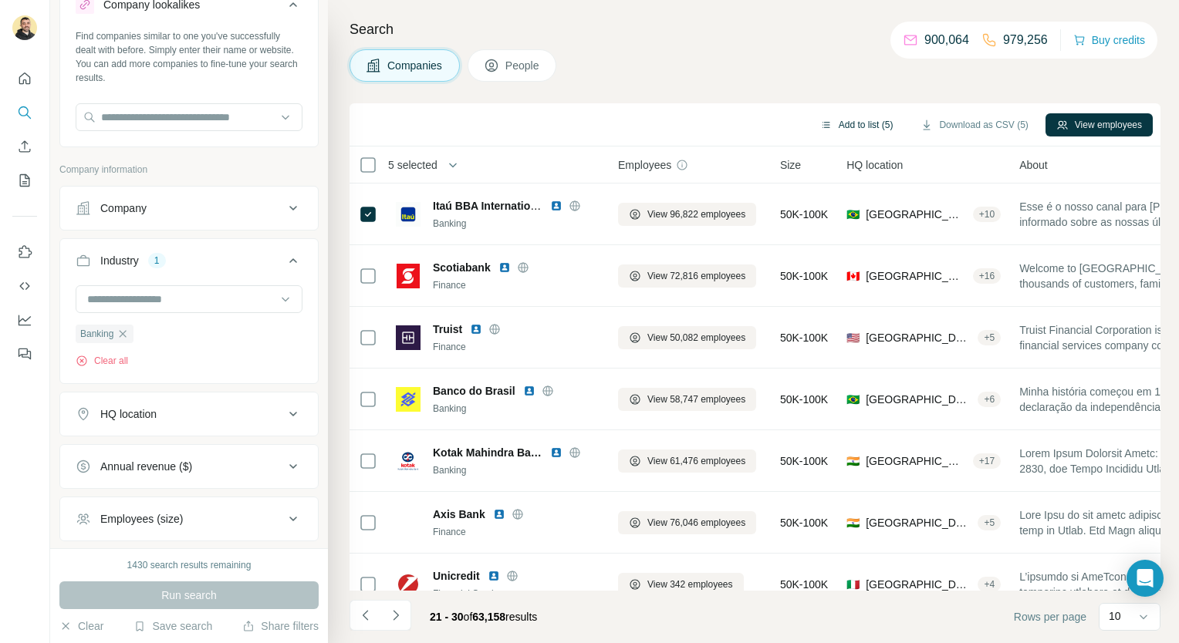
click at [869, 134] on button "Add to list (5)" at bounding box center [856, 124] width 95 height 23
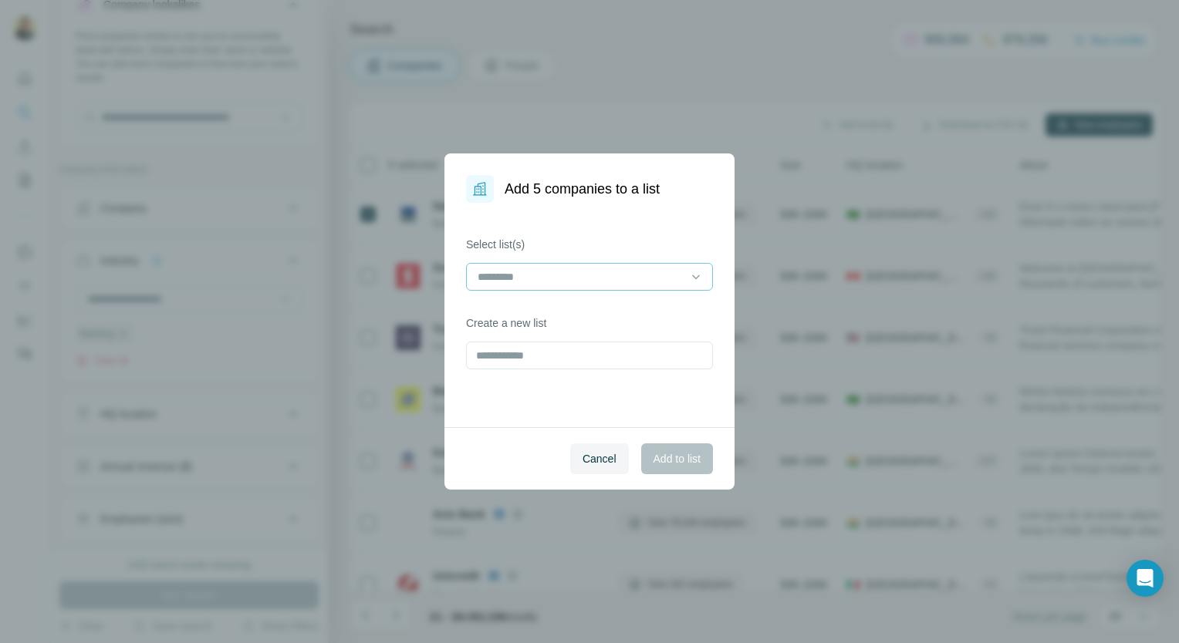
click at [622, 279] on input at bounding box center [580, 277] width 208 height 17
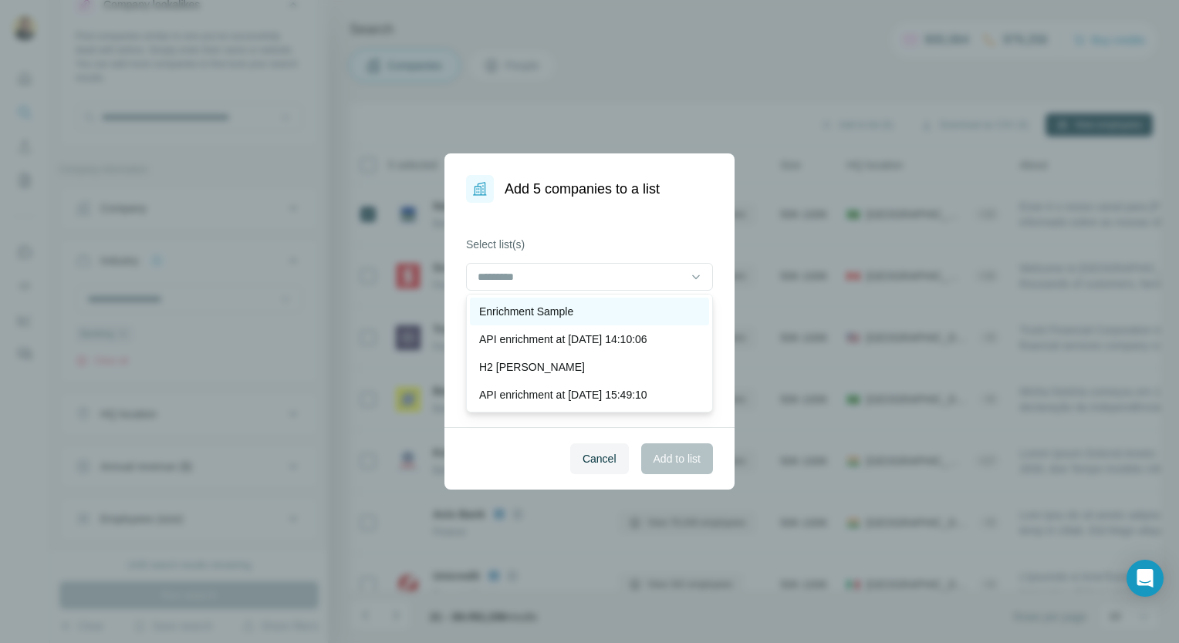
click at [581, 309] on div "Enrichment Sample" at bounding box center [589, 311] width 221 height 15
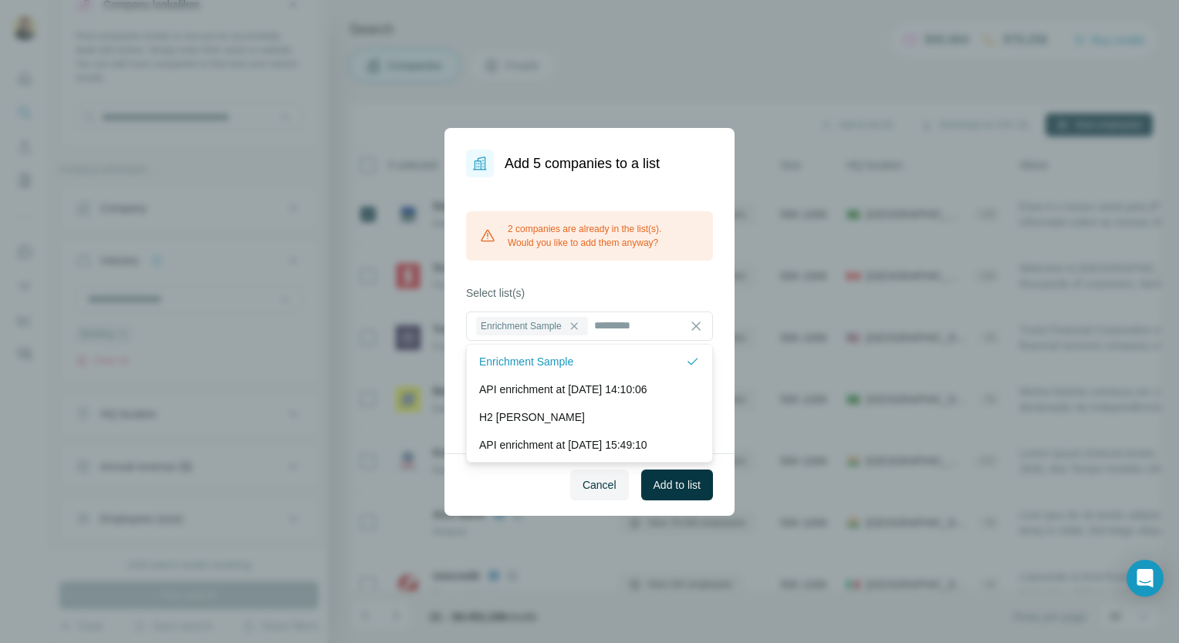
click at [661, 486] on span "Add to list" at bounding box center [677, 485] width 47 height 15
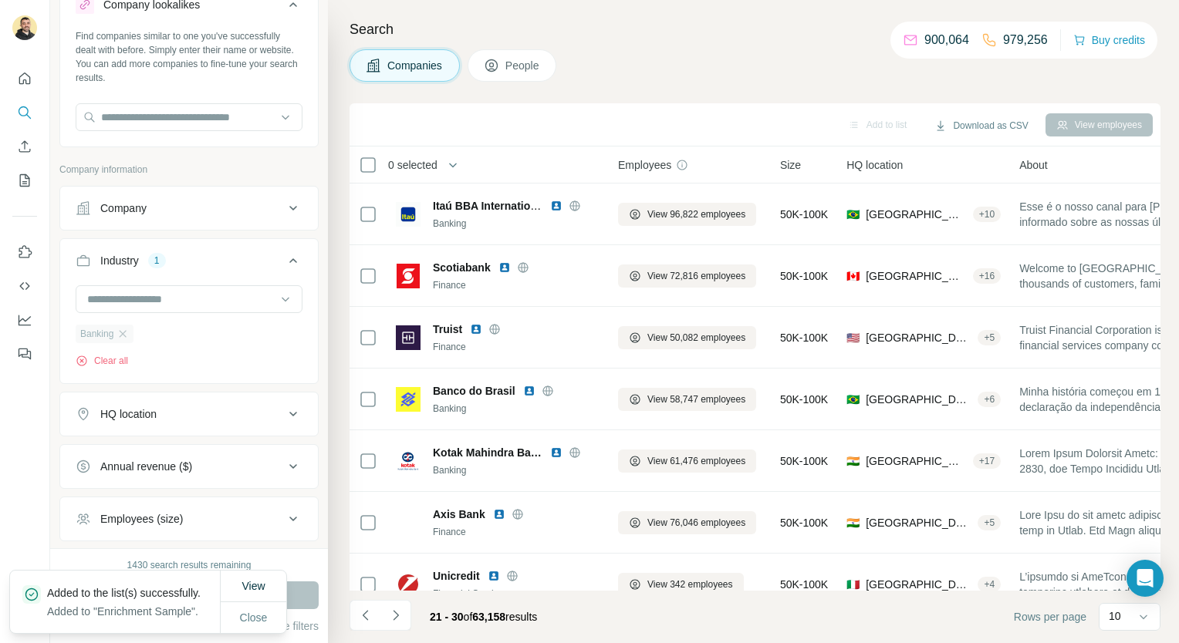
click at [116, 326] on div "Banking" at bounding box center [105, 334] width 58 height 19
click at [121, 337] on icon "button" at bounding box center [123, 334] width 12 height 12
click at [130, 292] on input at bounding box center [181, 299] width 191 height 17
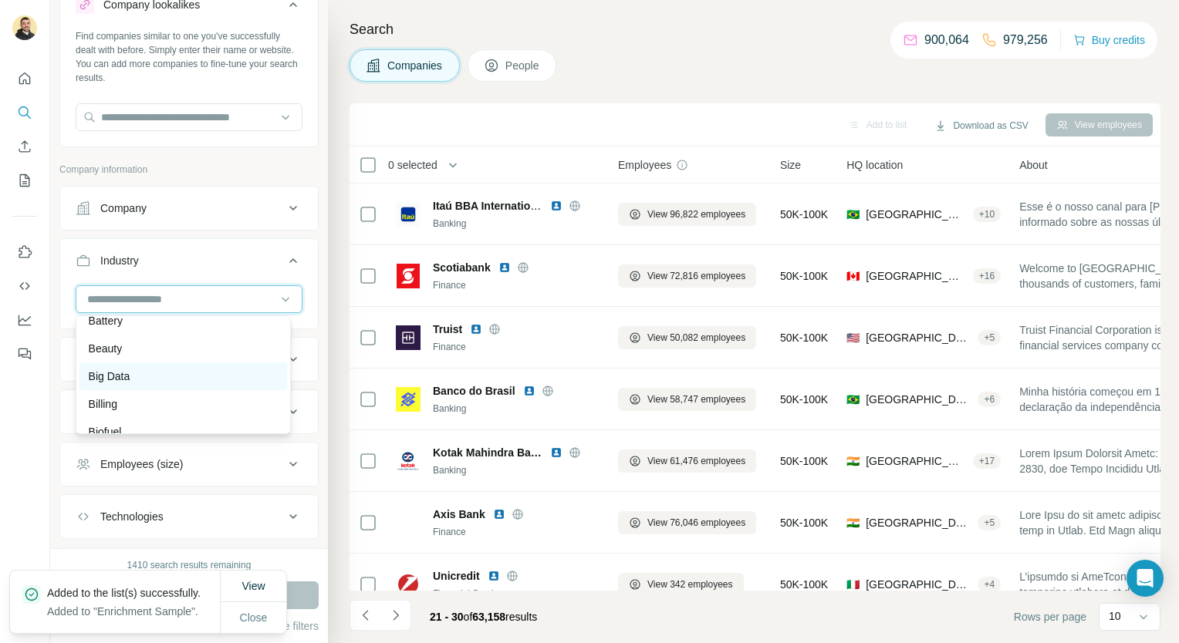
scroll to position [1327, 0]
click at [127, 319] on div "Battery" at bounding box center [183, 311] width 189 height 15
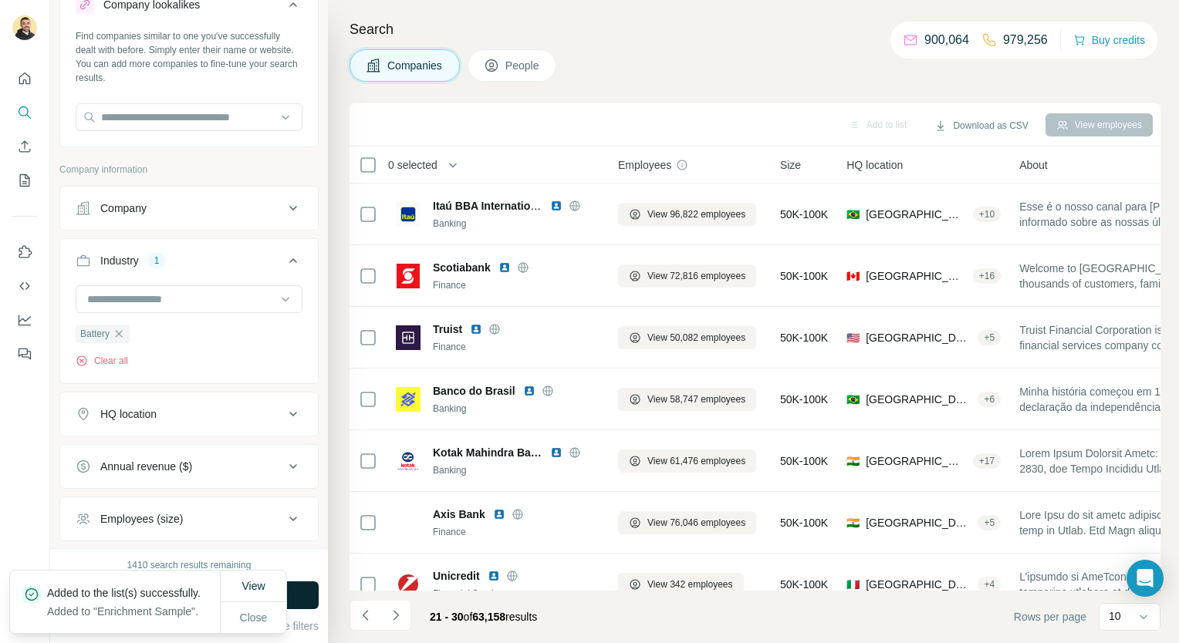
click at [305, 596] on button "Run search" at bounding box center [188, 596] width 259 height 28
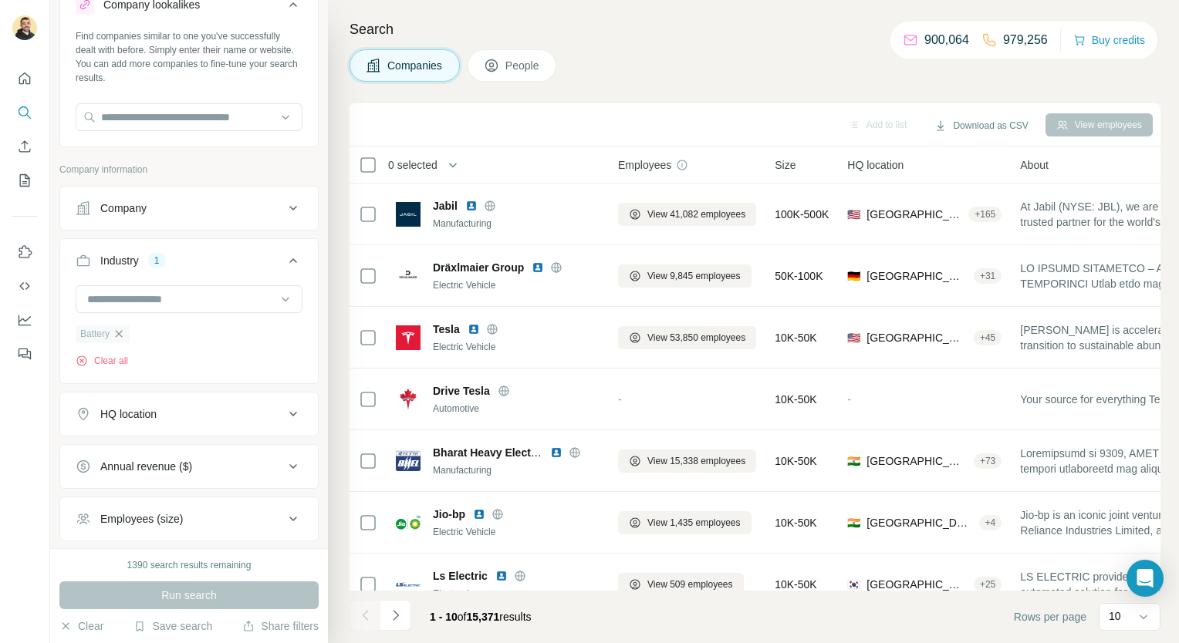
click at [123, 328] on icon "button" at bounding box center [119, 334] width 12 height 12
click at [130, 305] on input at bounding box center [181, 299] width 191 height 17
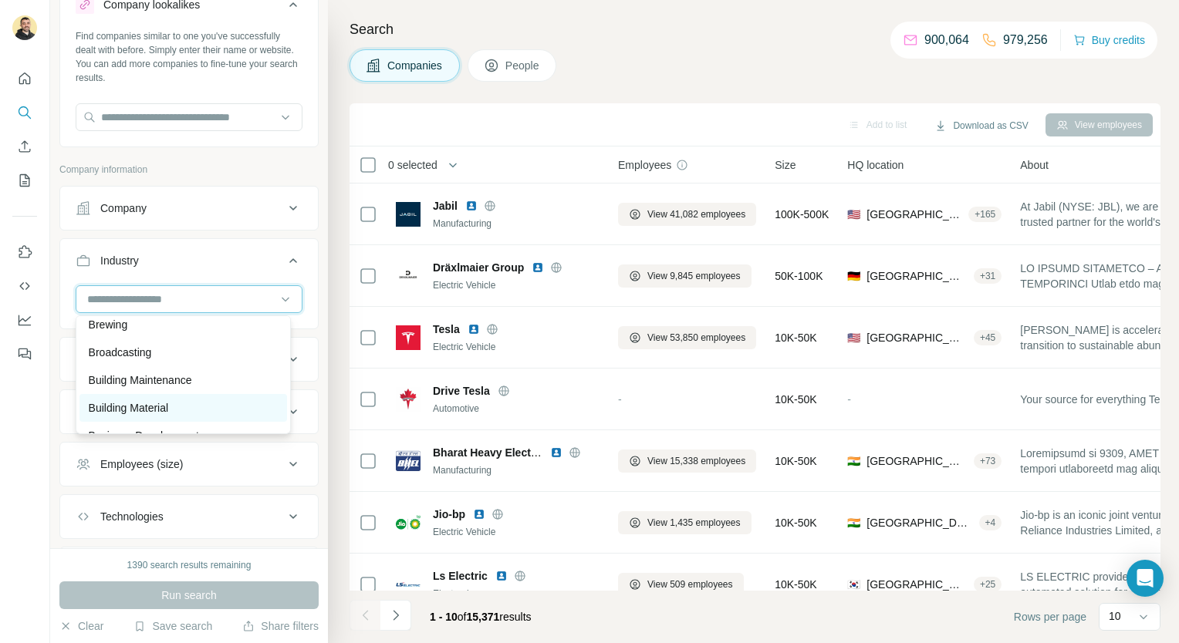
scroll to position [1731, 0]
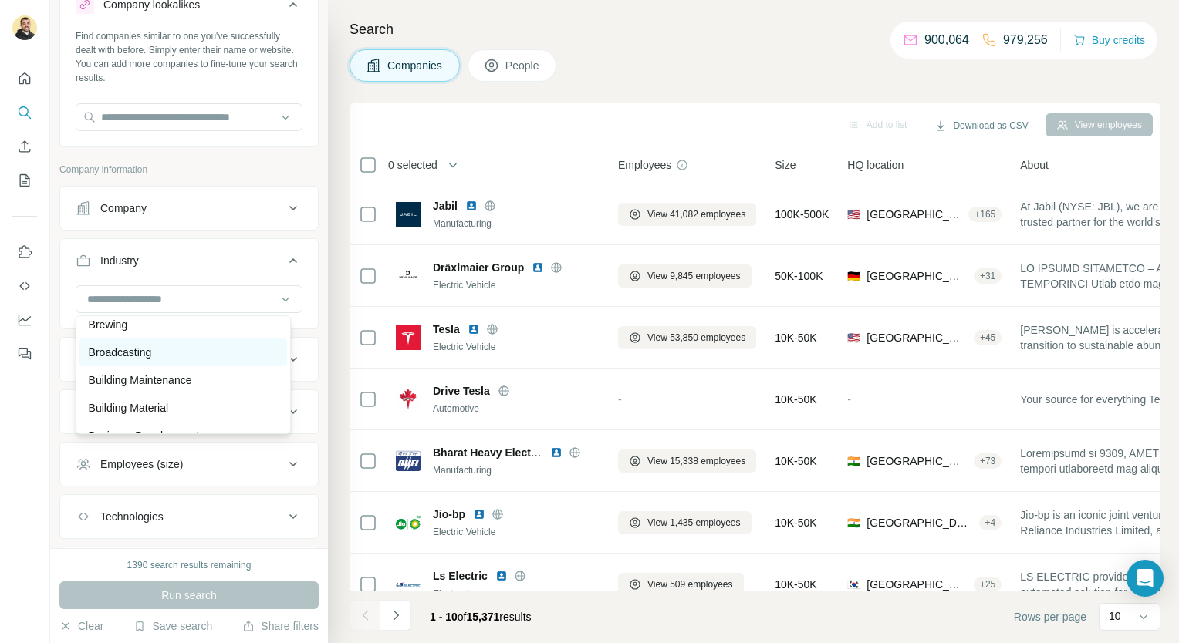
click at [162, 360] on div "Broadcasting" at bounding box center [183, 352] width 189 height 15
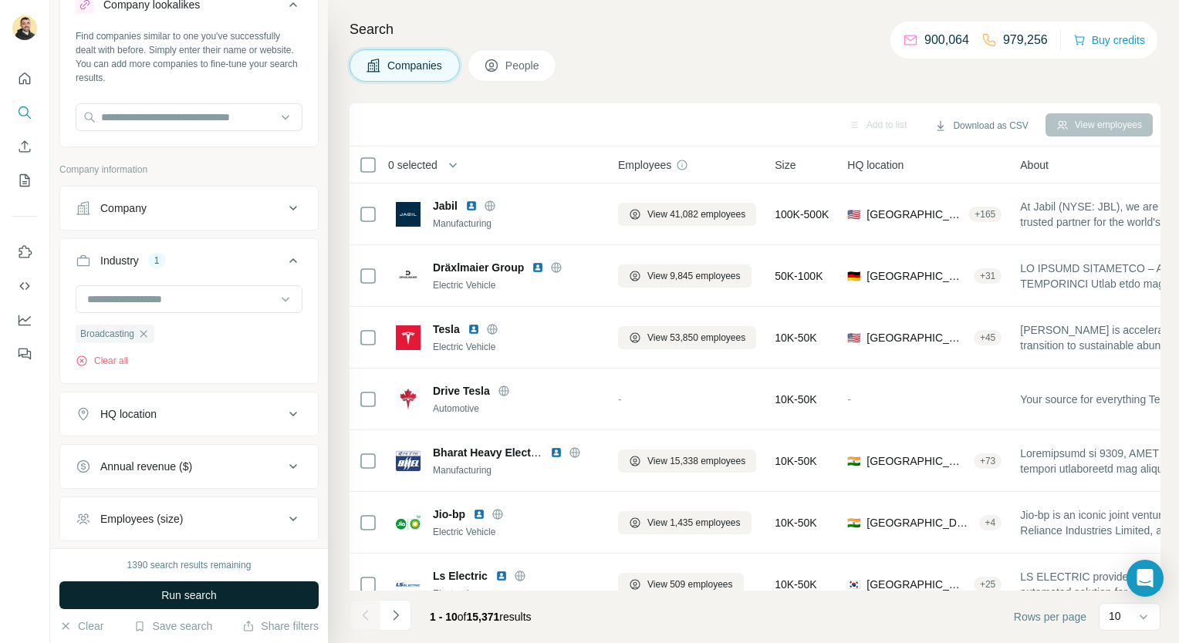
click at [204, 585] on button "Run search" at bounding box center [188, 596] width 259 height 28
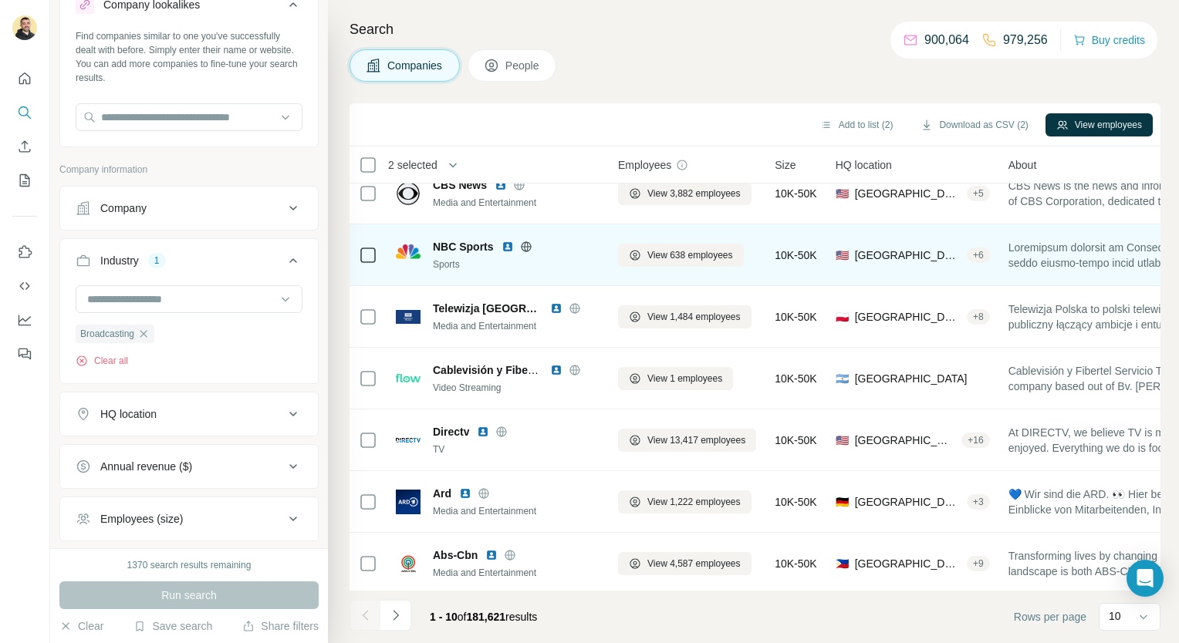
scroll to position [217, 0]
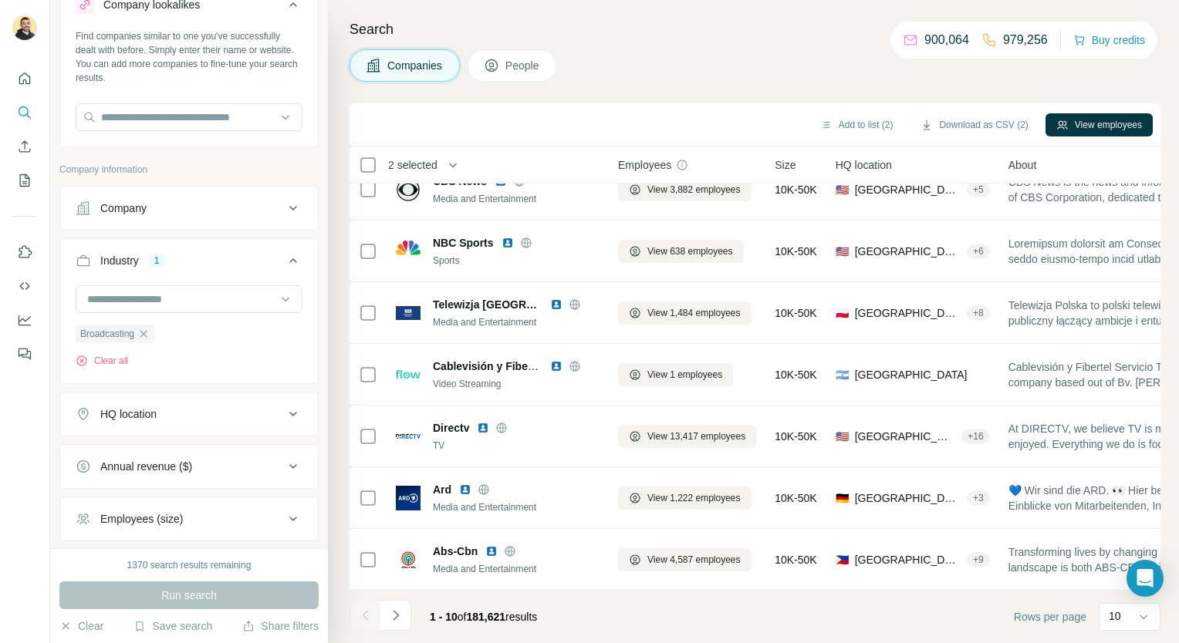
click at [394, 628] on button "Navigate to next page" at bounding box center [395, 615] width 31 height 31
click at [395, 615] on div at bounding box center [395, 615] width 31 height 31
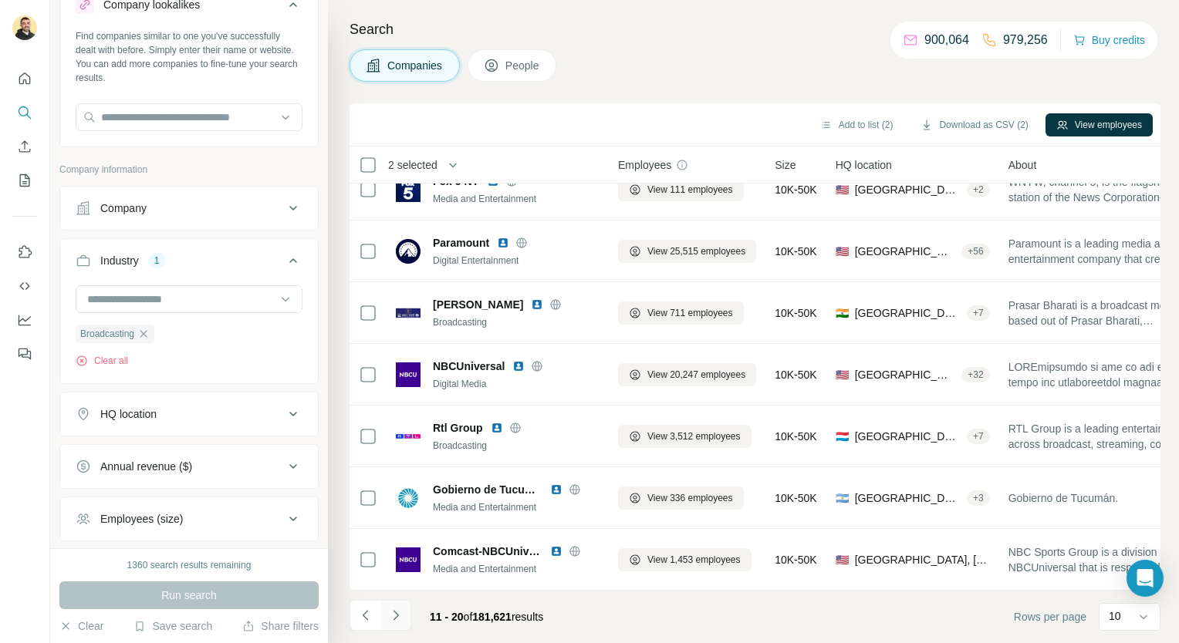
click at [393, 617] on icon "Navigate to next page" at bounding box center [395, 615] width 15 height 15
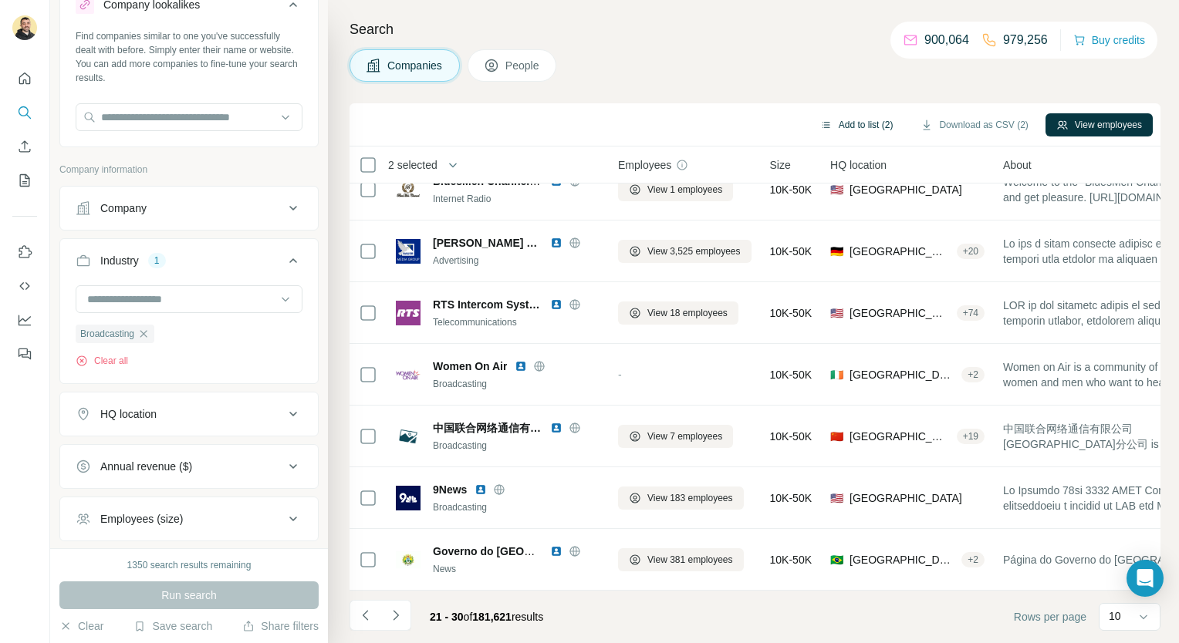
click at [867, 130] on button "Add to list (2)" at bounding box center [856, 124] width 95 height 23
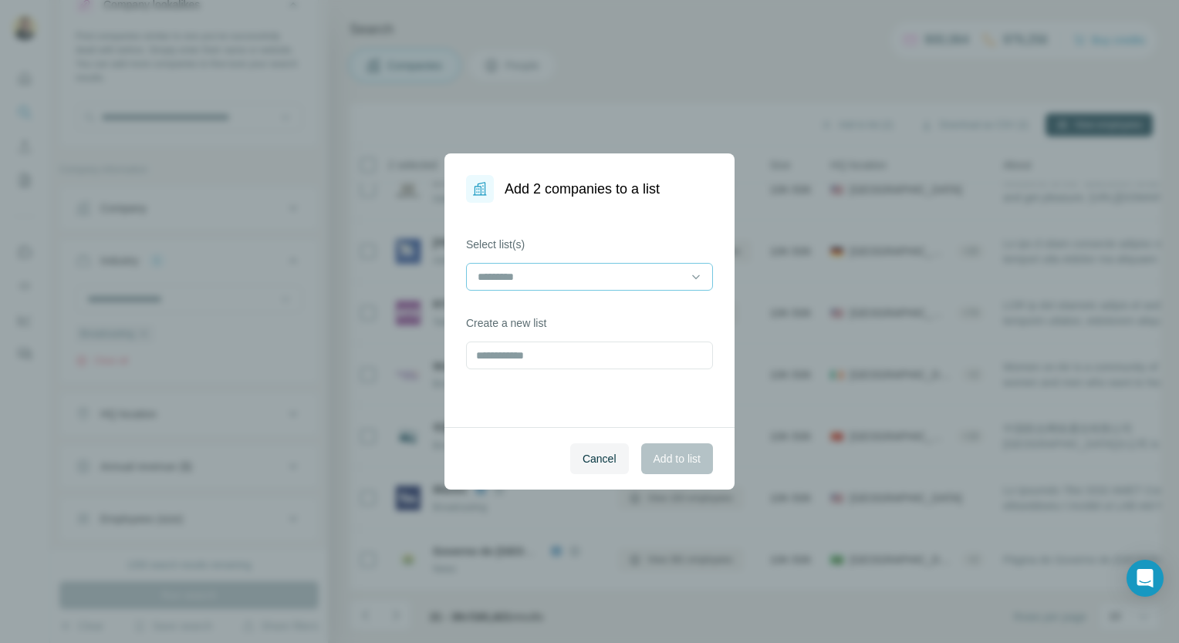
click at [601, 270] on input at bounding box center [580, 277] width 208 height 17
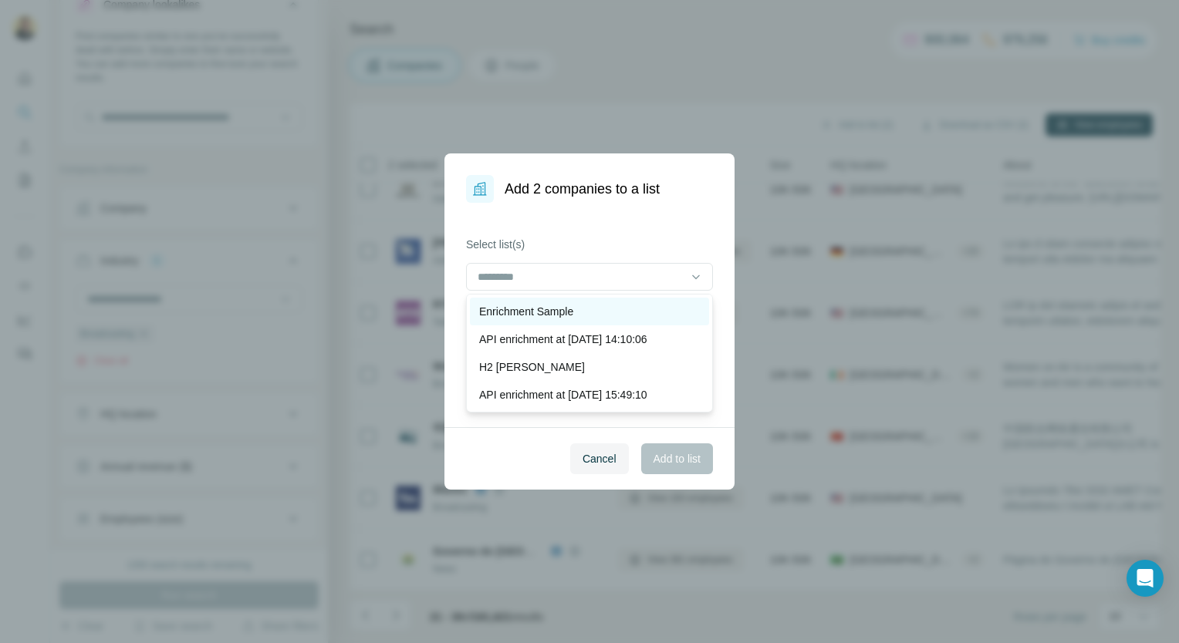
click at [582, 308] on div "Enrichment Sample" at bounding box center [589, 311] width 221 height 15
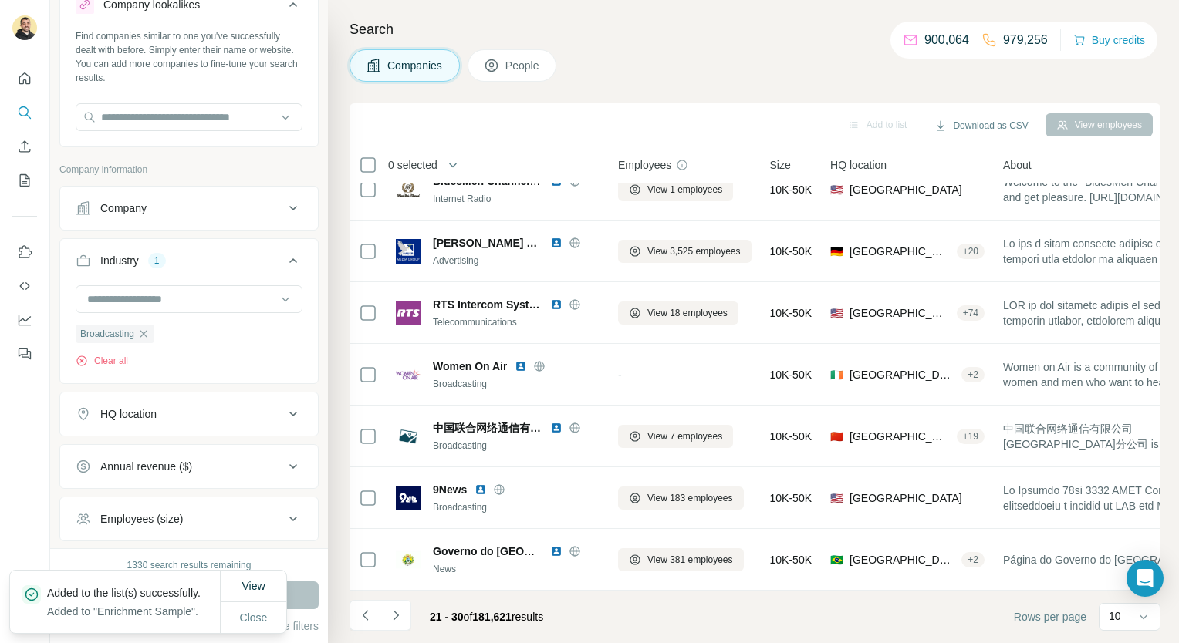
click at [145, 336] on icon "button" at bounding box center [143, 334] width 12 height 12
click at [139, 307] on div at bounding box center [181, 299] width 191 height 26
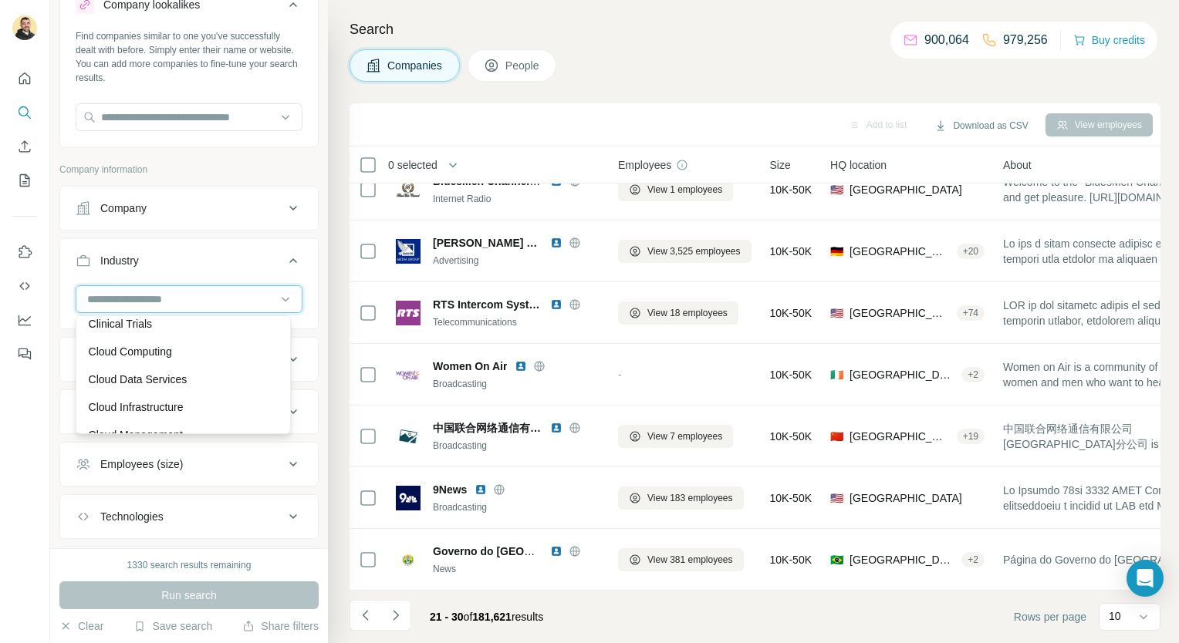
scroll to position [2427, 0]
click at [160, 358] on p "Cloud Computing" at bounding box center [130, 350] width 83 height 15
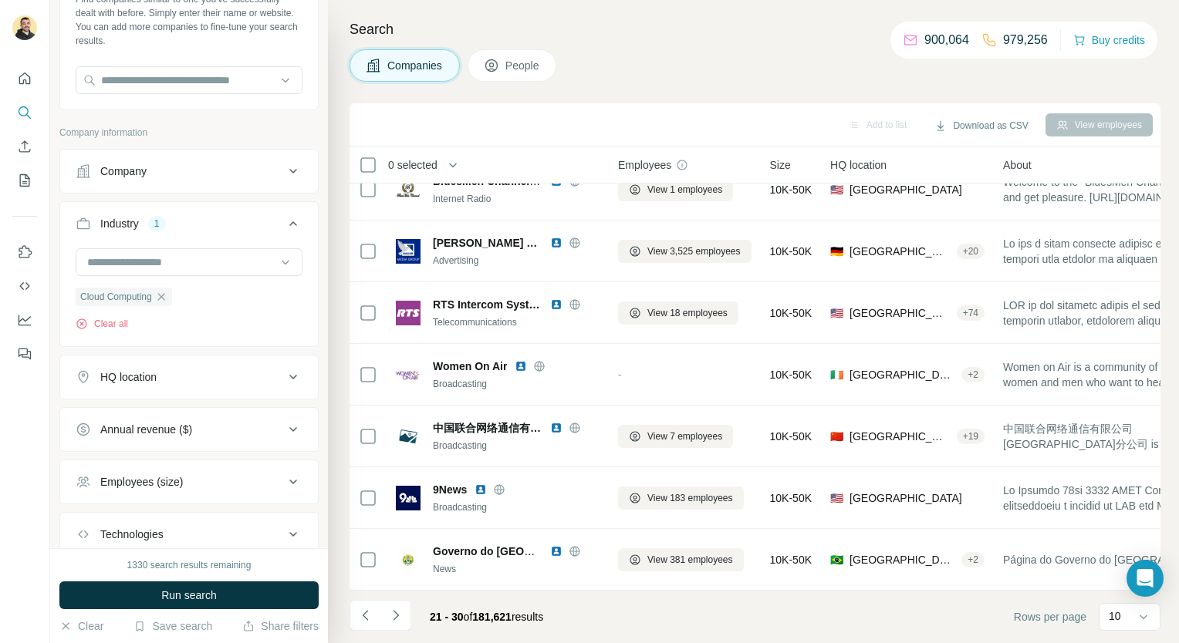
scroll to position [96, 0]
click at [145, 601] on button "Run search" at bounding box center [188, 596] width 259 height 28
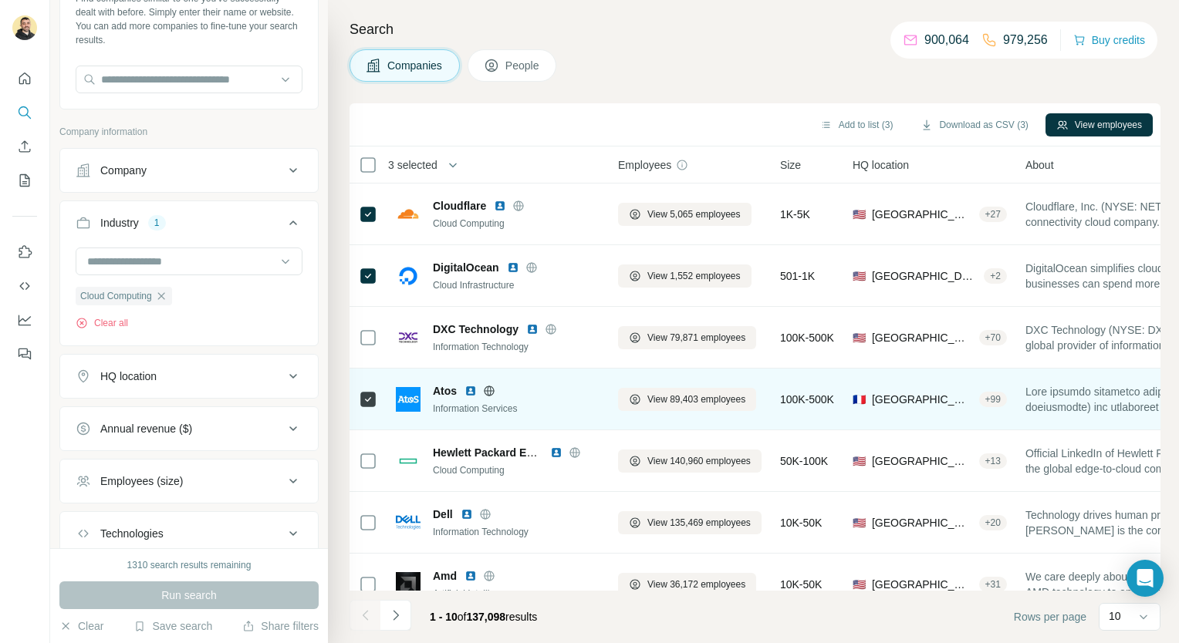
scroll to position [217, 0]
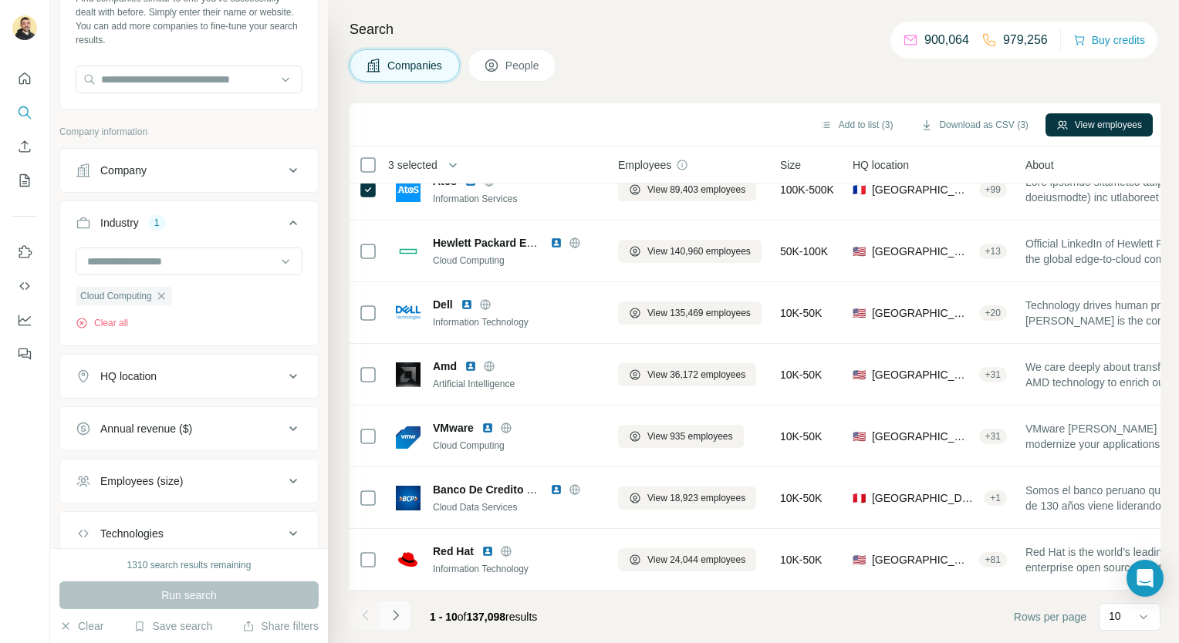
click at [390, 620] on icon "Navigate to next page" at bounding box center [395, 615] width 15 height 15
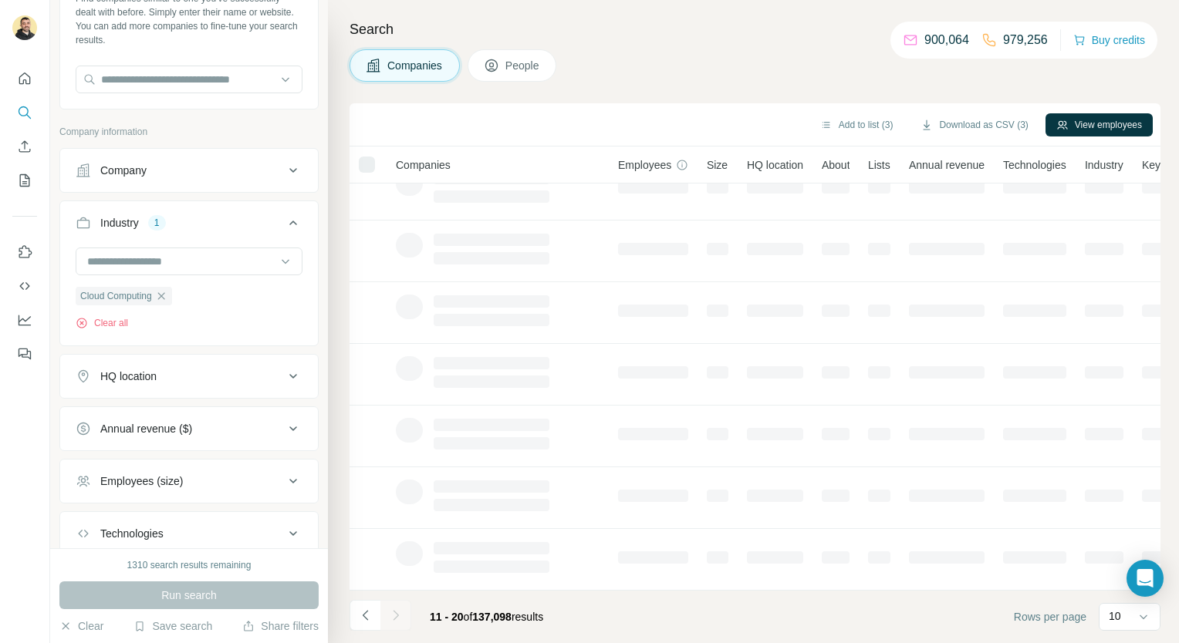
scroll to position [0, 0]
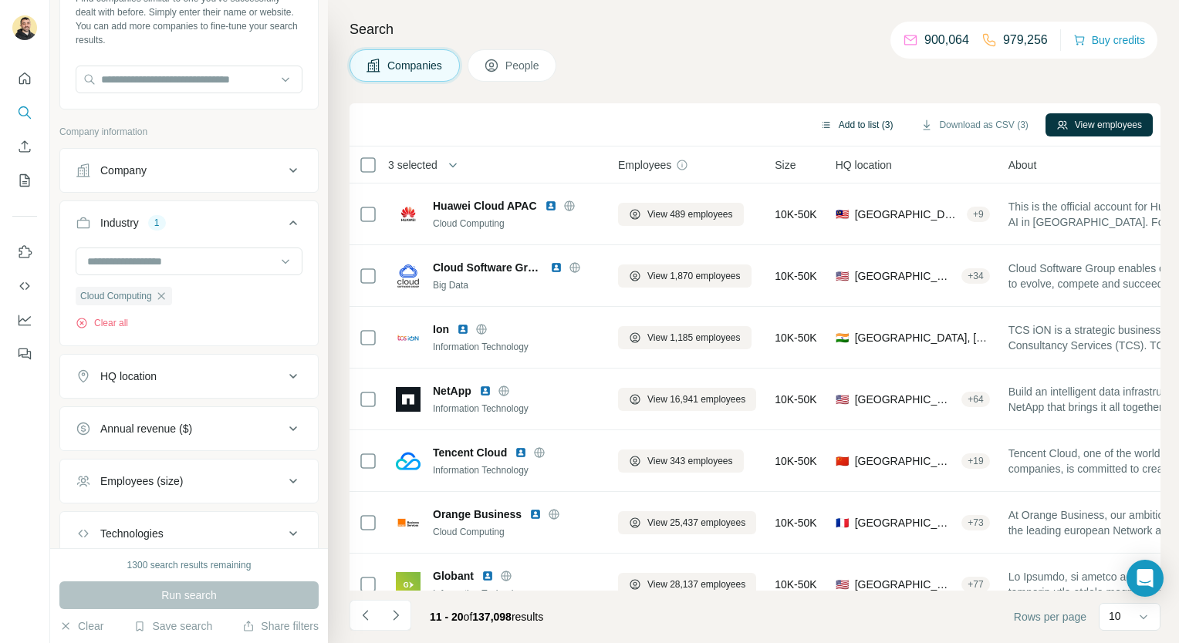
click at [860, 130] on button "Add to list (3)" at bounding box center [856, 124] width 95 height 23
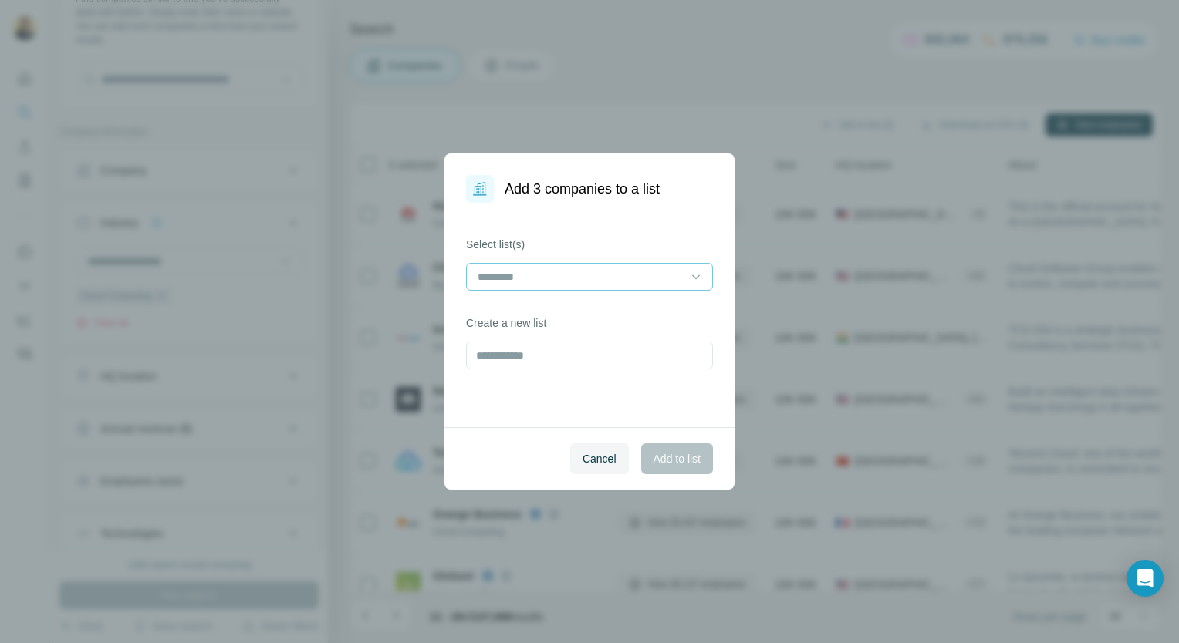
click at [639, 276] on input at bounding box center [580, 277] width 208 height 17
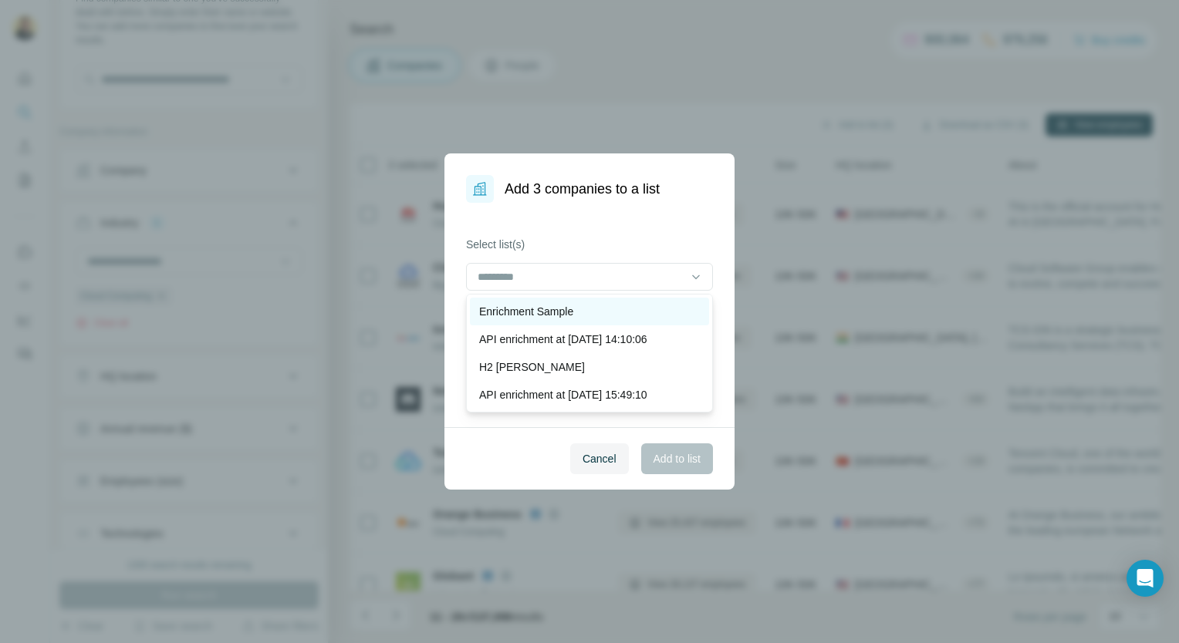
click at [613, 316] on div "Enrichment Sample" at bounding box center [589, 311] width 221 height 15
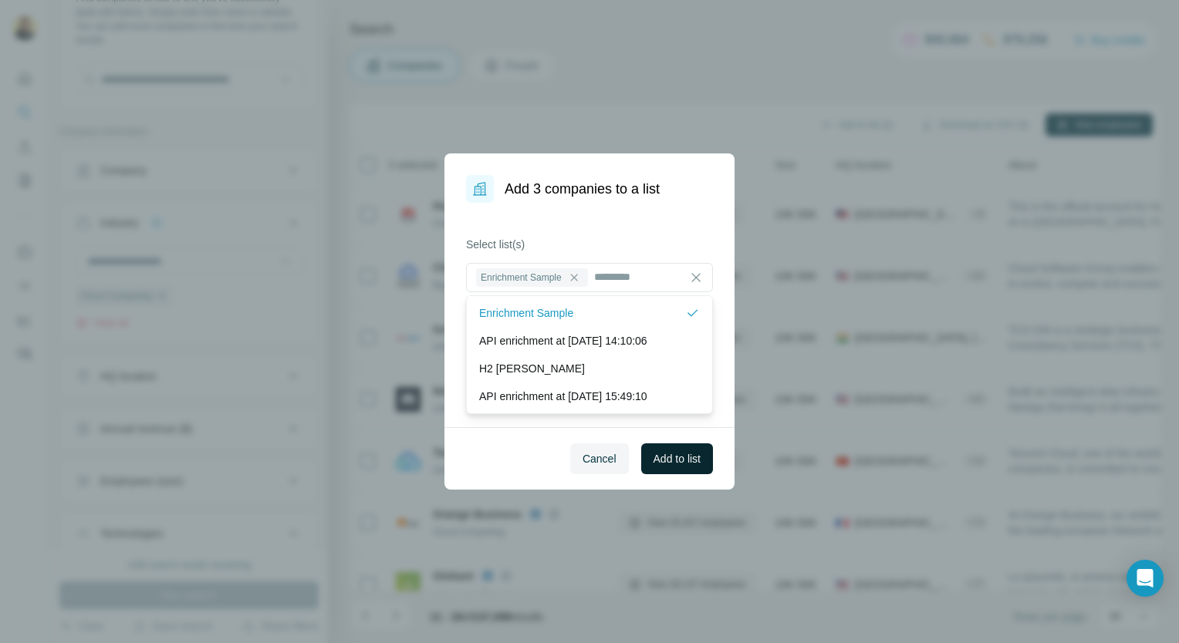
click at [680, 450] on button "Add to list" at bounding box center [677, 459] width 72 height 31
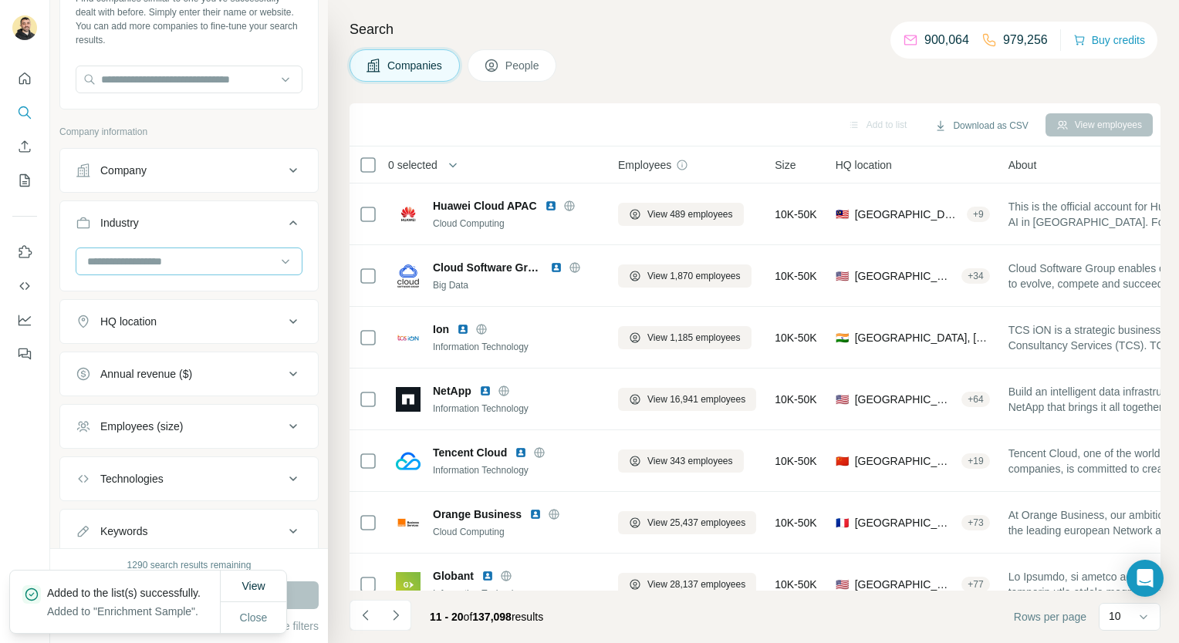
click at [157, 265] on input at bounding box center [181, 261] width 191 height 17
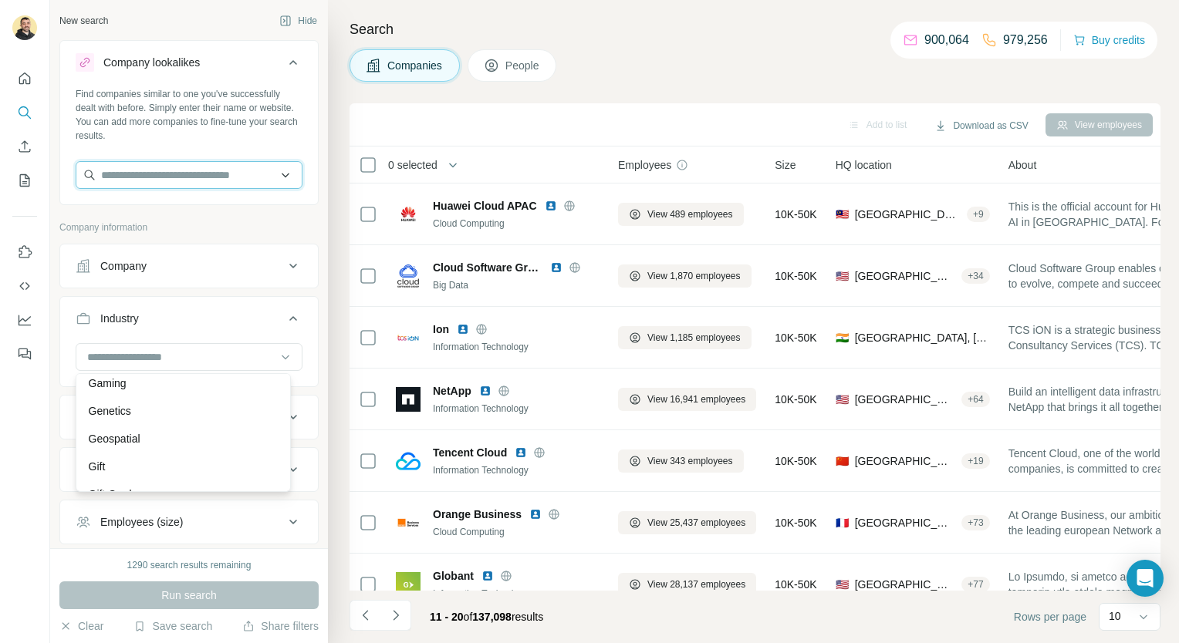
click at [174, 182] on input "text" at bounding box center [189, 175] width 227 height 28
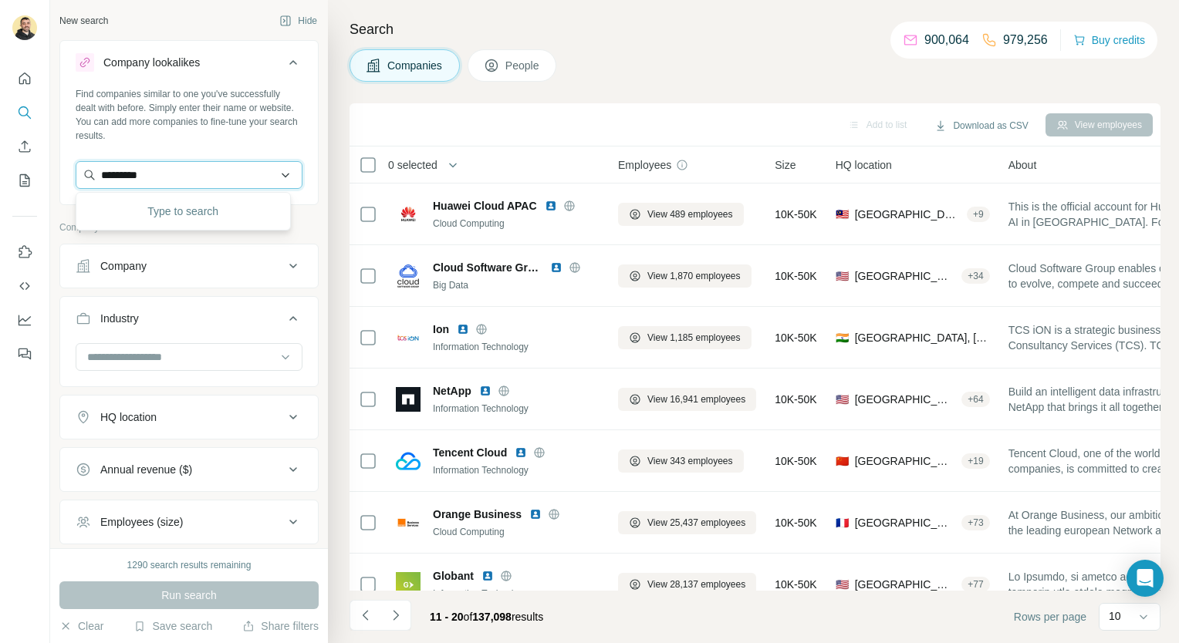
type input "*********"
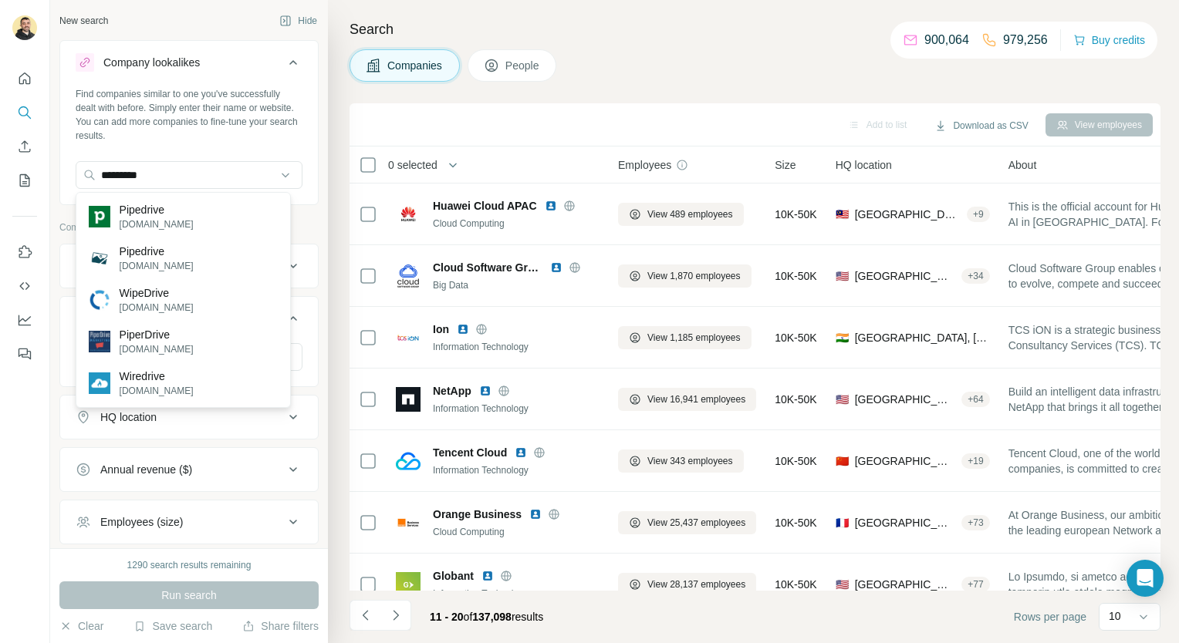
click at [193, 221] on div "Pipedrive [DOMAIN_NAME]" at bounding box center [183, 217] width 208 height 42
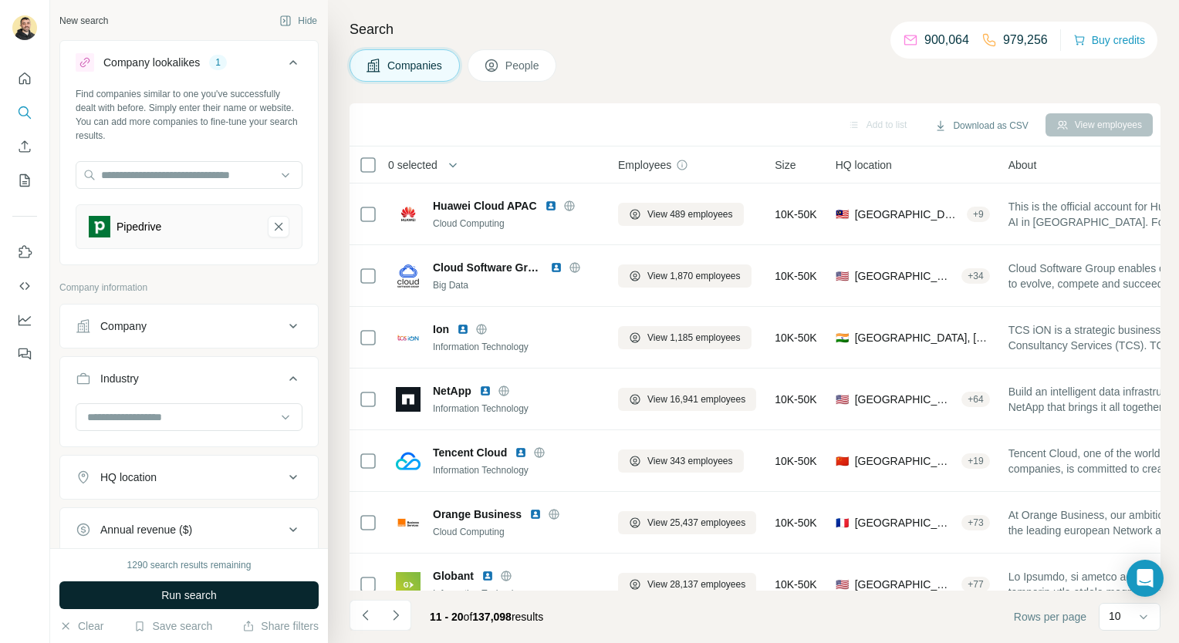
click at [235, 594] on button "Run search" at bounding box center [188, 596] width 259 height 28
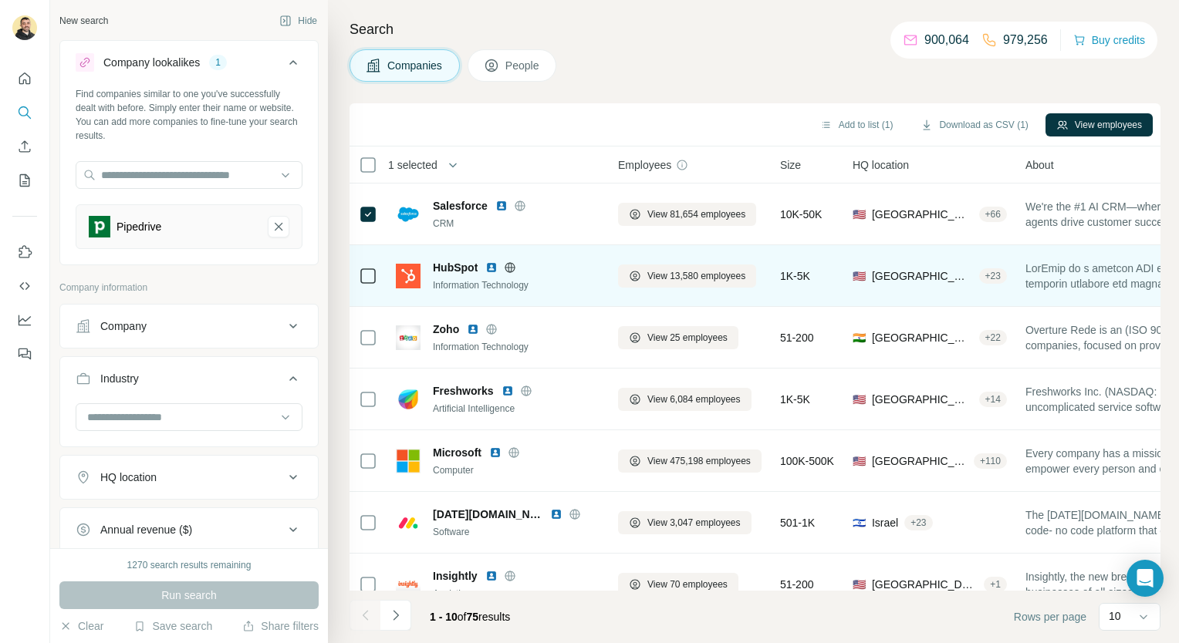
click at [371, 283] on icon at bounding box center [368, 276] width 19 height 19
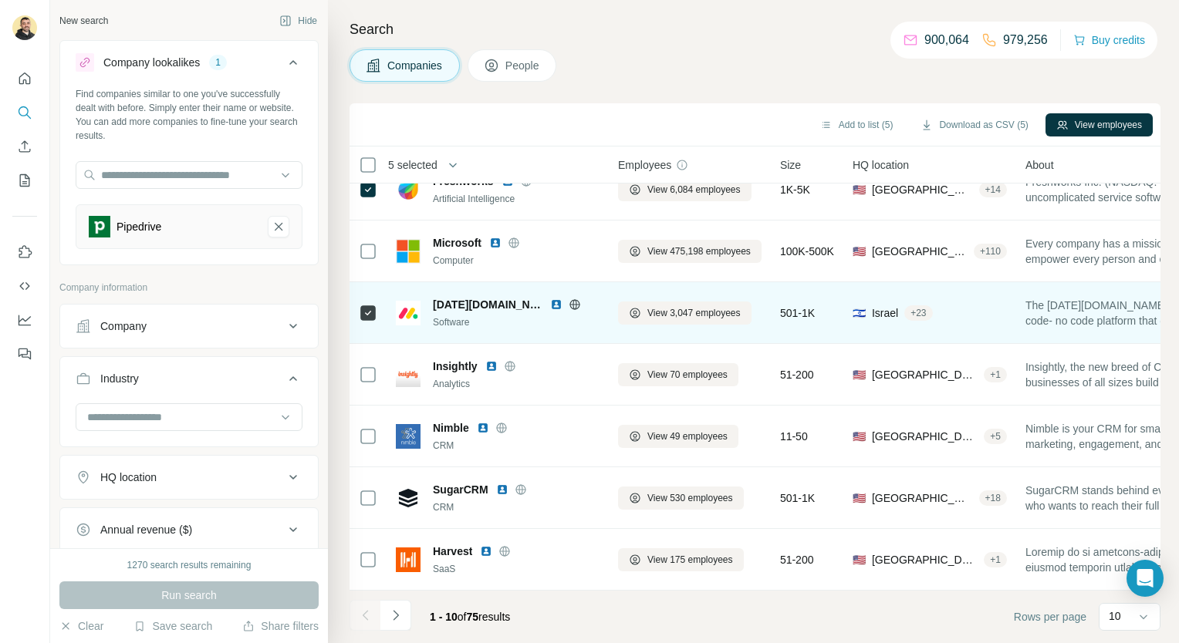
scroll to position [216, 0]
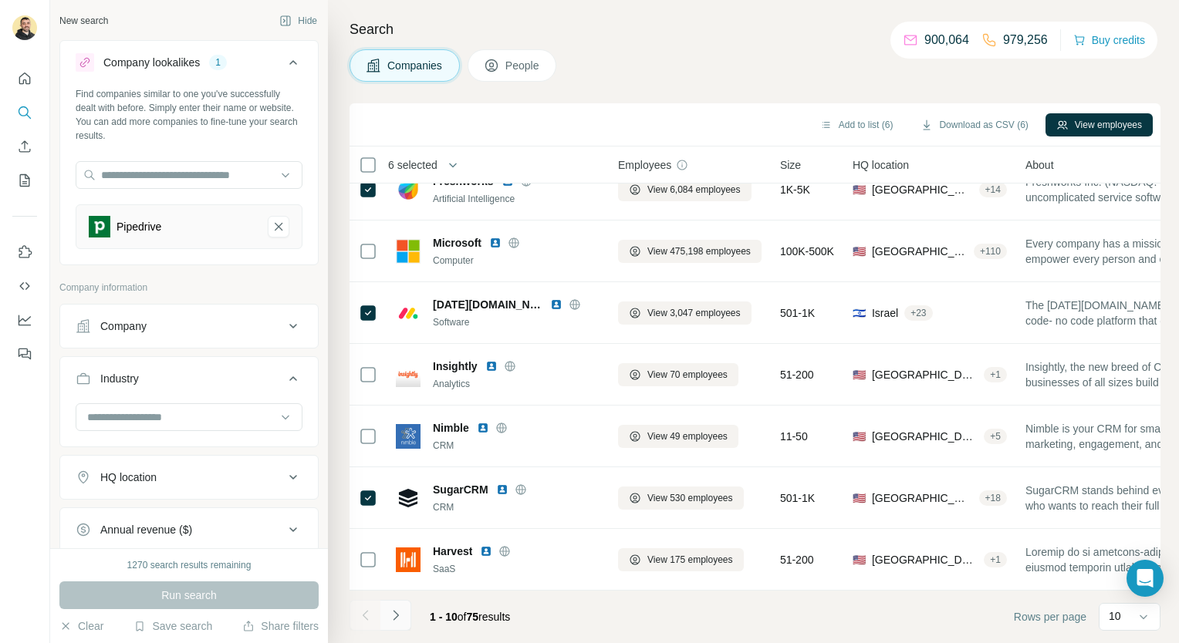
click at [403, 623] on button "Navigate to next page" at bounding box center [395, 615] width 31 height 31
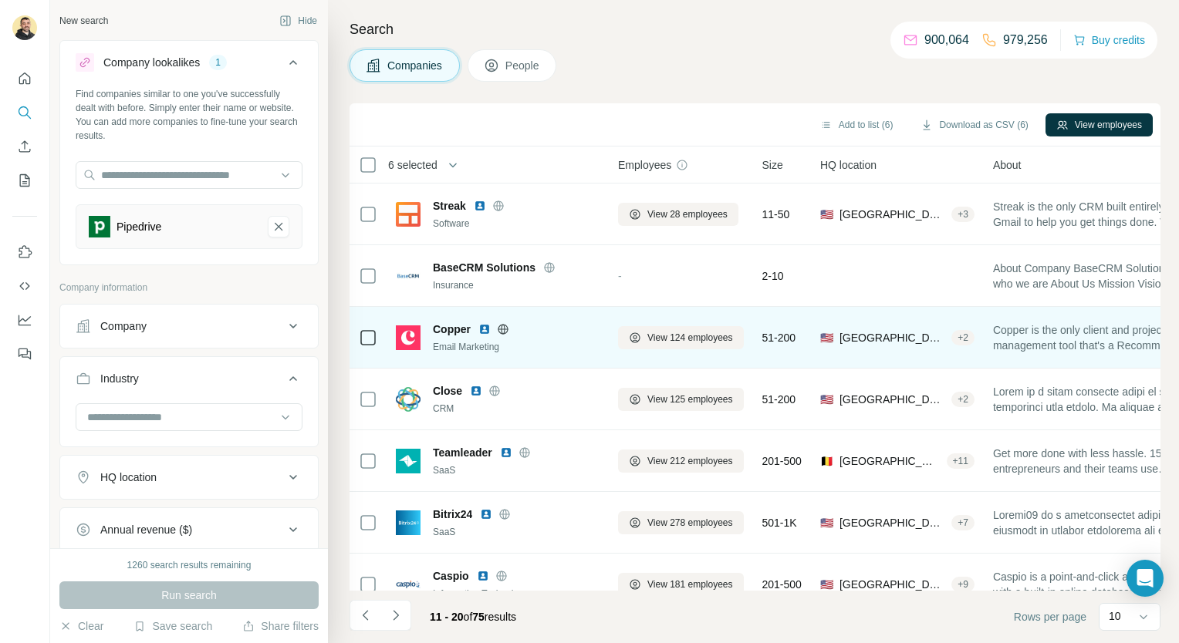
scroll to position [217, 0]
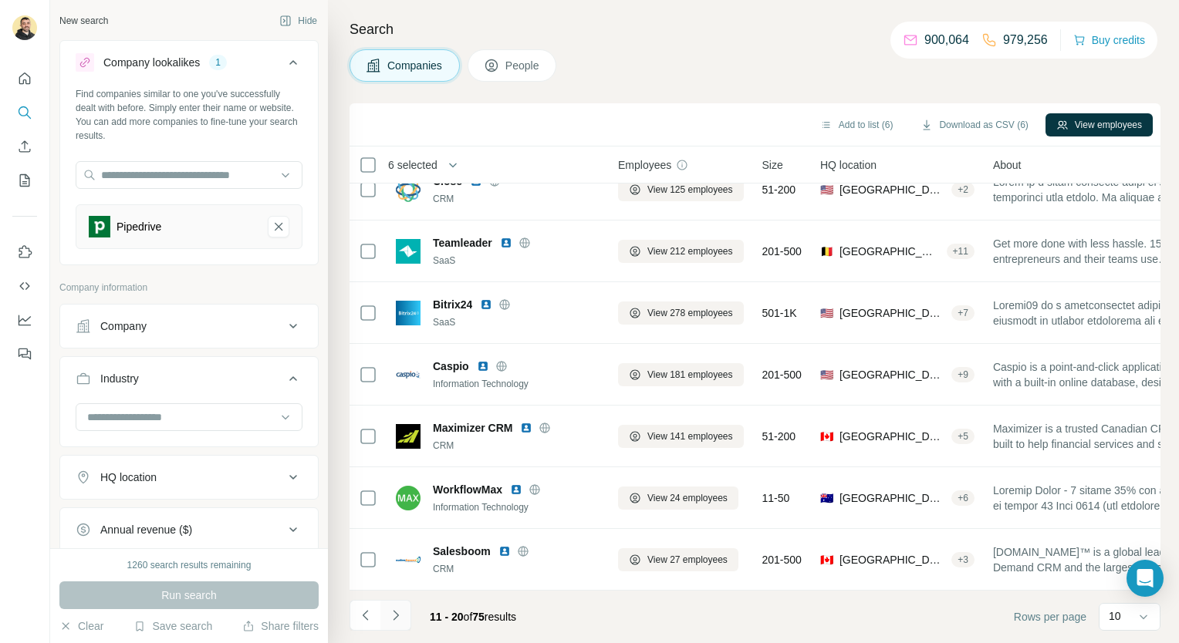
click at [396, 603] on button "Navigate to next page" at bounding box center [395, 615] width 31 height 31
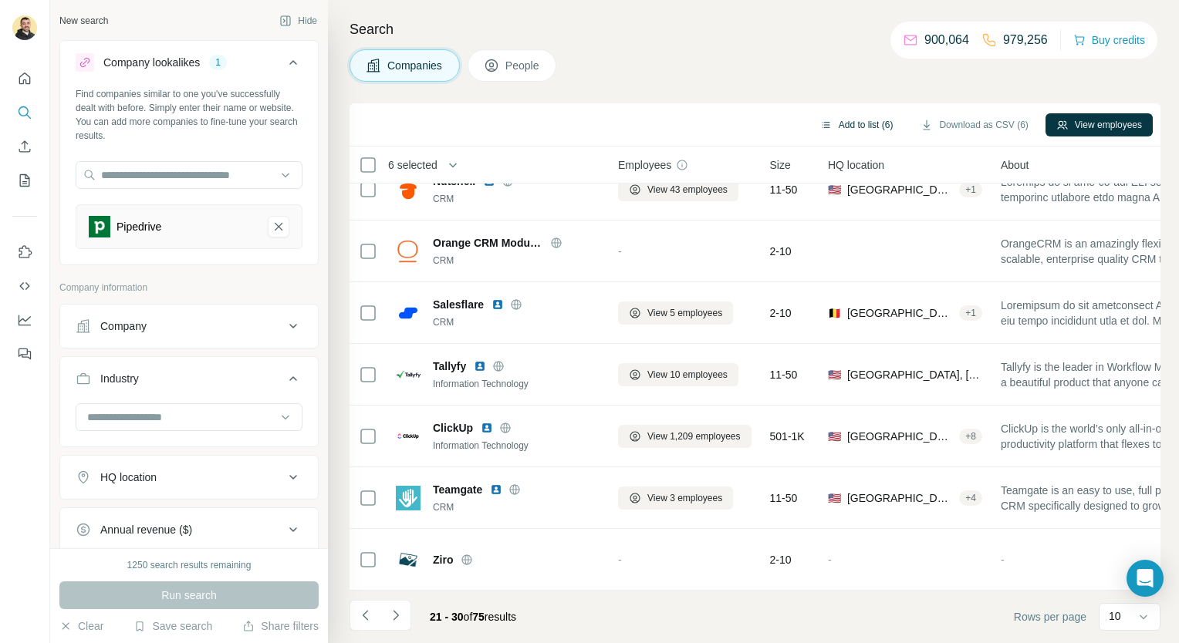
click at [880, 120] on button "Add to list (6)" at bounding box center [856, 124] width 95 height 23
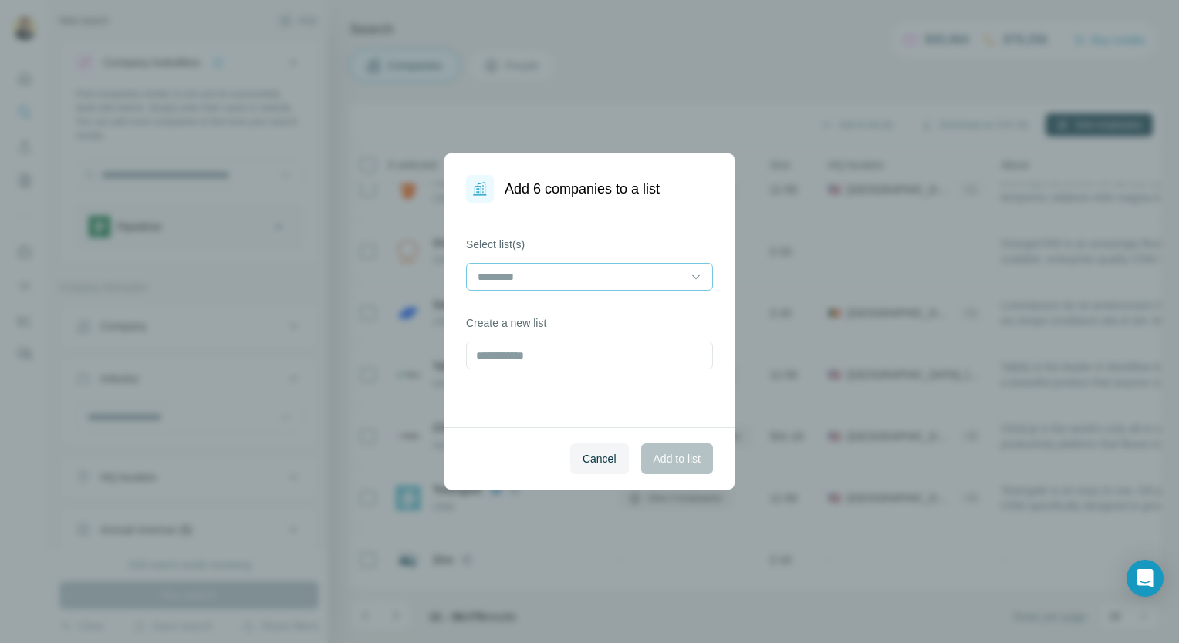
click at [605, 270] on input at bounding box center [580, 277] width 208 height 17
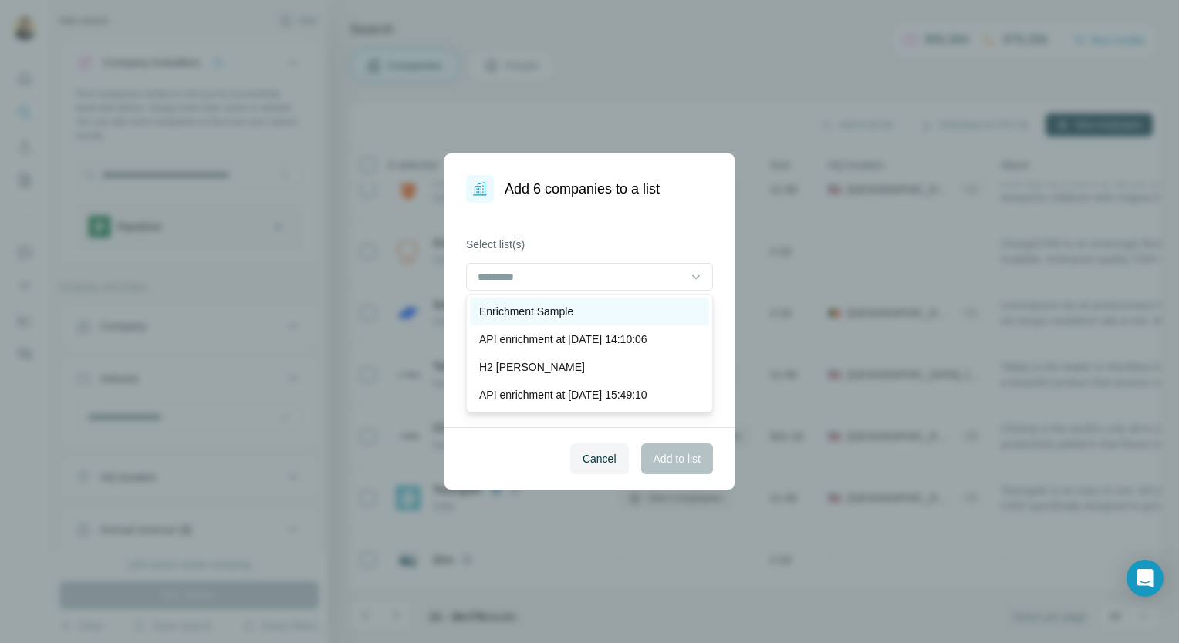
click at [587, 302] on div "Enrichment Sample" at bounding box center [589, 312] width 239 height 28
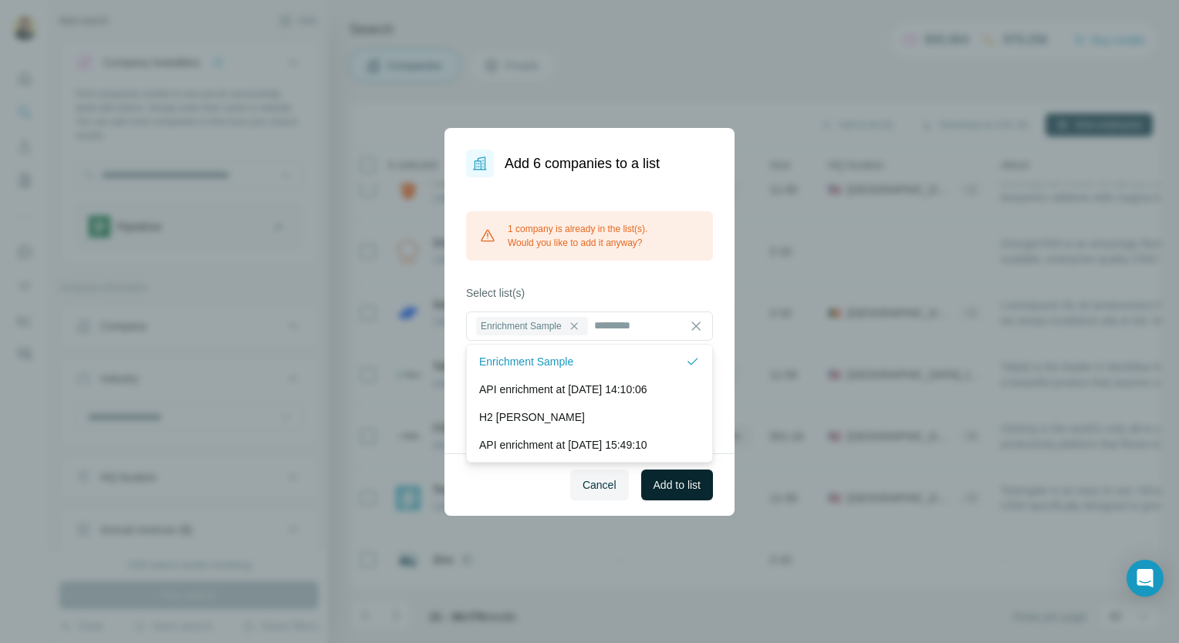
click at [680, 498] on button "Add to list" at bounding box center [677, 485] width 72 height 31
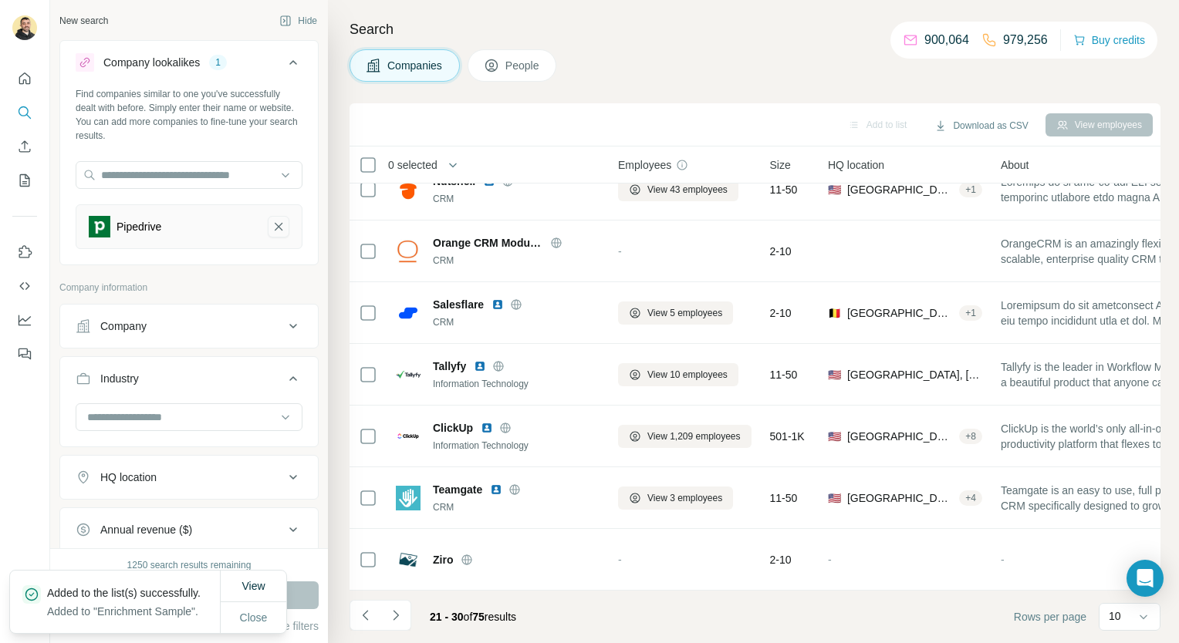
click at [272, 225] on icon "Pipedrive-remove-button" at bounding box center [279, 226] width 14 height 15
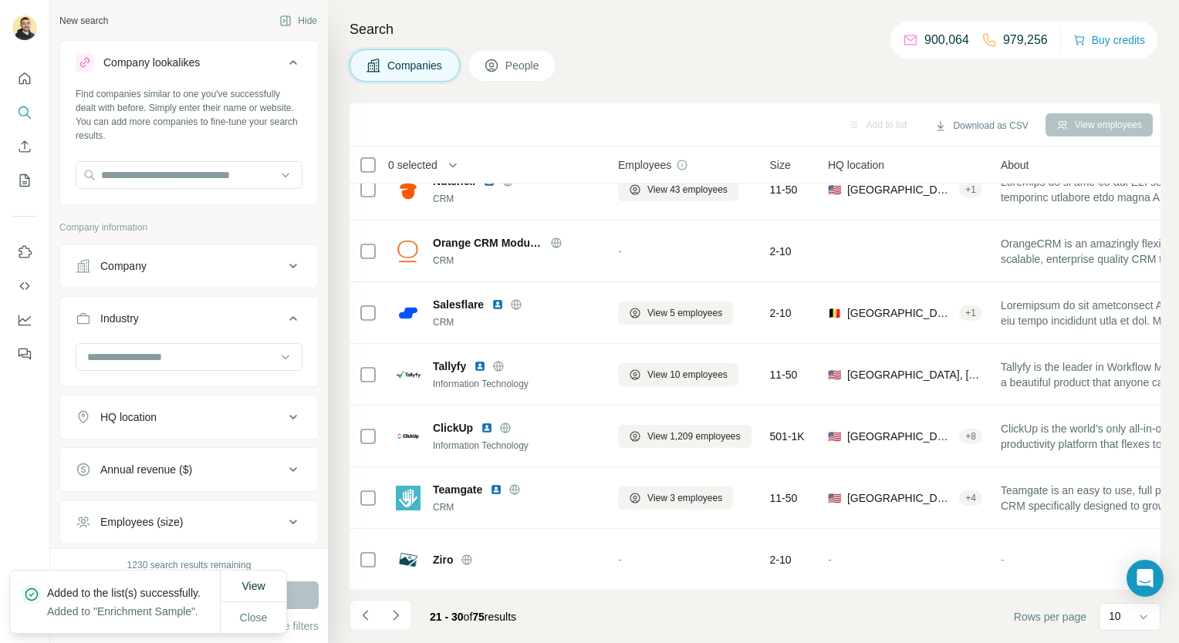
scroll to position [141, 0]
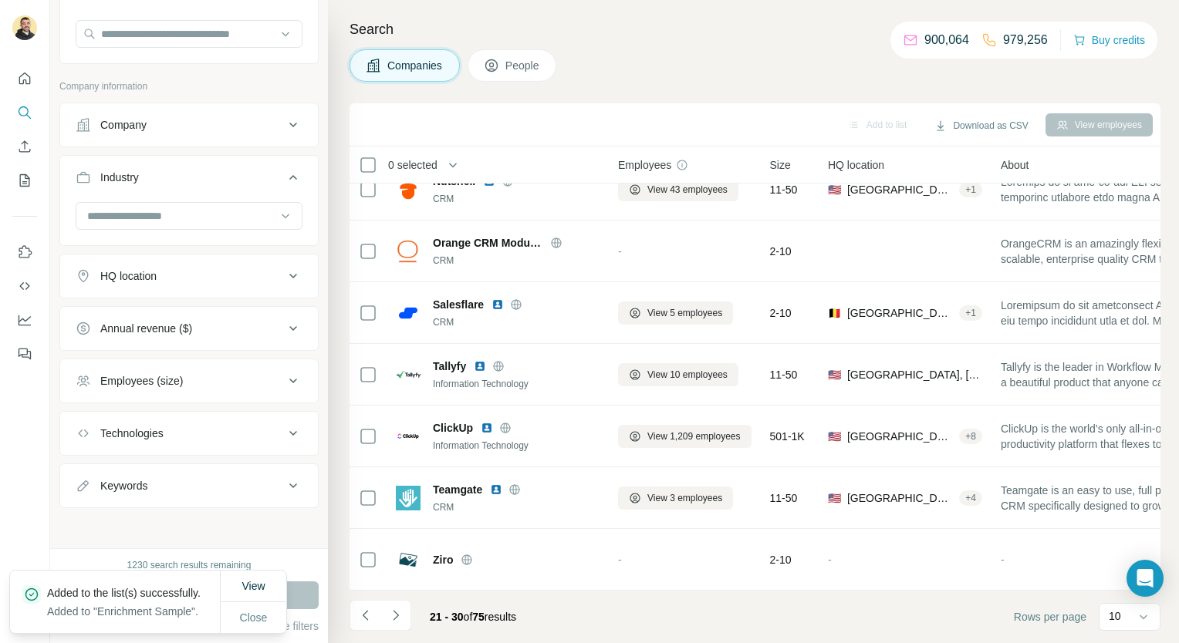
click at [199, 338] on button "Annual revenue ($)" at bounding box center [189, 328] width 258 height 37
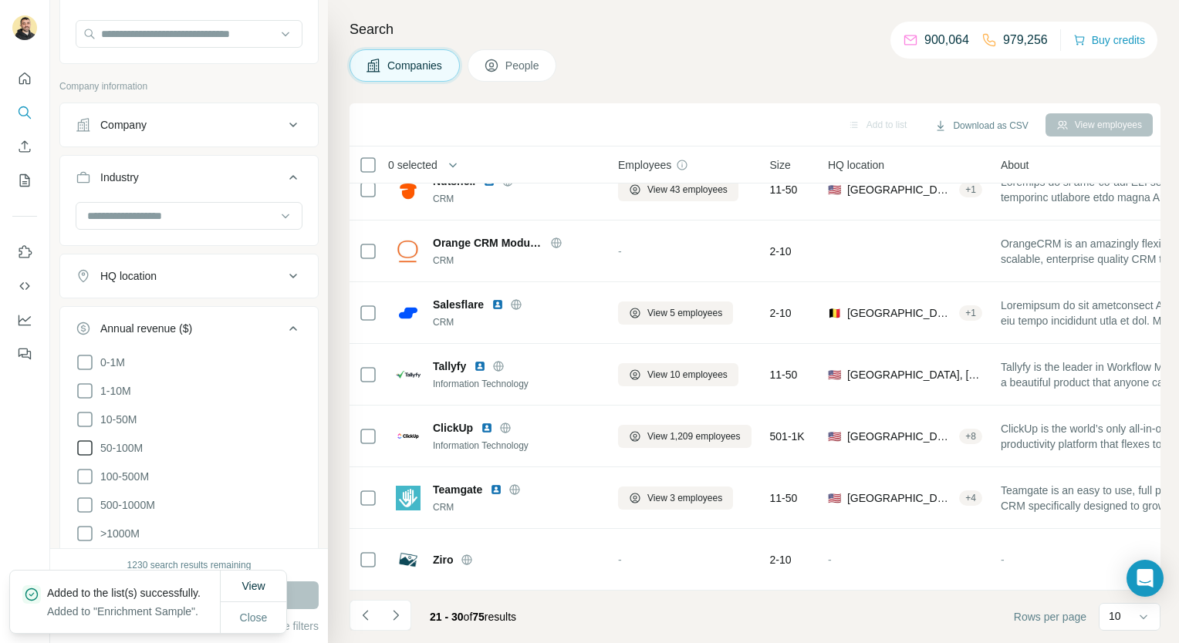
scroll to position [292, 0]
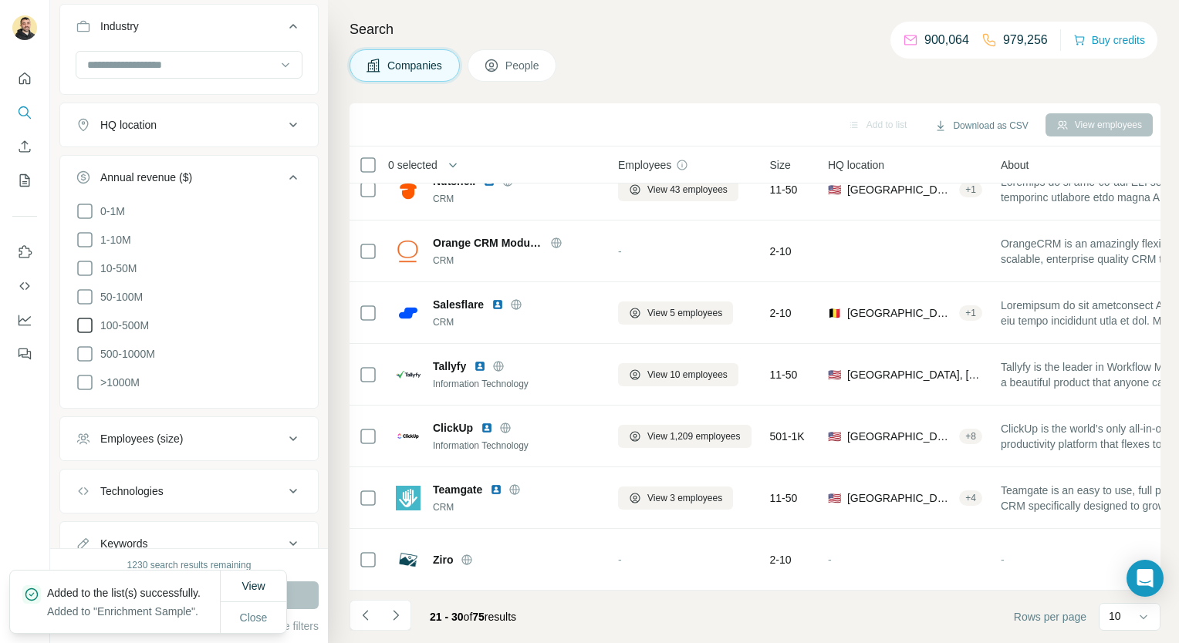
click at [77, 316] on icon at bounding box center [85, 325] width 19 height 19
click at [77, 298] on icon at bounding box center [84, 296] width 15 height 15
click at [299, 588] on button "Run search" at bounding box center [188, 596] width 259 height 28
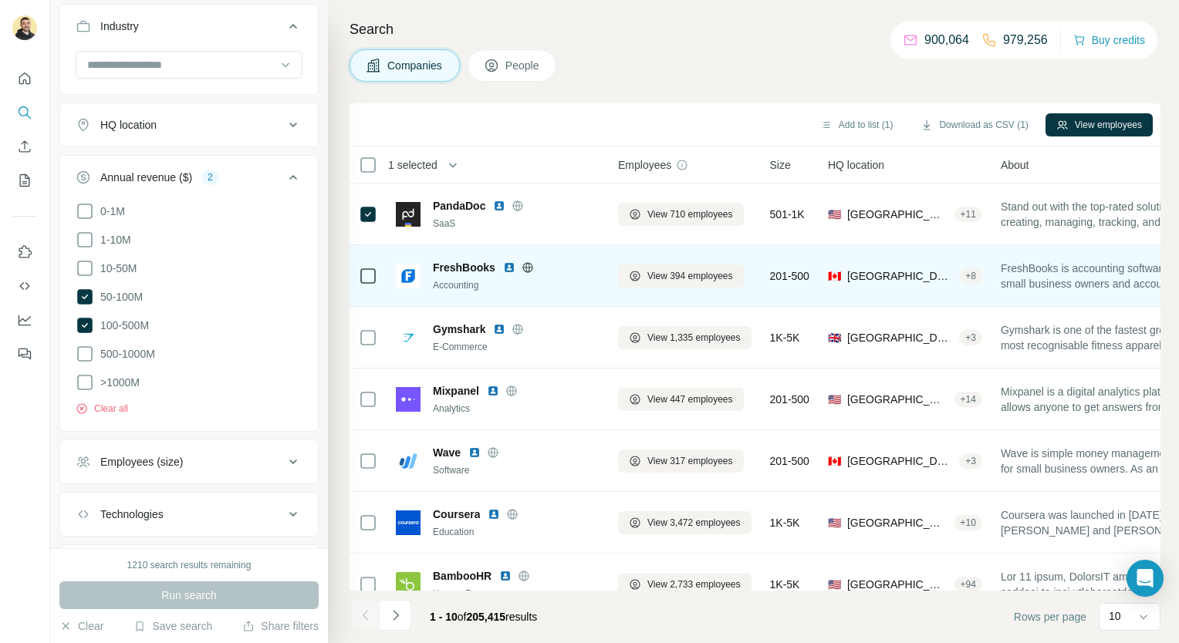
click at [364, 283] on icon at bounding box center [368, 276] width 19 height 19
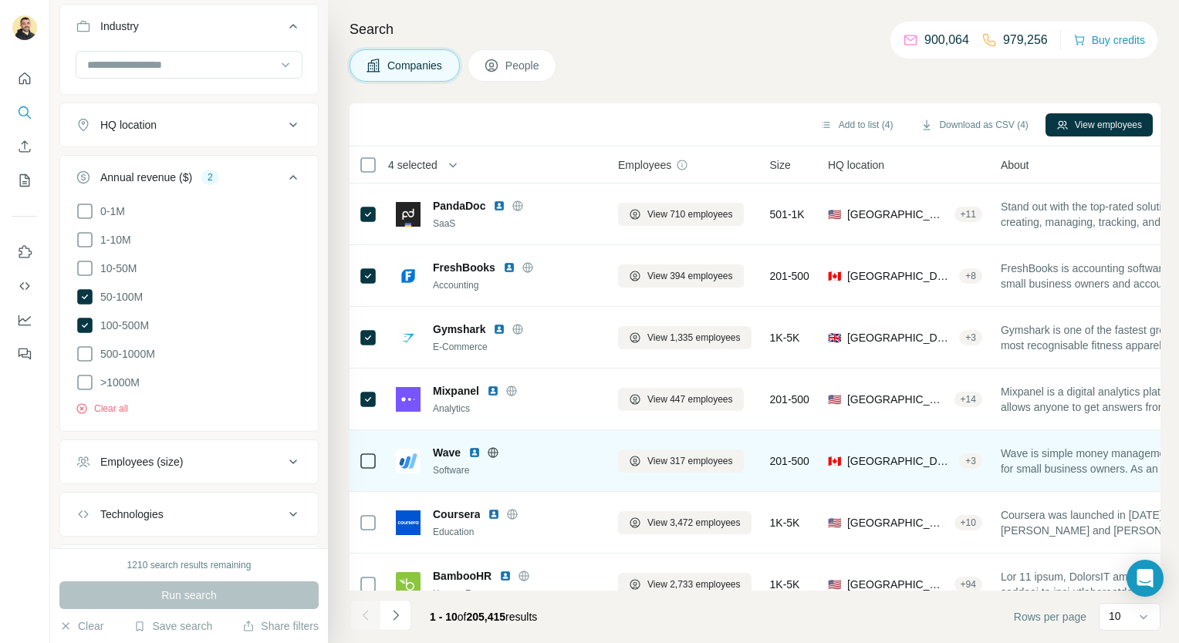
click at [370, 448] on div at bounding box center [368, 461] width 19 height 42
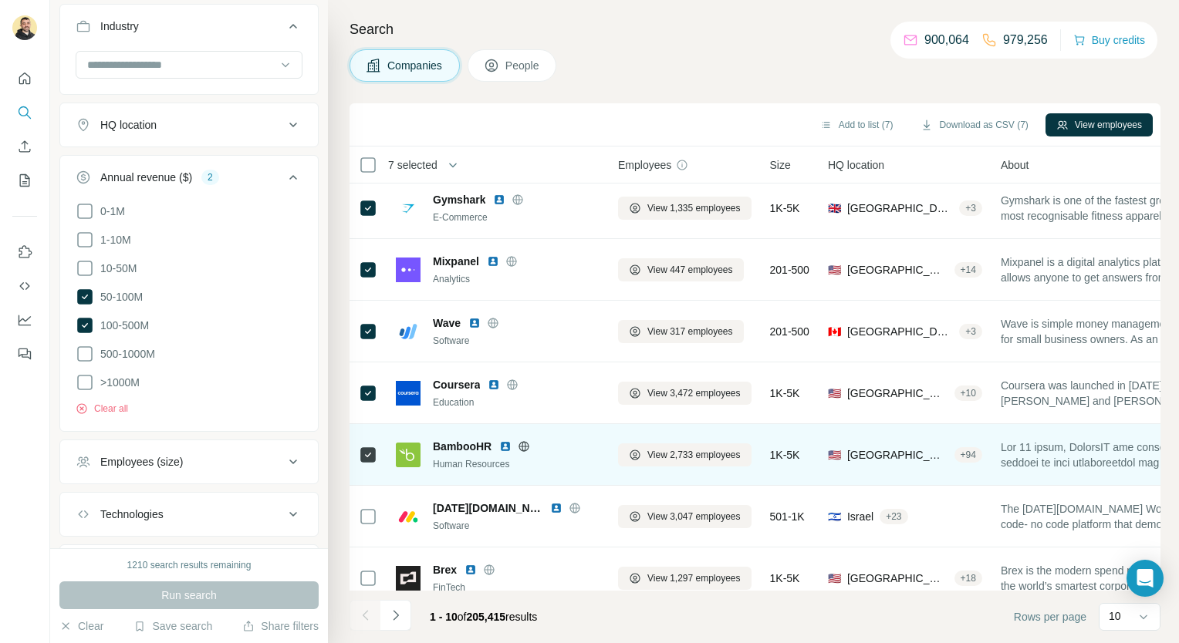
scroll to position [217, 0]
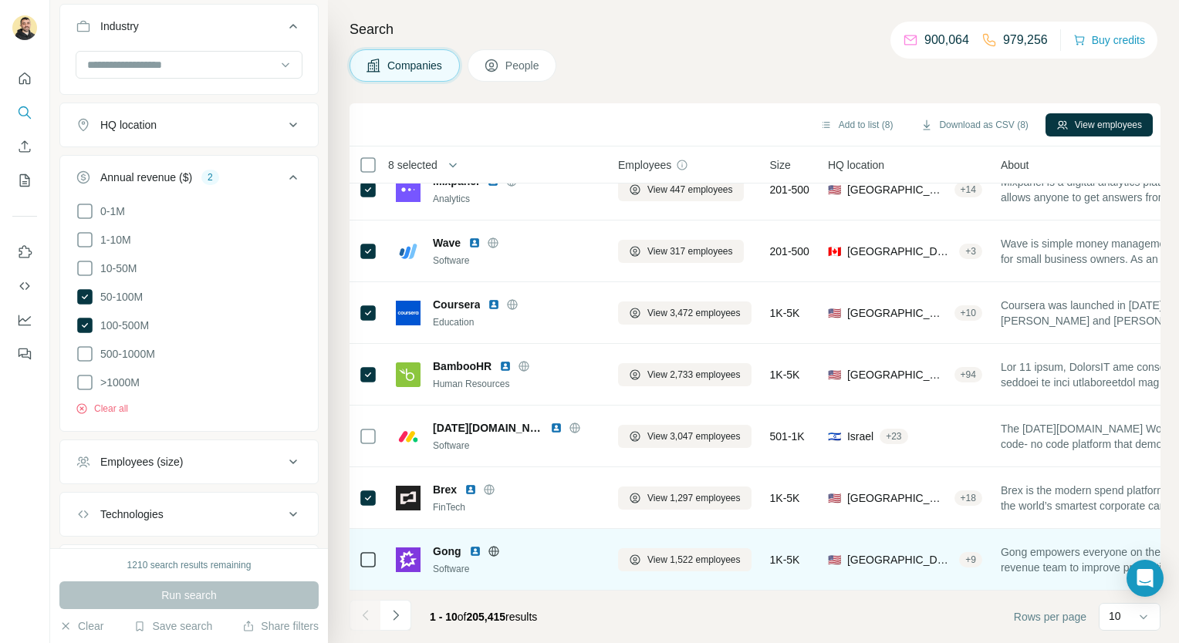
click at [366, 569] on div at bounding box center [368, 560] width 19 height 42
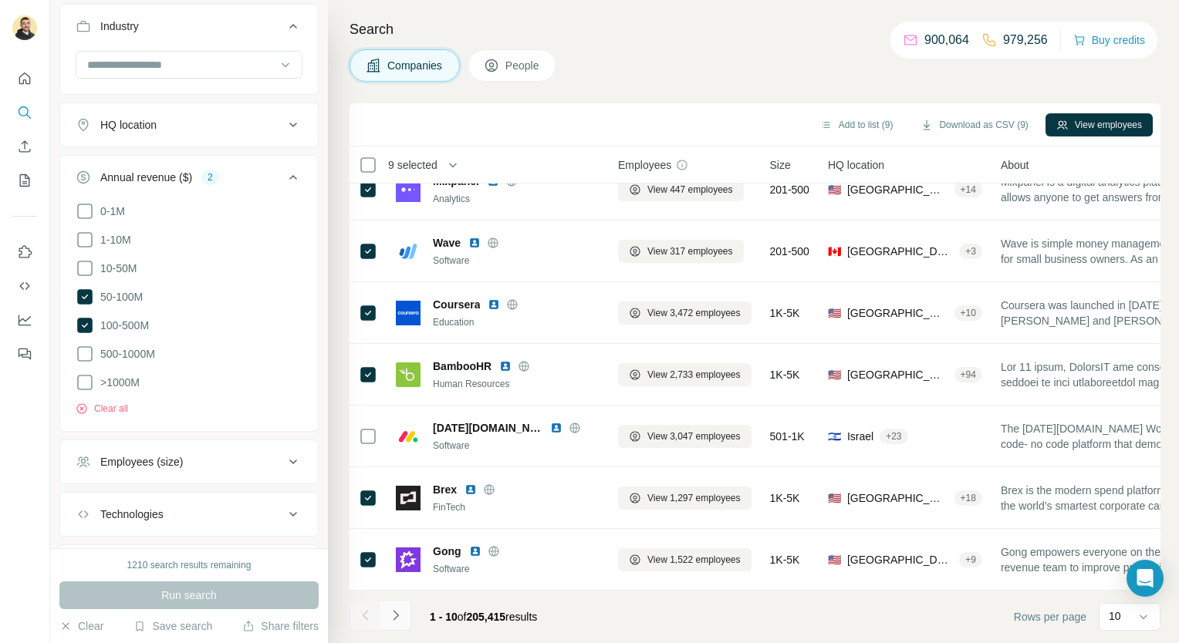
click at [392, 625] on button "Navigate to next page" at bounding box center [395, 615] width 31 height 31
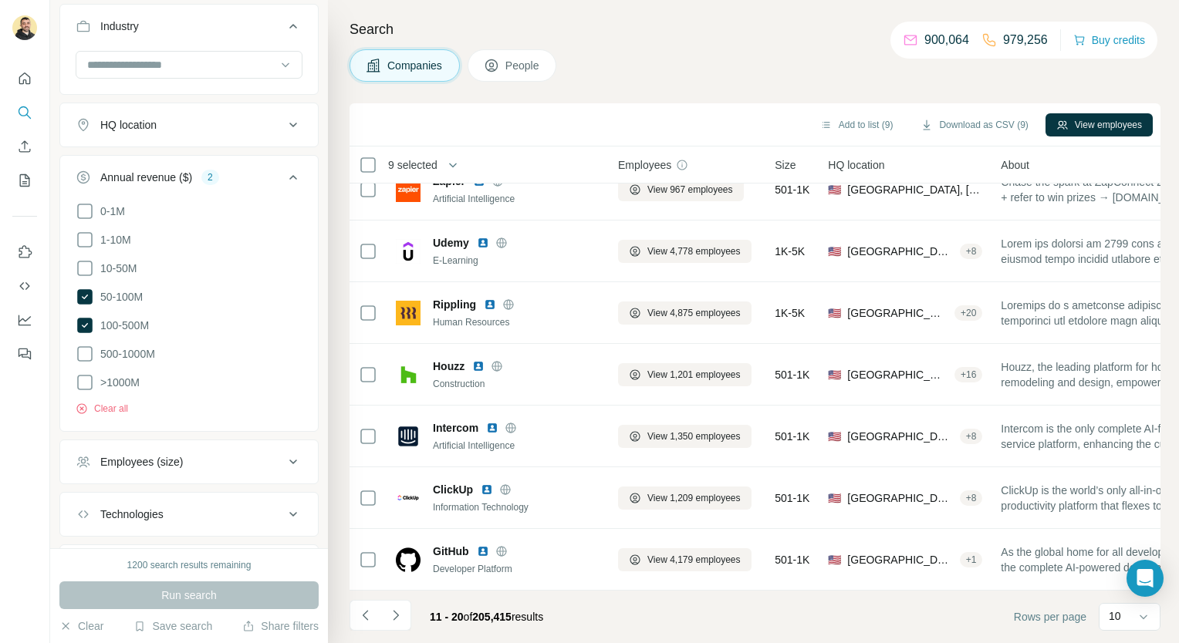
scroll to position [0, 0]
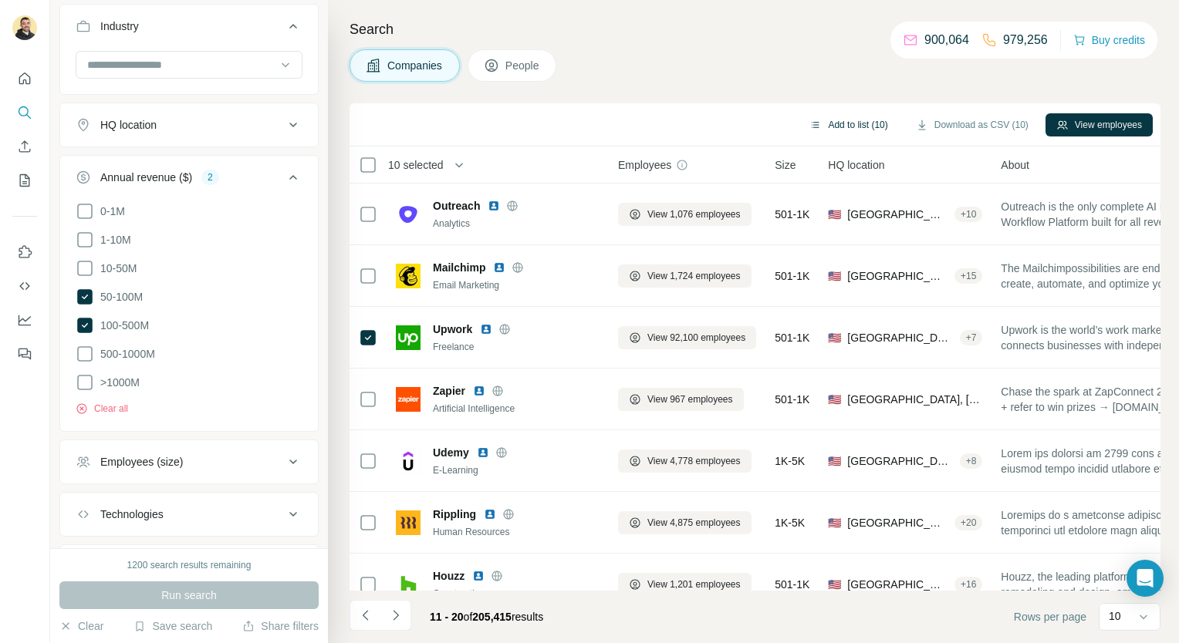
click at [827, 124] on button "Add to list (10)" at bounding box center [849, 124] width 100 height 23
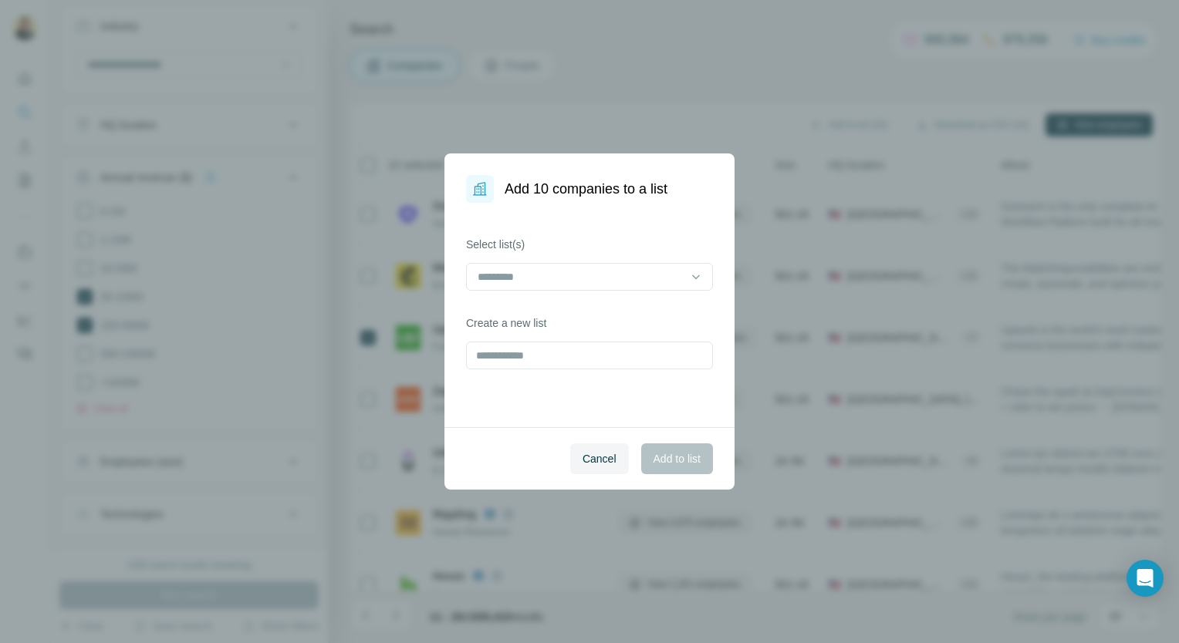
click at [630, 110] on div "Add 10 companies to a list Select list(s) Create a new list Cancel Add to list" at bounding box center [589, 321] width 1179 height 643
click at [593, 461] on span "Cancel" at bounding box center [600, 458] width 34 height 15
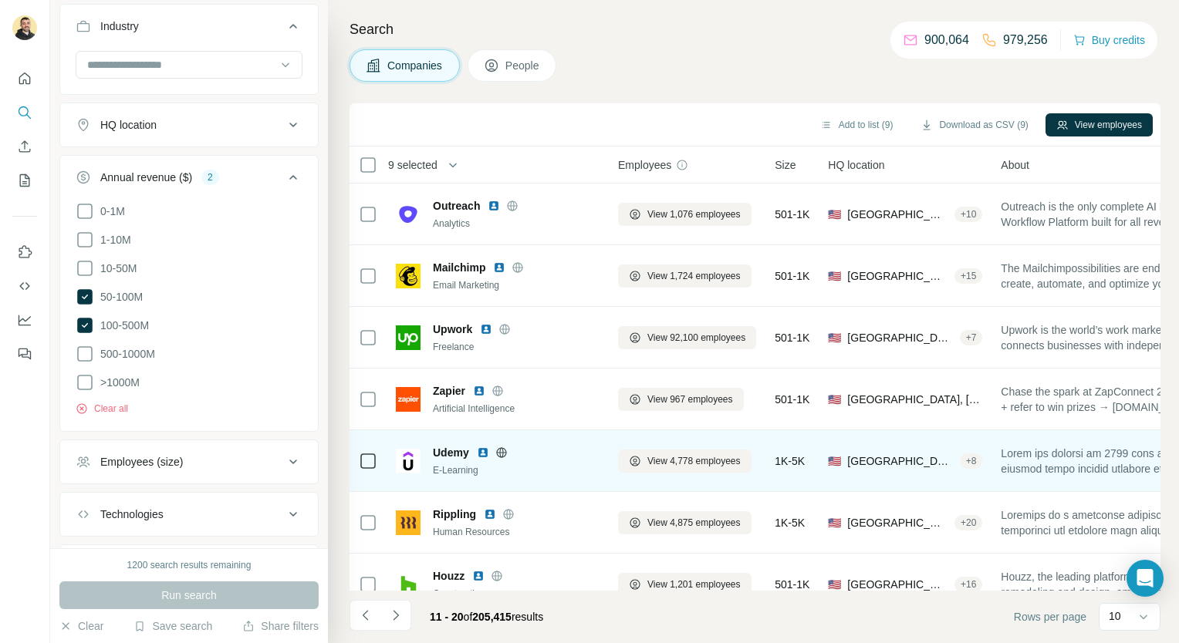
scroll to position [110, 0]
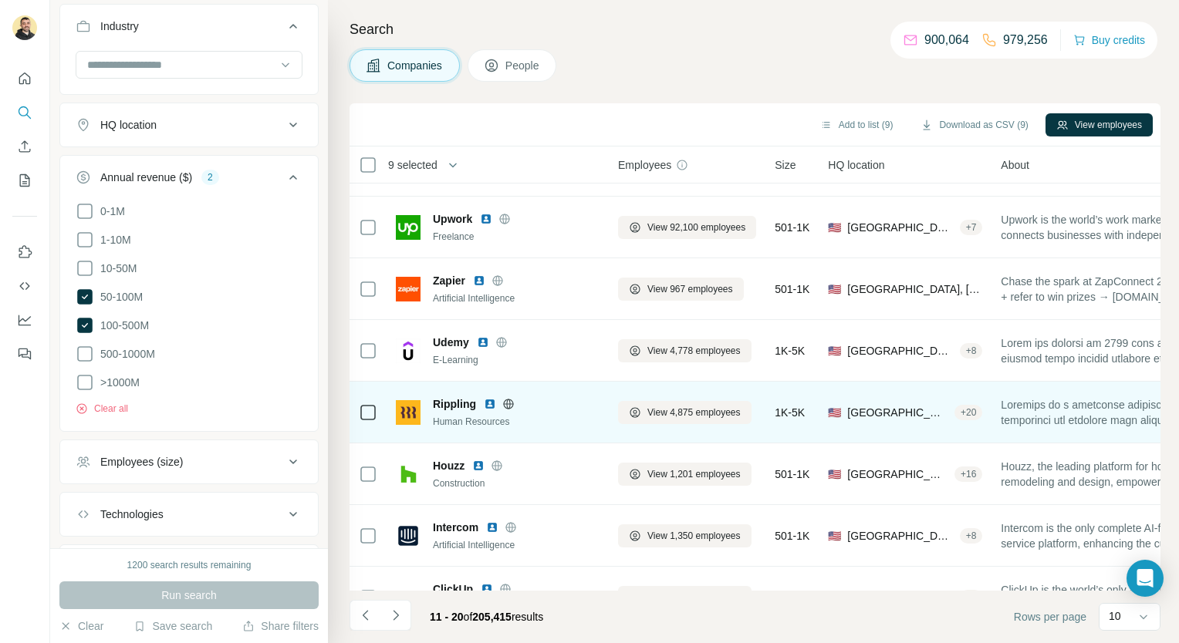
click at [353, 397] on td at bounding box center [368, 413] width 37 height 62
click at [359, 405] on icon at bounding box center [368, 413] width 19 height 19
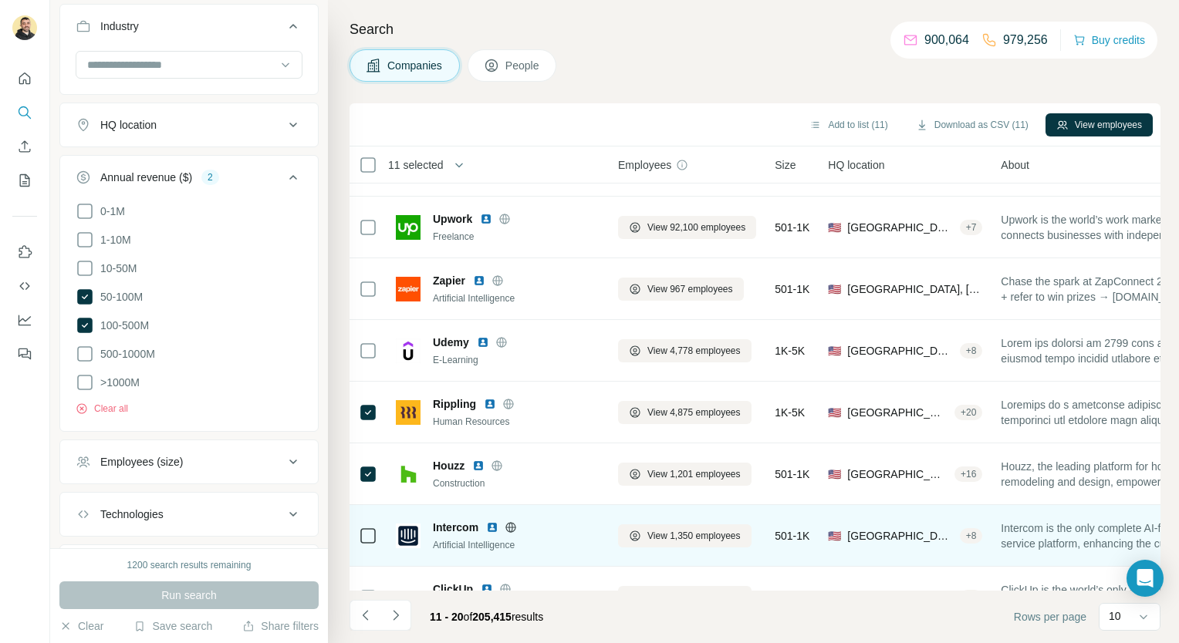
scroll to position [217, 0]
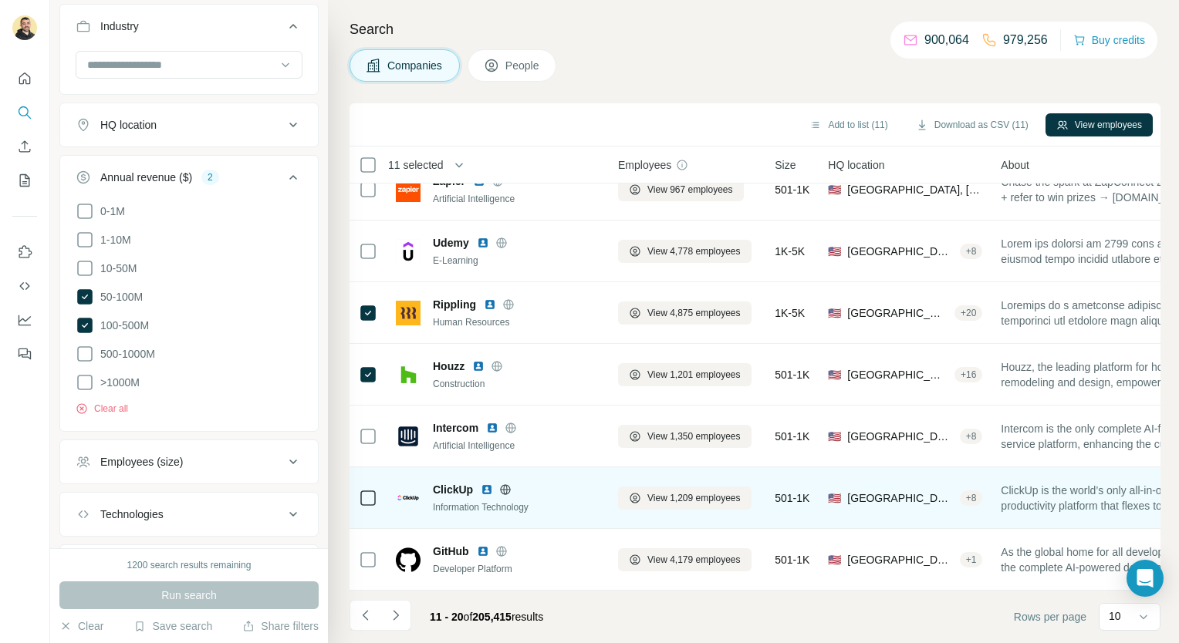
click at [361, 499] on div at bounding box center [368, 498] width 19 height 42
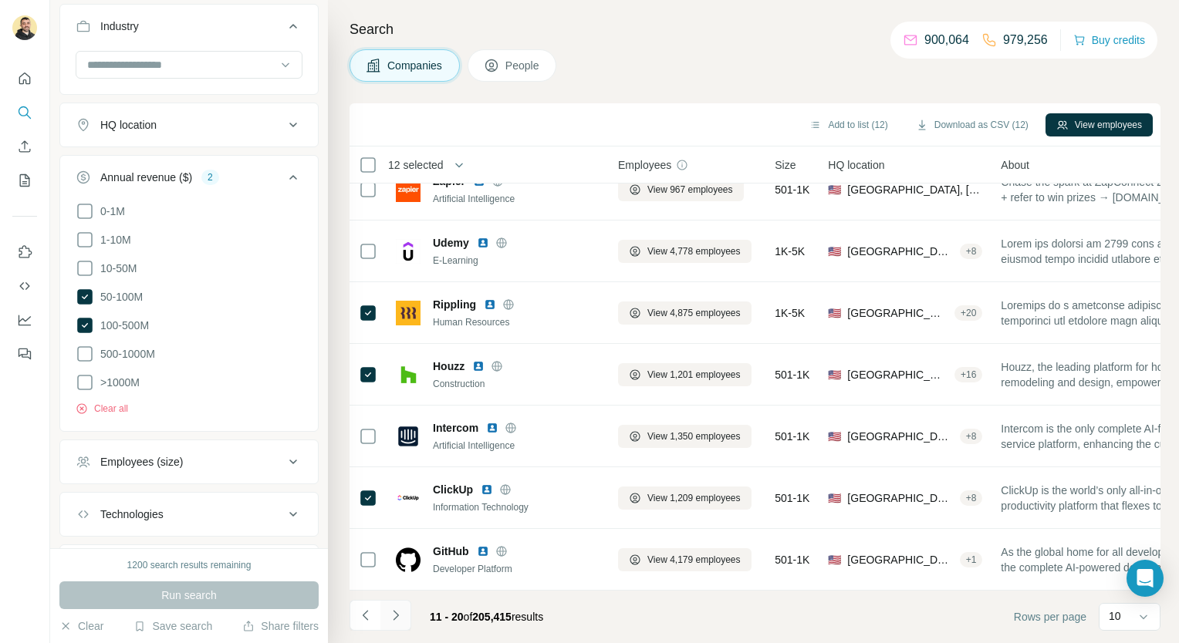
click at [405, 619] on button "Navigate to next page" at bounding box center [395, 615] width 31 height 31
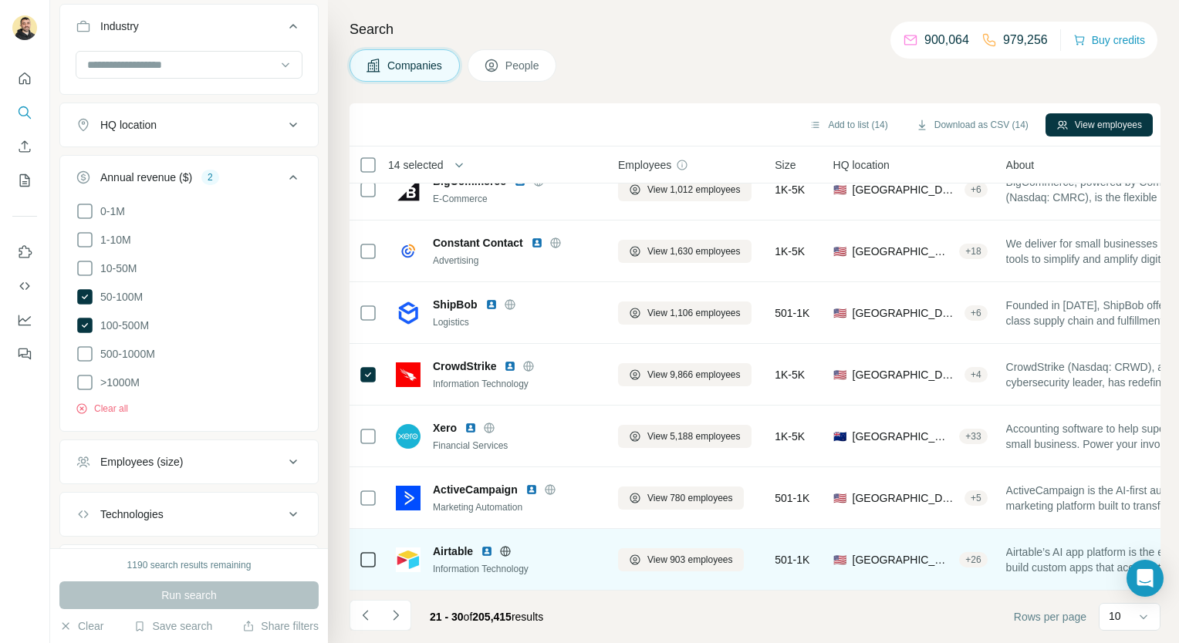
click at [359, 553] on icon at bounding box center [368, 560] width 19 height 19
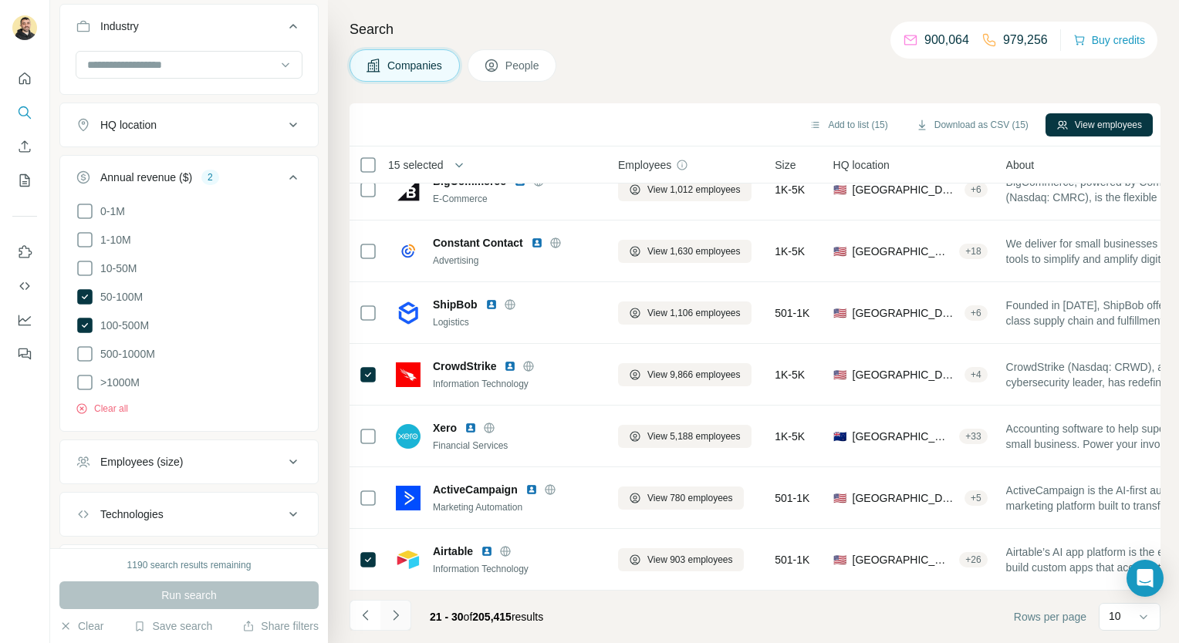
click at [396, 619] on icon "Navigate to next page" at bounding box center [395, 615] width 15 height 15
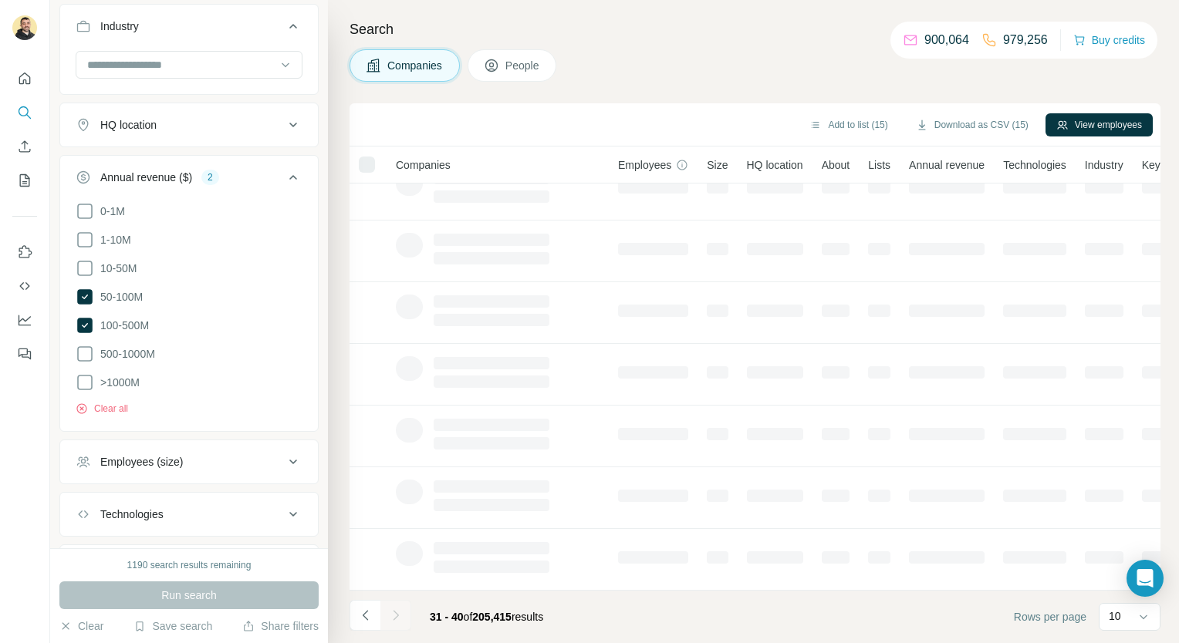
scroll to position [0, 0]
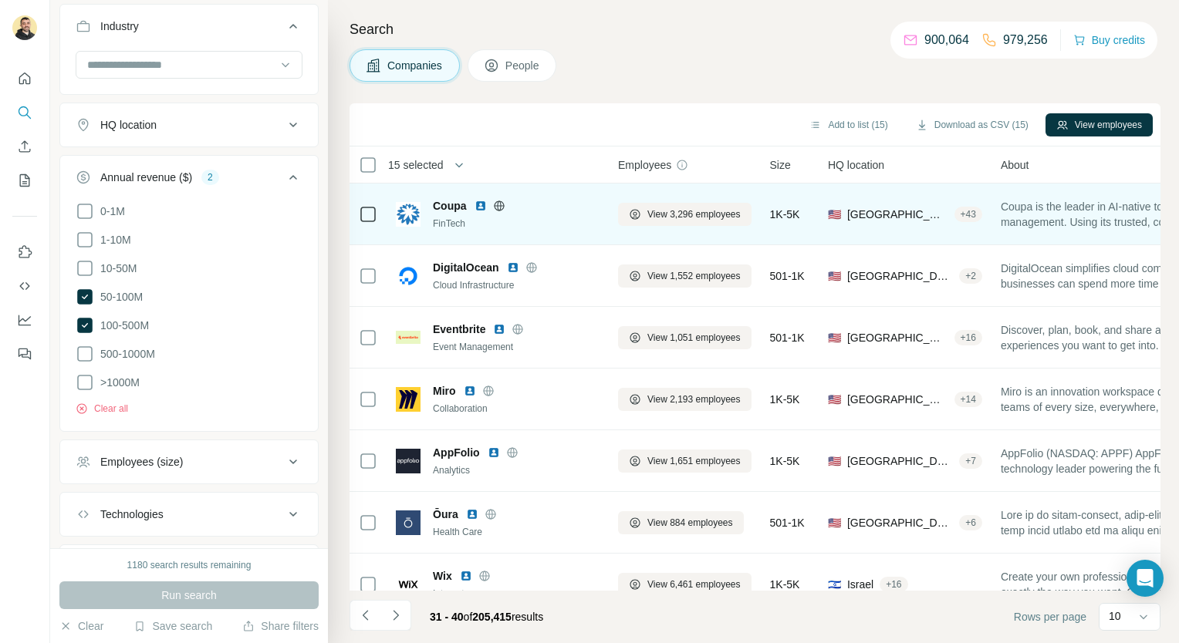
click at [359, 211] on icon at bounding box center [368, 214] width 19 height 19
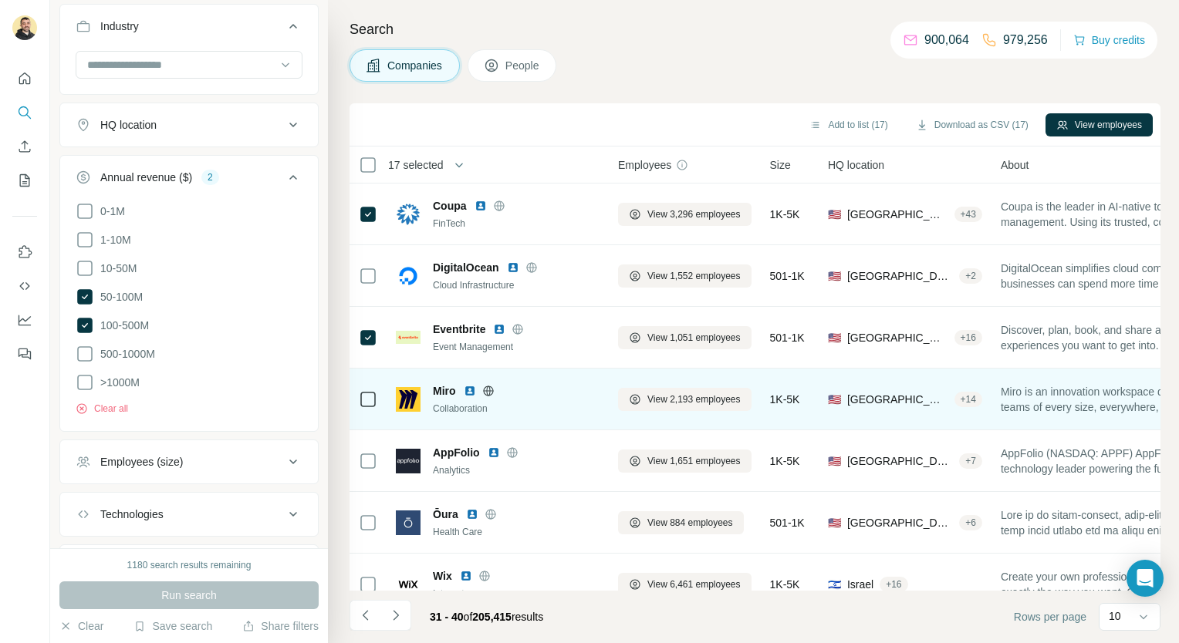
click at [359, 400] on icon at bounding box center [368, 399] width 19 height 19
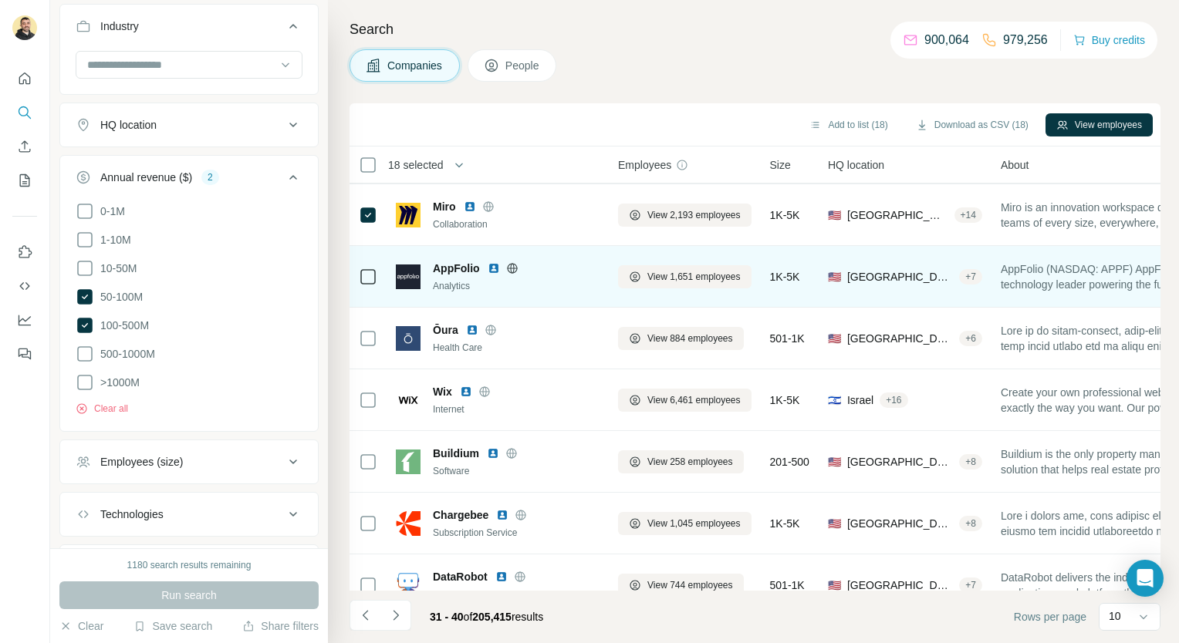
scroll to position [217, 0]
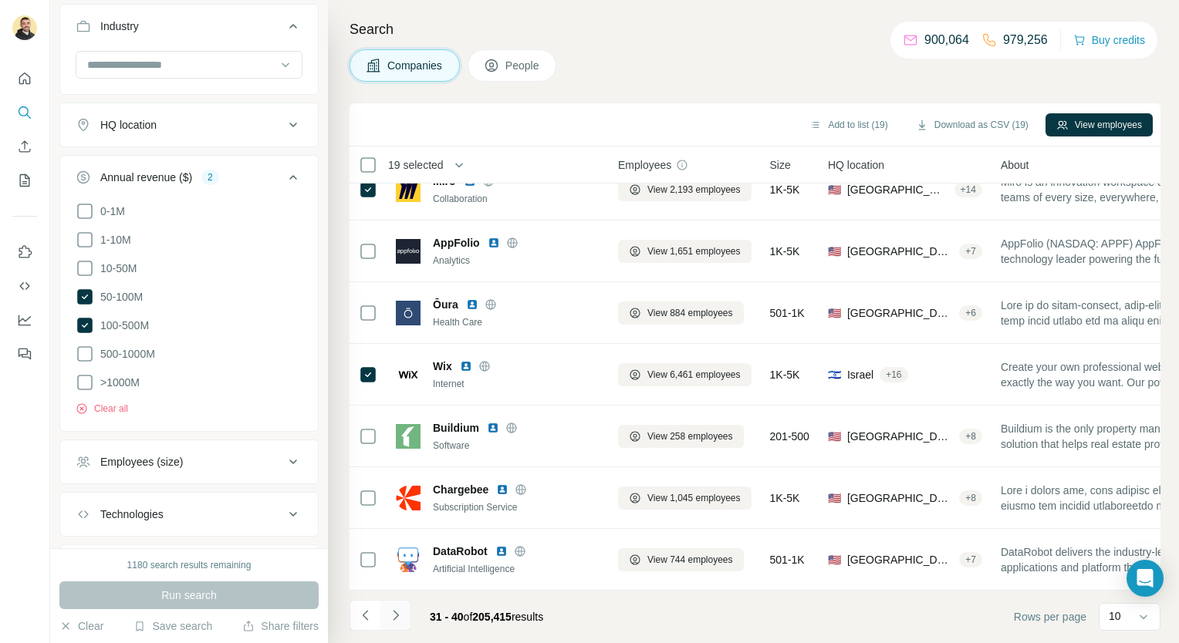
click at [396, 619] on icon "Navigate to next page" at bounding box center [395, 615] width 15 height 15
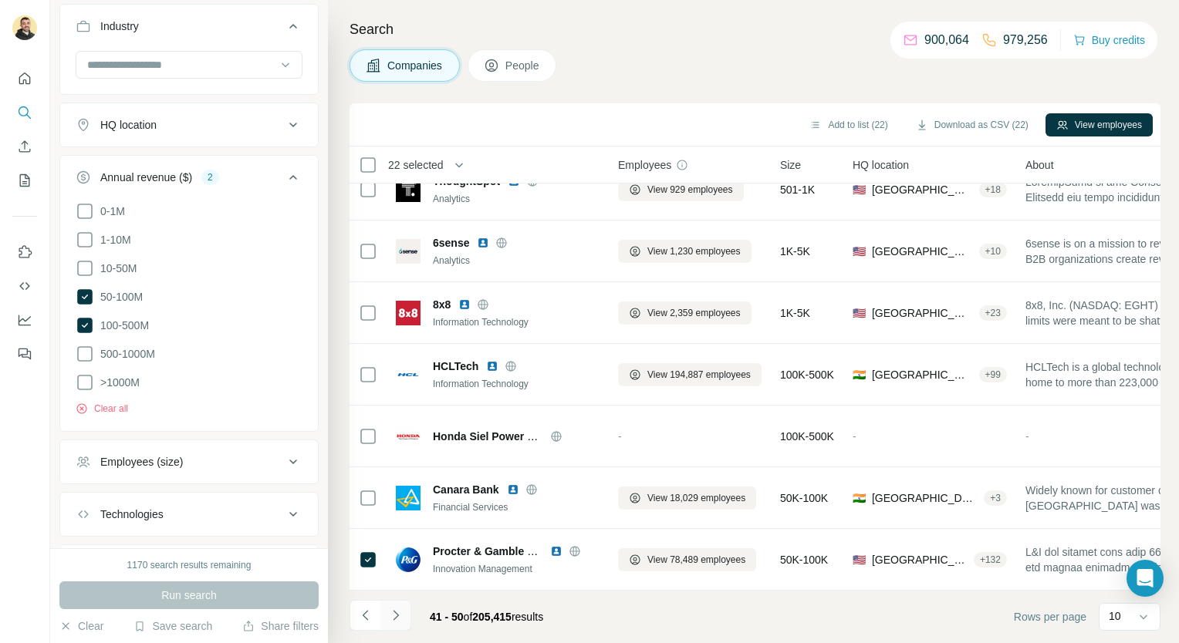
click at [407, 620] on button "Navigate to next page" at bounding box center [395, 615] width 31 height 31
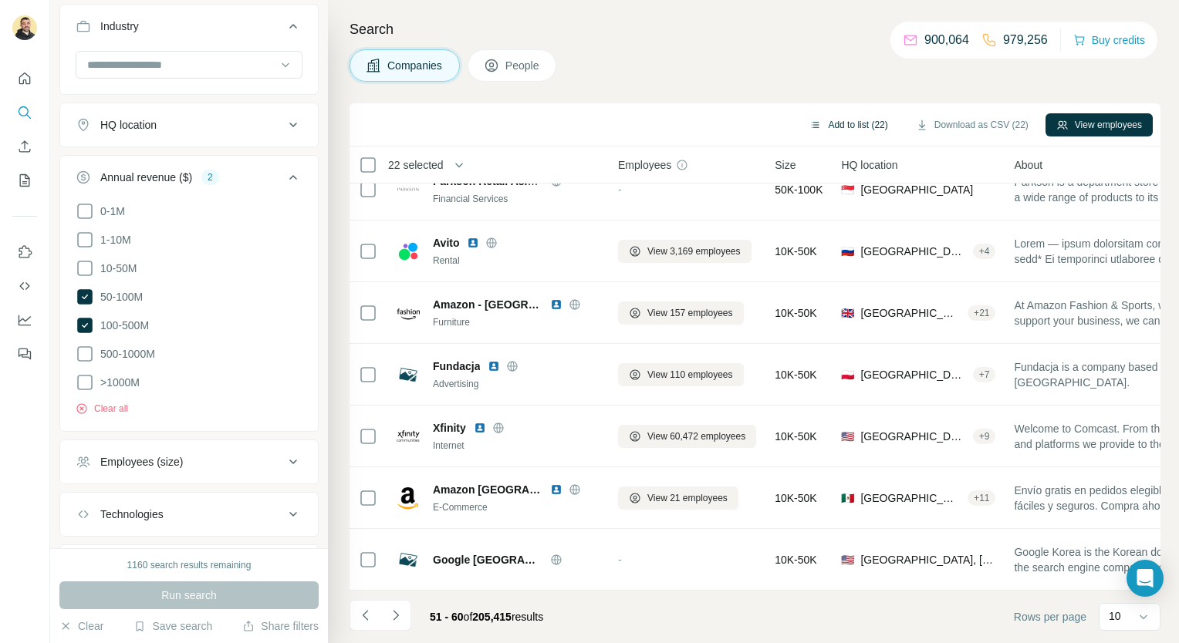
click at [841, 129] on button "Add to list (22)" at bounding box center [849, 124] width 100 height 23
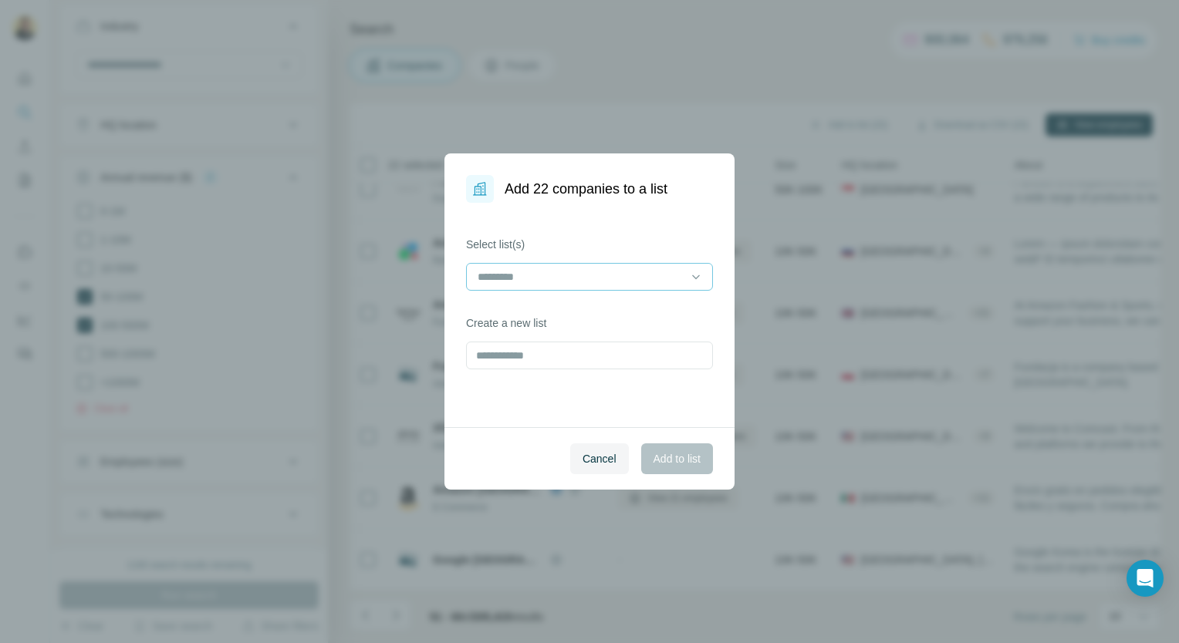
click at [640, 281] on input at bounding box center [580, 277] width 208 height 17
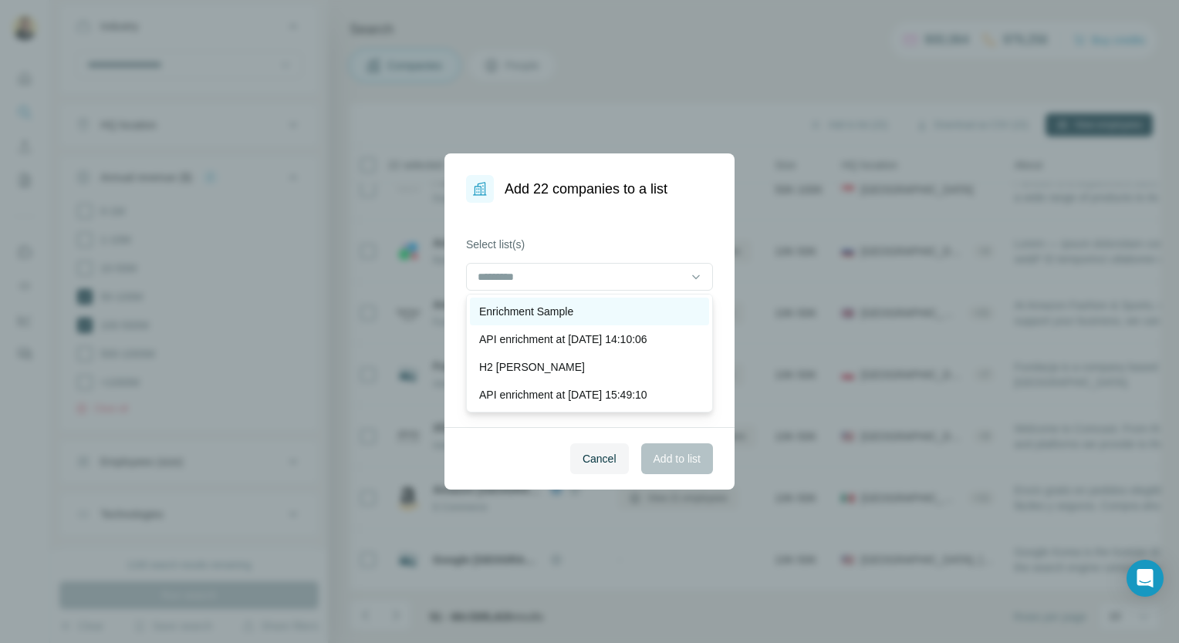
click at [629, 307] on div "Enrichment Sample" at bounding box center [589, 311] width 221 height 15
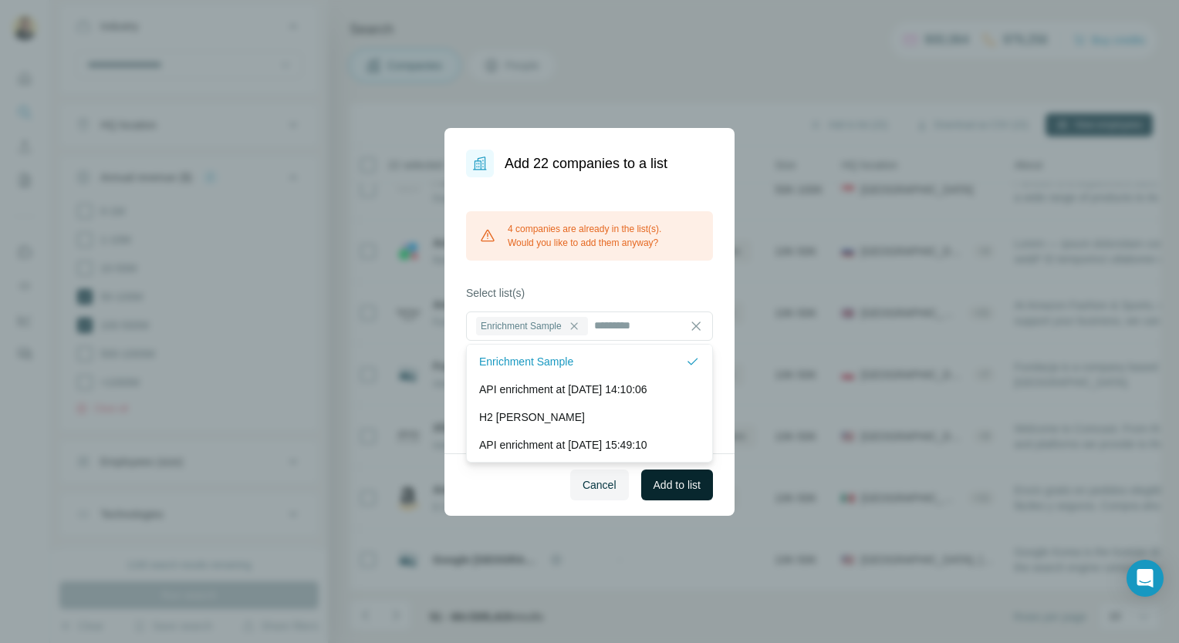
click at [682, 488] on span "Add to list" at bounding box center [677, 485] width 47 height 15
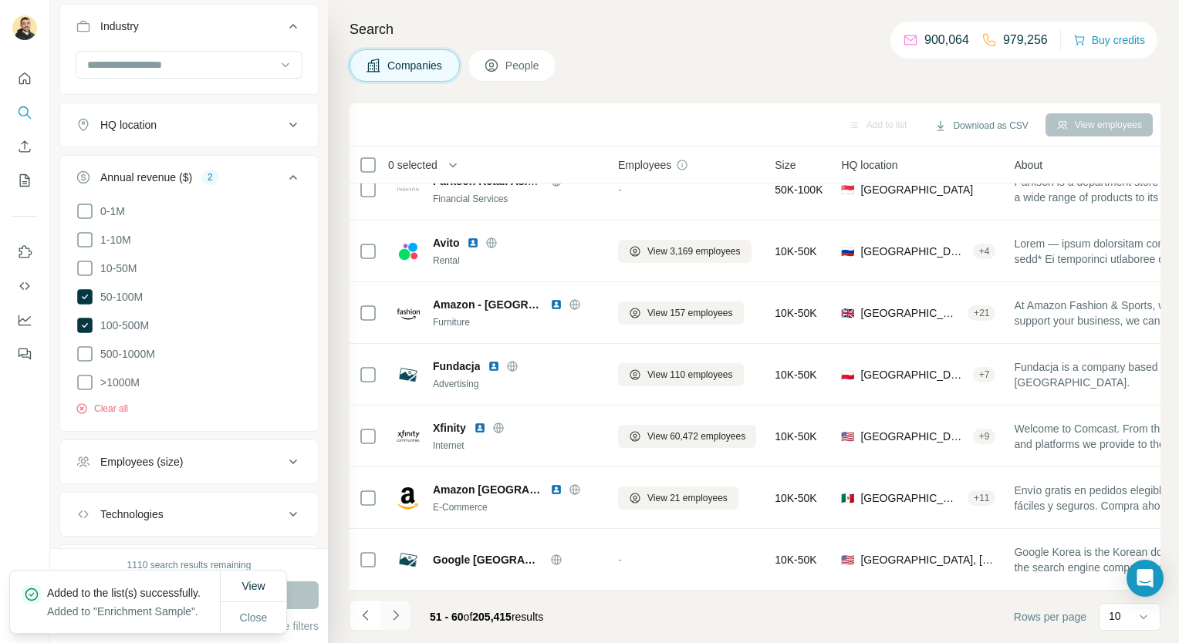
click at [392, 622] on icon "Navigate to next page" at bounding box center [395, 615] width 15 height 15
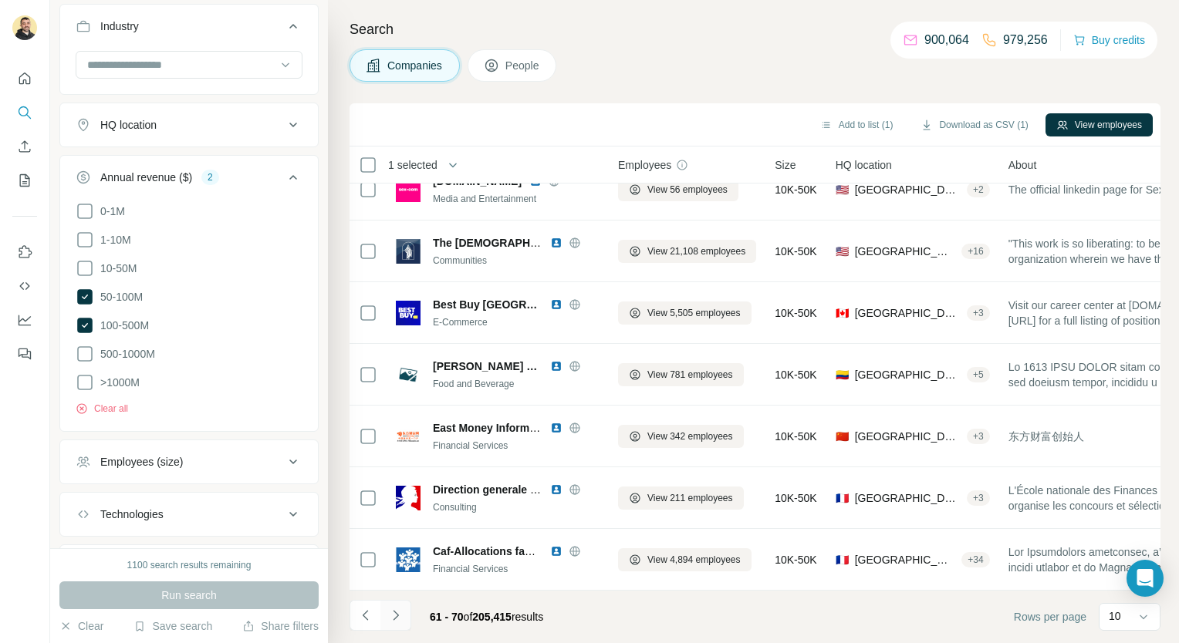
click at [386, 609] on button "Navigate to next page" at bounding box center [395, 615] width 31 height 31
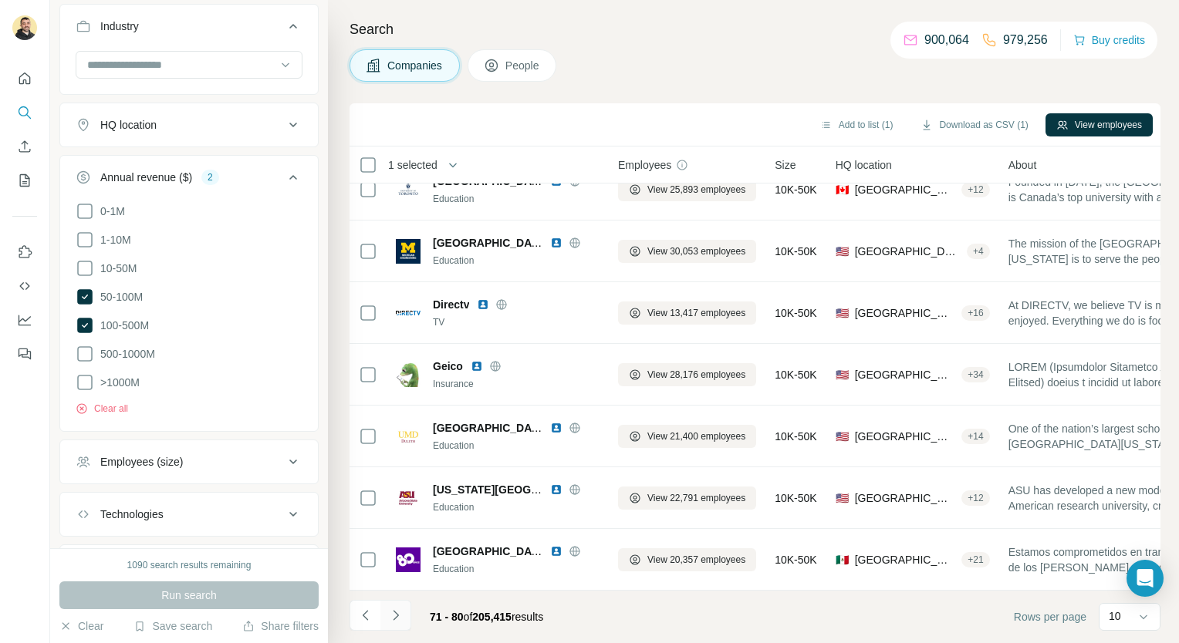
click at [404, 607] on button "Navigate to next page" at bounding box center [395, 615] width 31 height 31
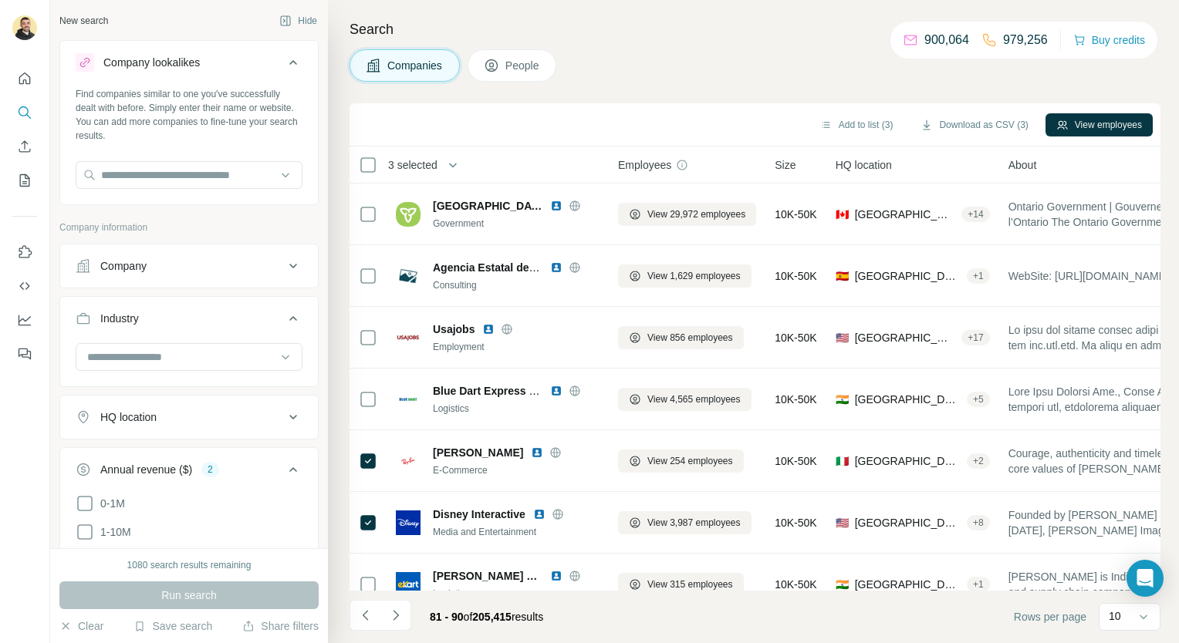
scroll to position [6980, 0]
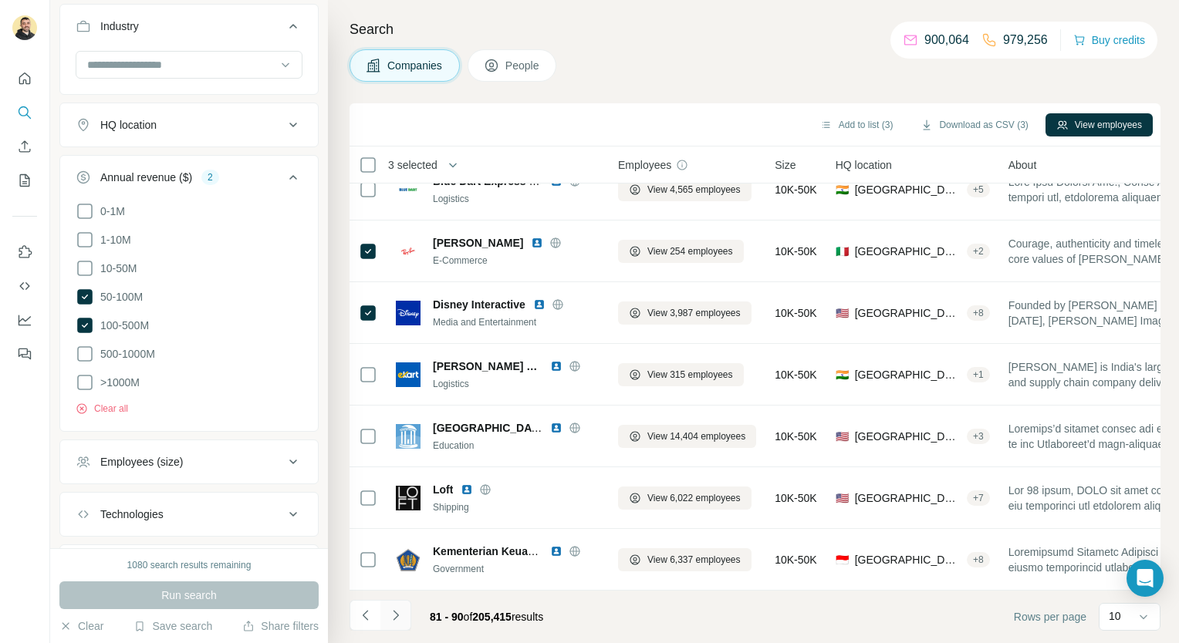
click at [398, 619] on icon "Navigate to next page" at bounding box center [395, 615] width 15 height 15
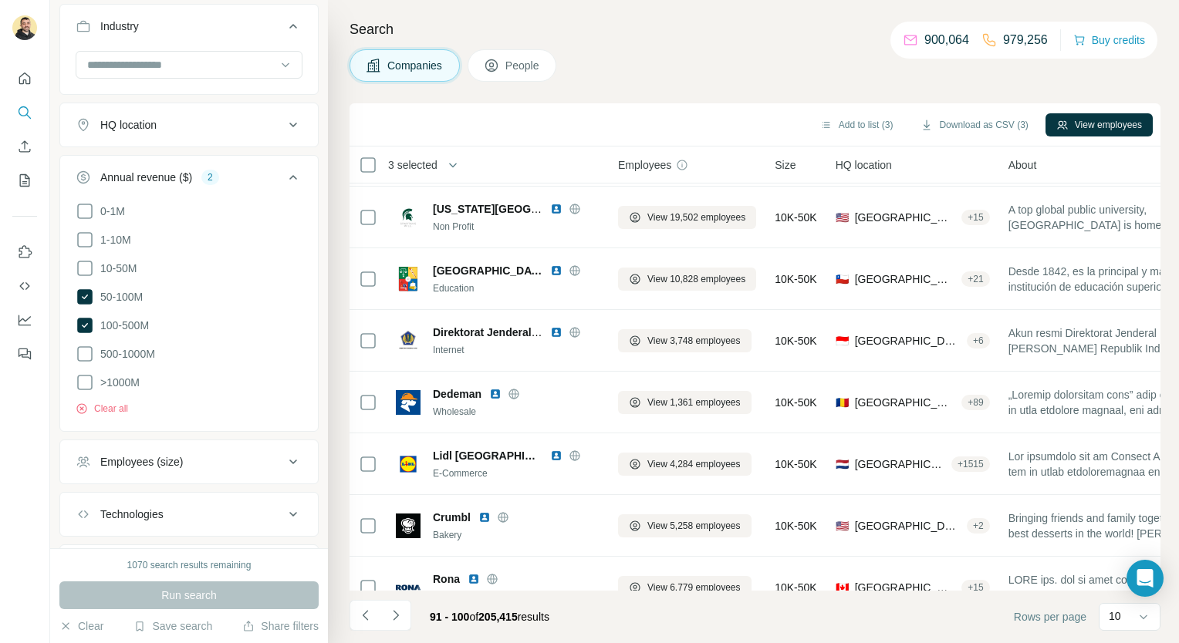
scroll to position [217, 0]
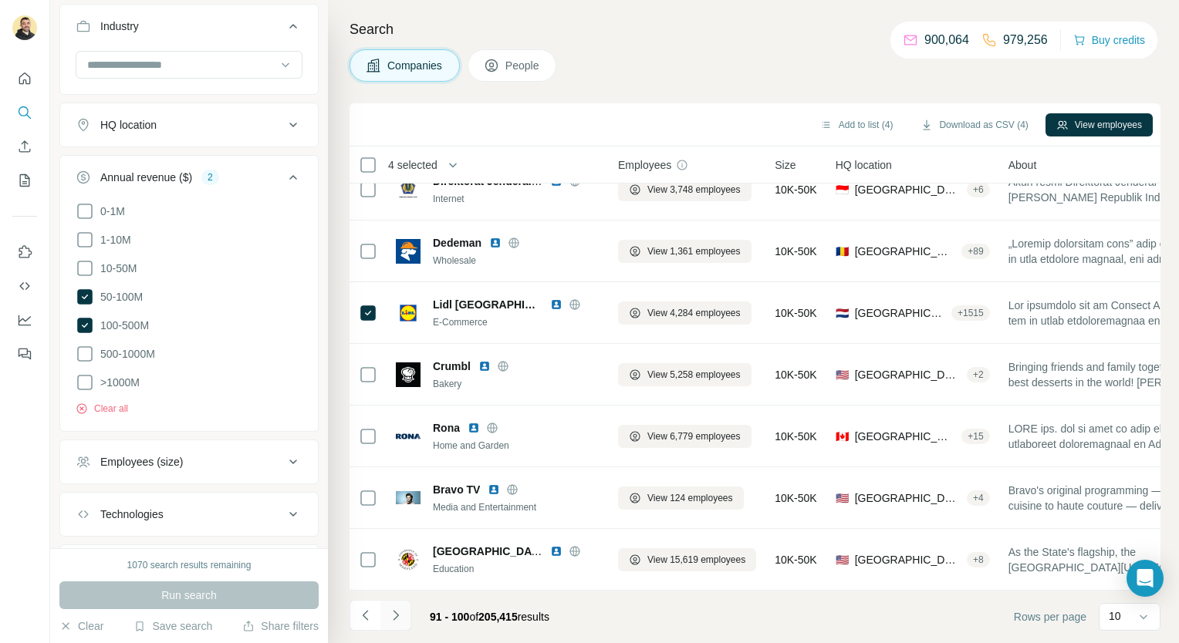
click at [404, 610] on button "Navigate to next page" at bounding box center [395, 615] width 31 height 31
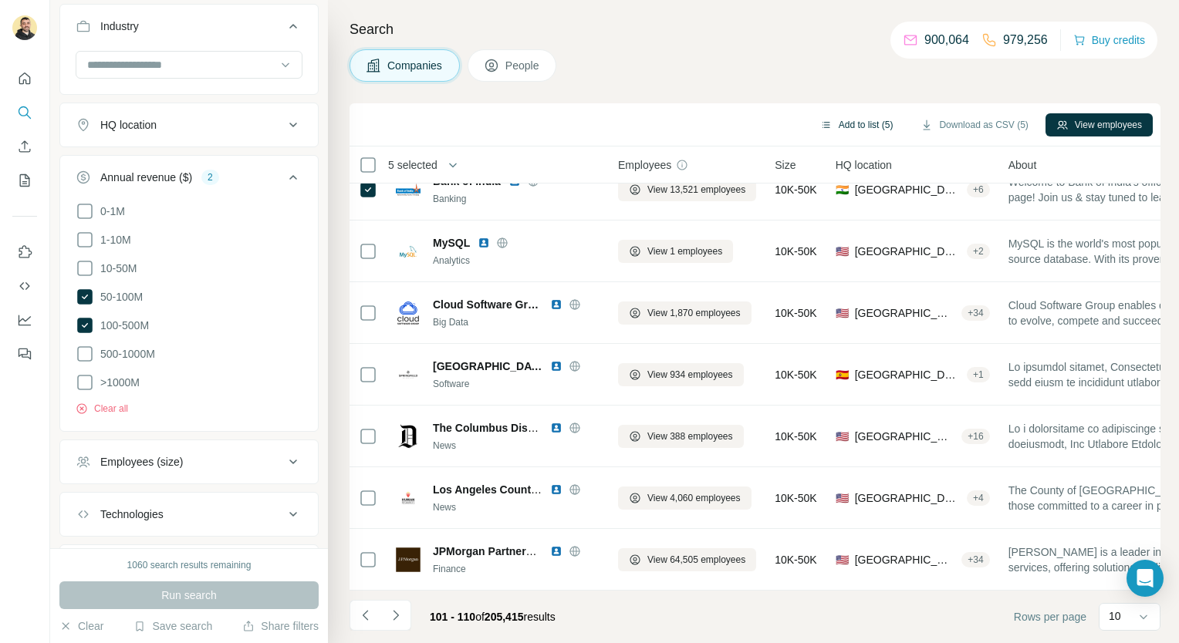
click at [847, 125] on button "Add to list (5)" at bounding box center [856, 124] width 95 height 23
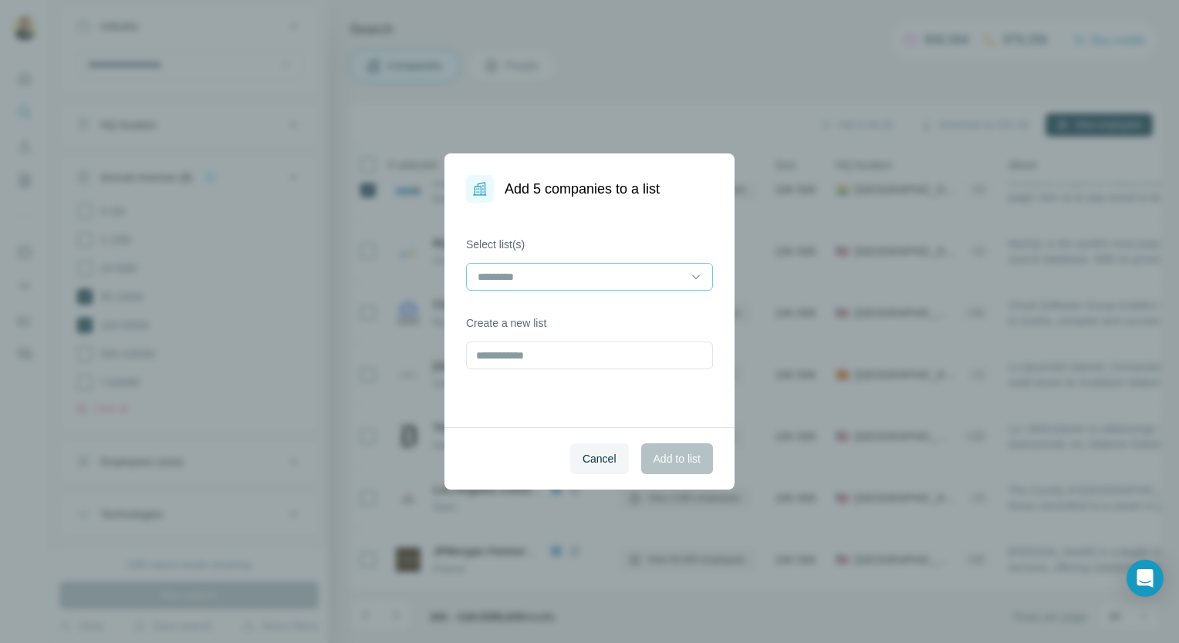
click at [615, 281] on input at bounding box center [580, 277] width 208 height 17
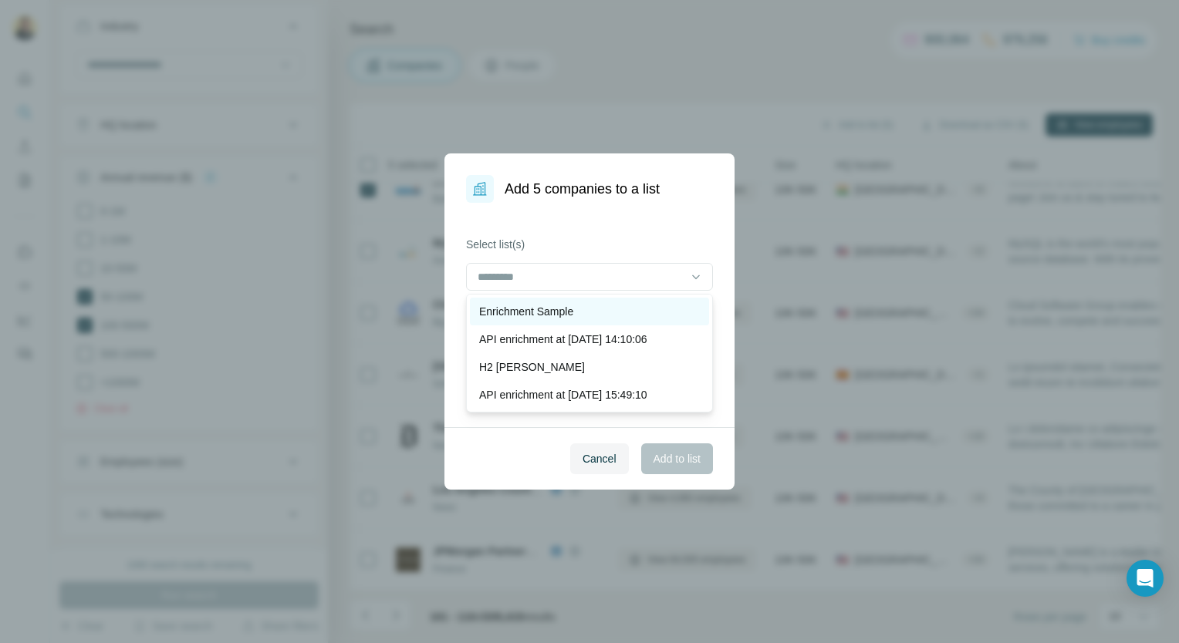
click at [600, 314] on div "Enrichment Sample" at bounding box center [589, 311] width 221 height 15
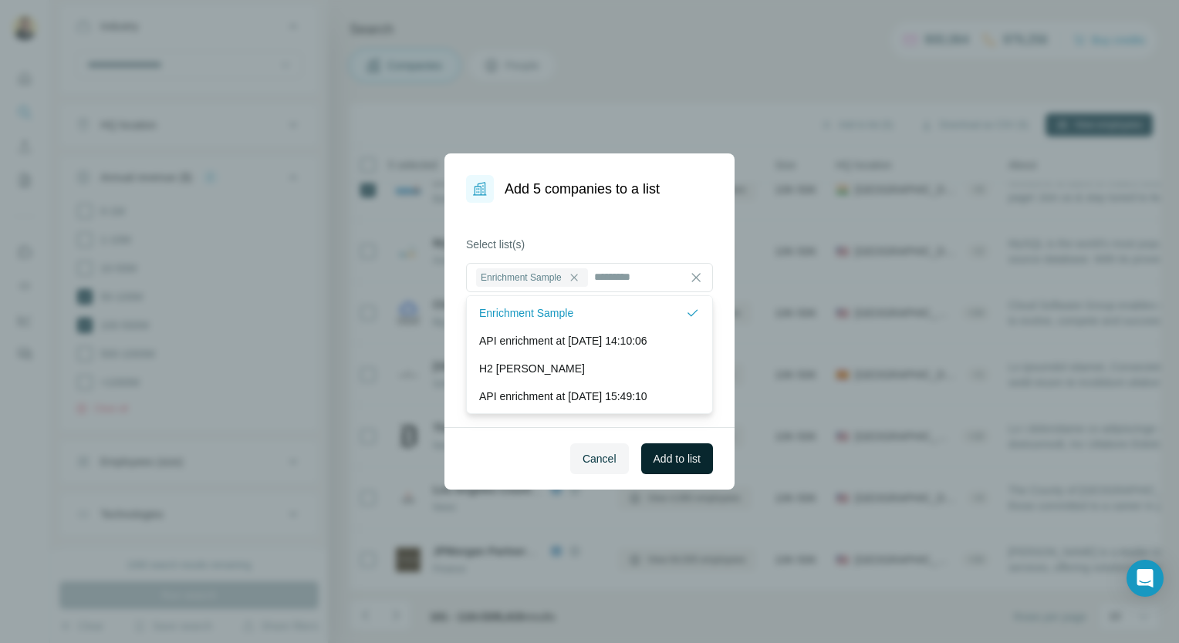
click at [660, 460] on span "Add to list" at bounding box center [677, 458] width 47 height 15
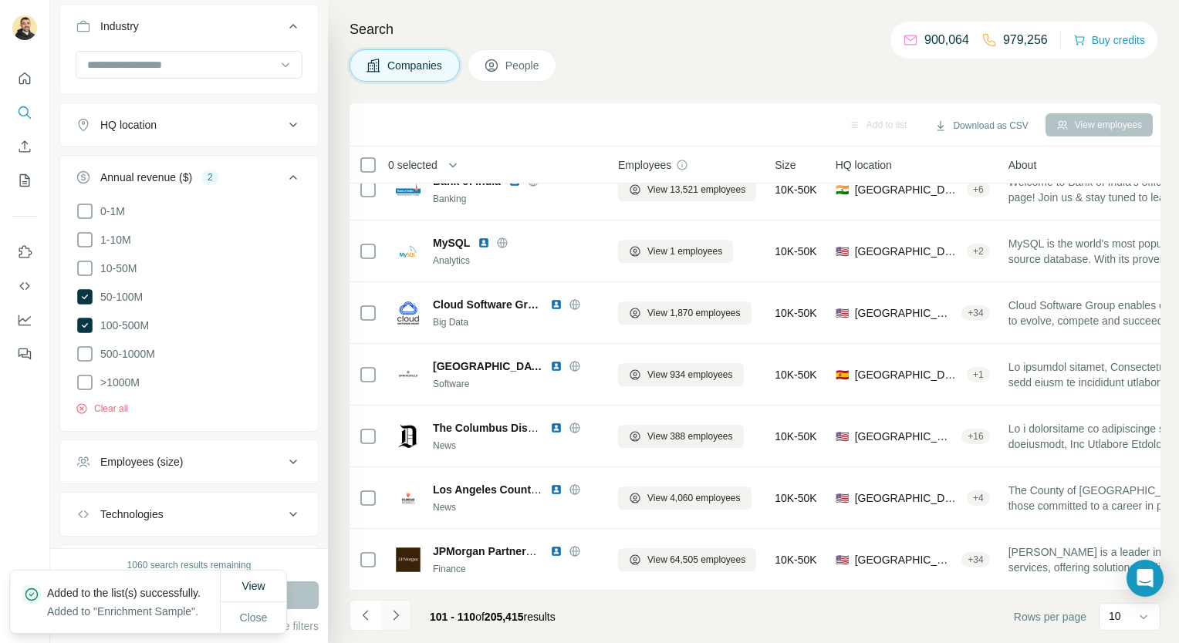
click at [392, 619] on icon "Navigate to next page" at bounding box center [395, 615] width 15 height 15
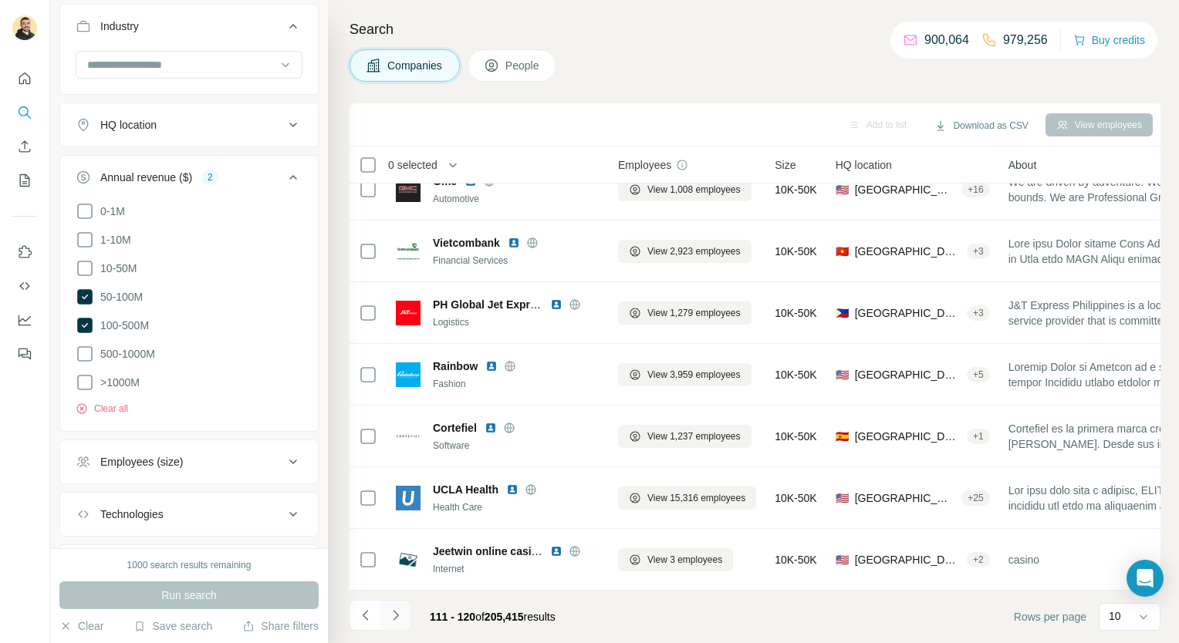
click at [392, 609] on icon "Navigate to next page" at bounding box center [395, 615] width 15 height 15
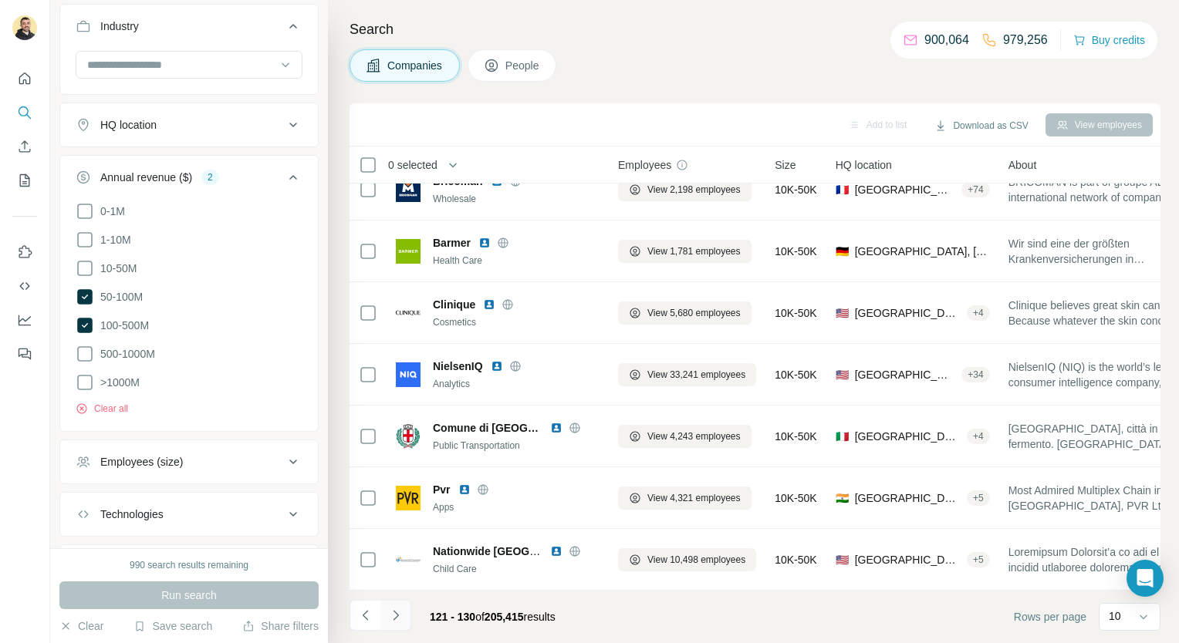
click at [398, 616] on icon "Navigate to next page" at bounding box center [395, 615] width 5 height 10
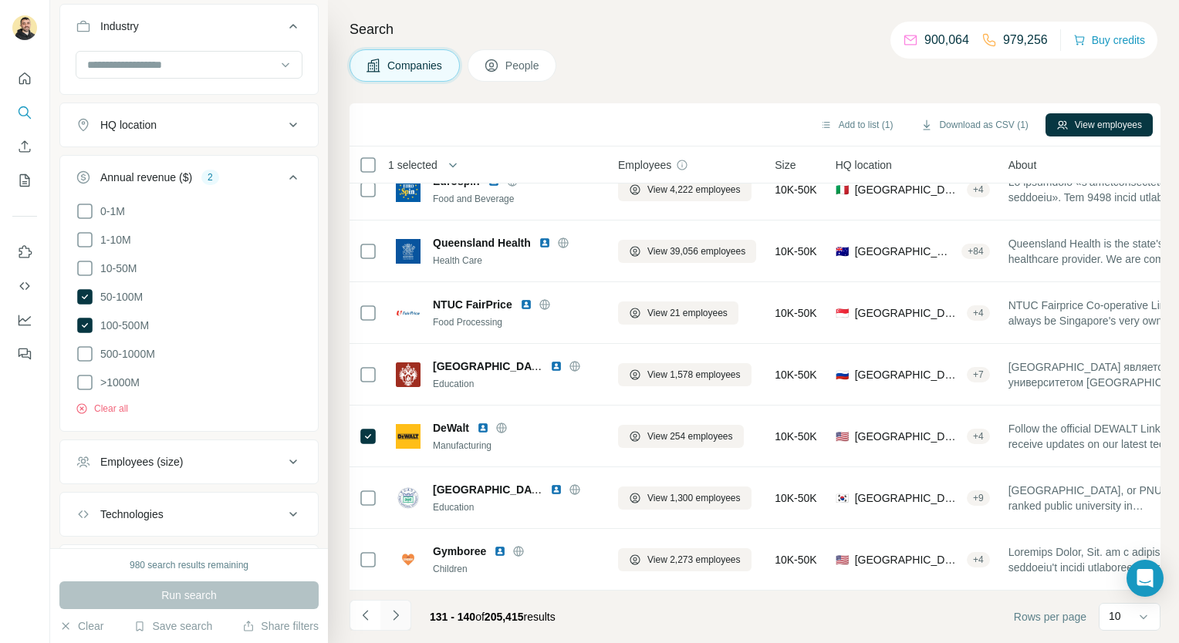
click at [392, 610] on icon "Navigate to next page" at bounding box center [395, 615] width 15 height 15
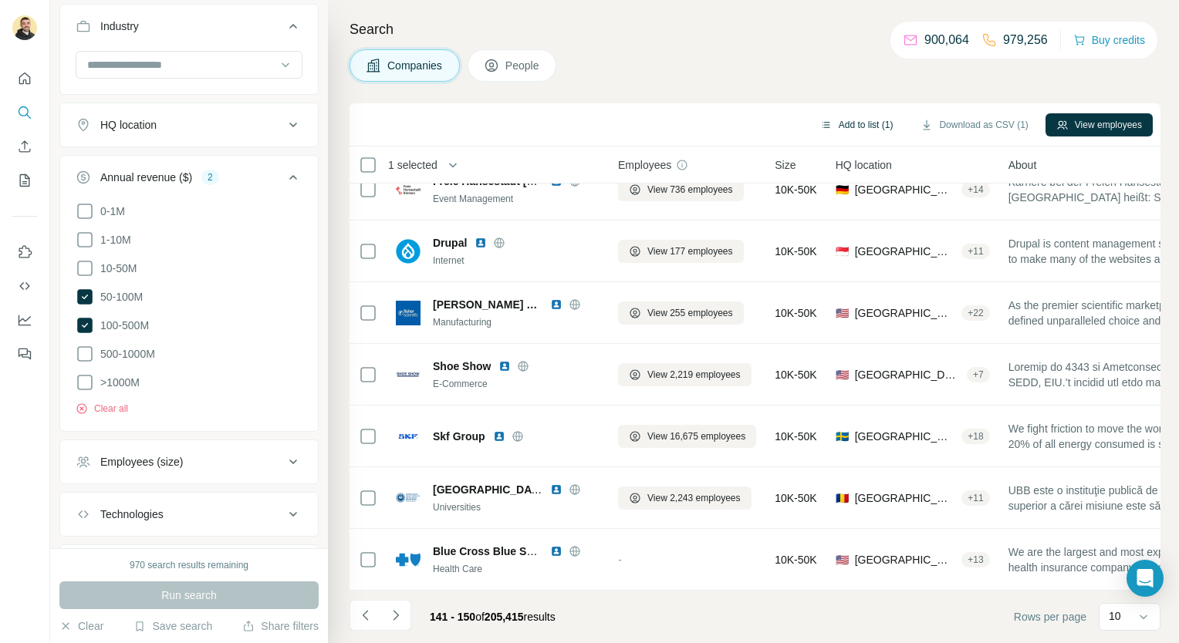
click at [876, 125] on button "Add to list (1)" at bounding box center [856, 124] width 95 height 23
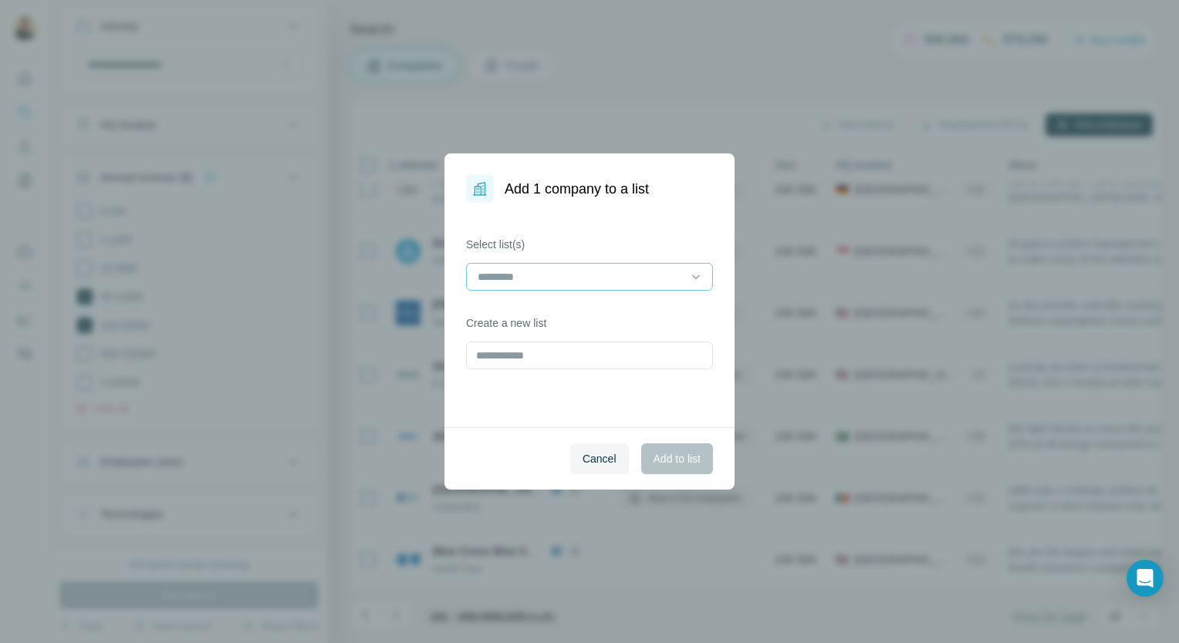
click at [593, 270] on input at bounding box center [580, 277] width 208 height 17
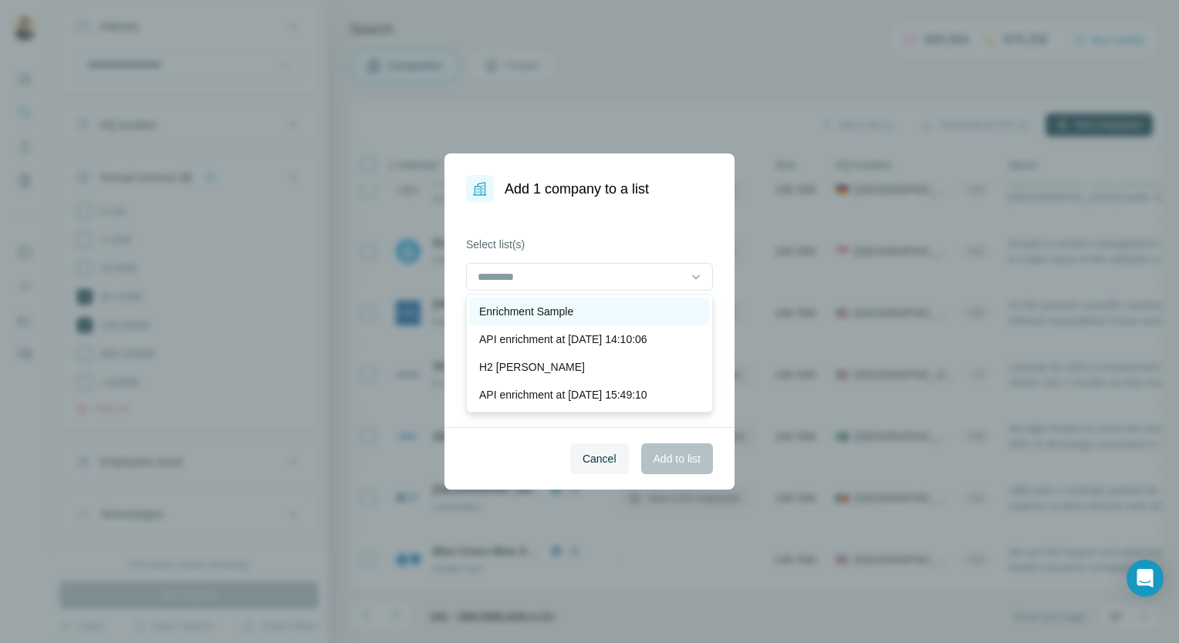
click at [589, 306] on div "Enrichment Sample" at bounding box center [589, 311] width 221 height 15
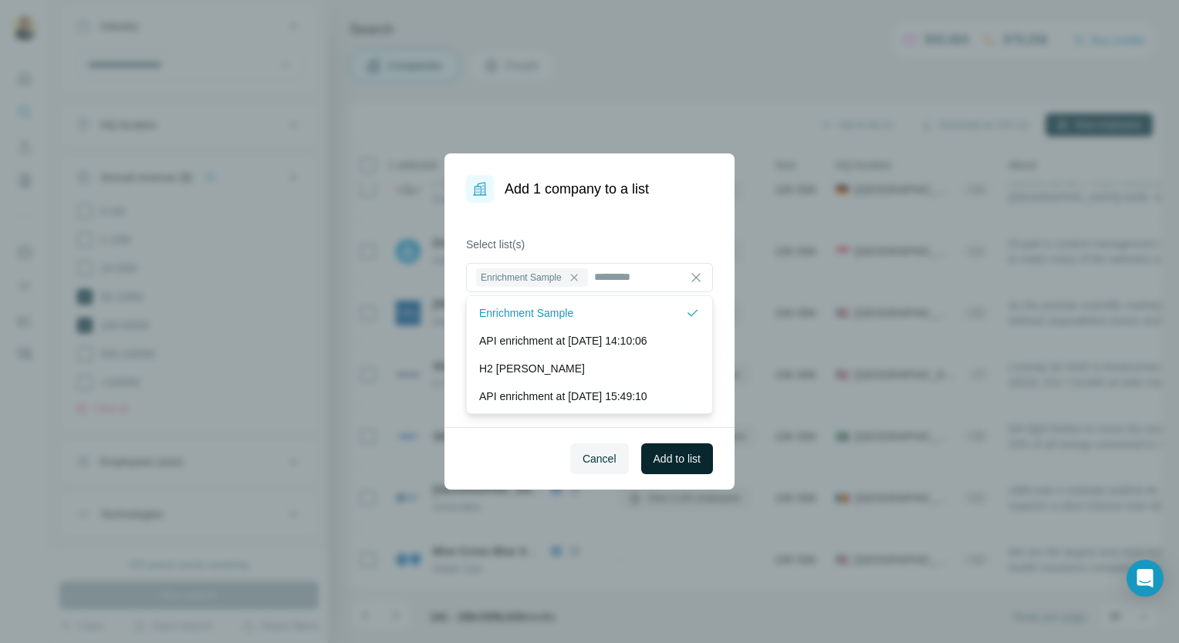
click at [664, 458] on span "Add to list" at bounding box center [677, 458] width 47 height 15
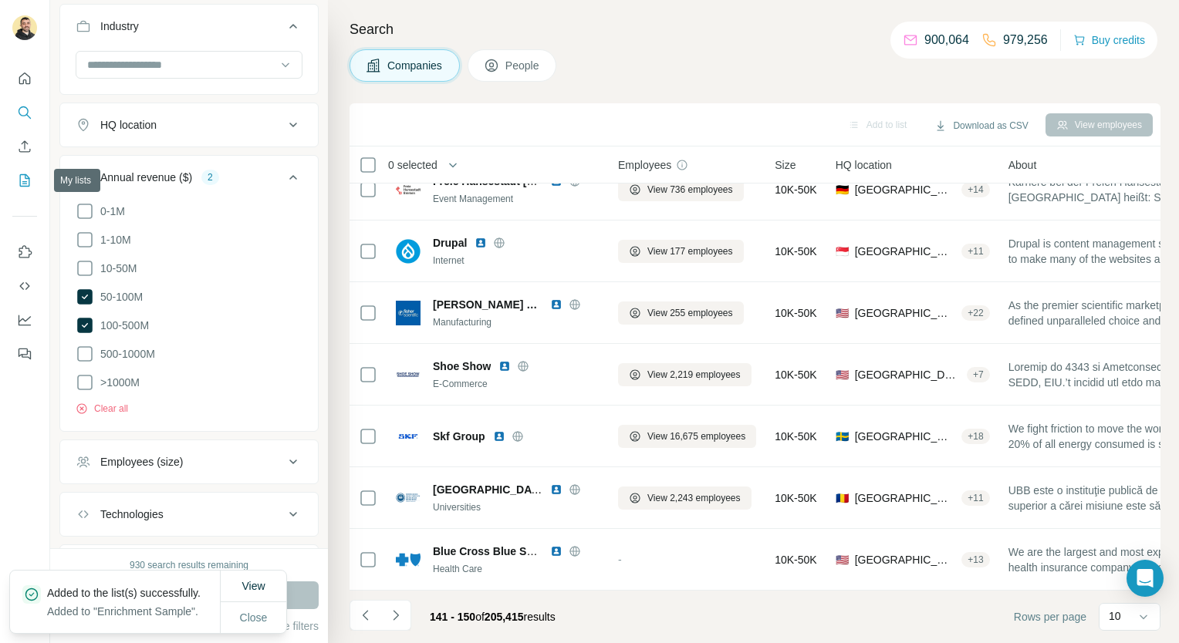
click at [25, 191] on button "My lists" at bounding box center [24, 181] width 25 height 28
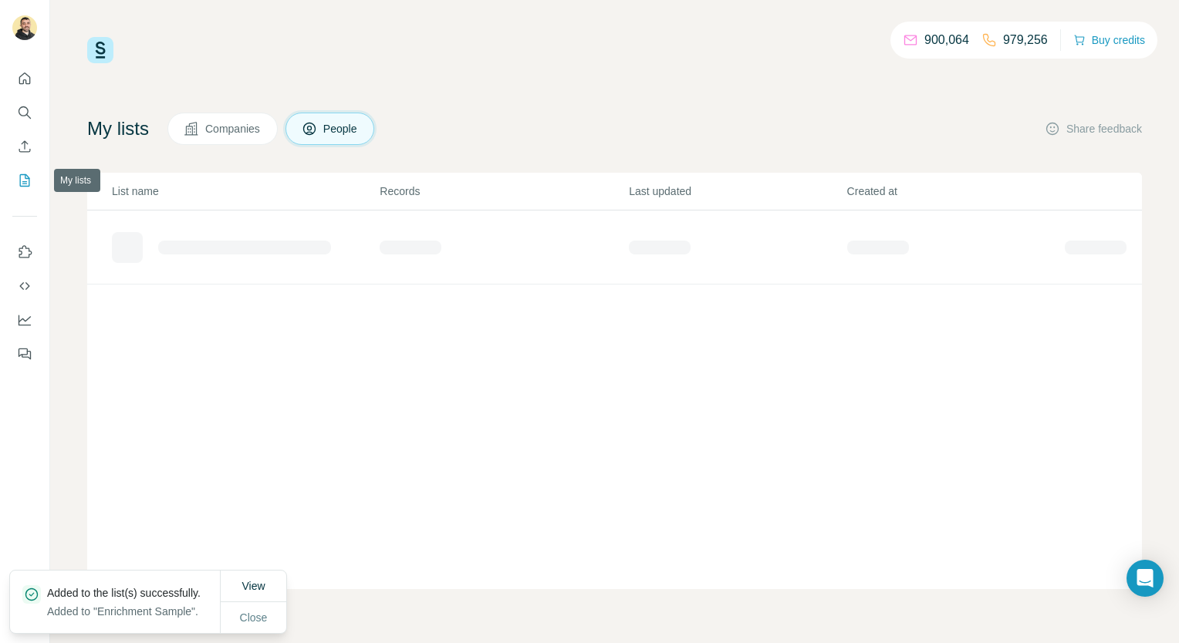
click at [9, 174] on div at bounding box center [24, 212] width 49 height 312
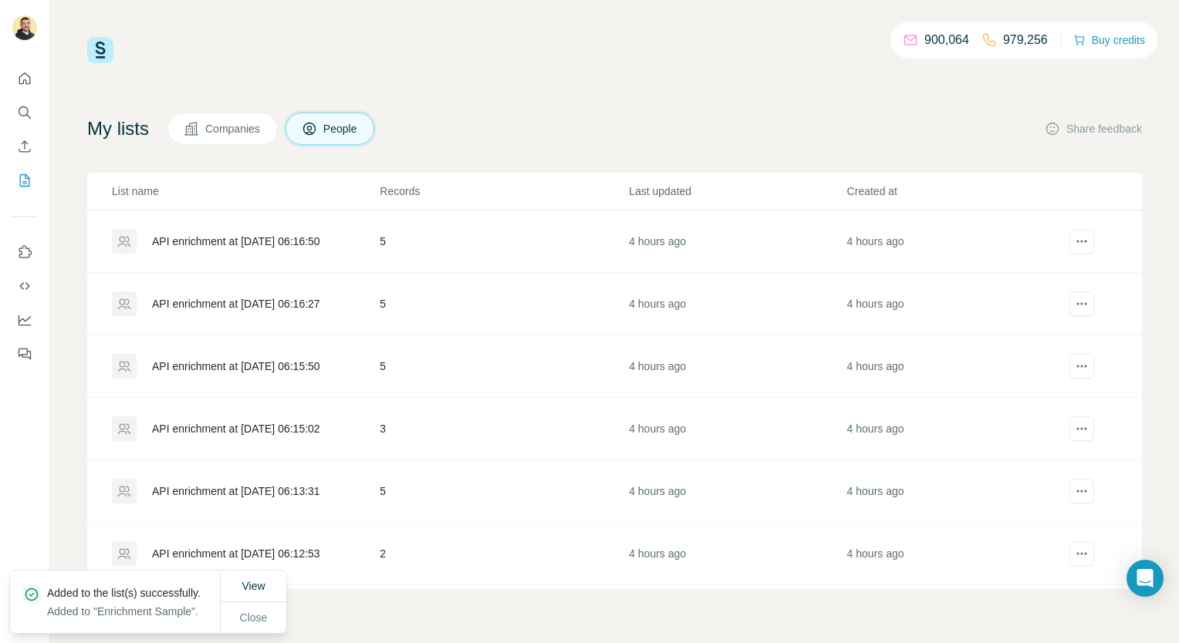
click at [229, 133] on span "Companies" at bounding box center [233, 128] width 56 height 15
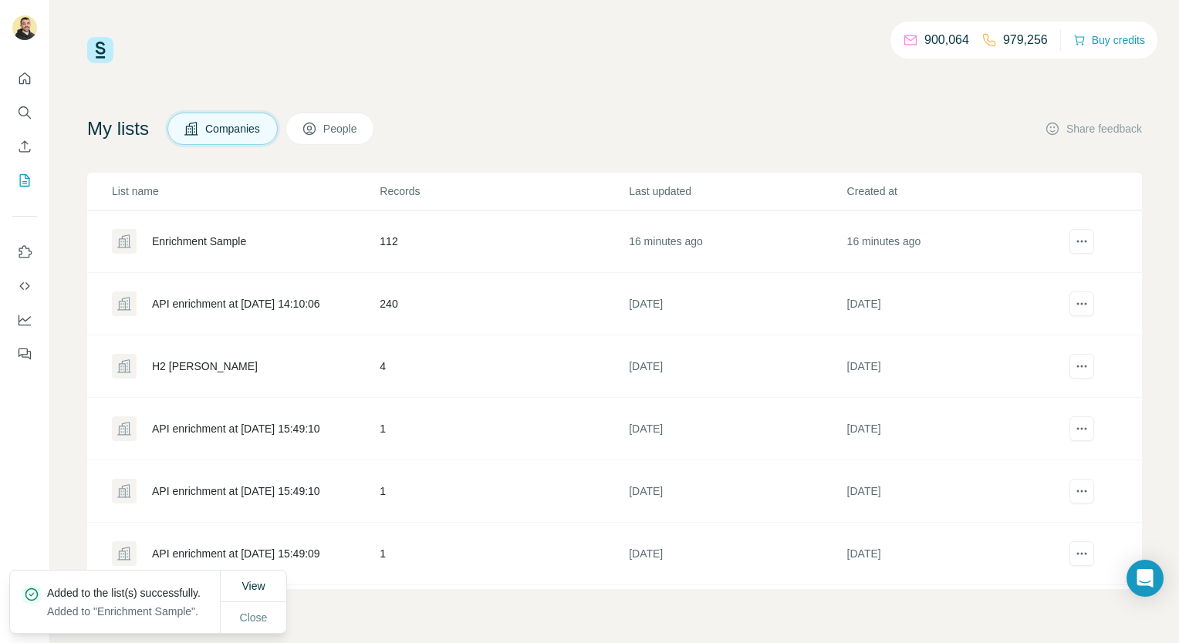
click at [250, 239] on div "Enrichment Sample" at bounding box center [245, 241] width 266 height 25
